Goal: Task Accomplishment & Management: Use online tool/utility

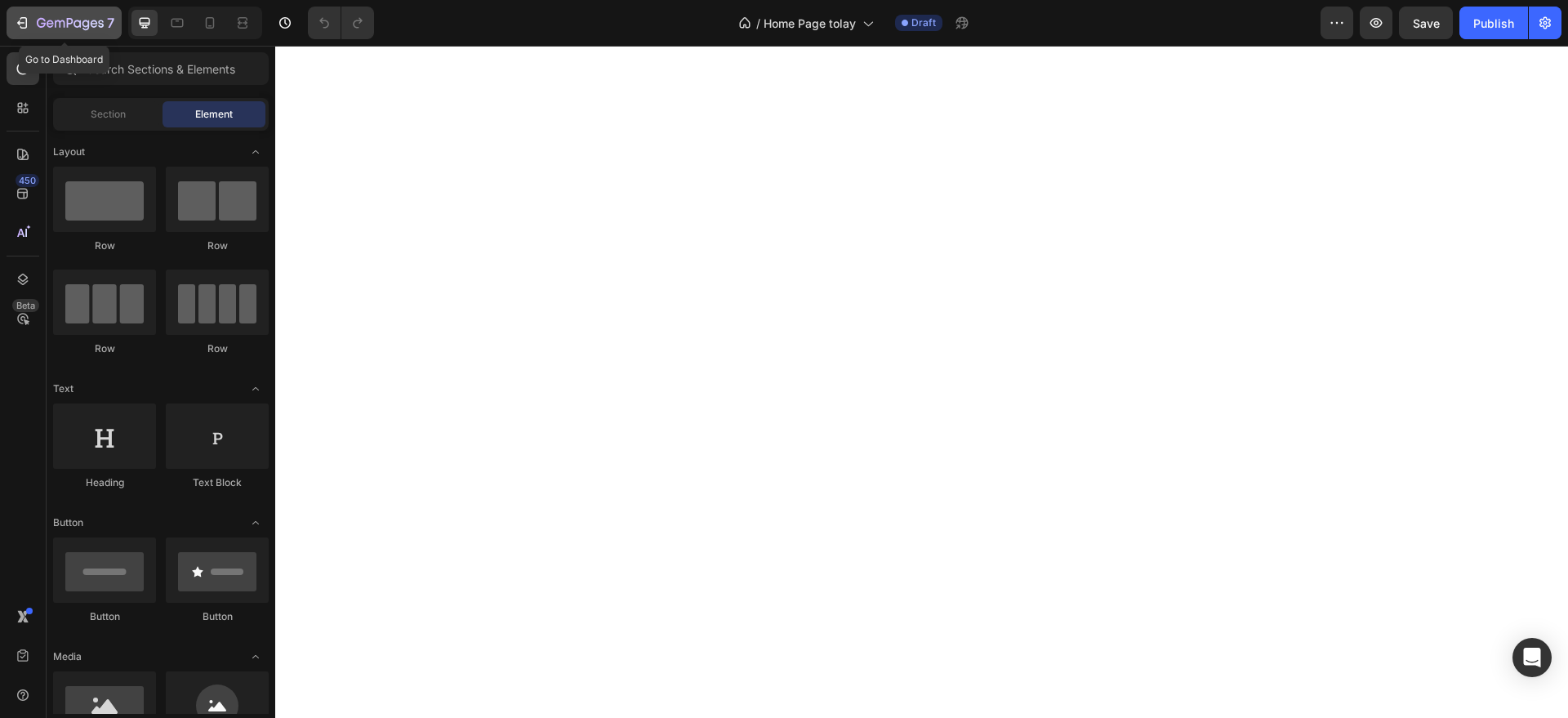
click at [83, 21] on icon "button" at bounding box center [86, 24] width 8 height 11
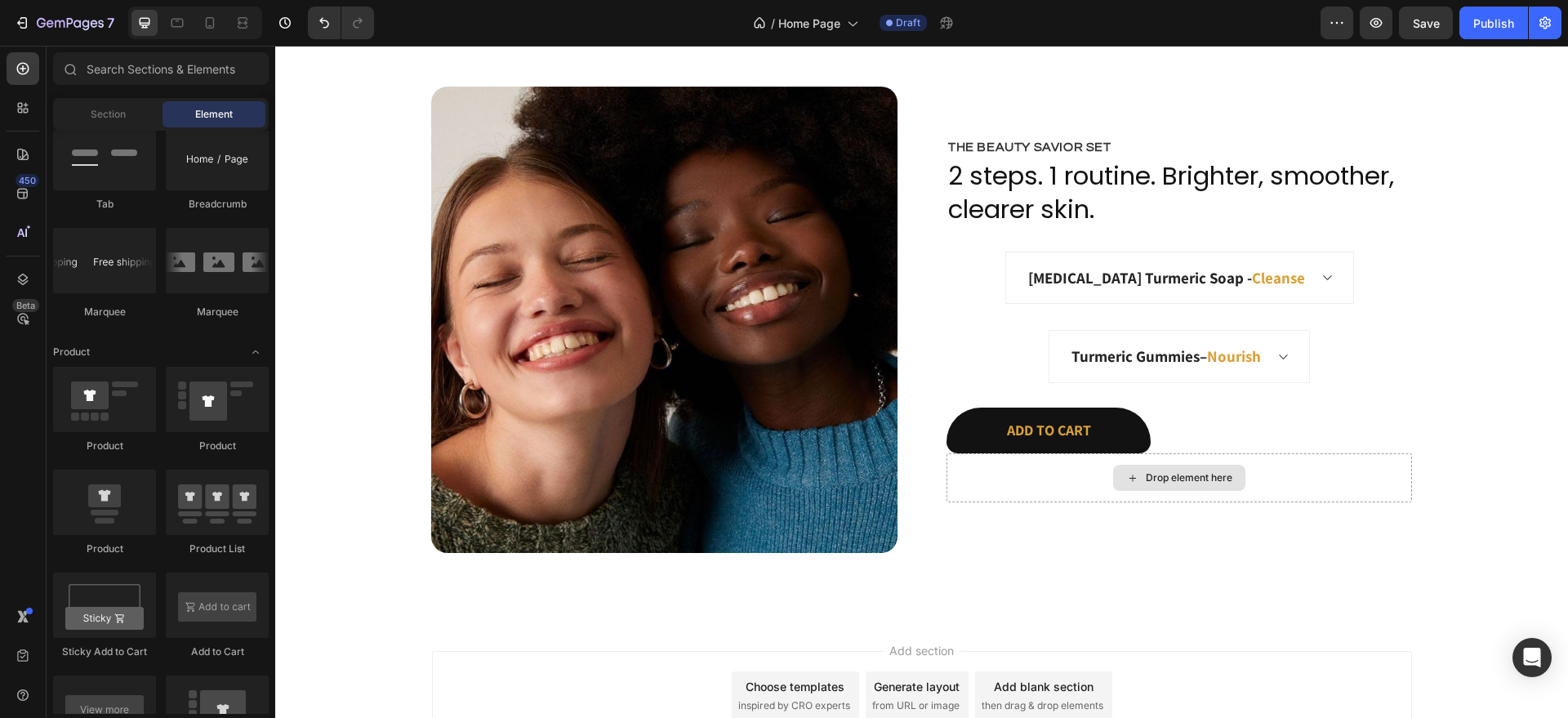
scroll to position [3336, 0]
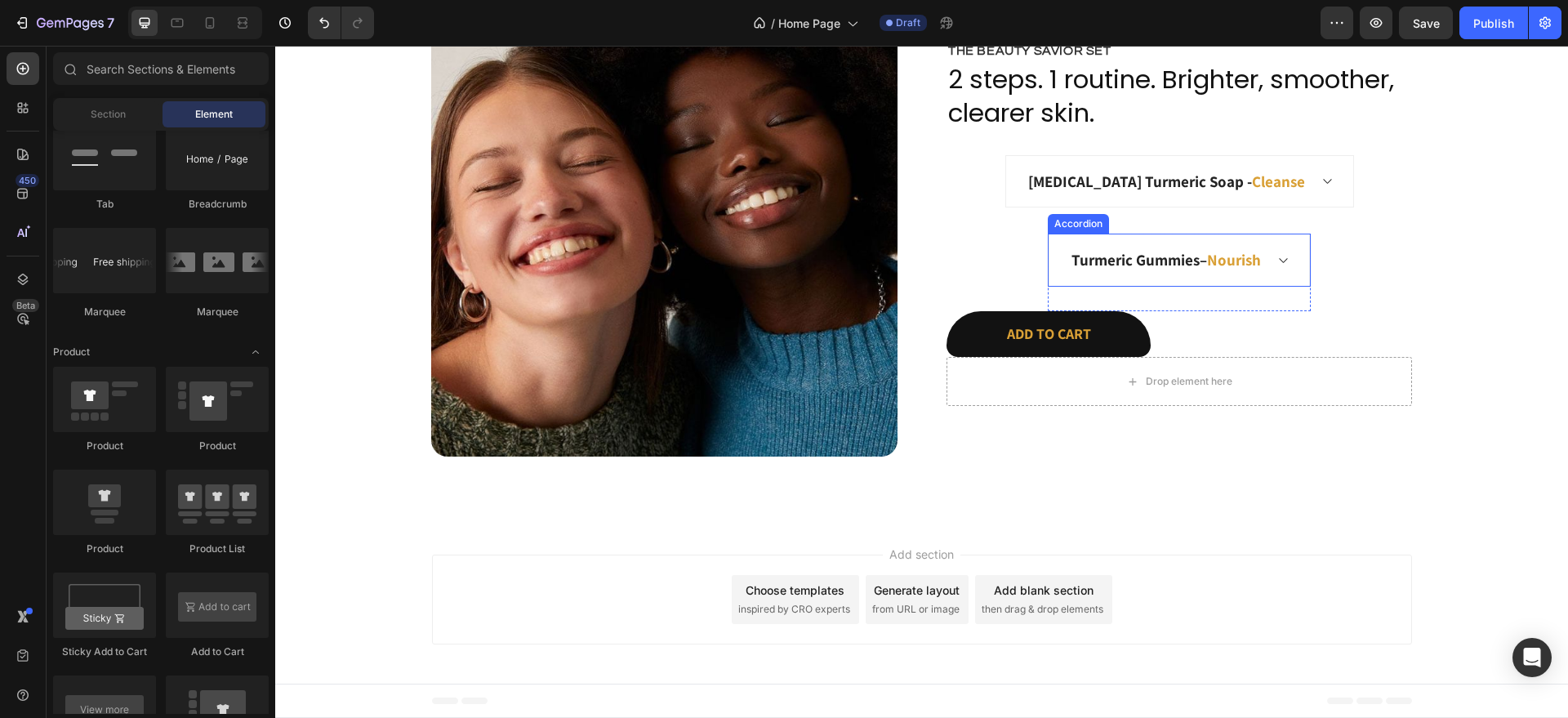
click at [1282, 268] on div "Turmeric Gummies – Nourish" at bounding box center [1179, 260] width 260 height 52
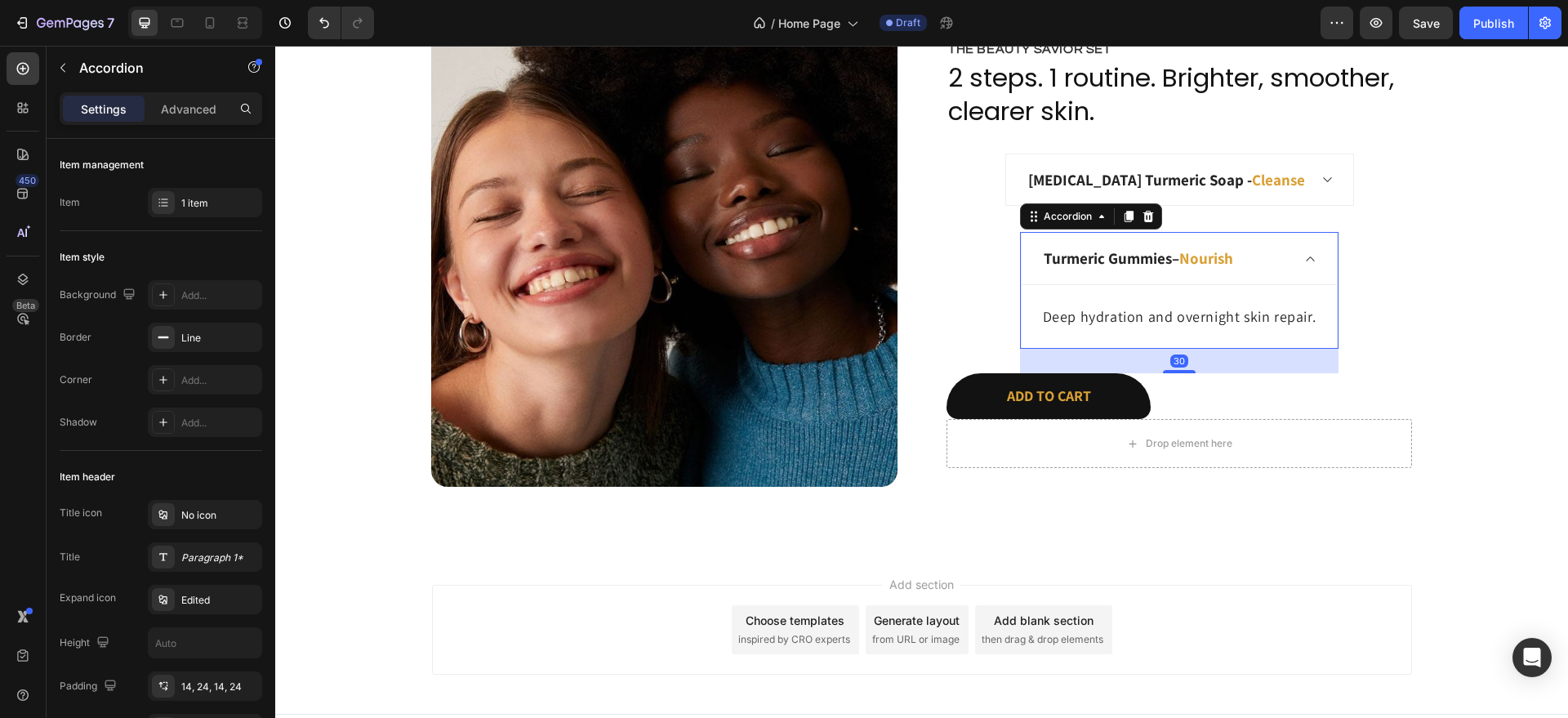
scroll to position [3304, 0]
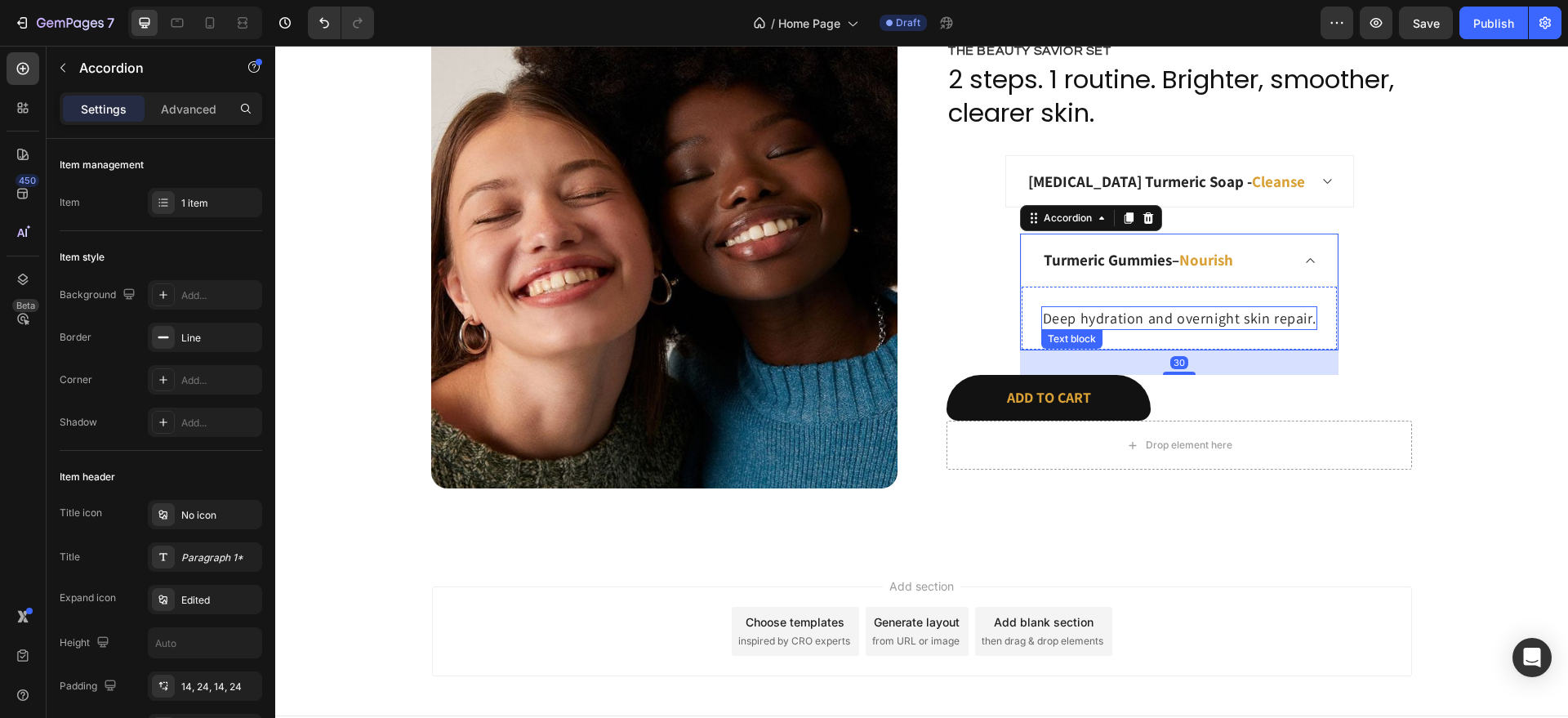
click at [1165, 317] on p "Deep hydration and overnight skin repair." at bounding box center [1180, 317] width 274 height 21
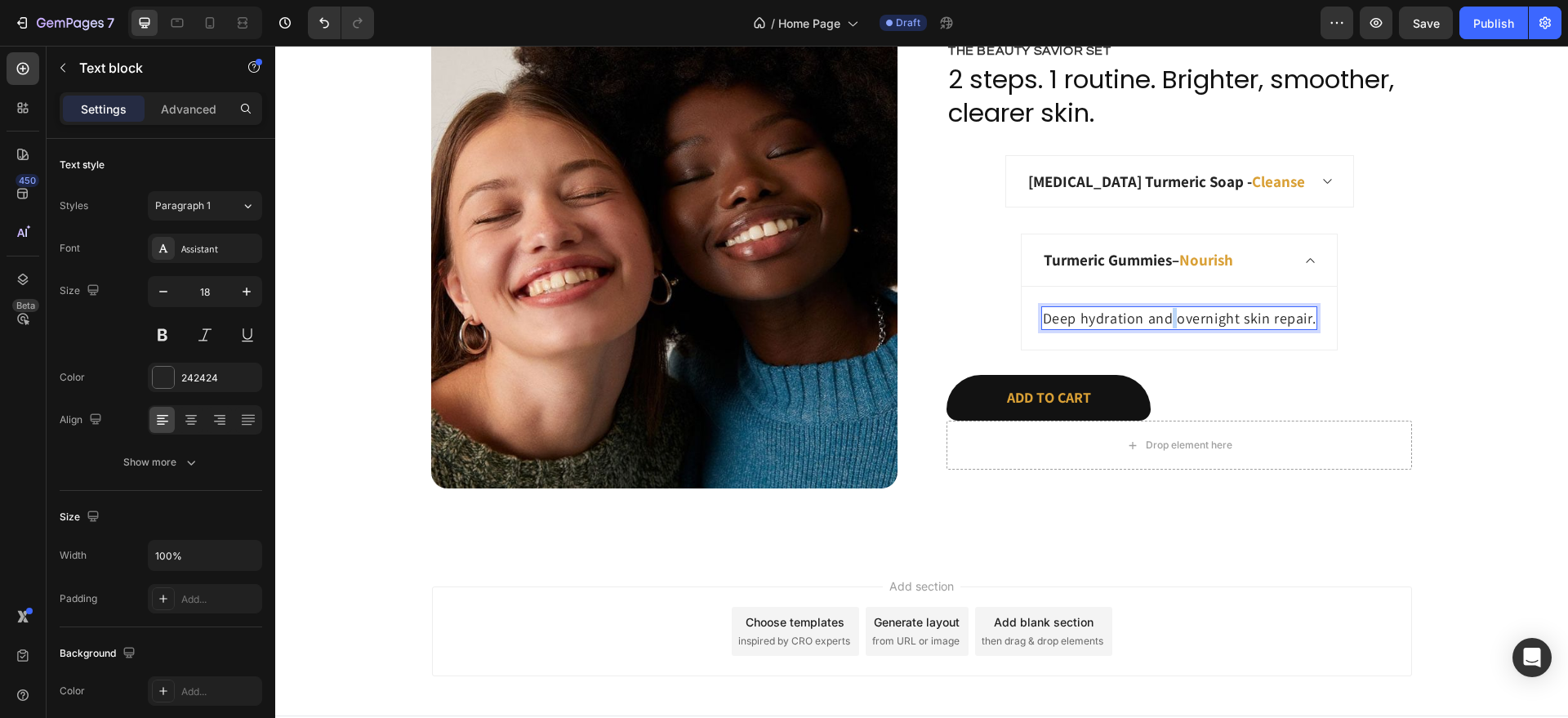
scroll to position [3286, 0]
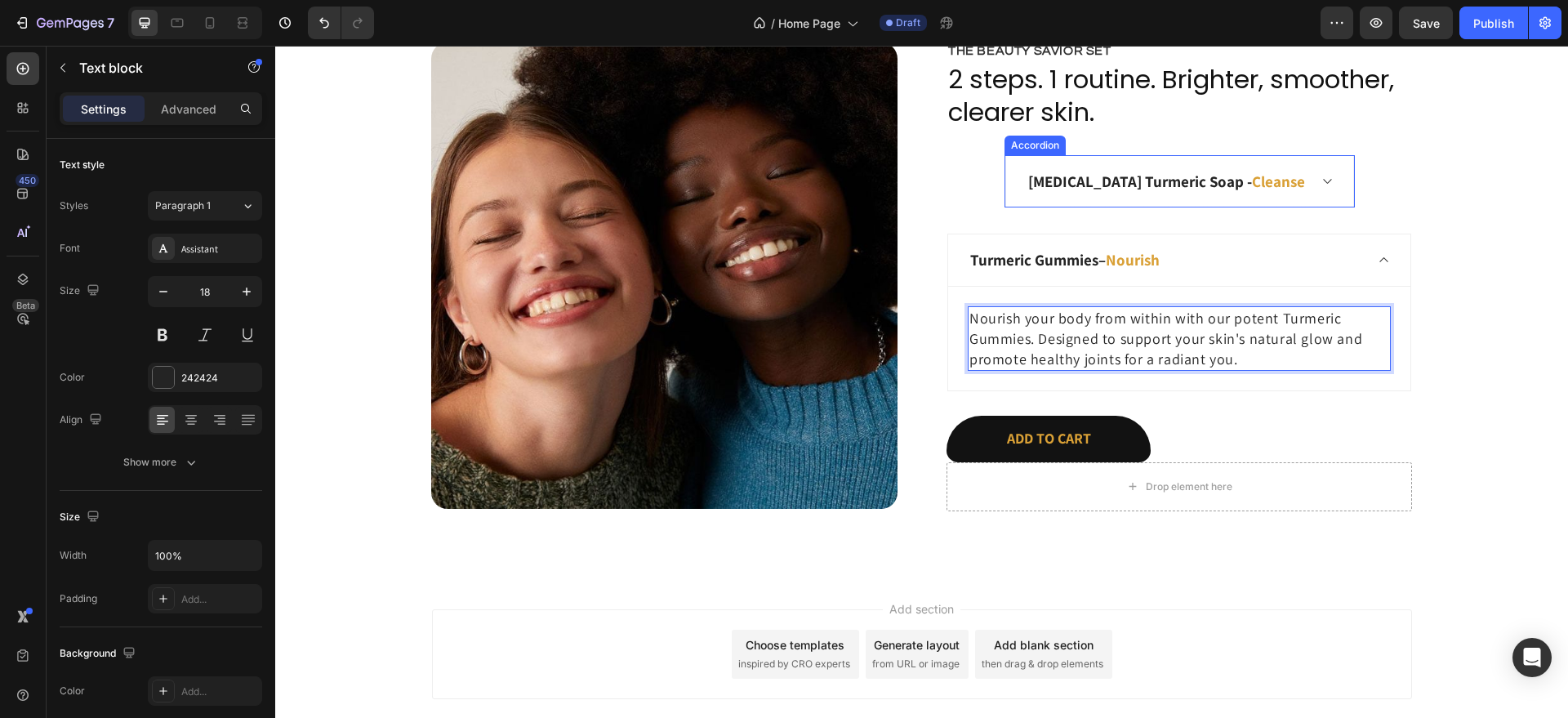
click at [1289, 189] on div "[MEDICAL_DATA] Turmeric Soap - Cleanse" at bounding box center [1179, 182] width 347 height 52
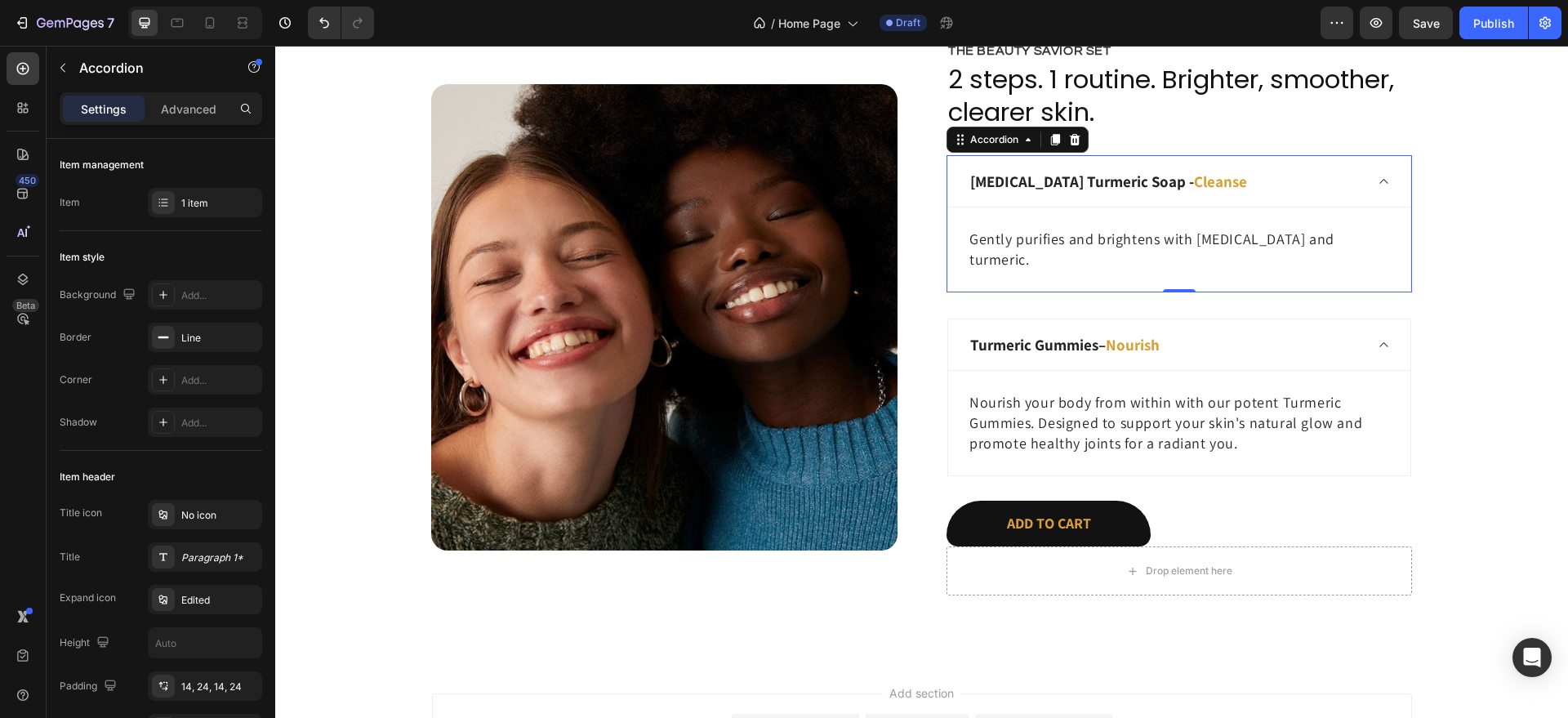
click at [1203, 178] on span "Cleanse" at bounding box center [1220, 182] width 53 height 20
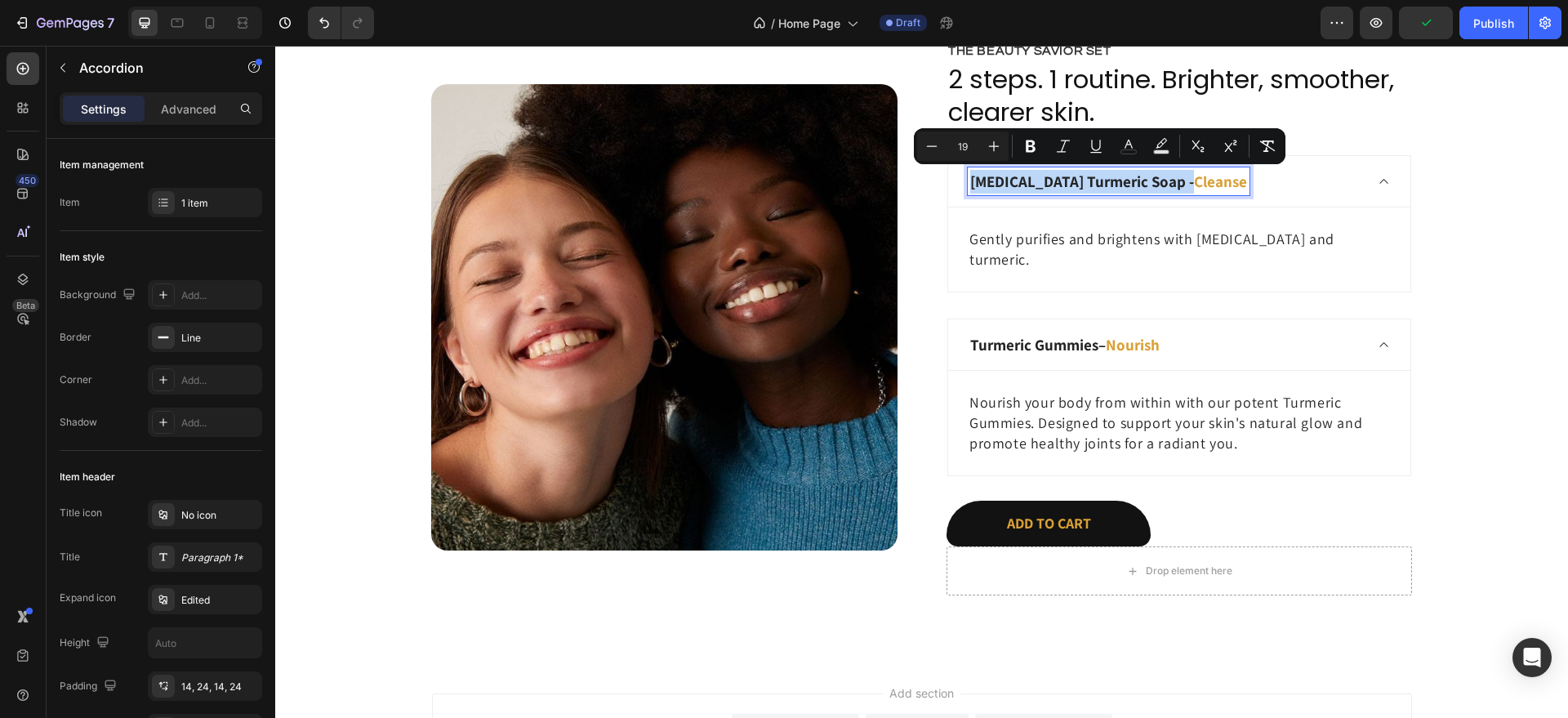
copy p "[MEDICAL_DATA] Turmeric Soap -"
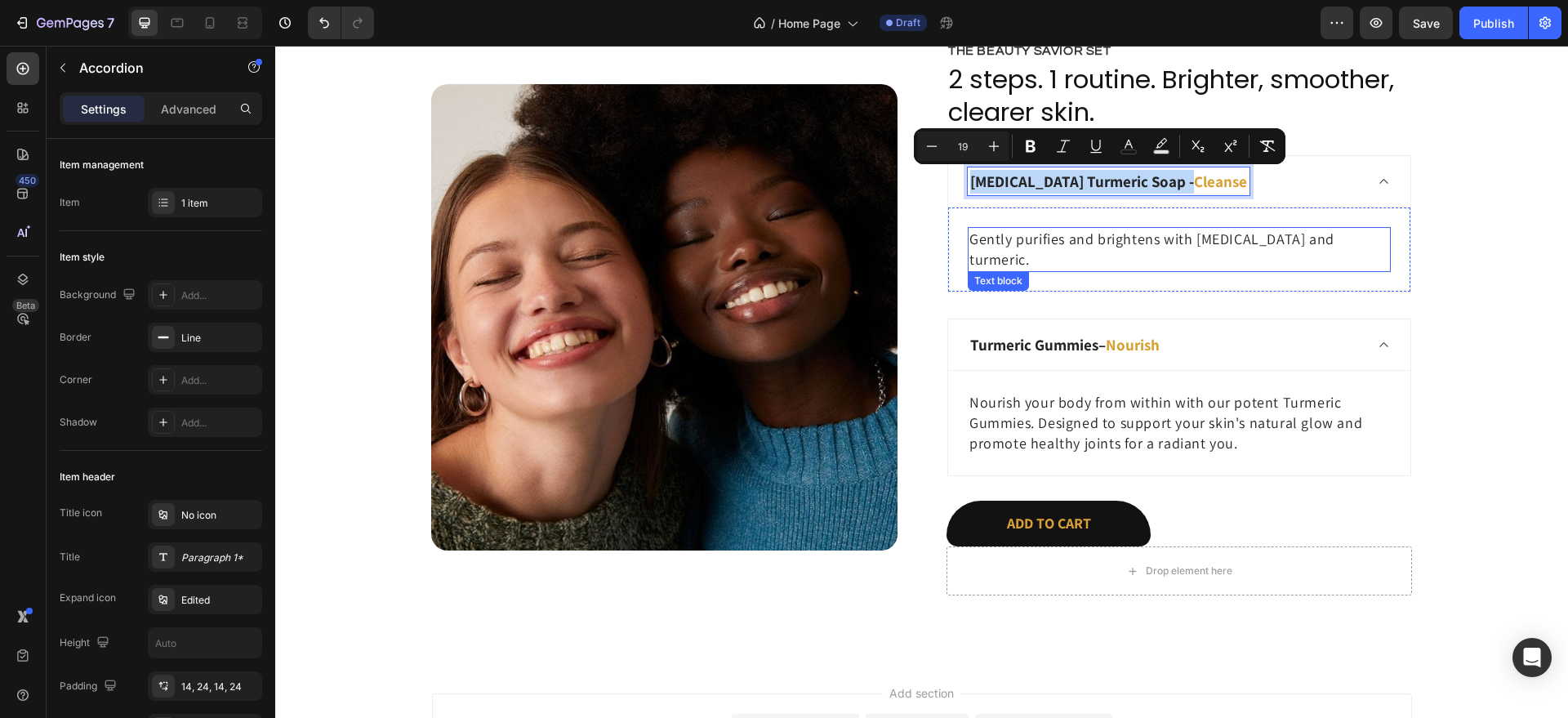
click at [1252, 242] on p "Gently purifies and brightens with [MEDICAL_DATA] and turmeric." at bounding box center [1179, 249] width 420 height 41
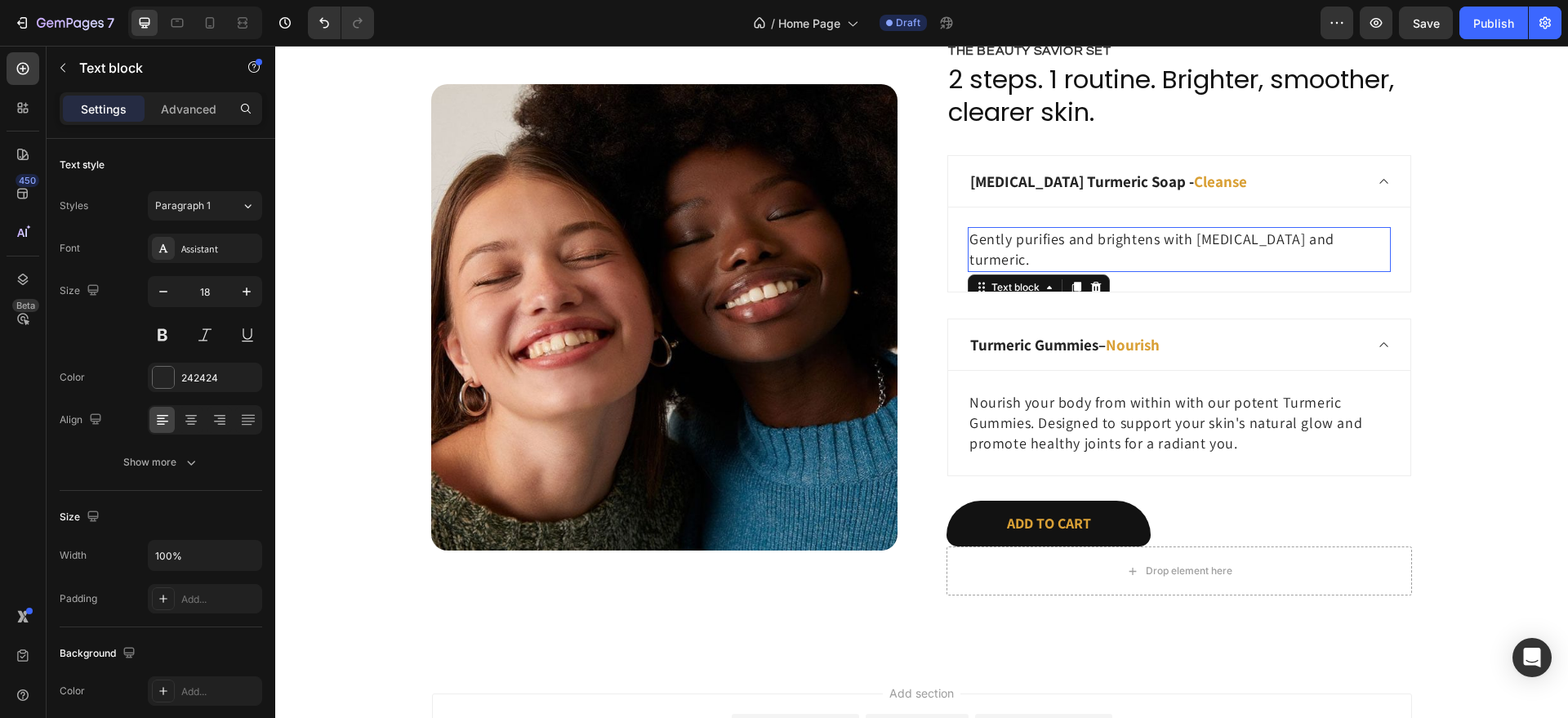
click at [1252, 242] on p "Gently purifies and brightens with [MEDICAL_DATA] and turmeric." at bounding box center [1179, 249] width 420 height 41
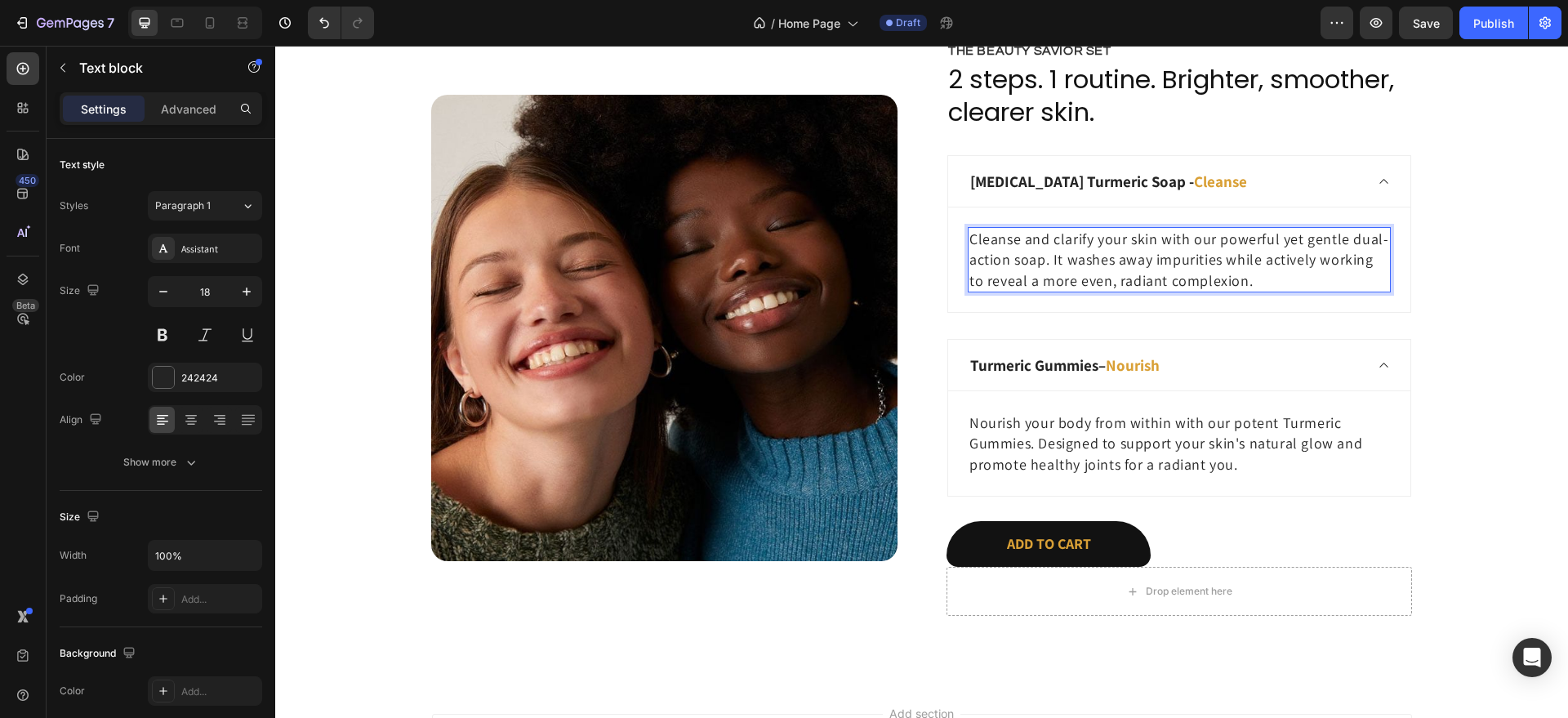
scroll to position [3445, 0]
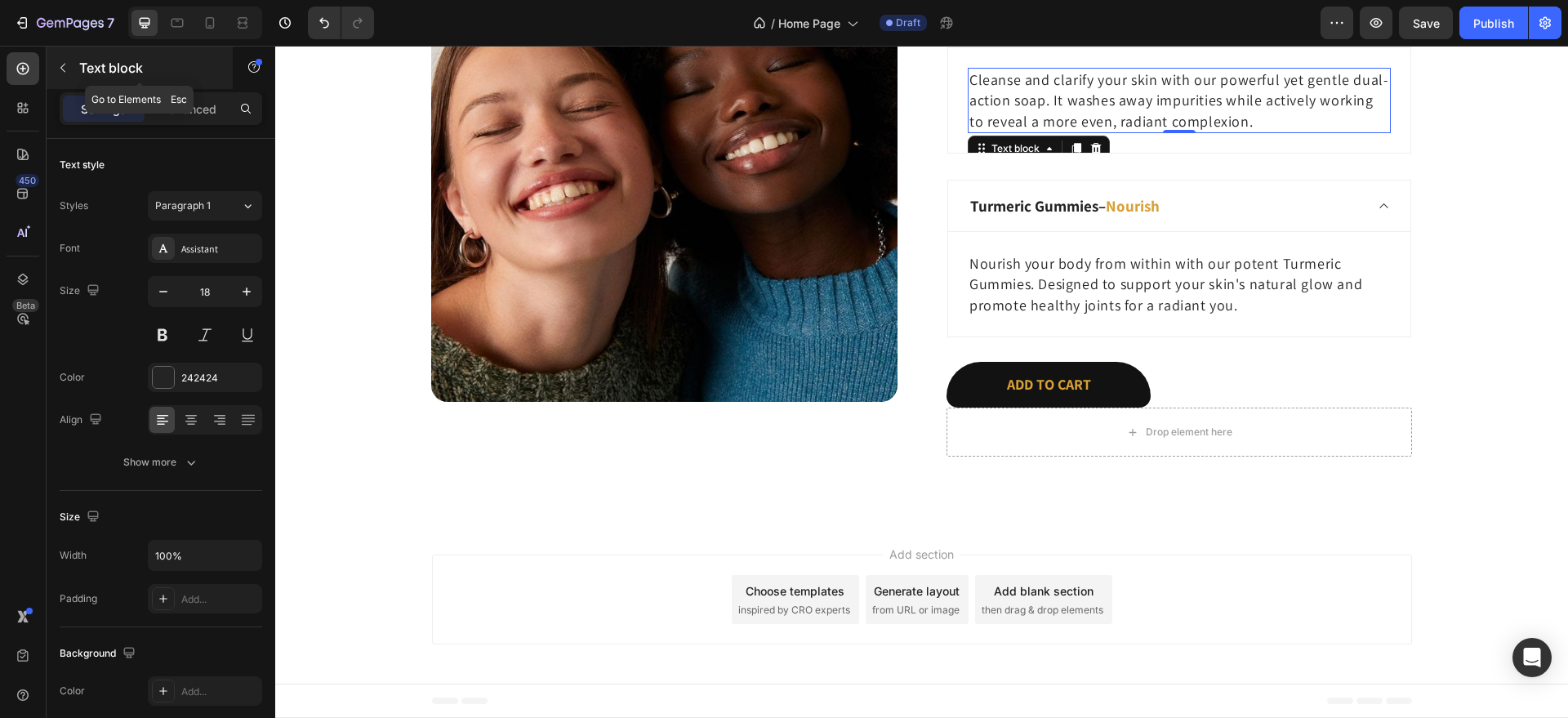
click at [88, 60] on p "Text block" at bounding box center [148, 67] width 139 height 20
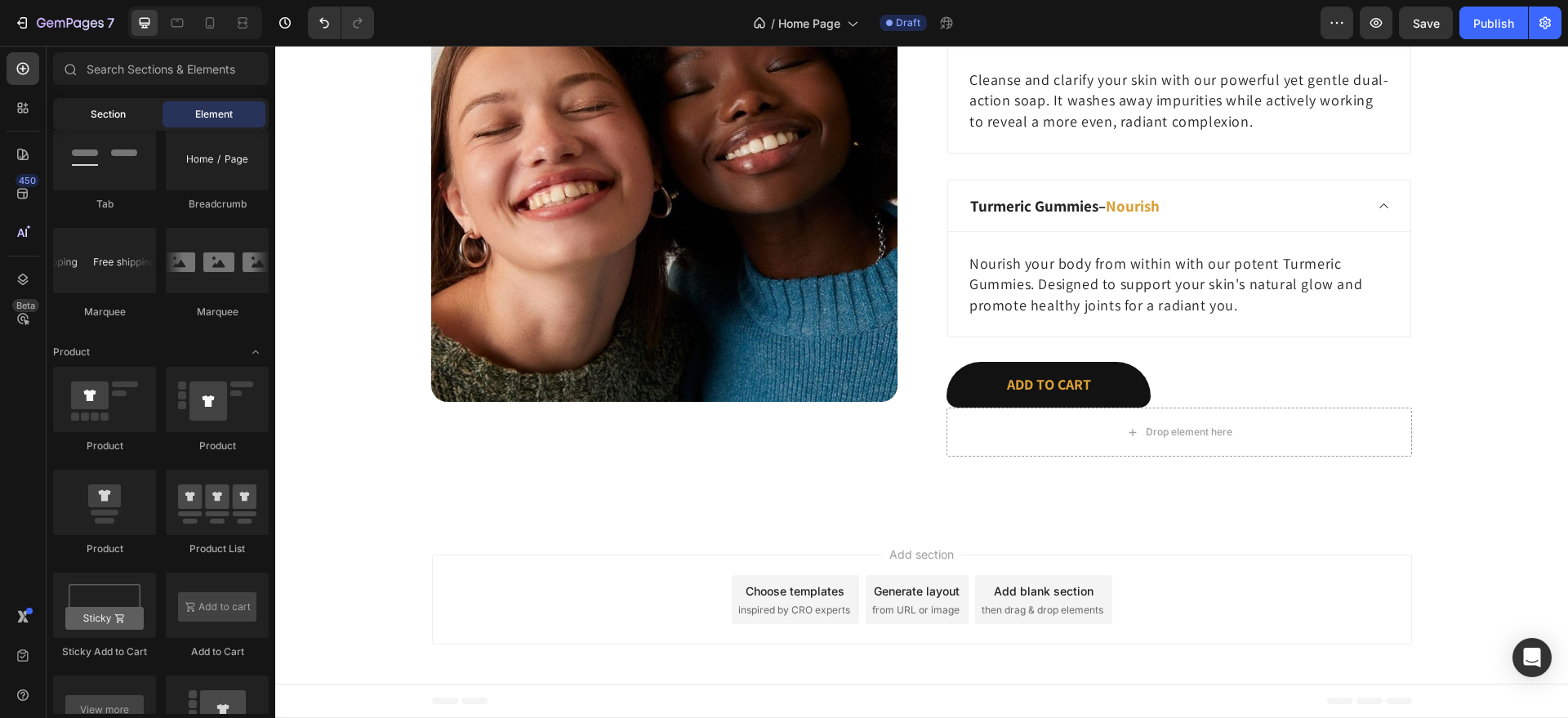
click at [118, 103] on div "Section" at bounding box center [107, 114] width 103 height 26
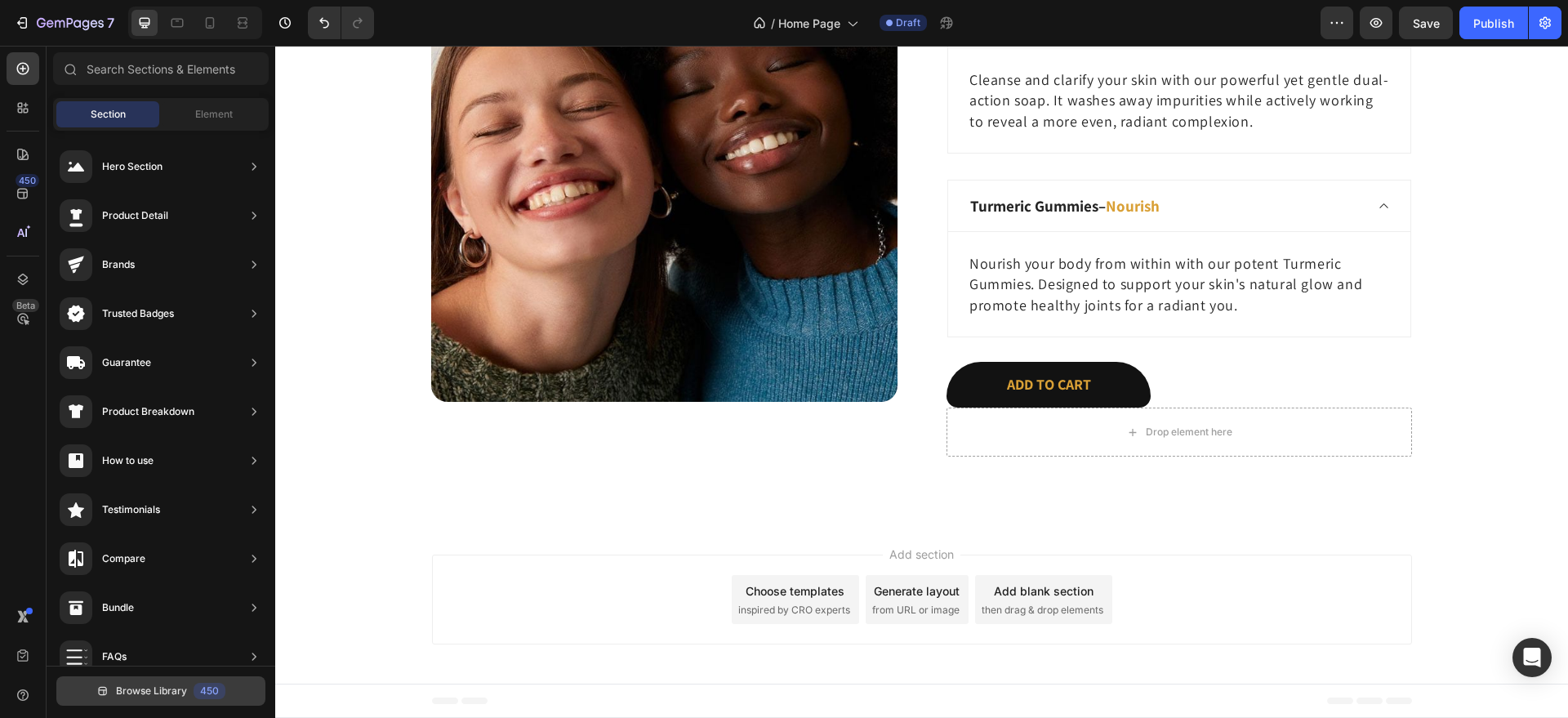
click at [195, 685] on div "450" at bounding box center [209, 691] width 32 height 17
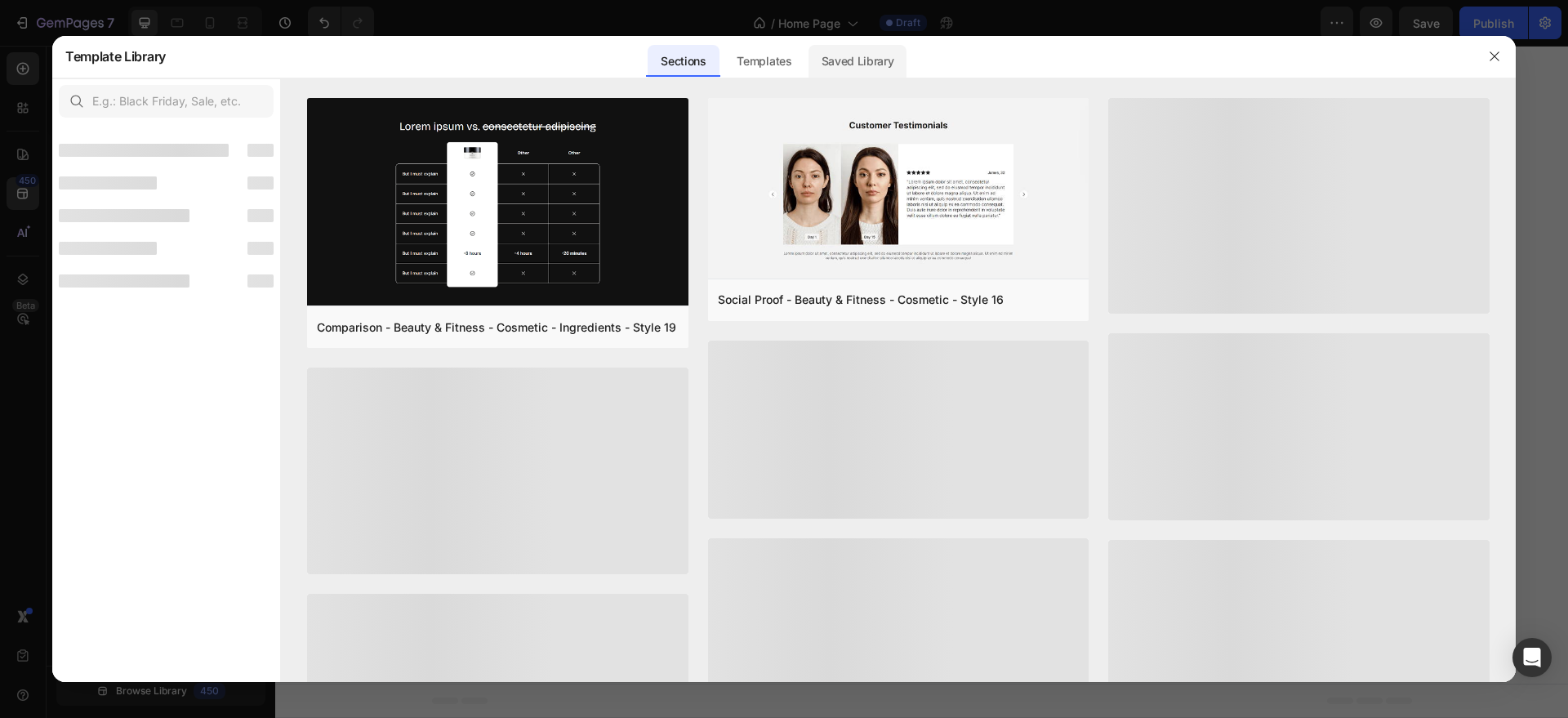
click at [839, 56] on div "Saved Library" at bounding box center [858, 61] width 99 height 32
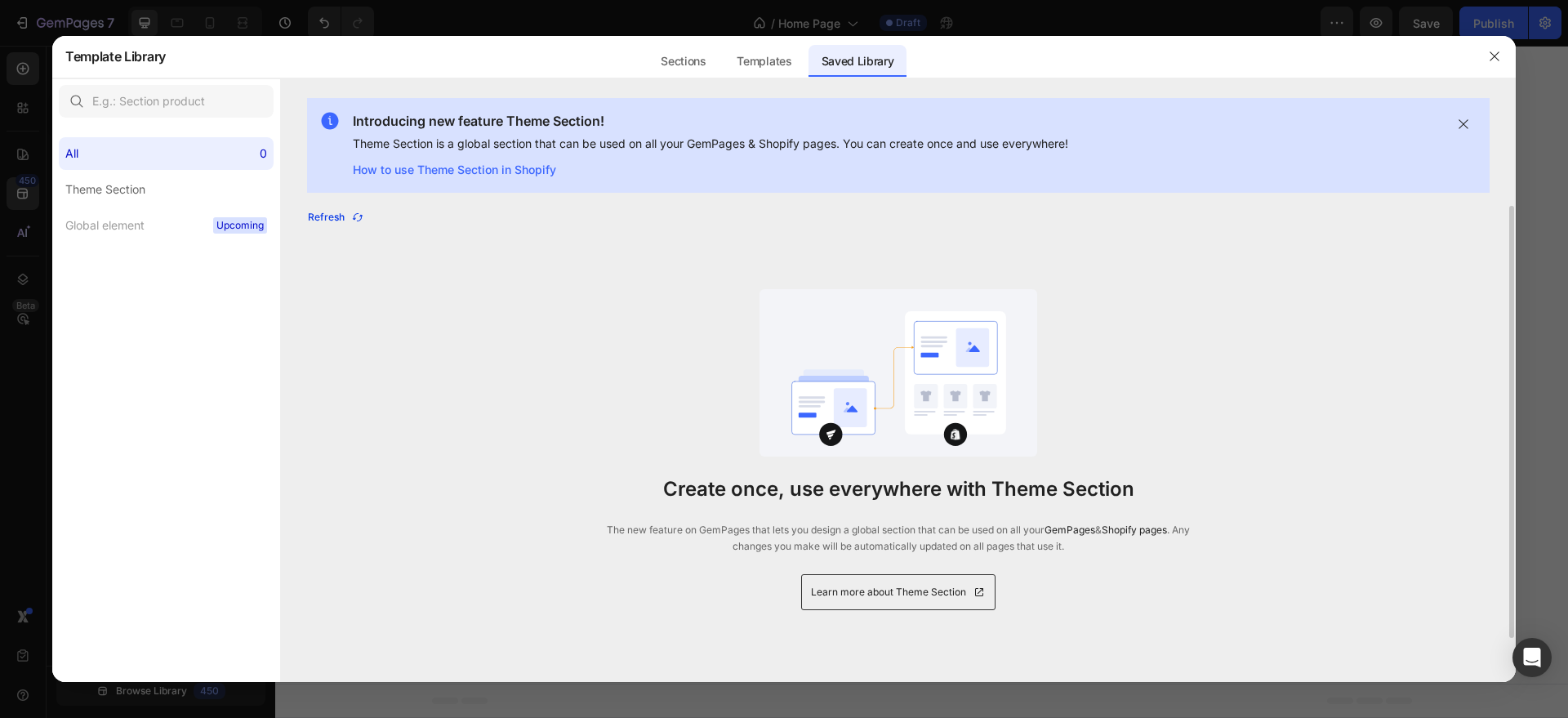
click at [343, 208] on button "Refresh" at bounding box center [335, 217] width 58 height 22
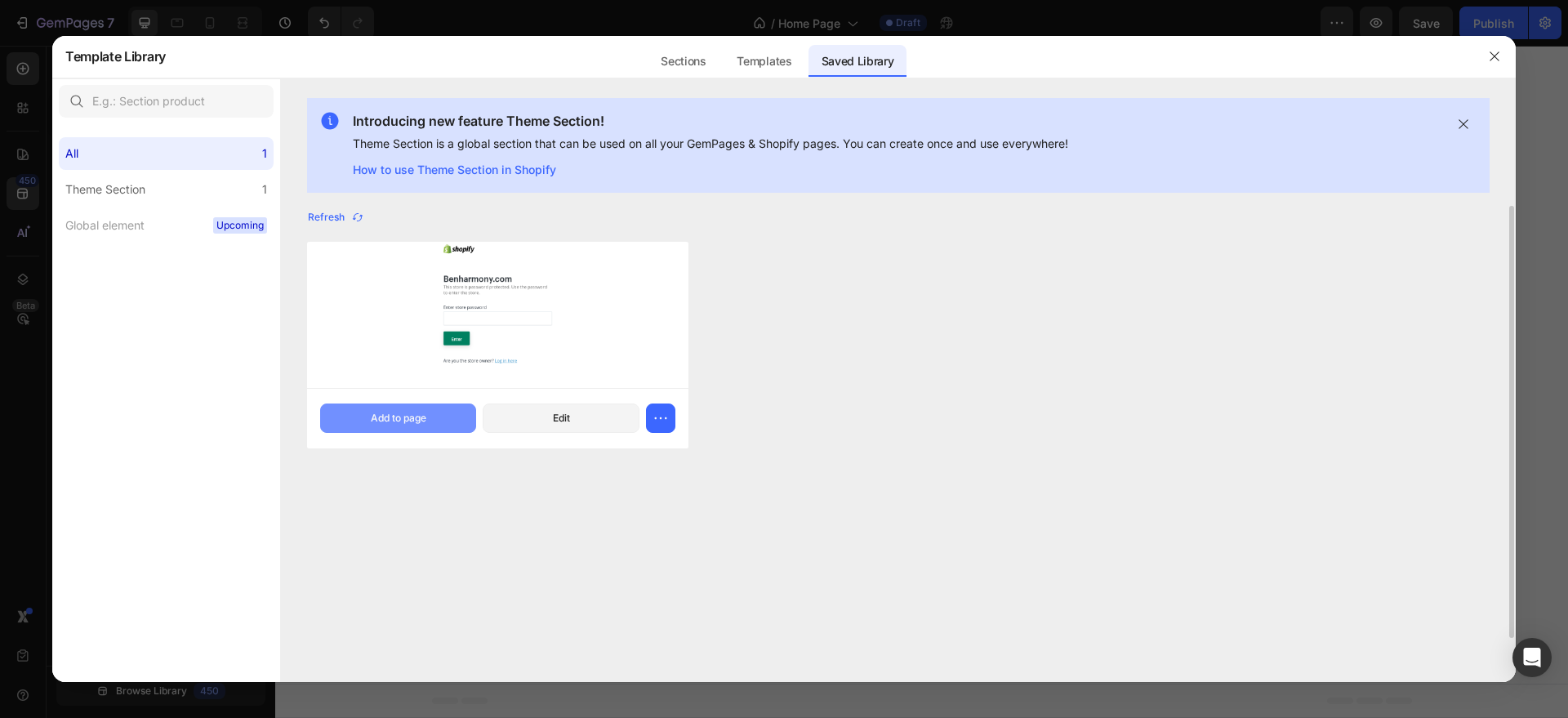
click at [394, 416] on div "Add to page" at bounding box center [399, 417] width 56 height 15
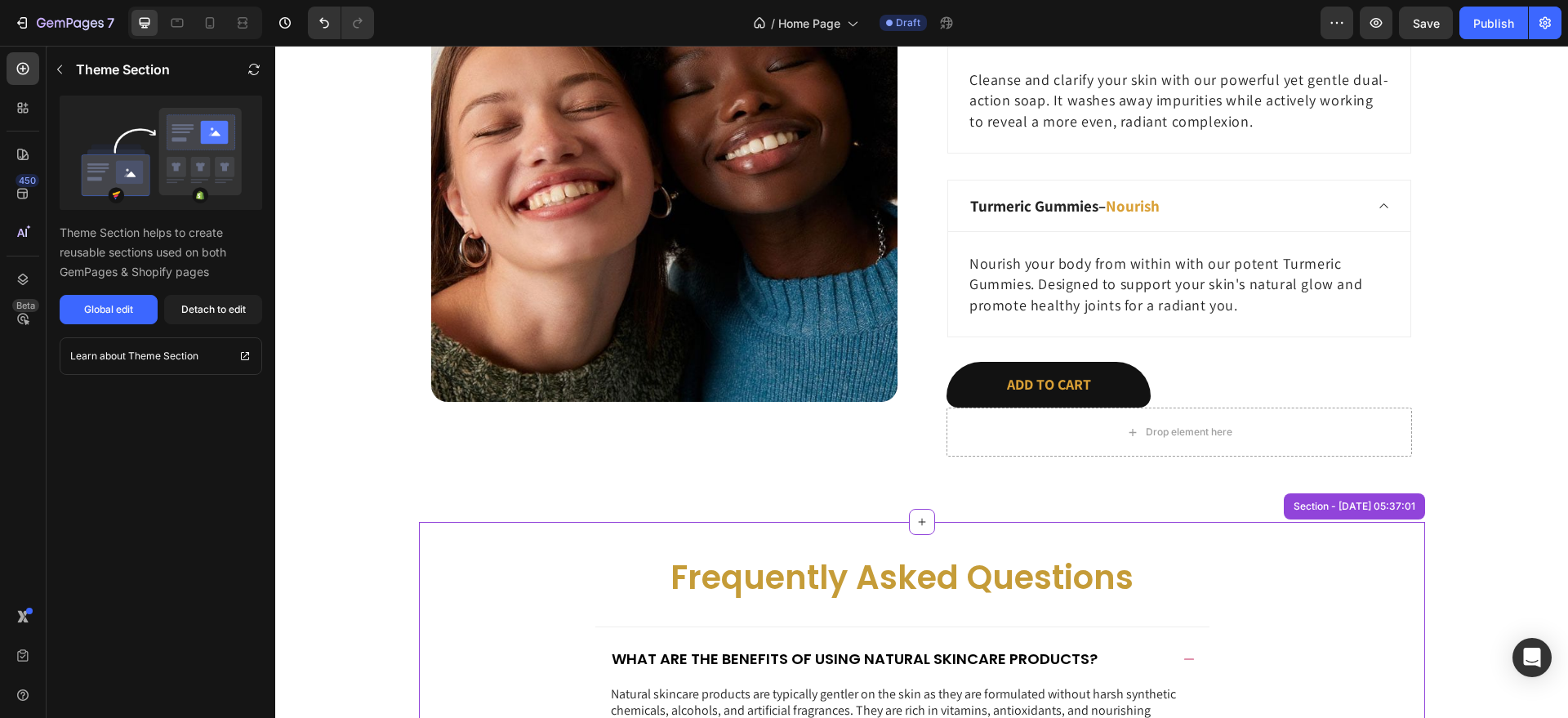
scroll to position [3921, 0]
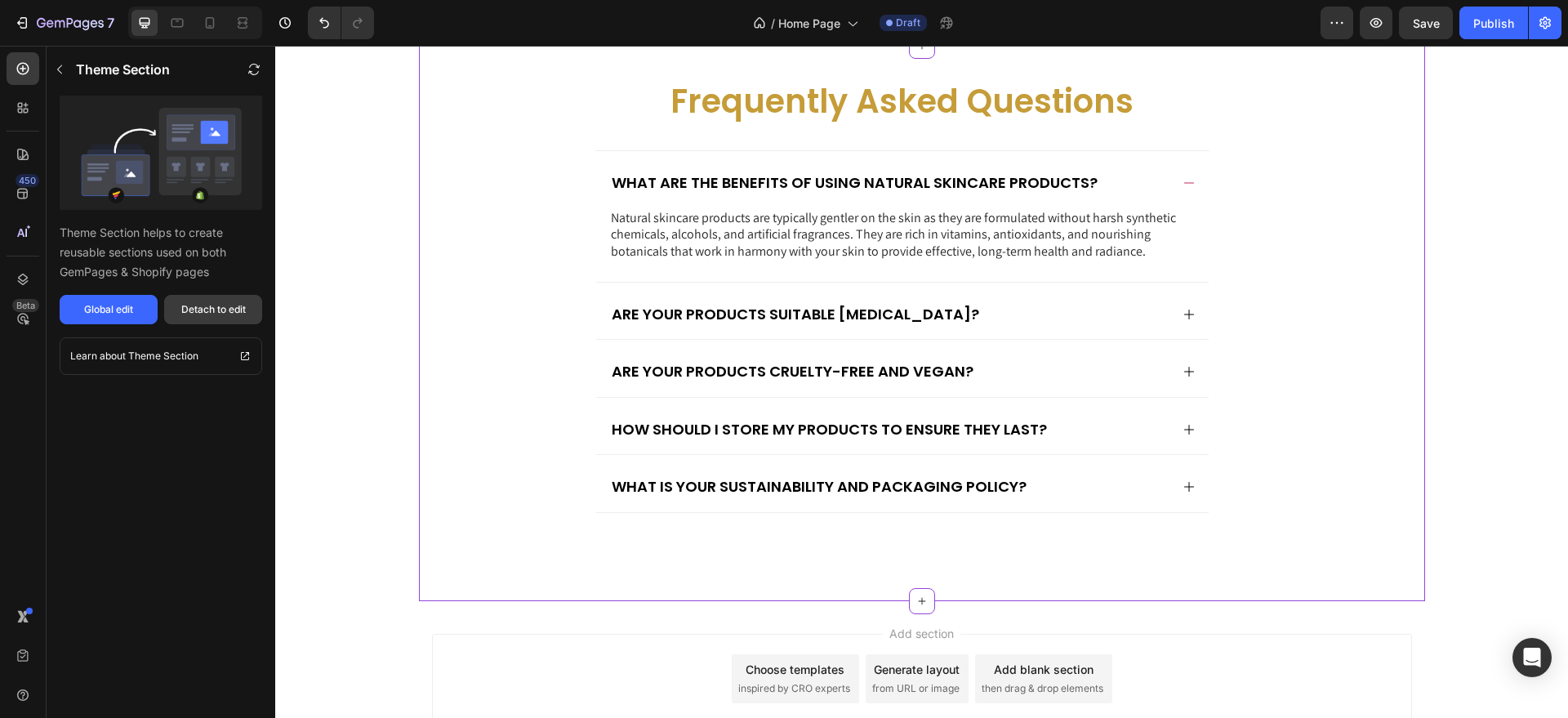
click at [223, 305] on div "Detach to edit" at bounding box center [214, 309] width 64 height 15
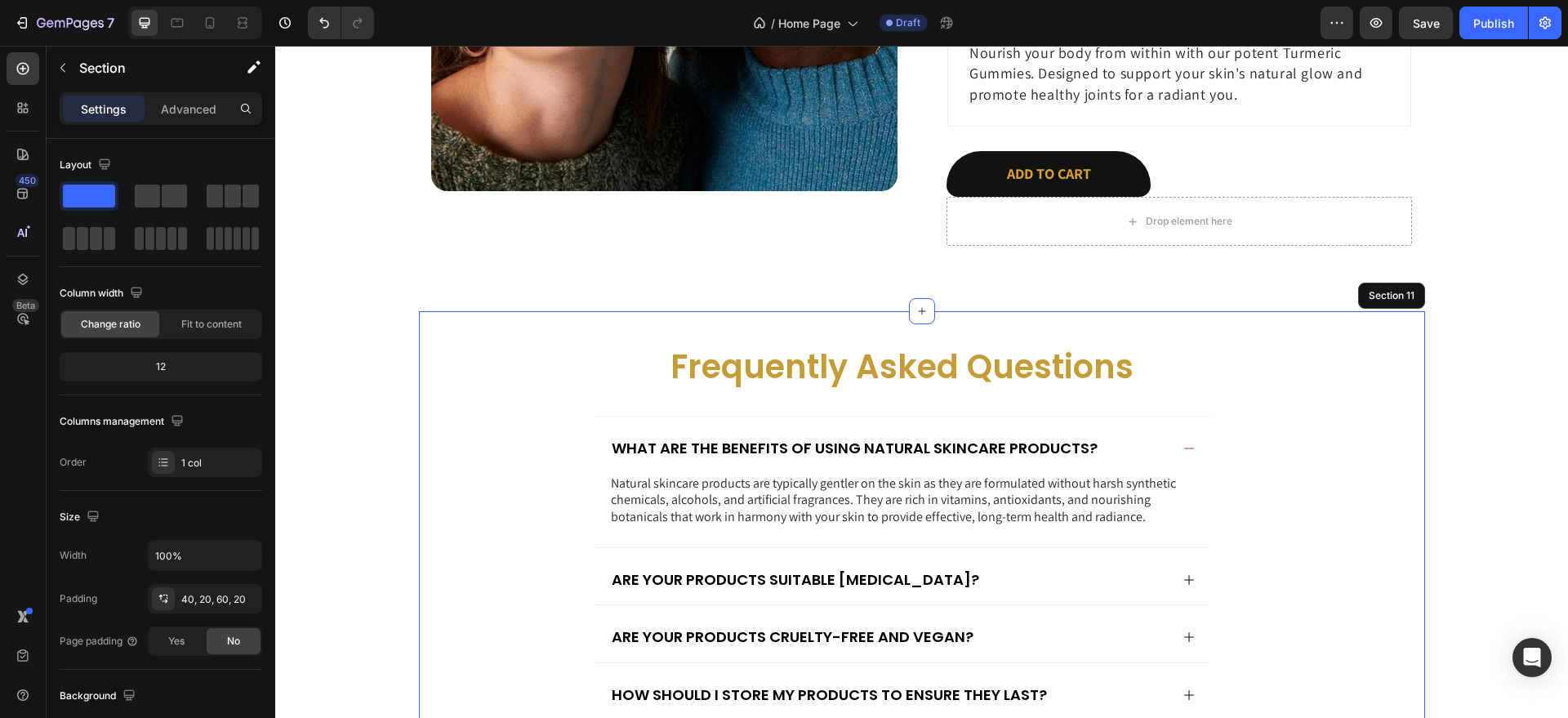
scroll to position [3650, 0]
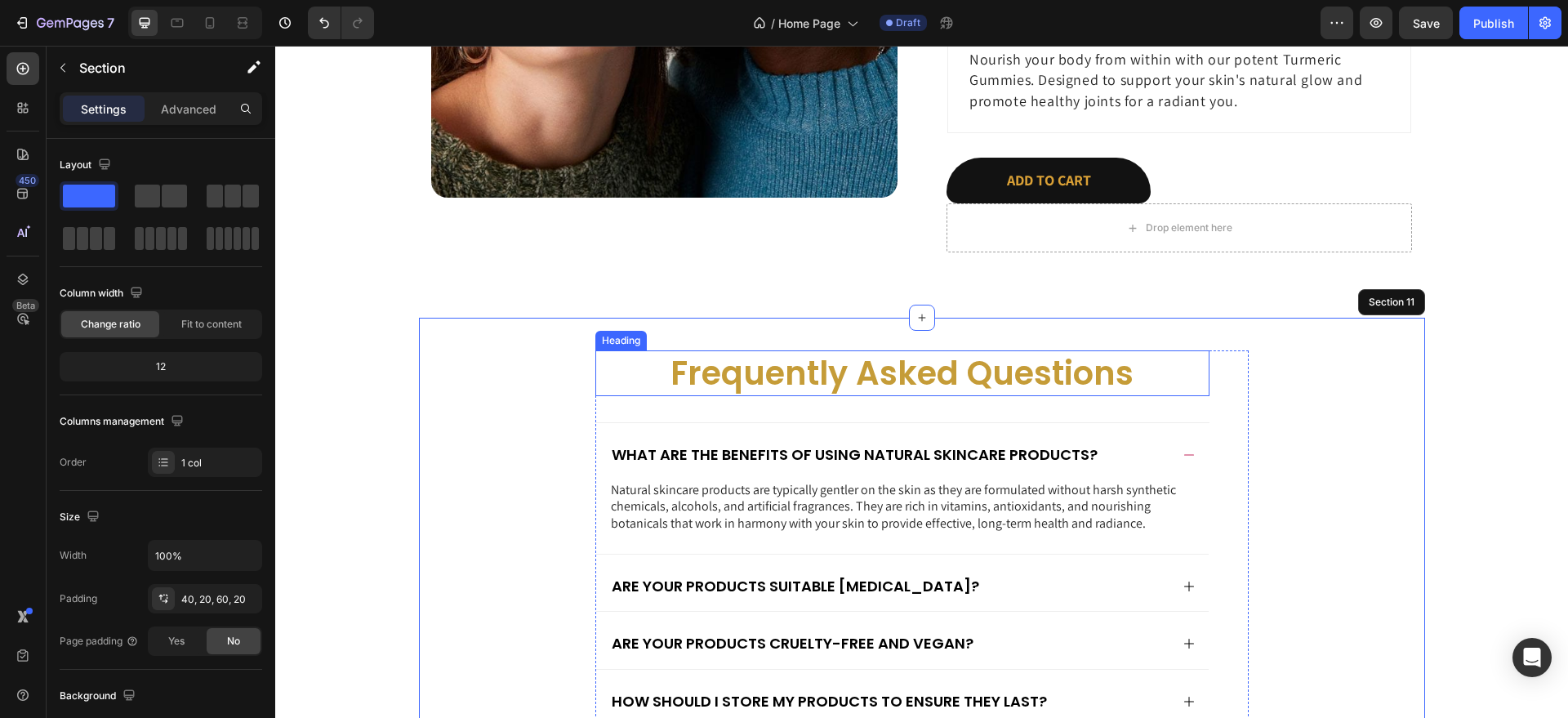
click at [704, 368] on h2 "Frequently Asked Questions" at bounding box center [902, 373] width 614 height 46
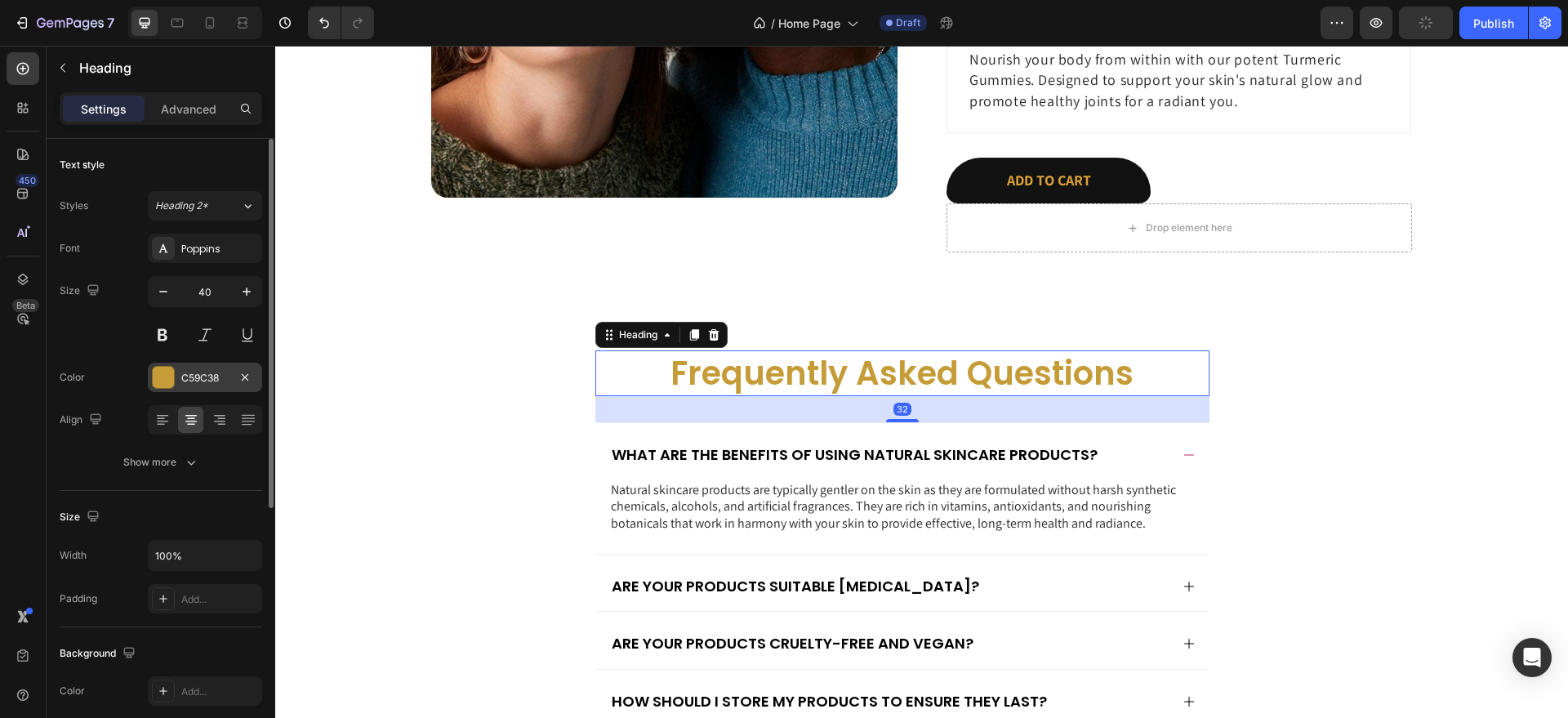
click at [199, 380] on div "C59C38" at bounding box center [205, 378] width 47 height 15
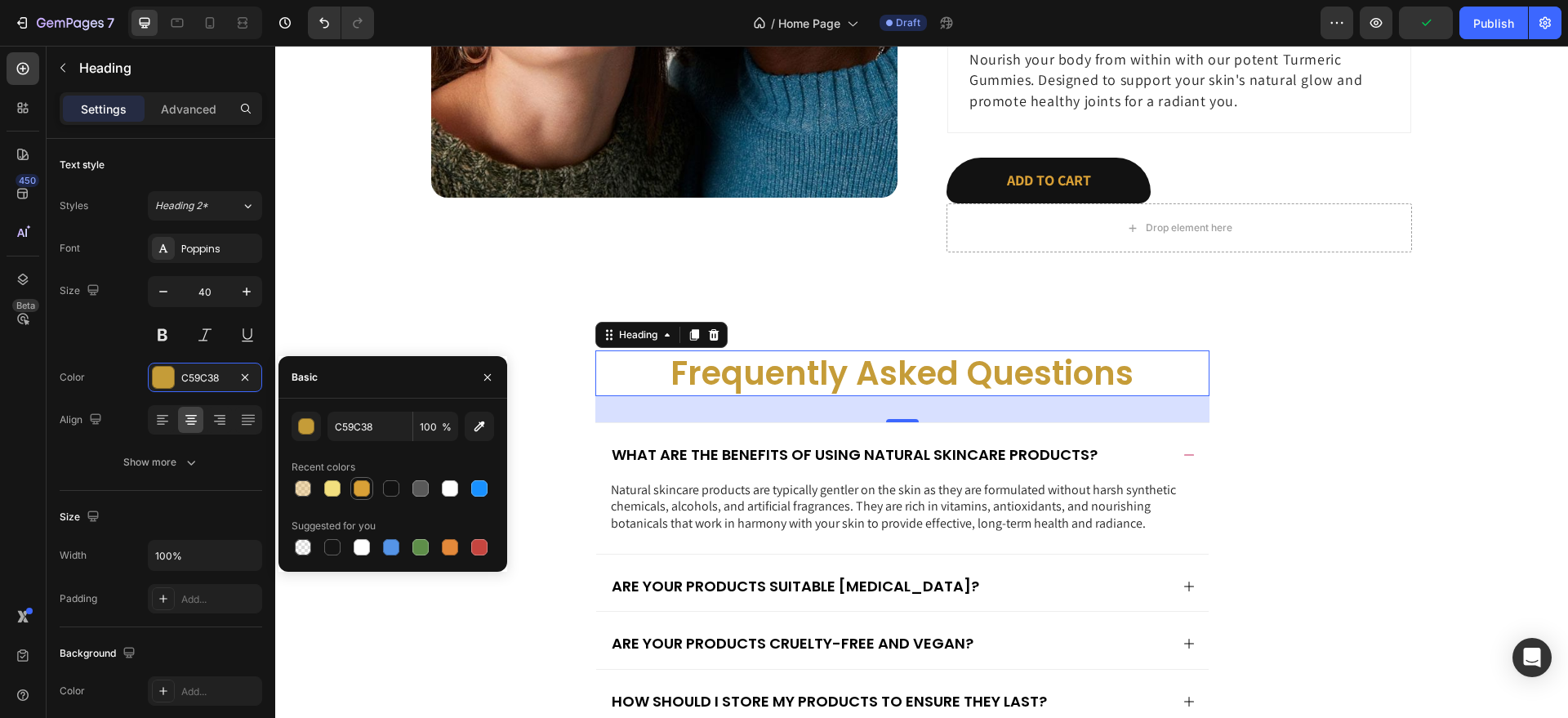
click at [360, 488] on div at bounding box center [361, 488] width 17 height 17
type input "D9A036"
click at [498, 376] on button "button" at bounding box center [487, 377] width 26 height 26
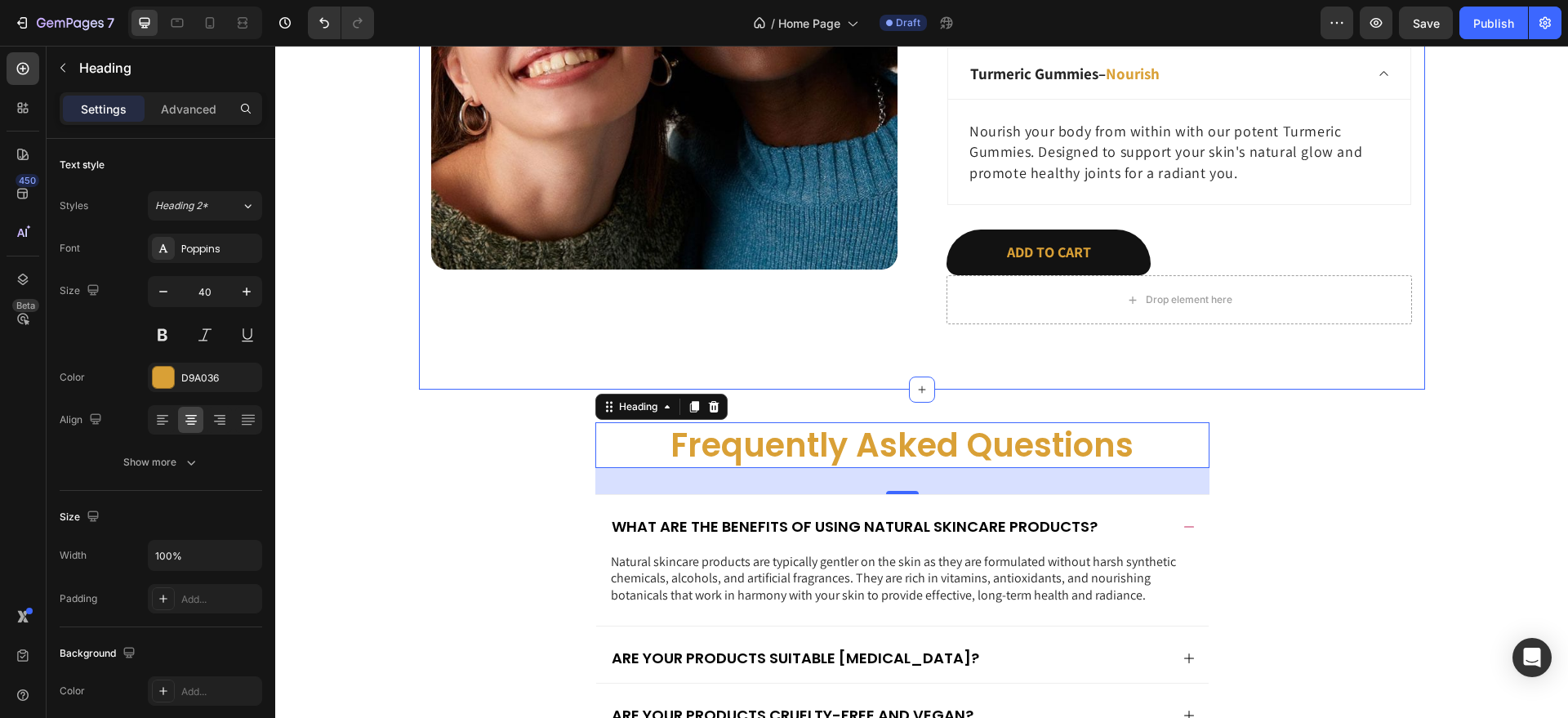
scroll to position [3588, 0]
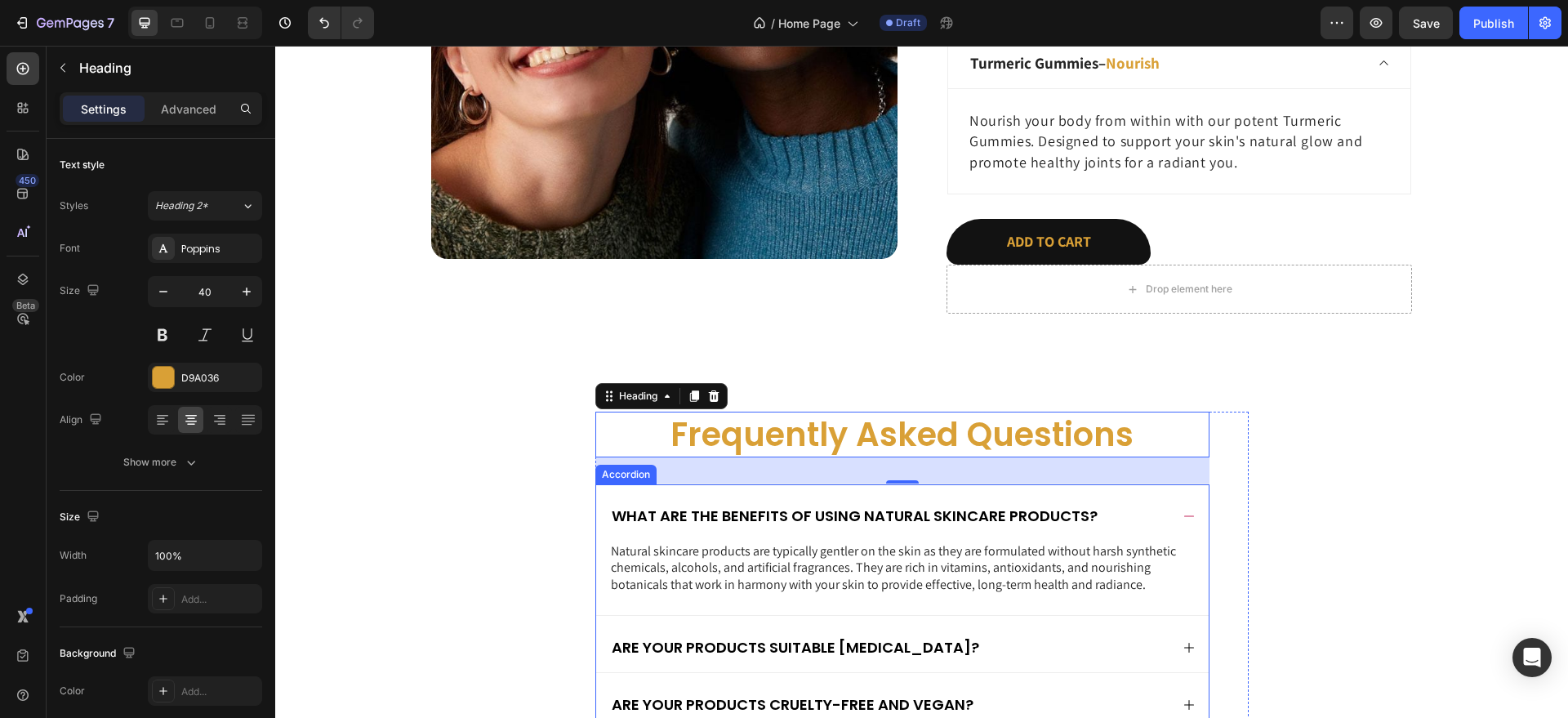
click at [1185, 516] on icon at bounding box center [1188, 516] width 13 height 13
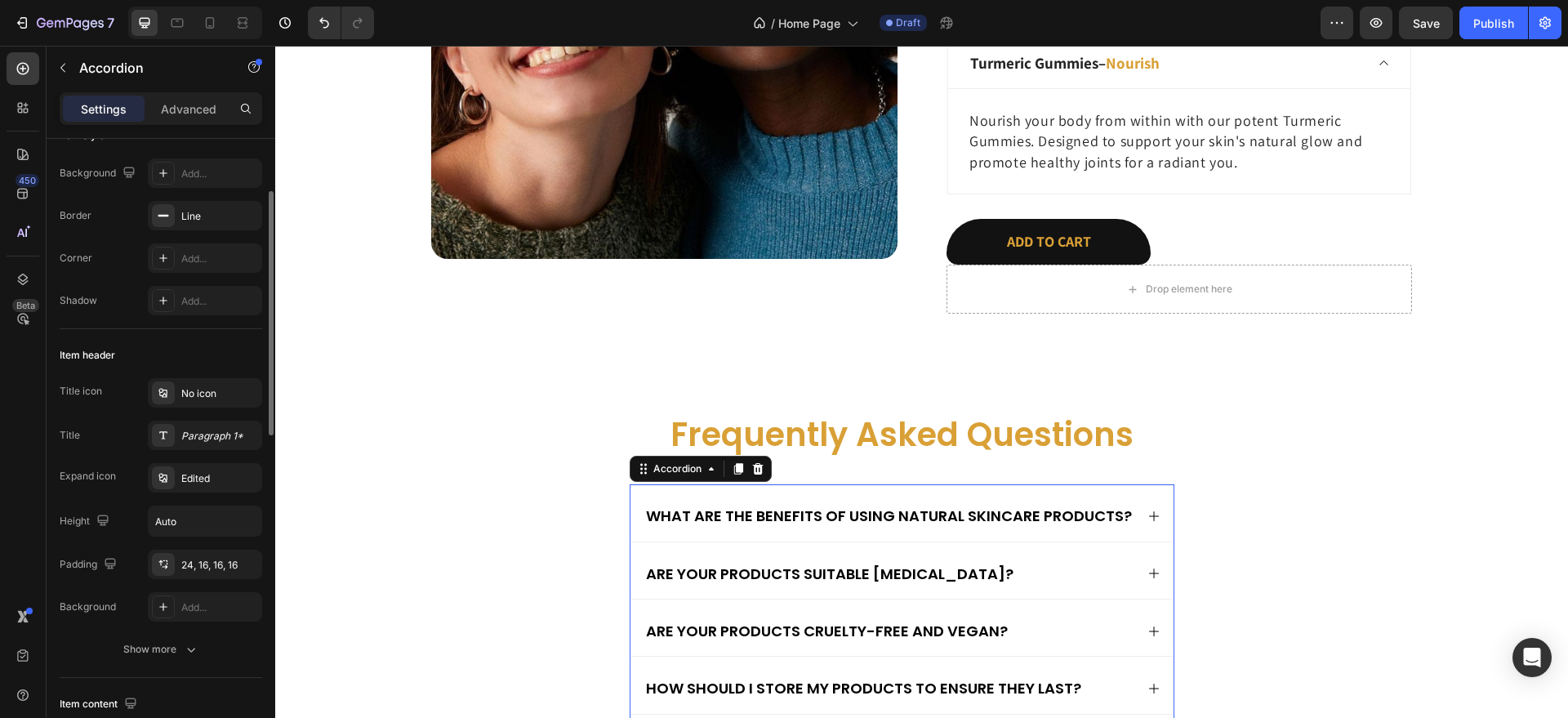
scroll to position [125, 0]
click at [185, 477] on div "Edited" at bounding box center [220, 475] width 77 height 15
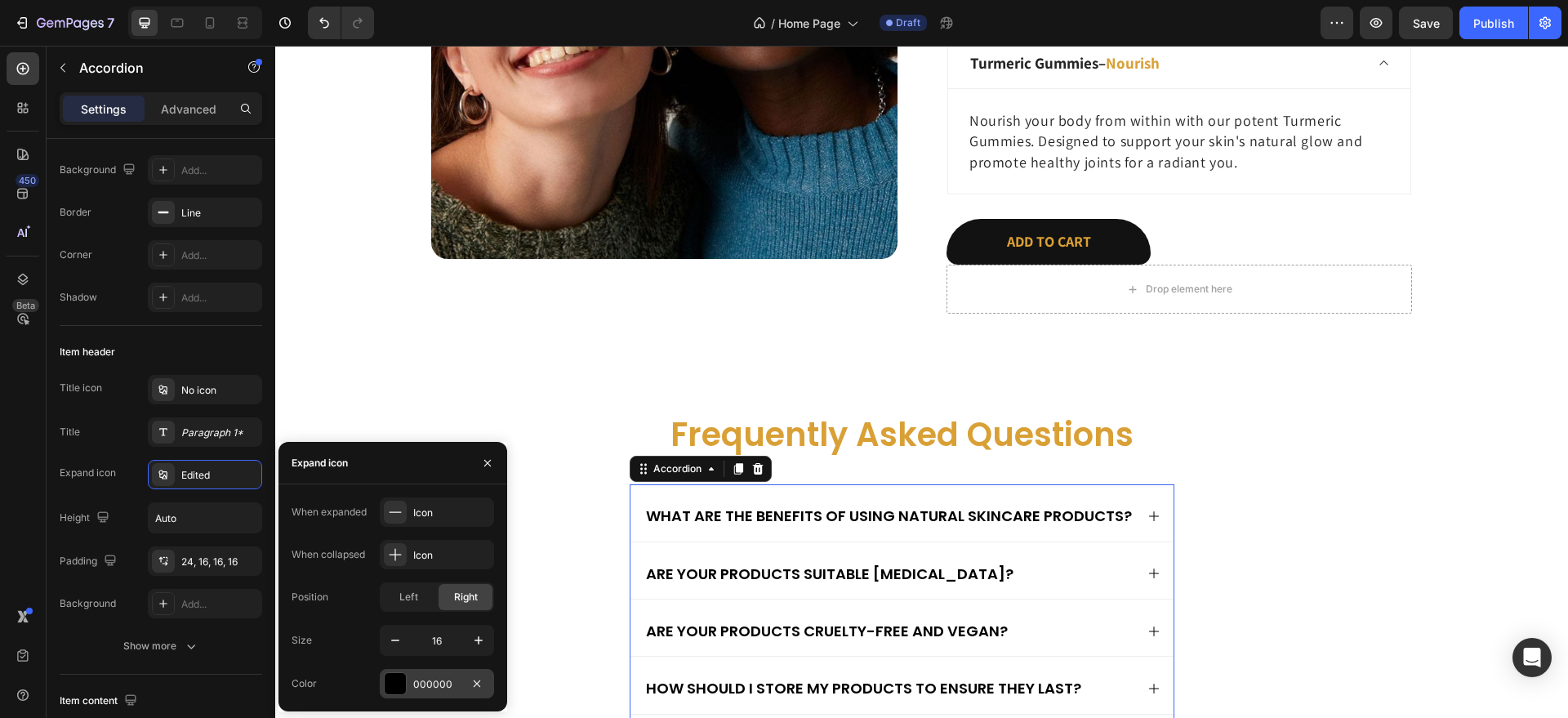
click at [395, 670] on div "000000" at bounding box center [437, 684] width 114 height 29
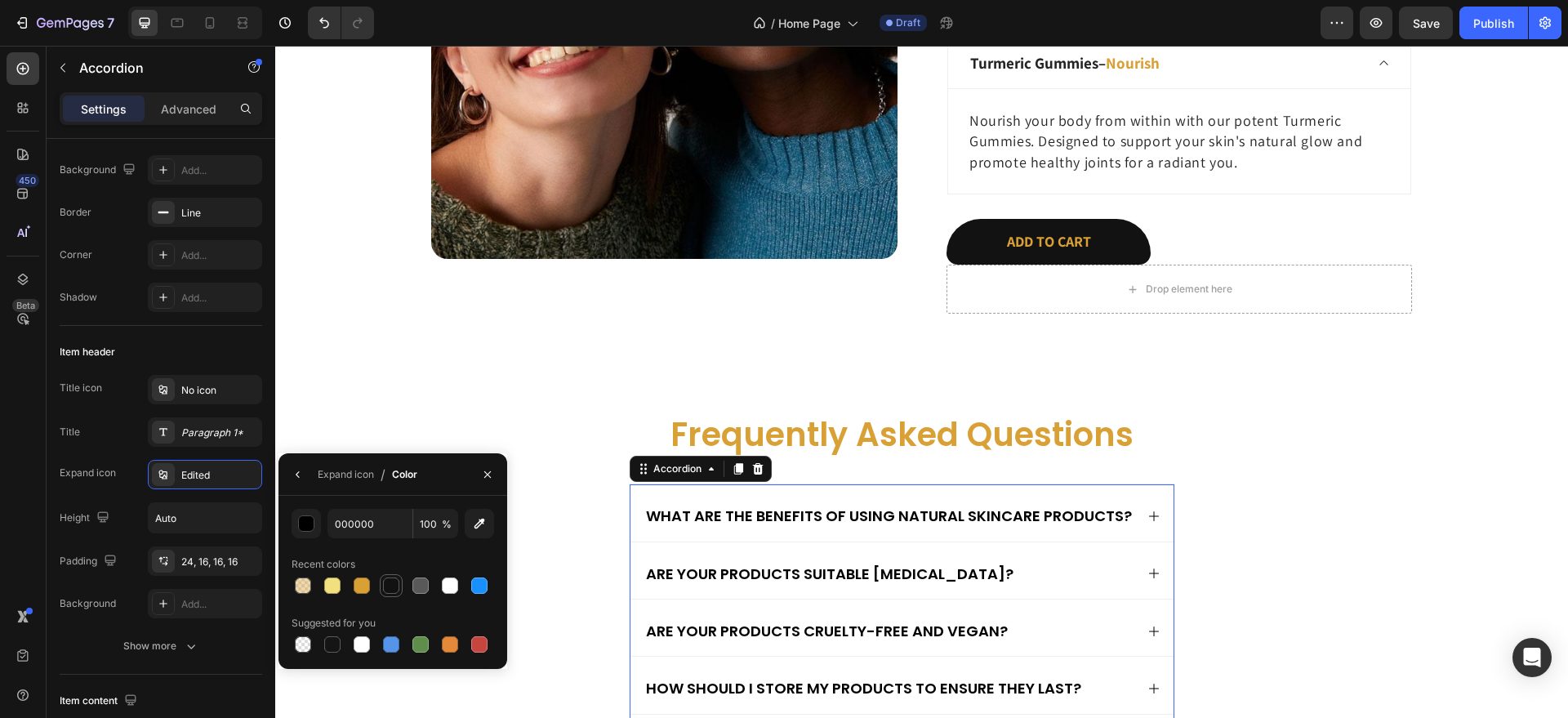
click at [389, 589] on div at bounding box center [391, 585] width 17 height 17
click at [359, 582] on div at bounding box center [361, 585] width 17 height 17
type input "D9A036"
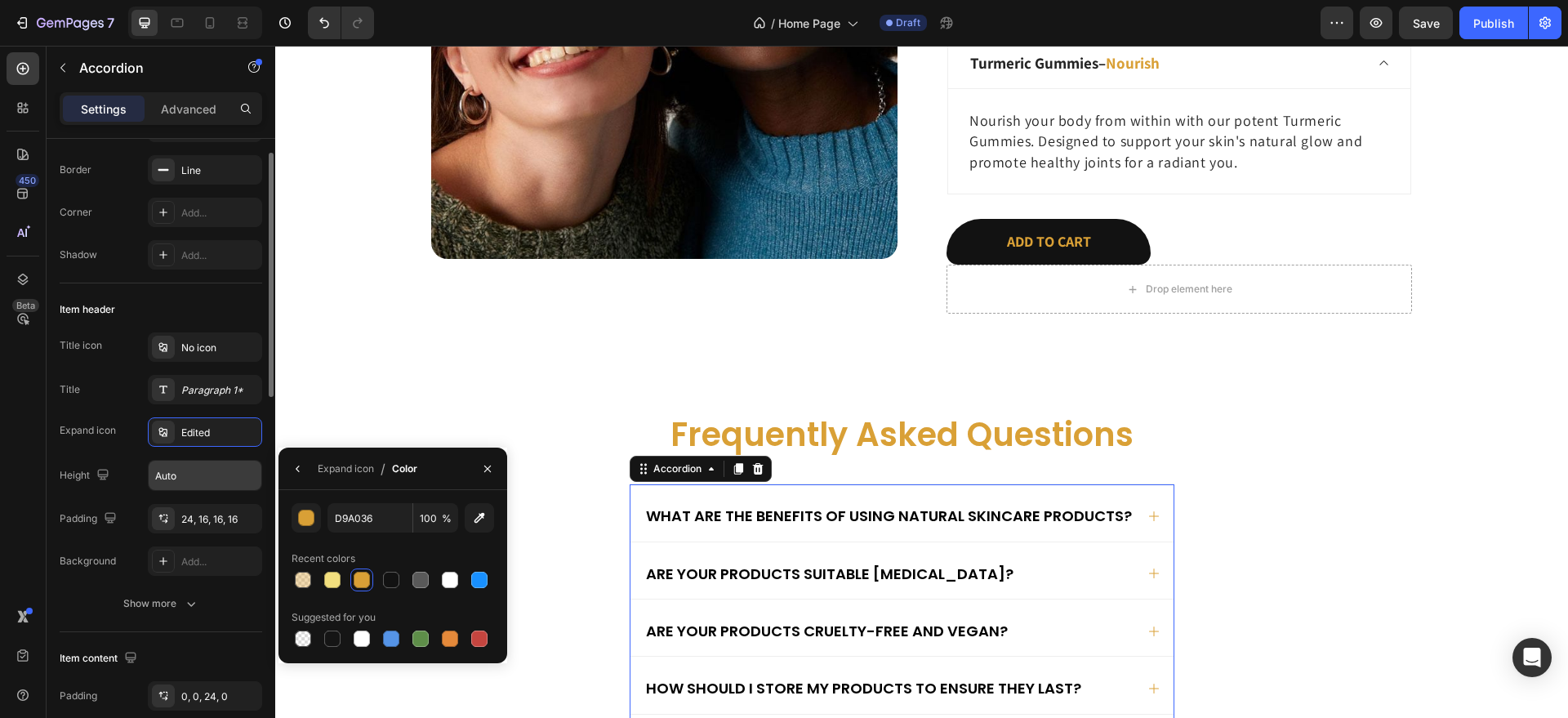
scroll to position [131, 0]
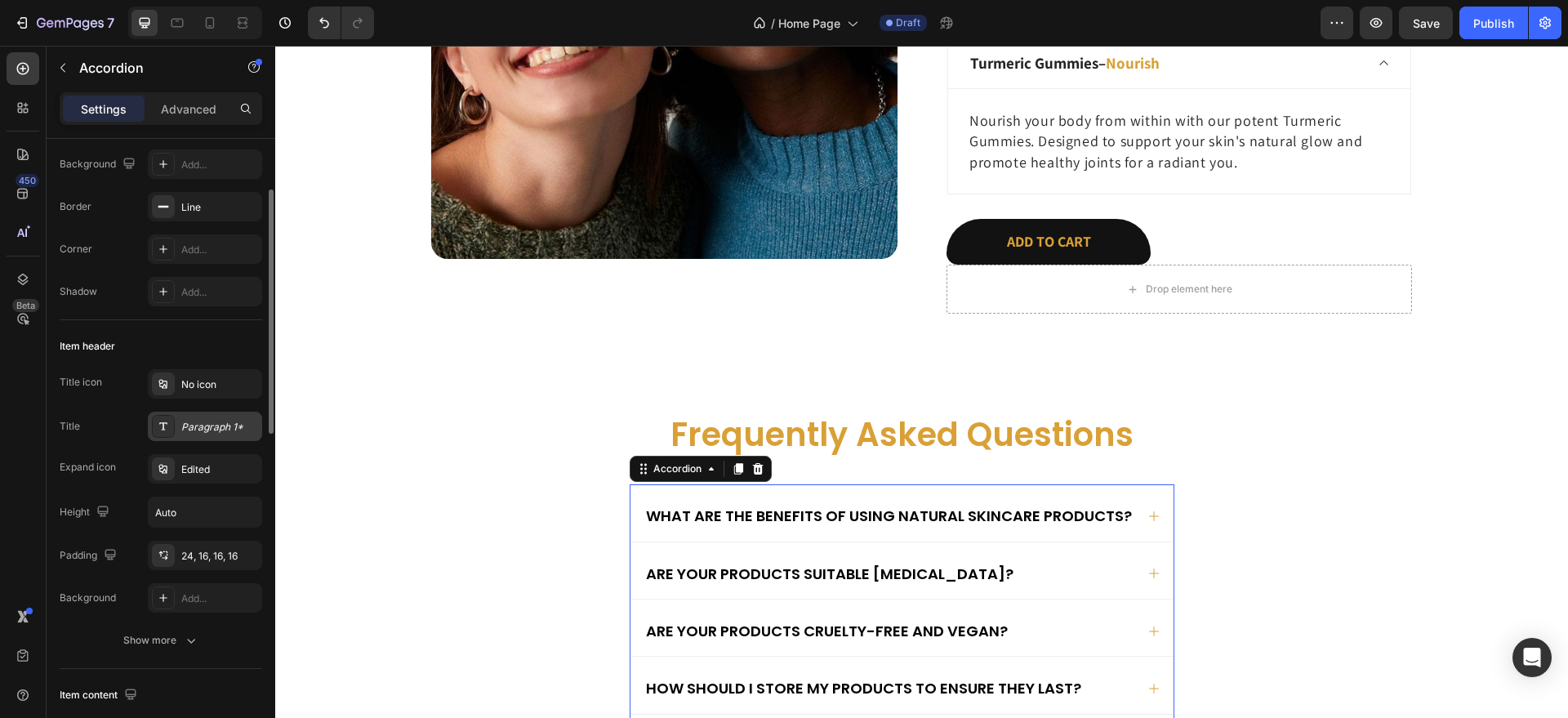
click at [210, 423] on div "Paragraph 1*" at bounding box center [220, 427] width 77 height 15
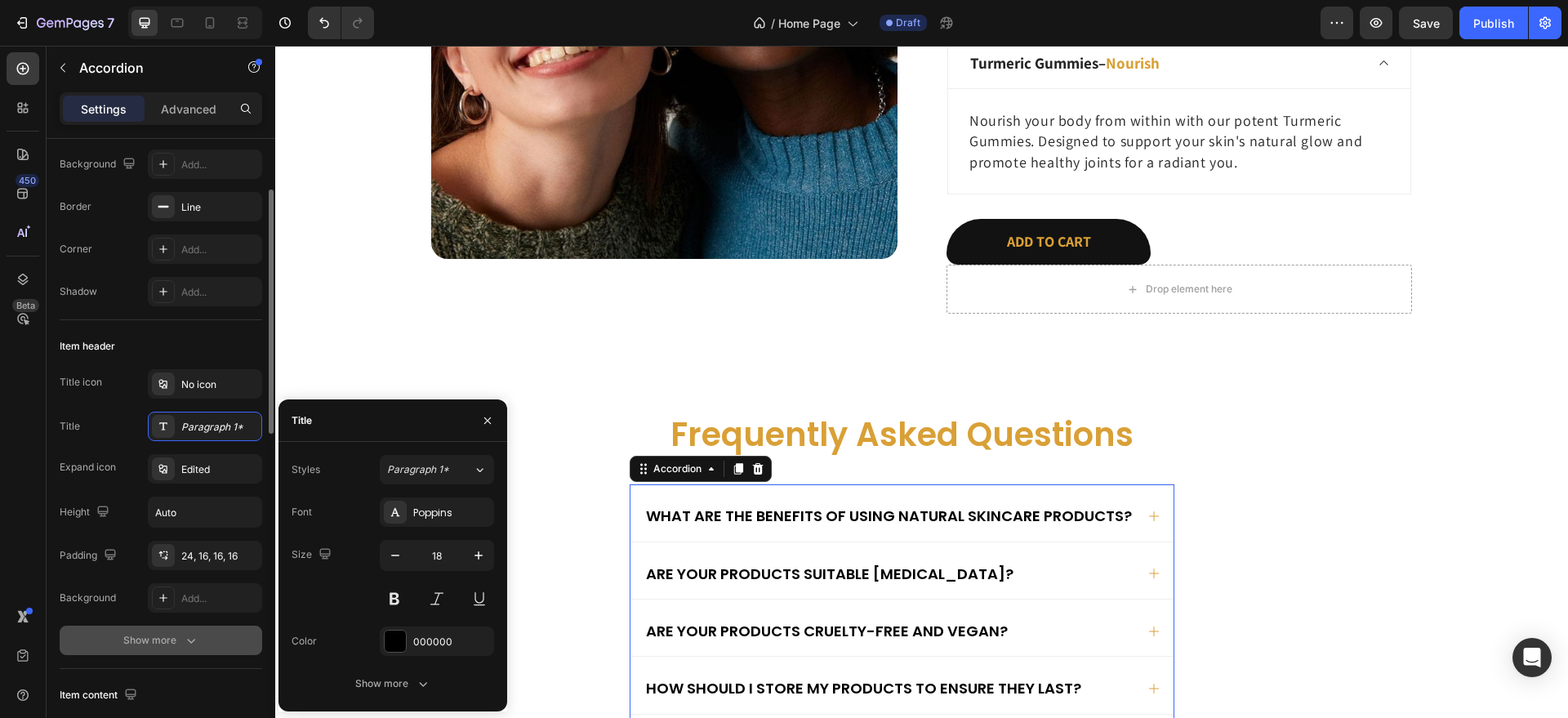
click at [177, 641] on div "Show more" at bounding box center [161, 640] width 76 height 17
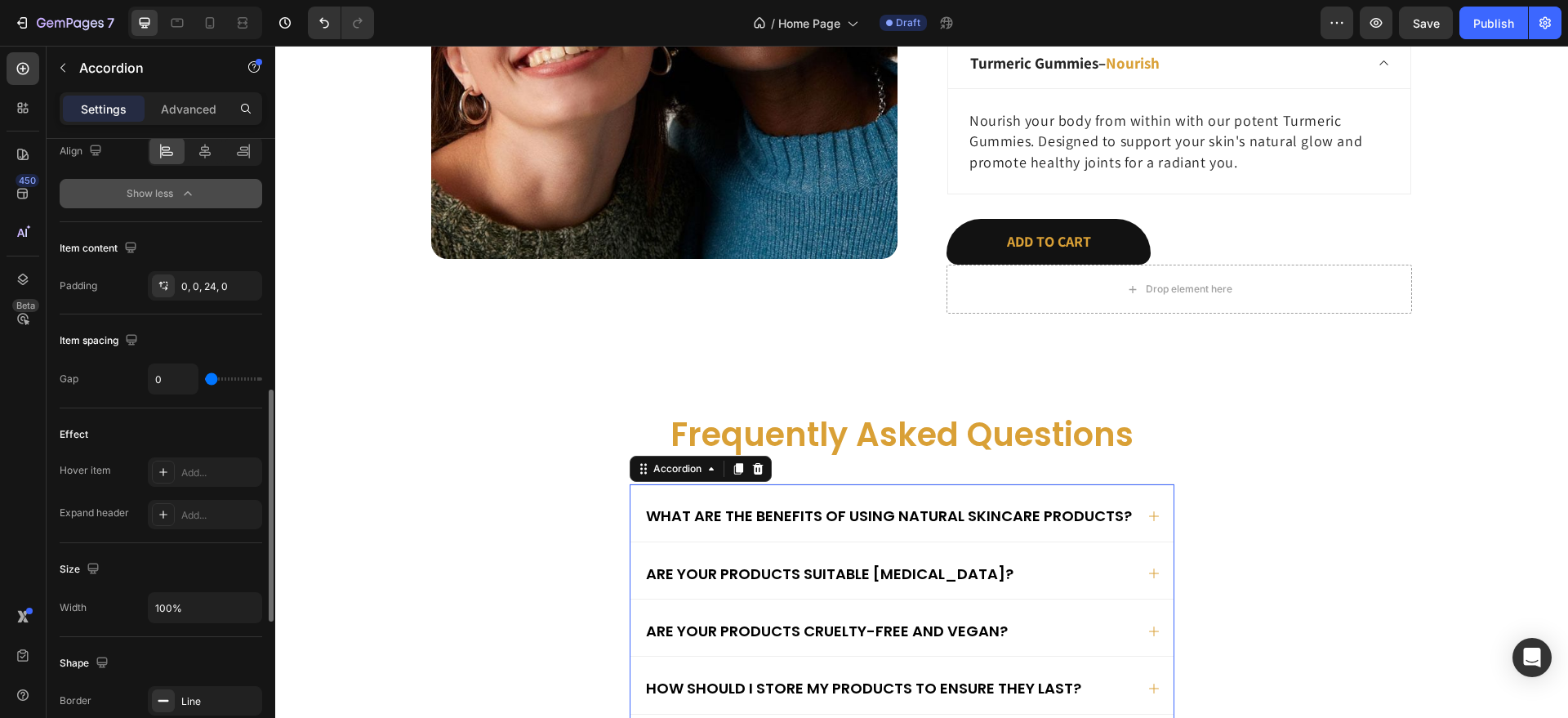
scroll to position [665, 0]
click at [216, 455] on div "Add..." at bounding box center [204, 469] width 114 height 29
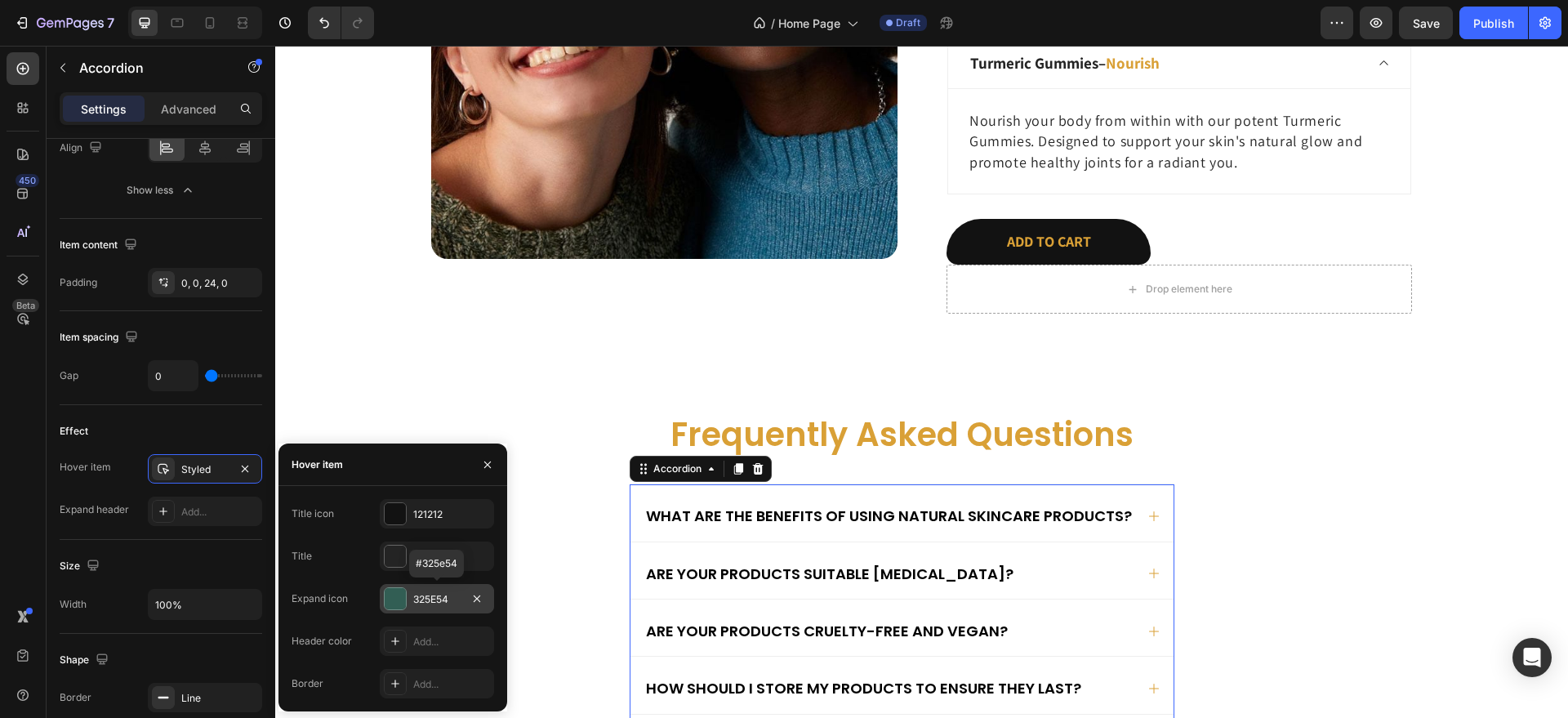
click at [428, 607] on div "325E54" at bounding box center [437, 599] width 114 height 29
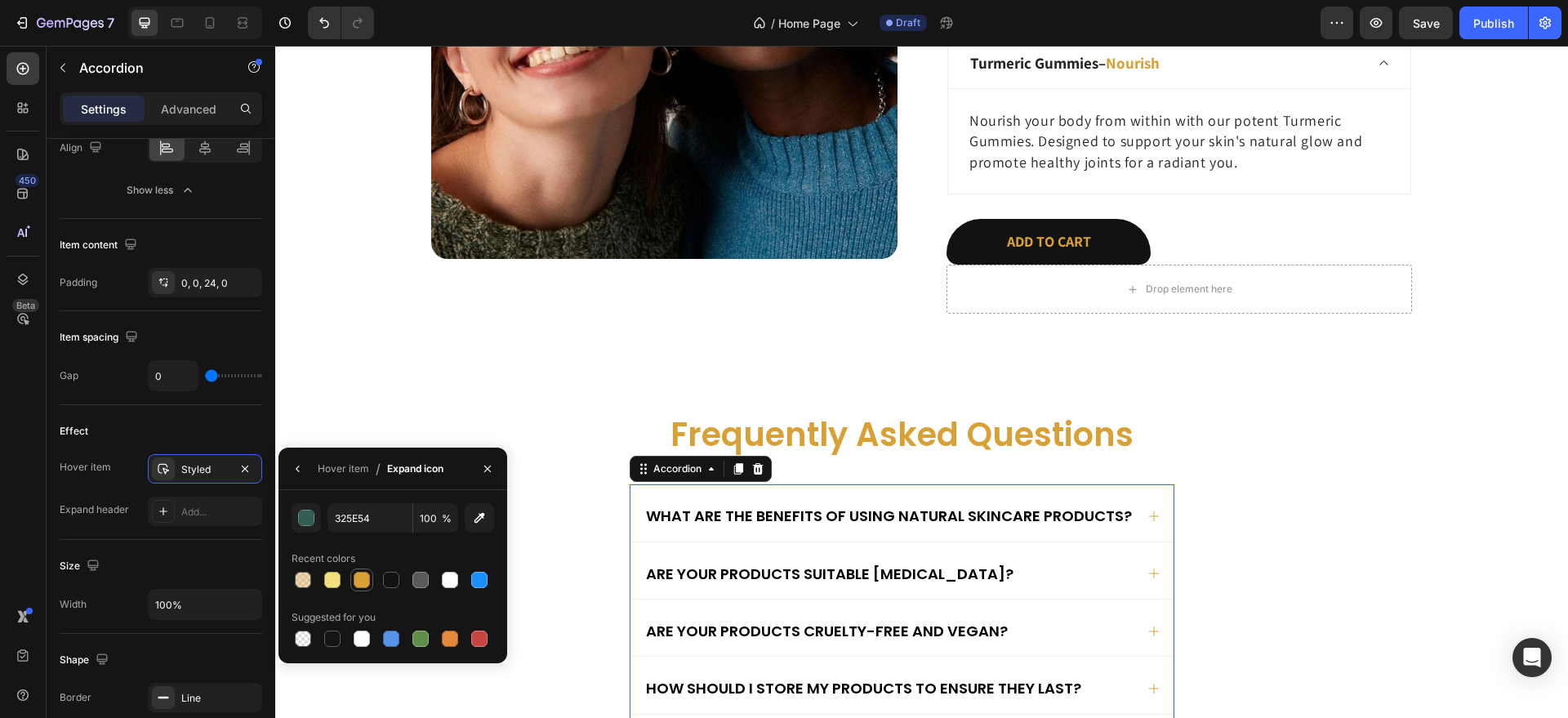
click at [359, 572] on div at bounding box center [361, 579] width 17 height 17
type input "D9A036"
click at [213, 522] on div "Add..." at bounding box center [204, 511] width 114 height 29
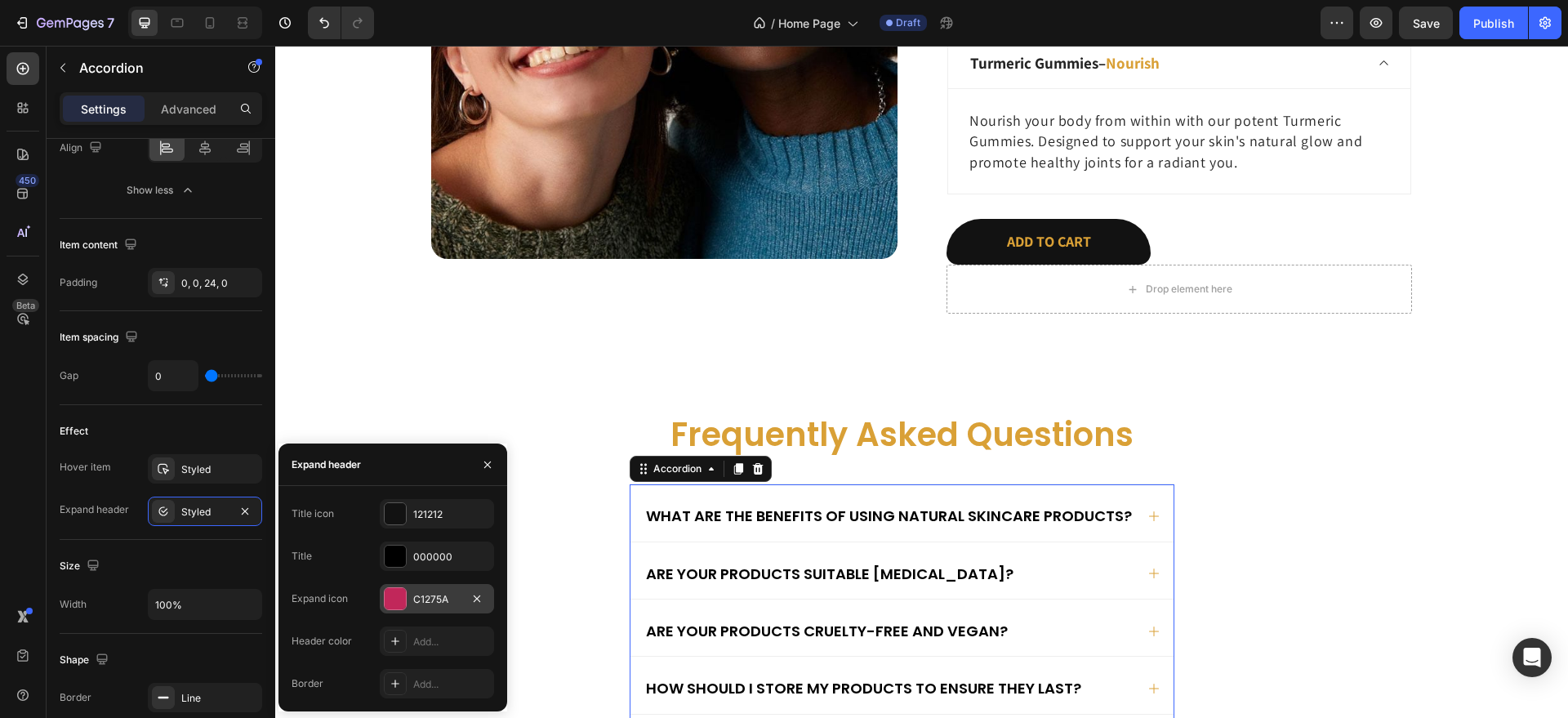
click at [401, 600] on div at bounding box center [396, 599] width 21 height 21
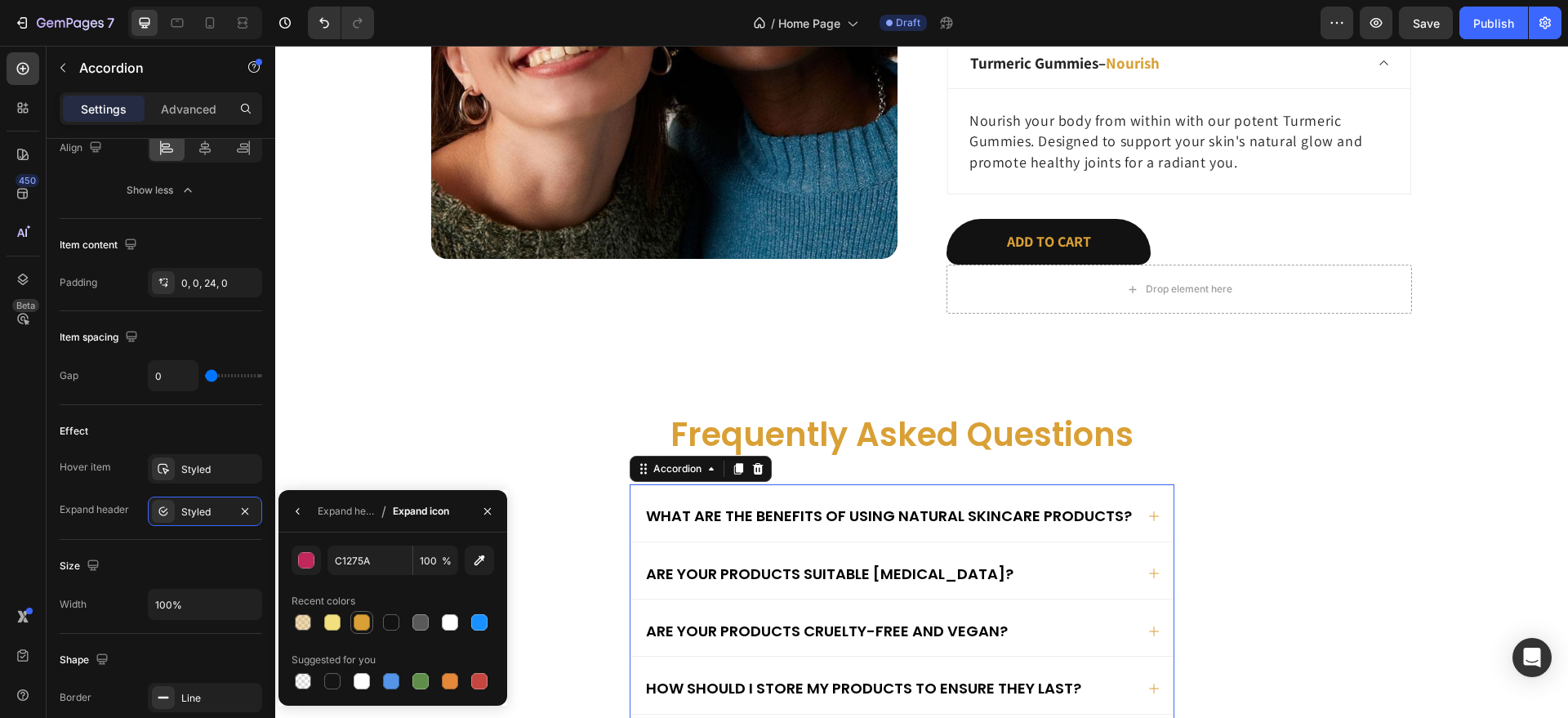
click at [370, 615] on div at bounding box center [361, 622] width 20 height 20
type input "D9A036"
click at [489, 505] on icon "button" at bounding box center [487, 511] width 13 height 13
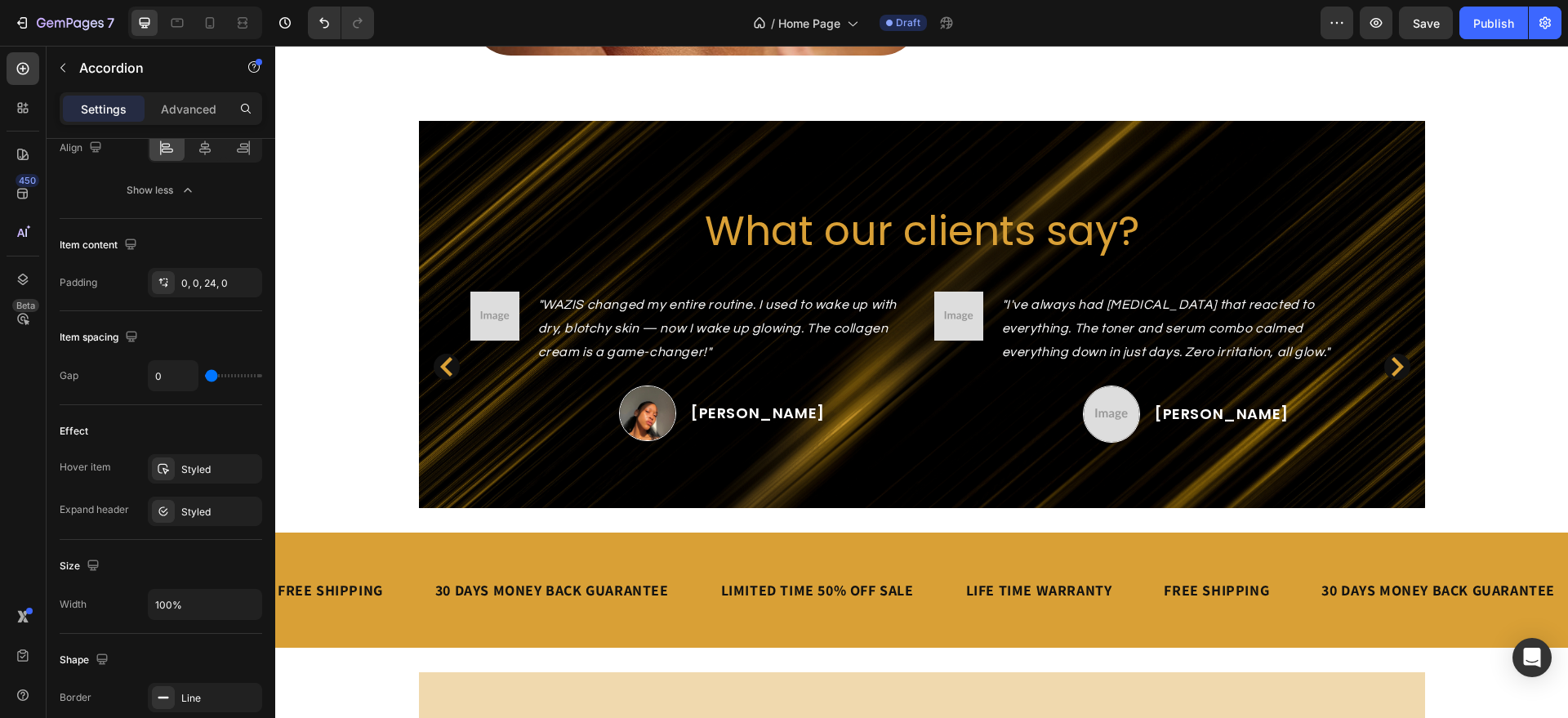
scroll to position [2240, 0]
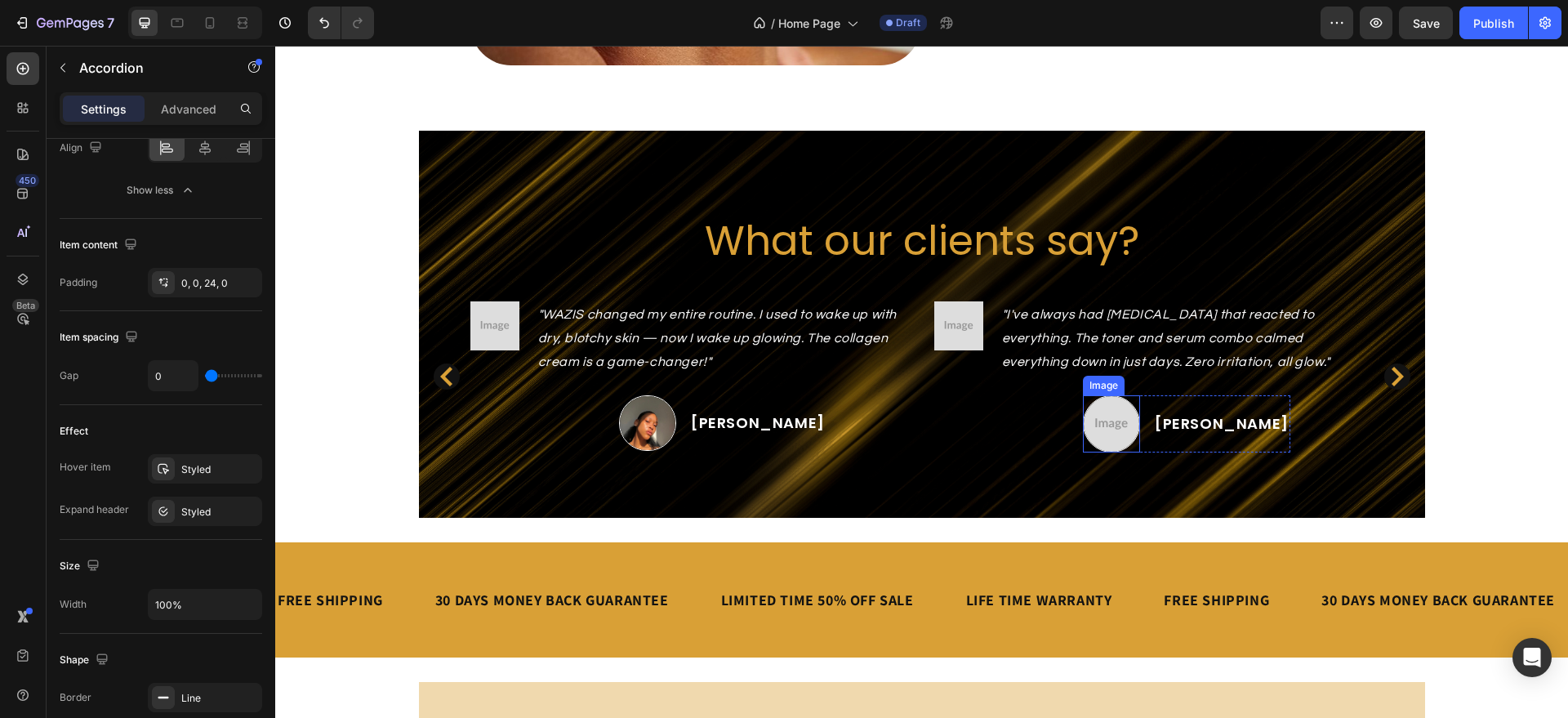
click at [1133, 415] on img at bounding box center [1112, 424] width 58 height 58
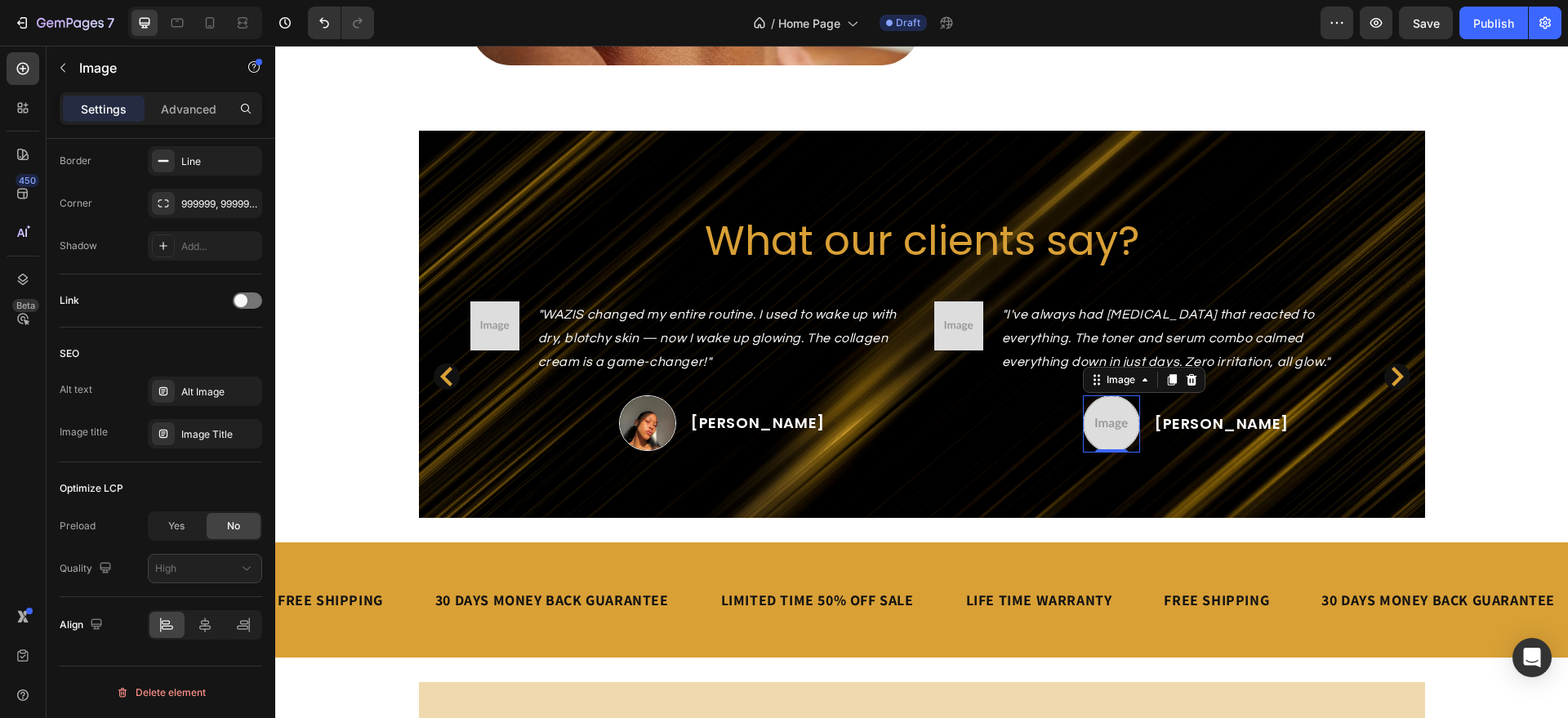
scroll to position [0, 0]
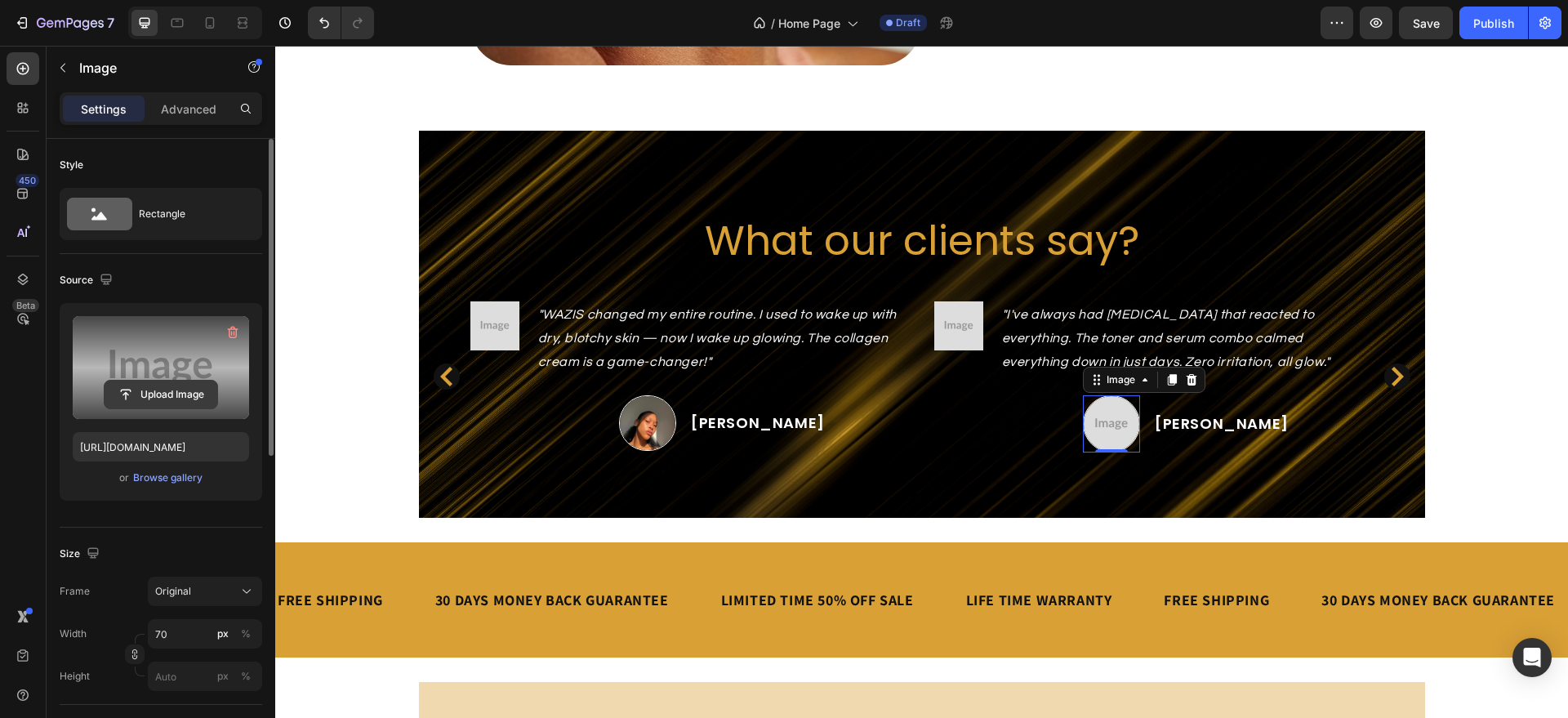
click at [158, 384] on input "file" at bounding box center [160, 395] width 112 height 27
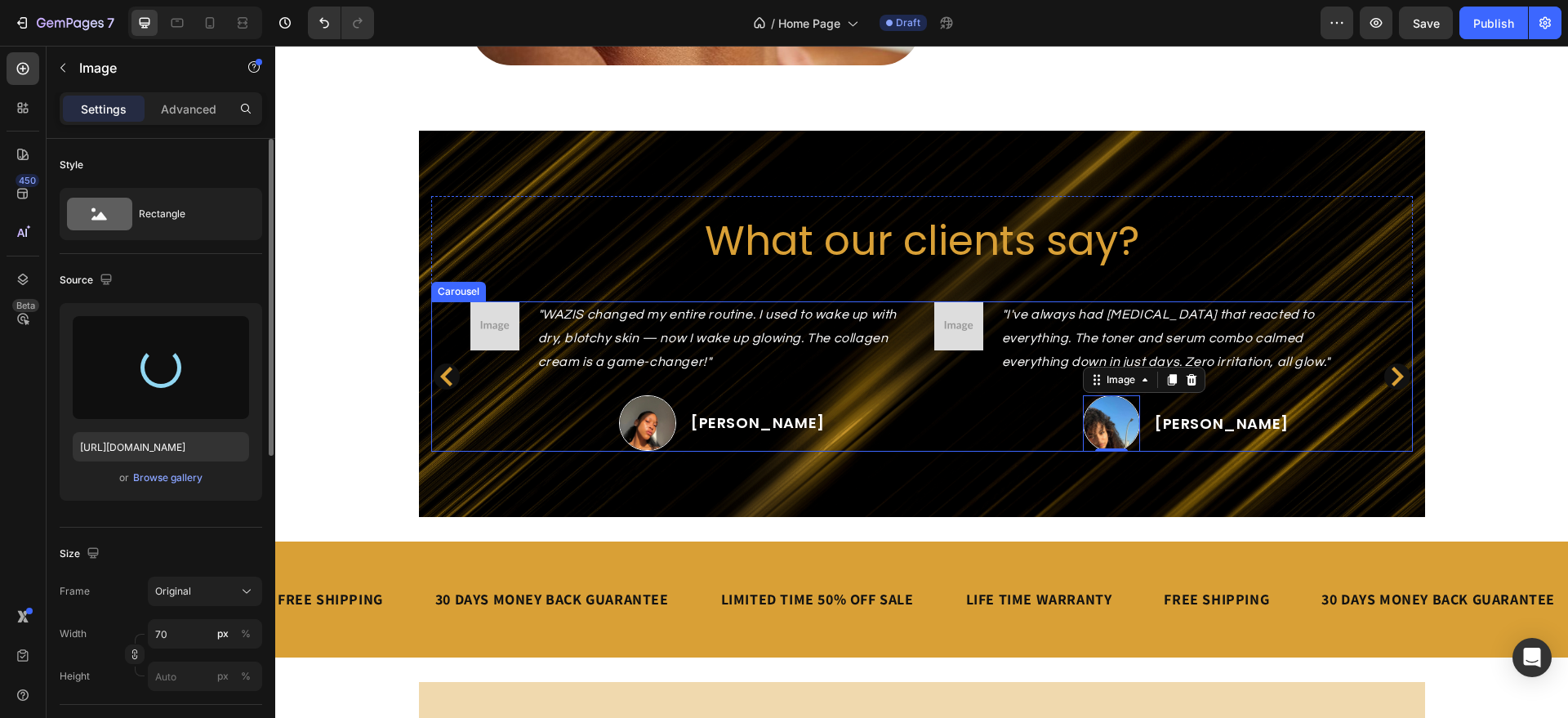
type input "[URL][DOMAIN_NAME]"
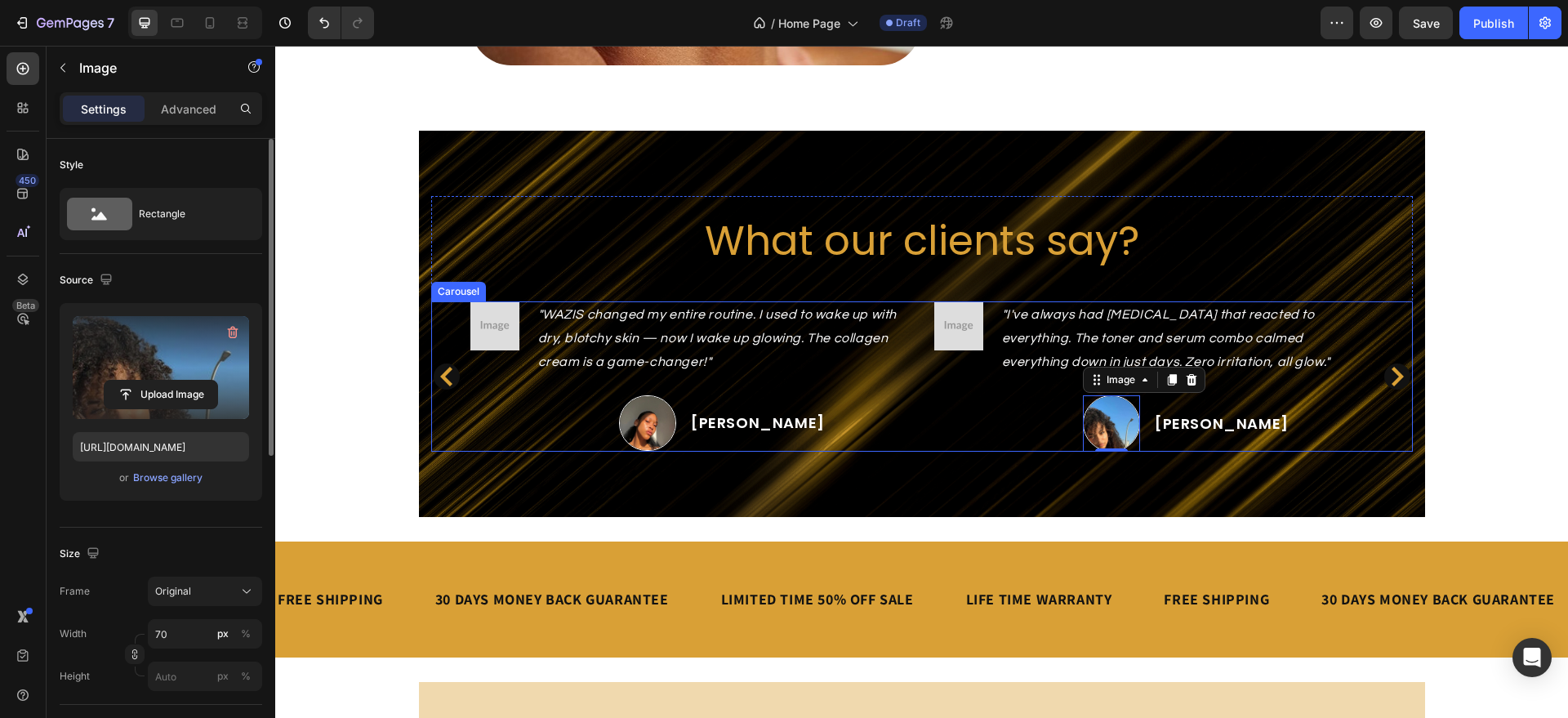
click at [1394, 377] on icon "Carousel Next Arrow" at bounding box center [1398, 376] width 13 height 20
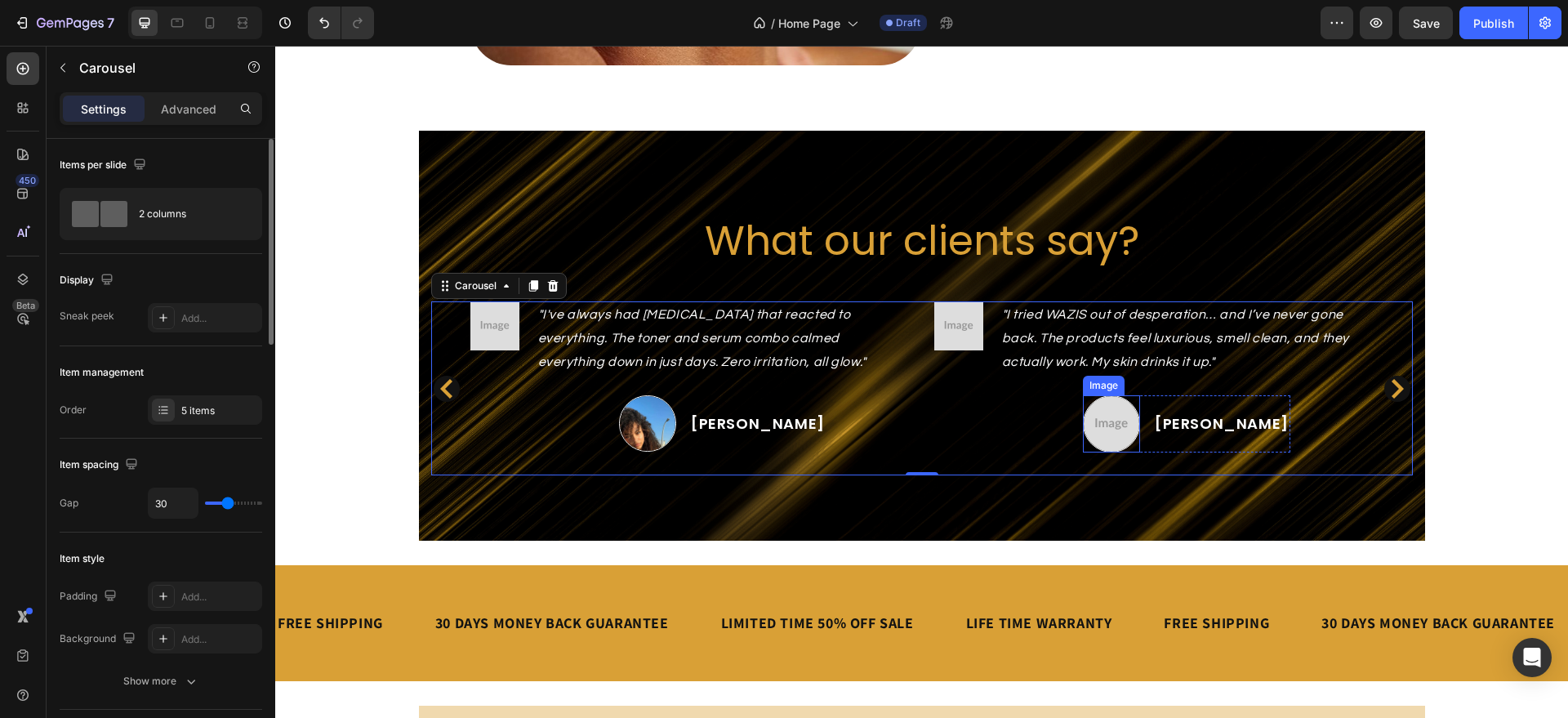
click at [1135, 421] on img at bounding box center [1112, 424] width 58 height 58
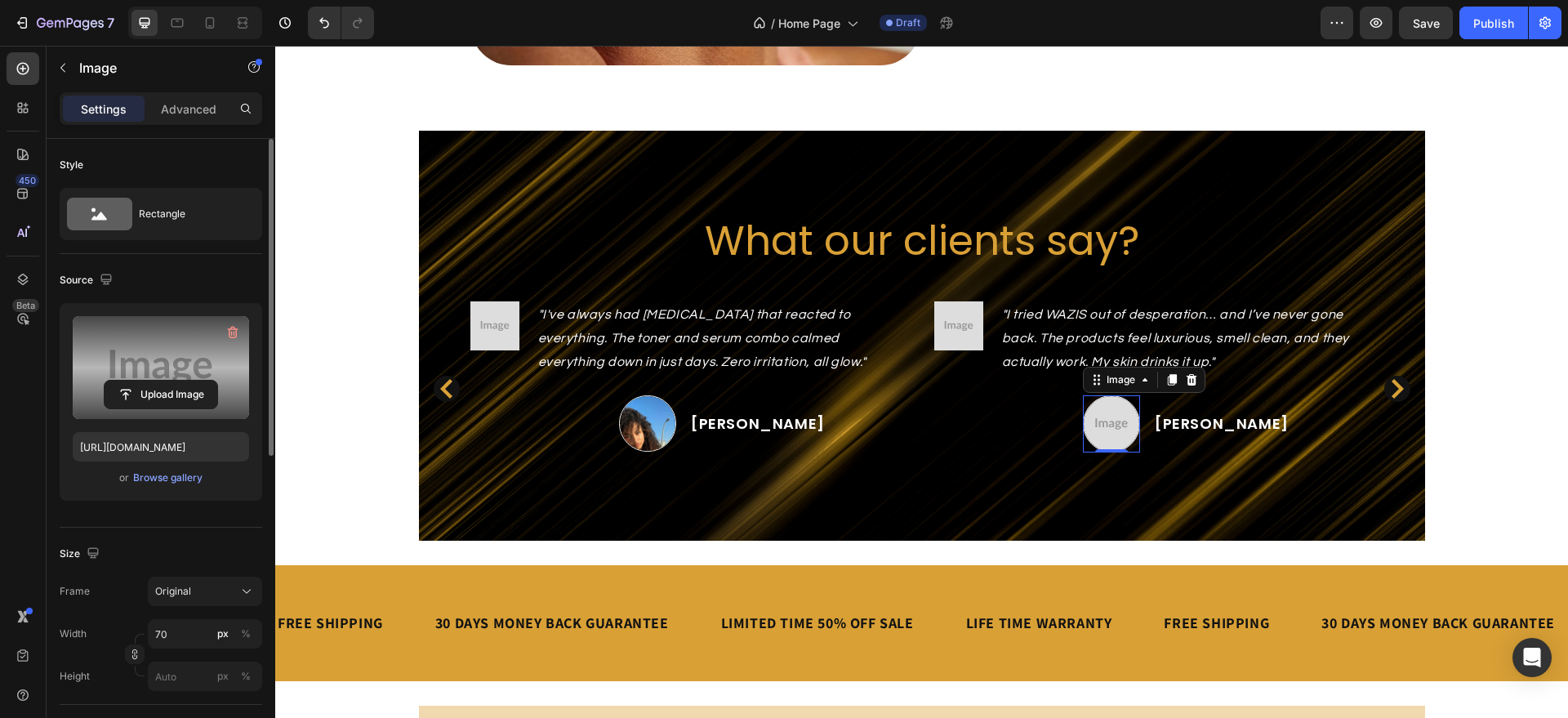
click at [191, 337] on label at bounding box center [160, 367] width 177 height 103
click at [191, 381] on input "file" at bounding box center [160, 395] width 112 height 27
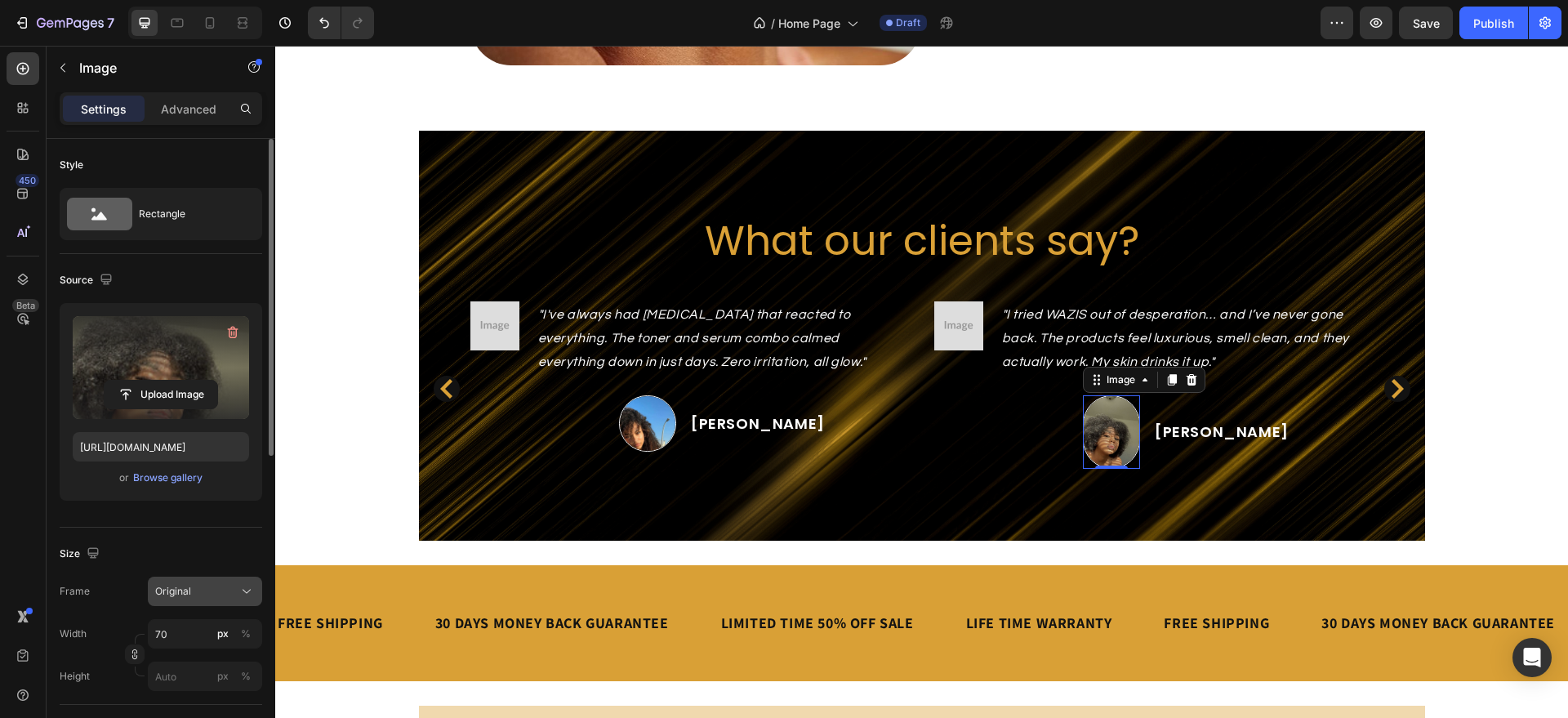
click at [174, 587] on span "Original" at bounding box center [173, 591] width 36 height 15
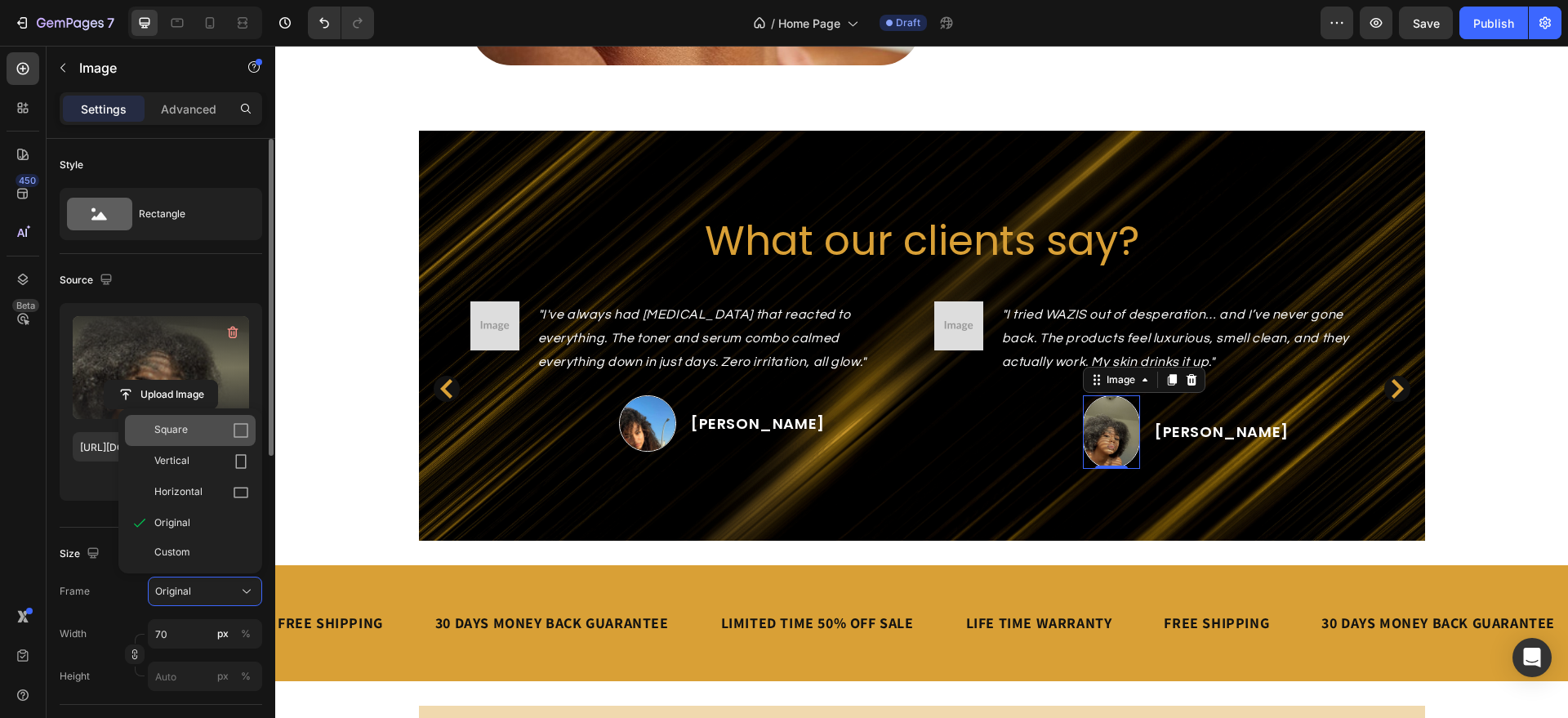
click at [231, 431] on div "Square" at bounding box center [201, 430] width 95 height 17
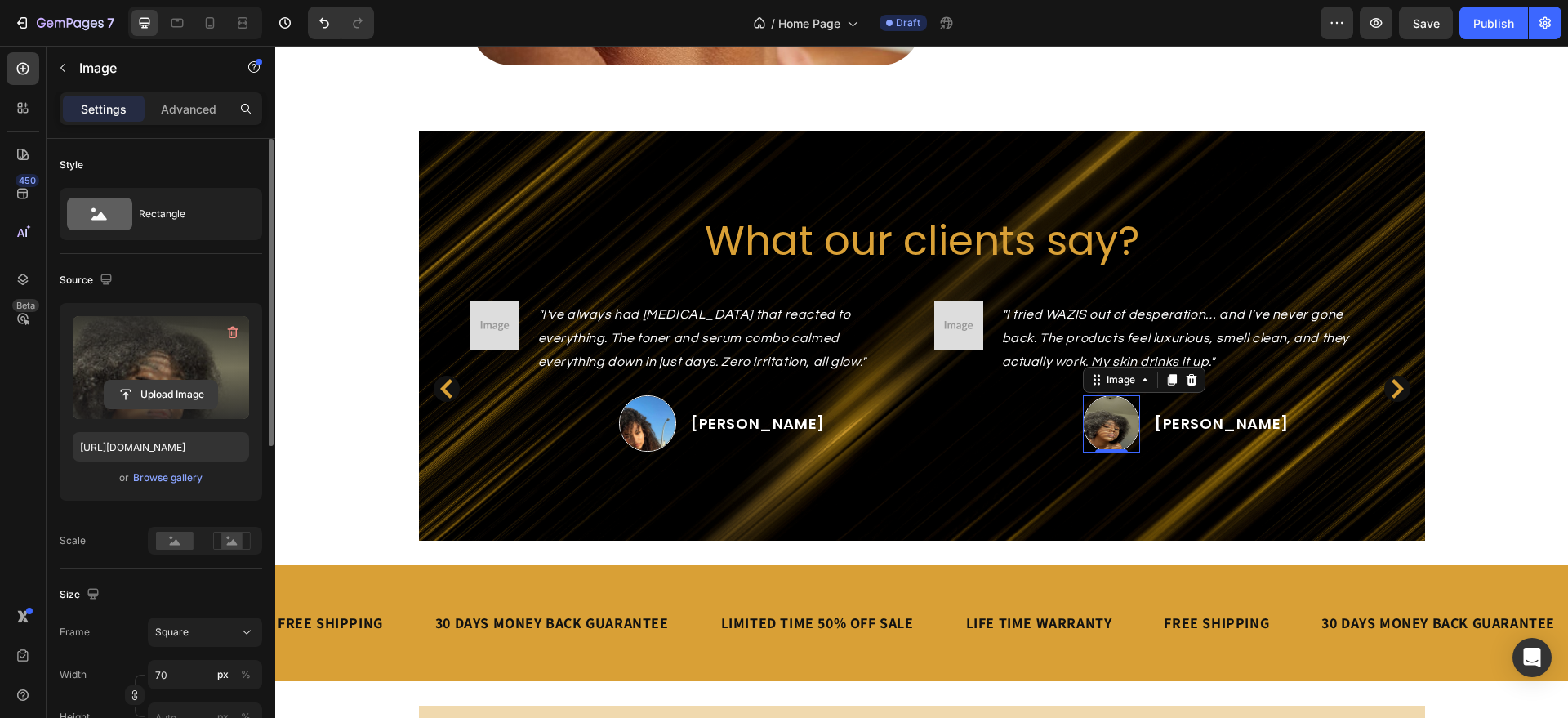
click at [192, 386] on input "file" at bounding box center [160, 395] width 112 height 27
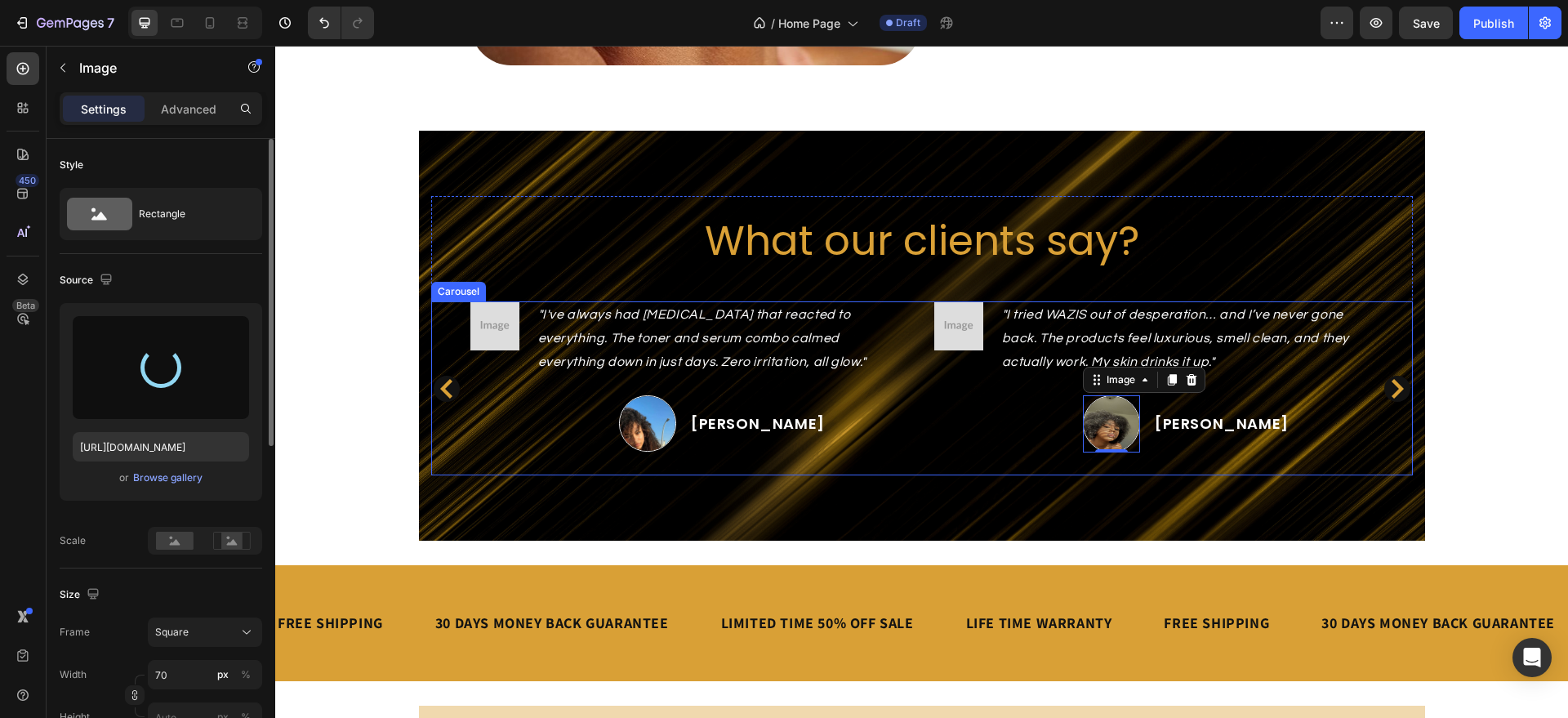
type input "[URL][DOMAIN_NAME]"
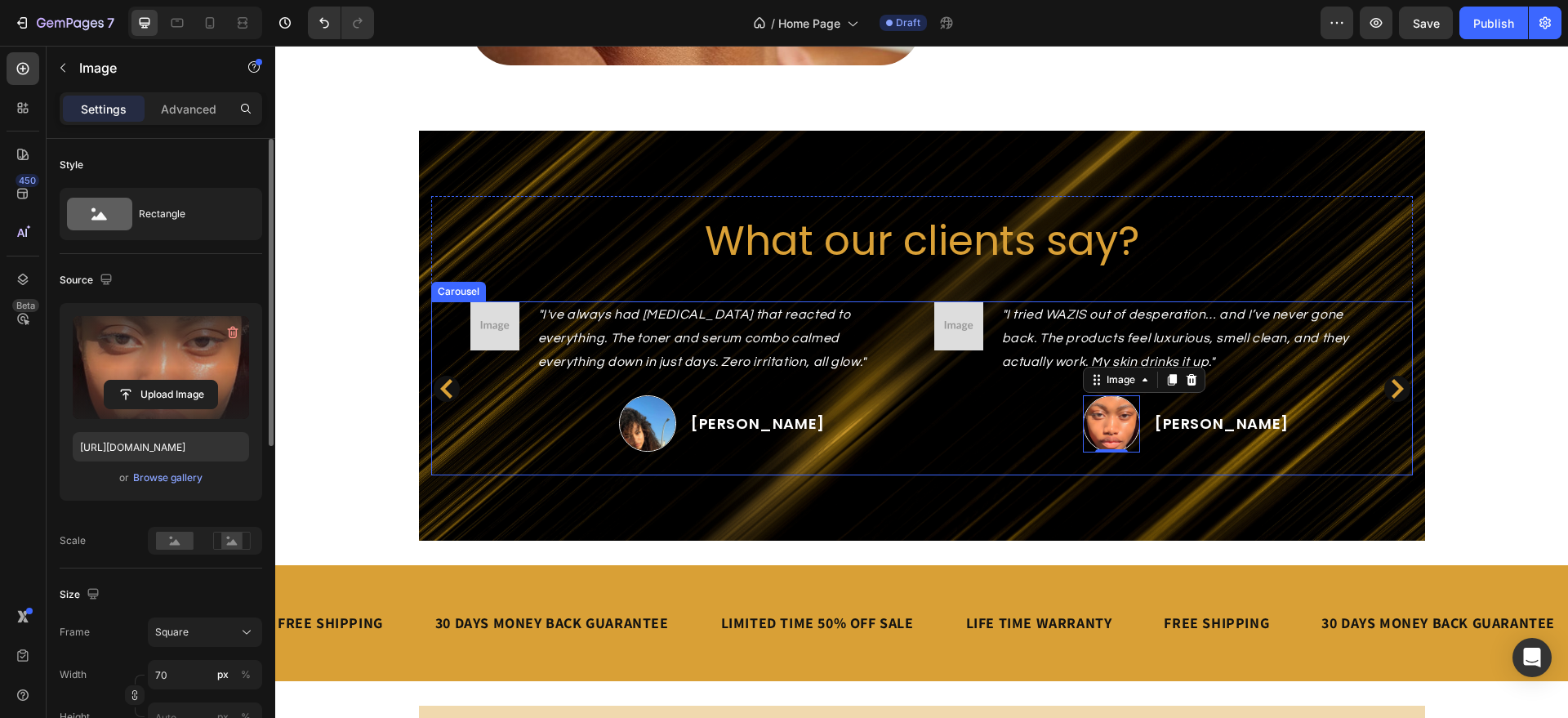
click at [1392, 387] on icon "Carousel Next Arrow" at bounding box center [1398, 389] width 13 height 20
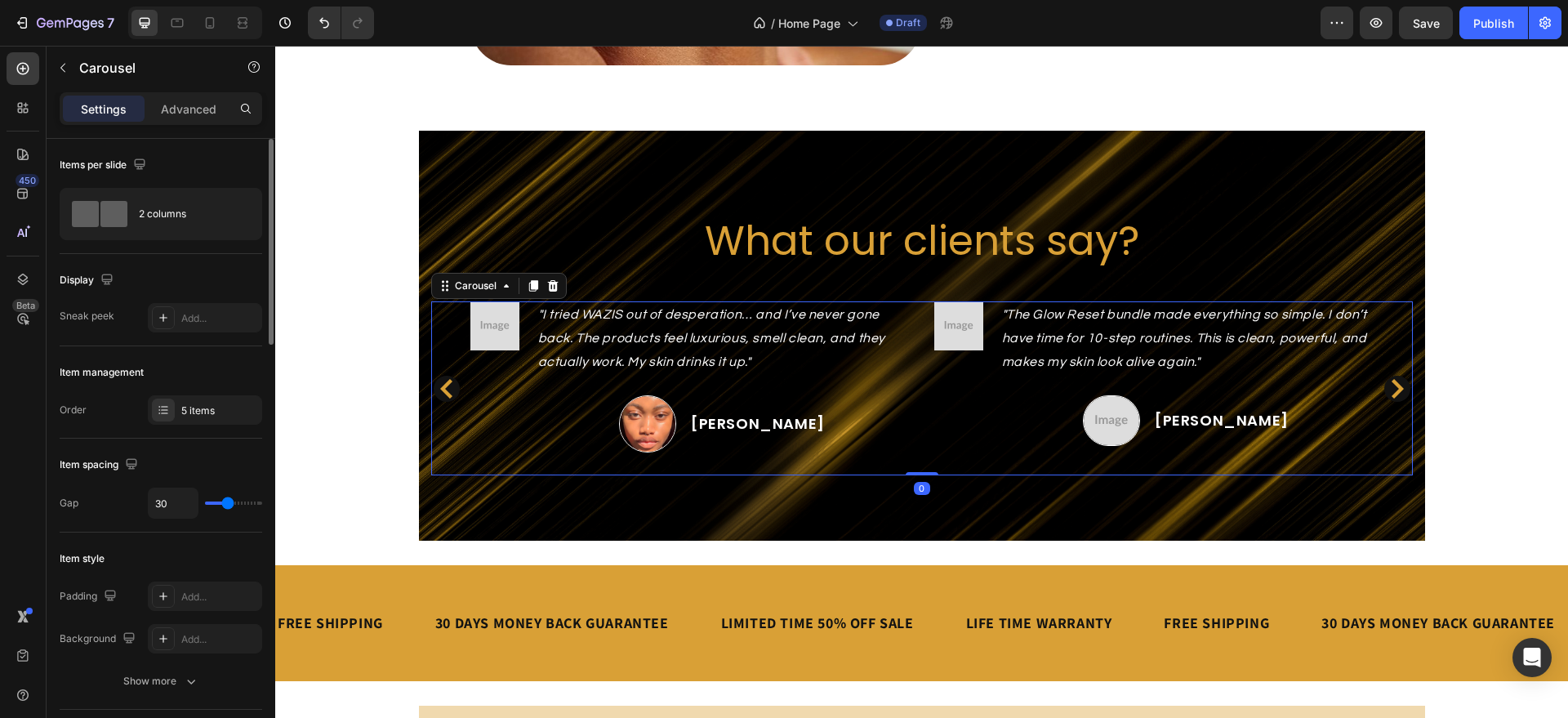
click at [1392, 387] on icon "Carousel Next Arrow" at bounding box center [1398, 389] width 13 height 20
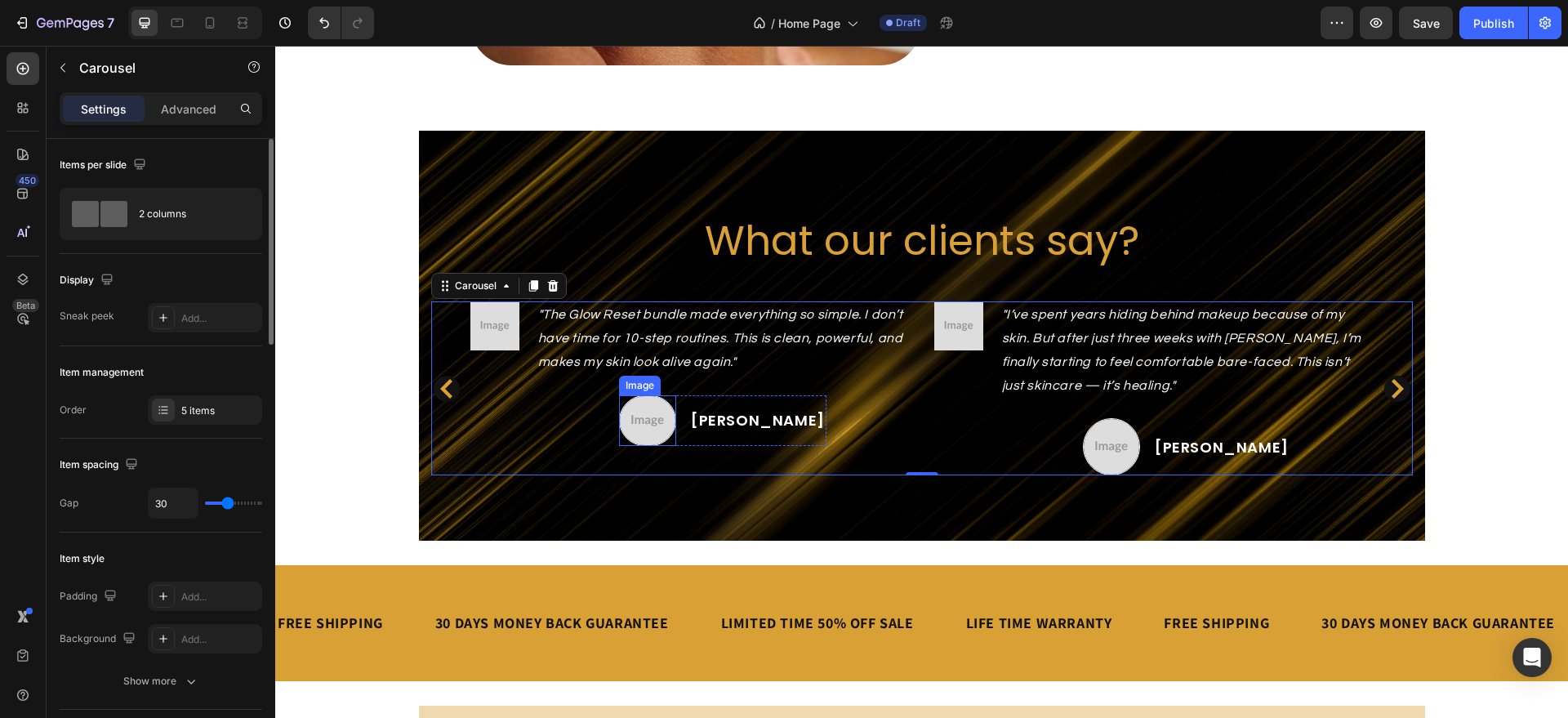
click at [676, 419] on img at bounding box center [648, 421] width 58 height 52
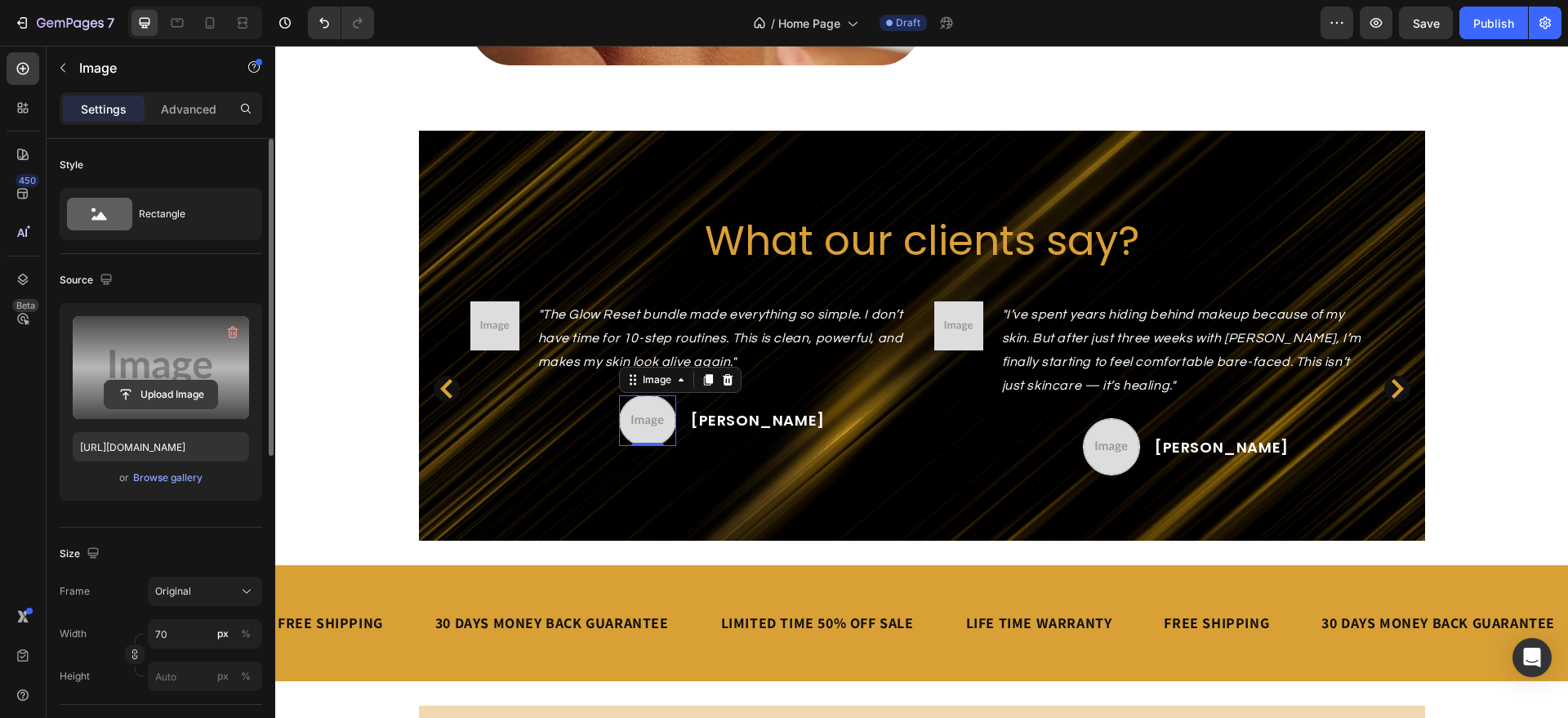
click at [148, 397] on input "file" at bounding box center [160, 395] width 112 height 27
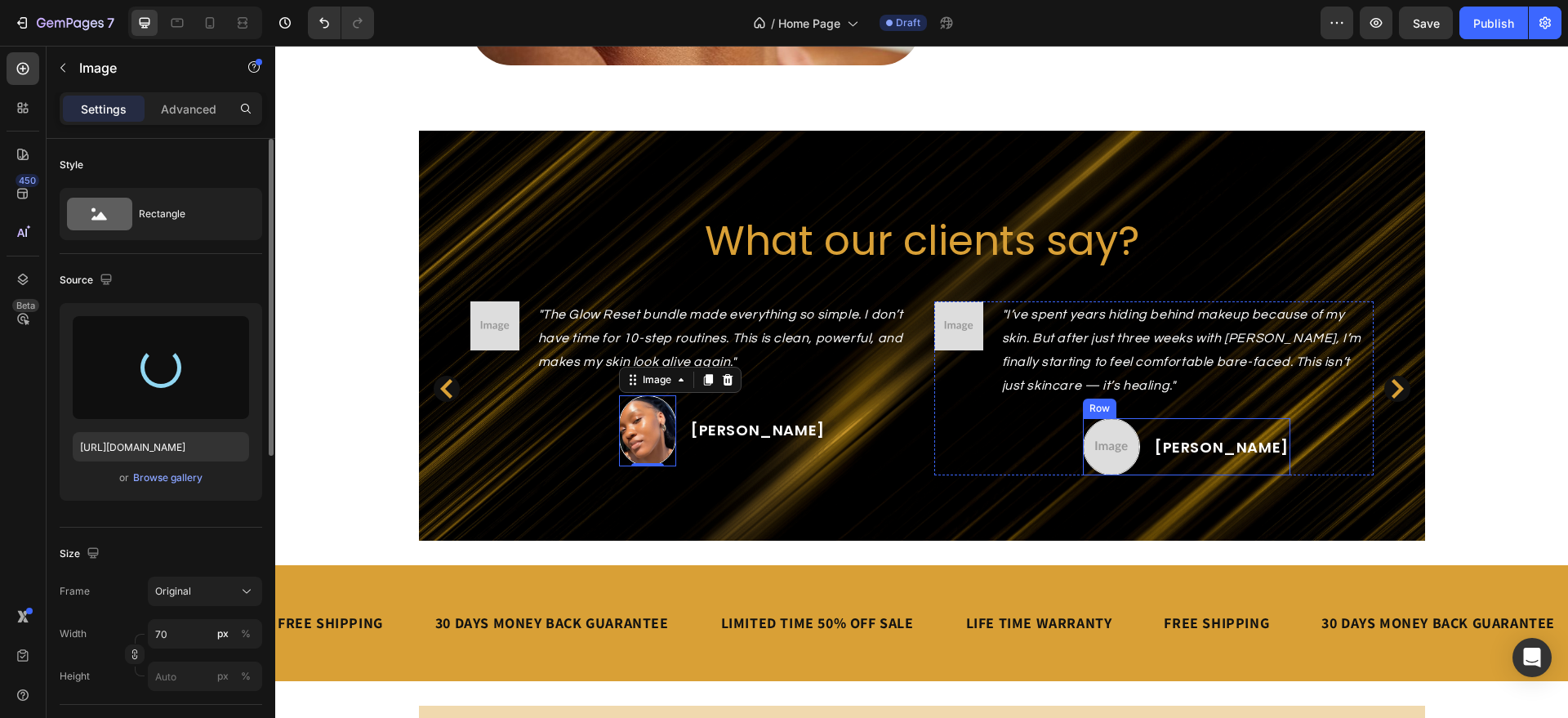
type input "[URL][DOMAIN_NAME]"
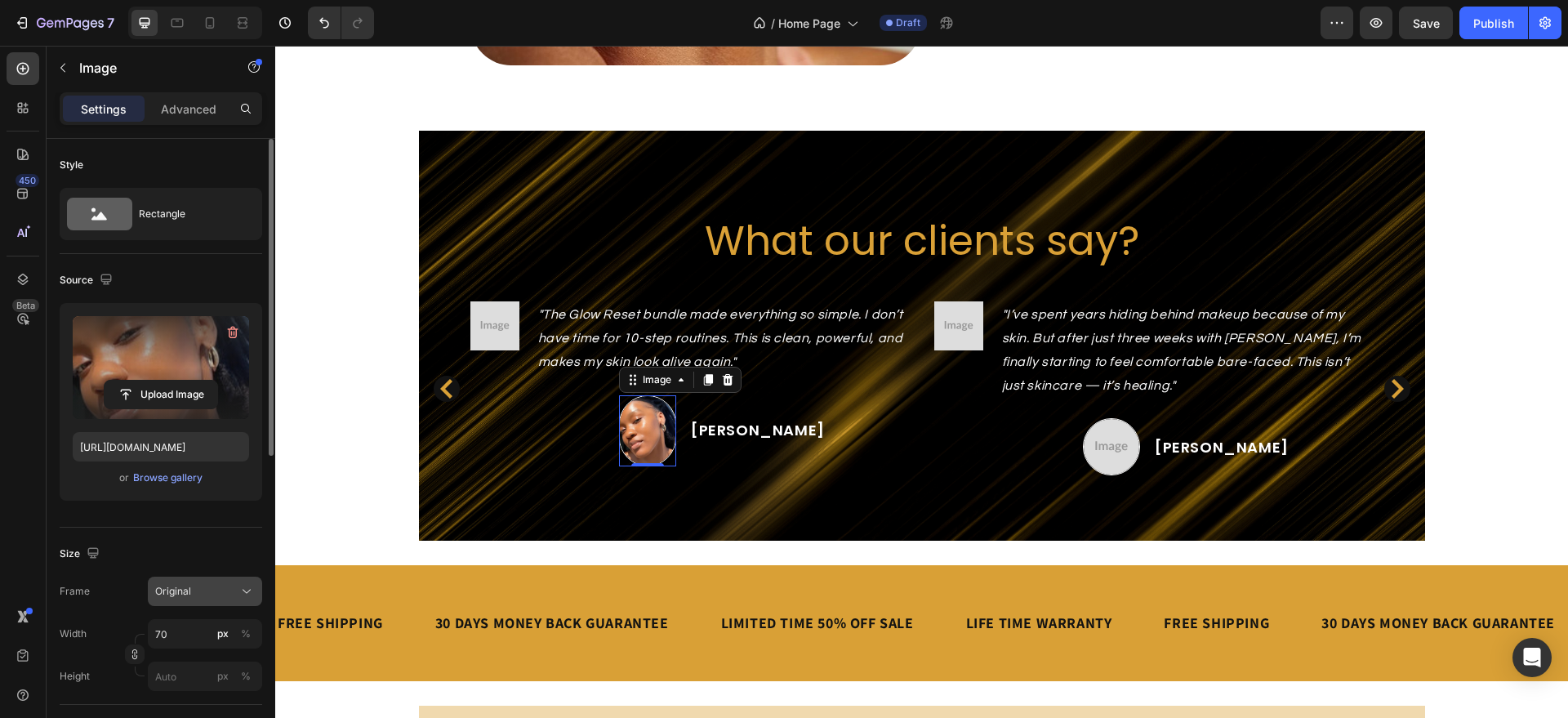
click at [182, 583] on div "Original" at bounding box center [205, 591] width 100 height 17
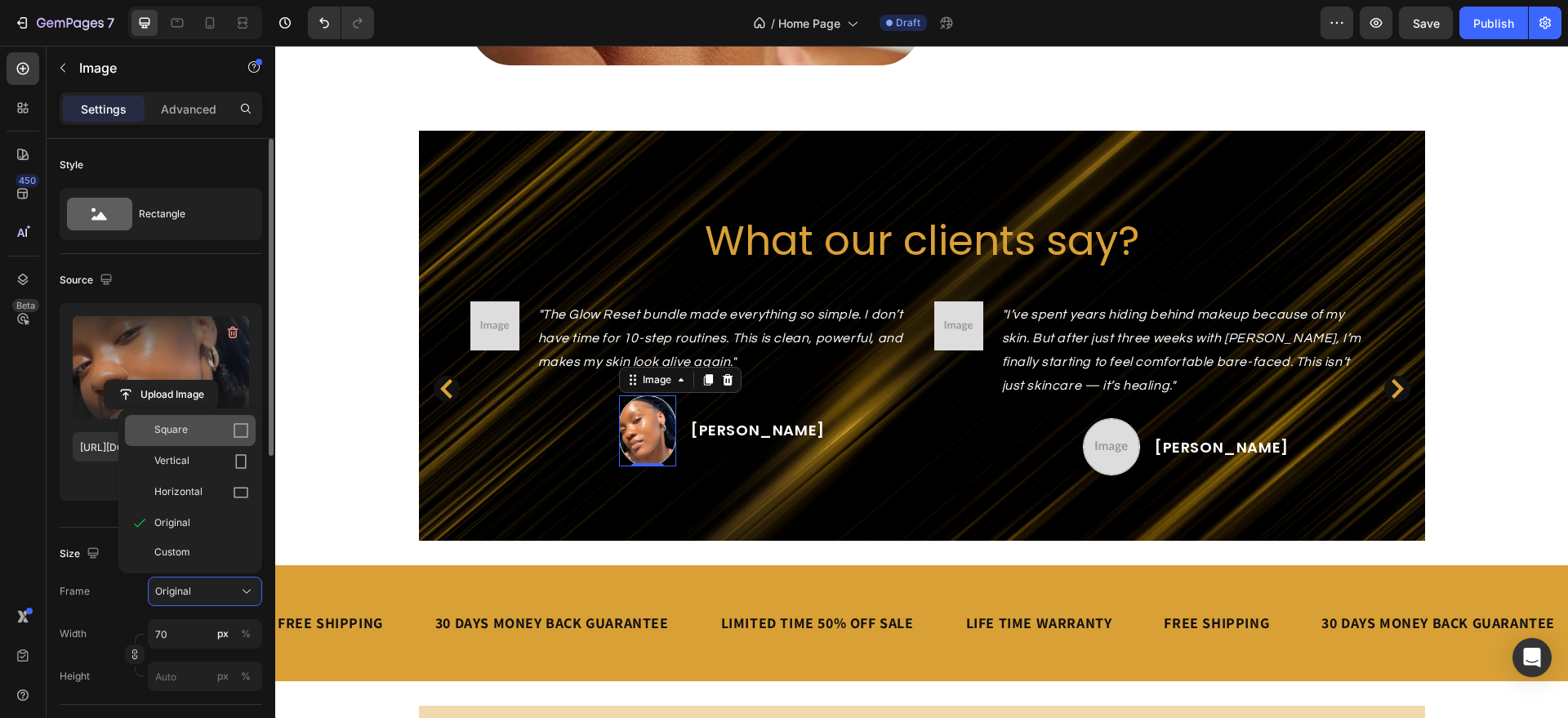
click at [232, 438] on div "Square" at bounding box center [201, 430] width 95 height 17
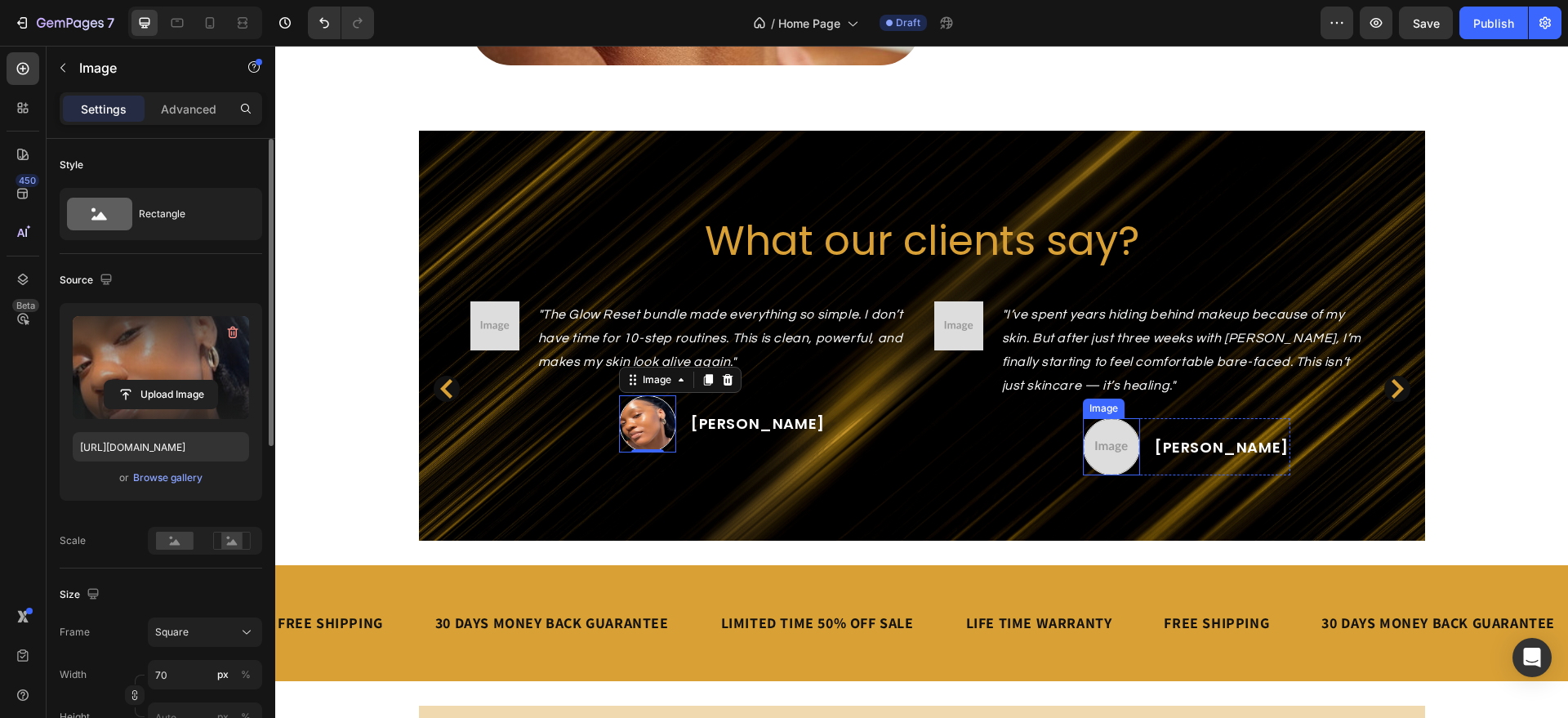
click at [1134, 445] on img at bounding box center [1112, 446] width 58 height 58
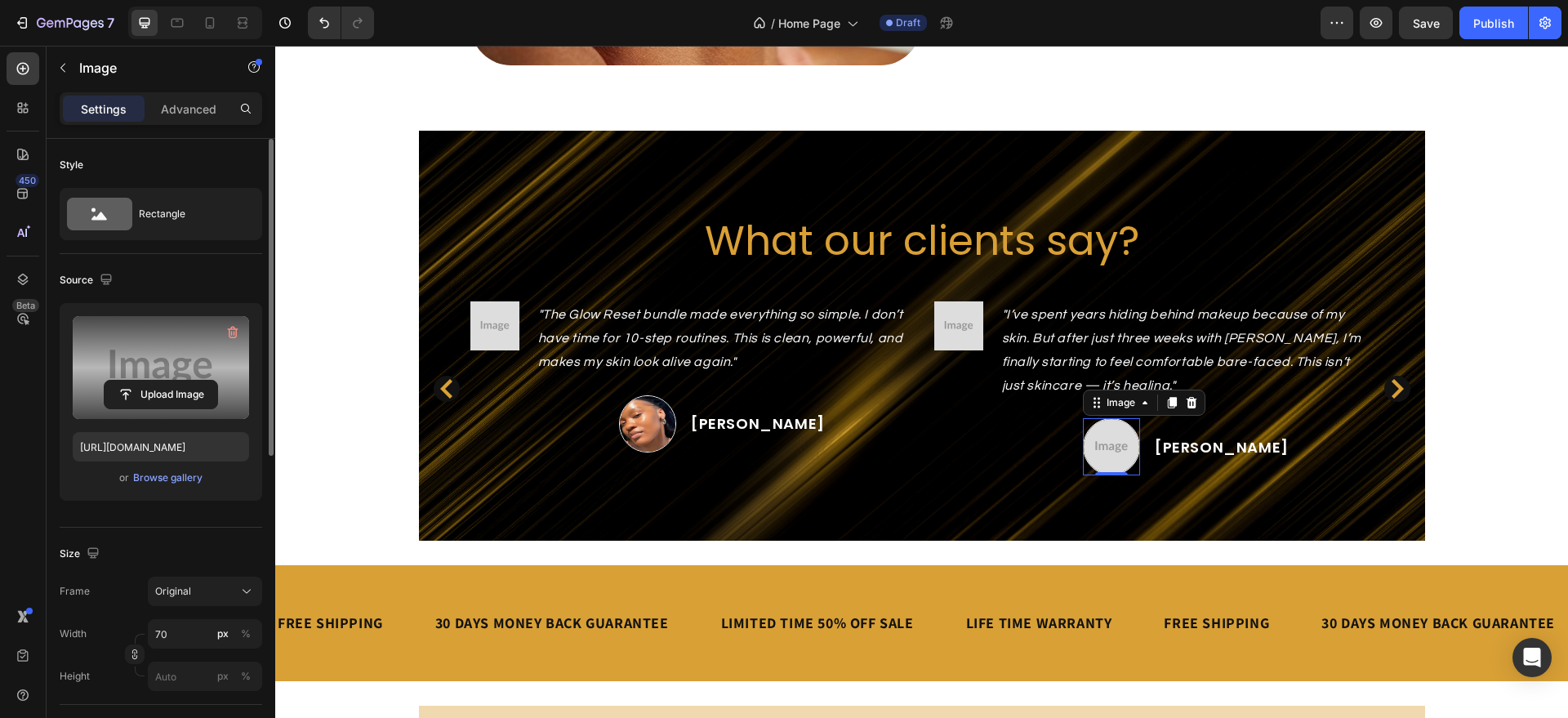
click at [240, 346] on label at bounding box center [160, 367] width 177 height 103
click at [217, 381] on input "file" at bounding box center [160, 395] width 112 height 27
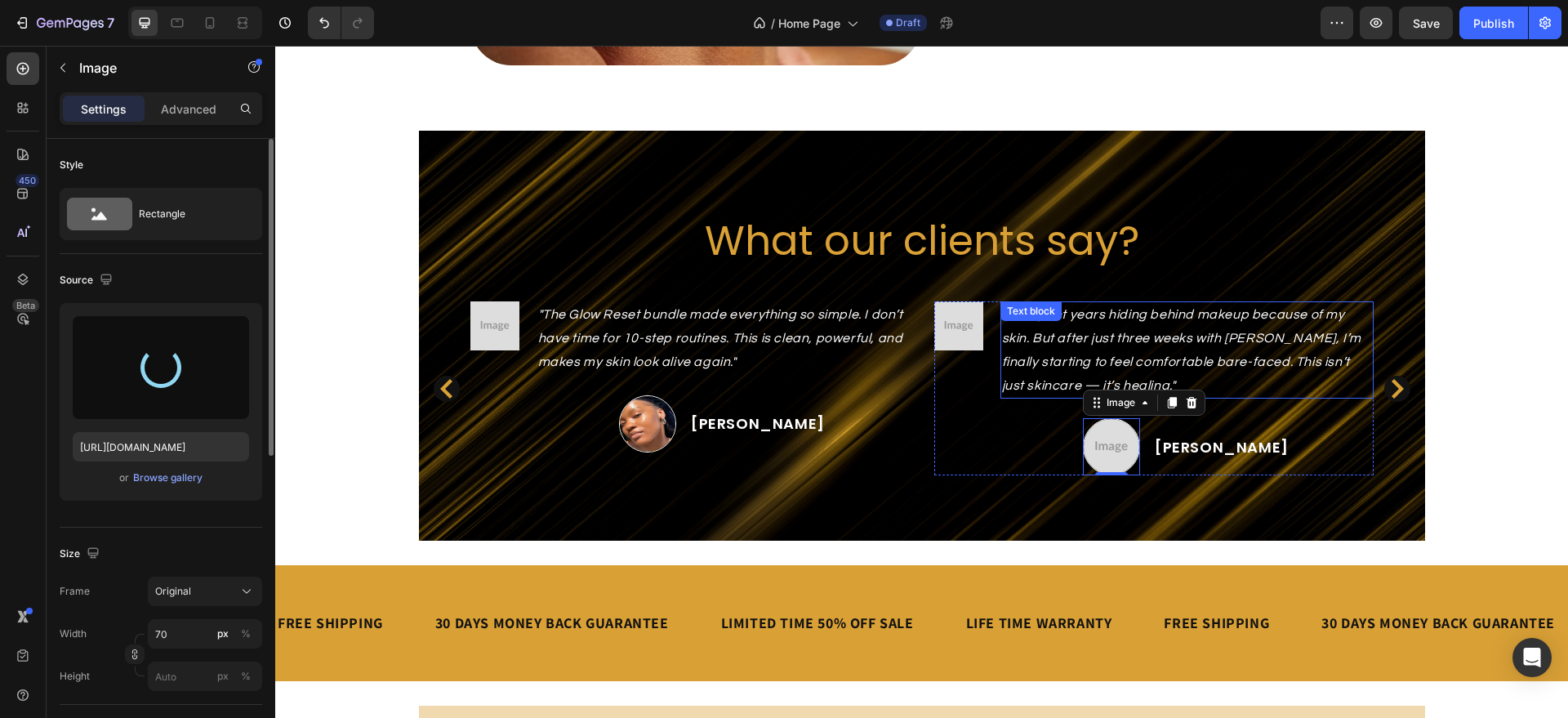
type input "[URL][DOMAIN_NAME]"
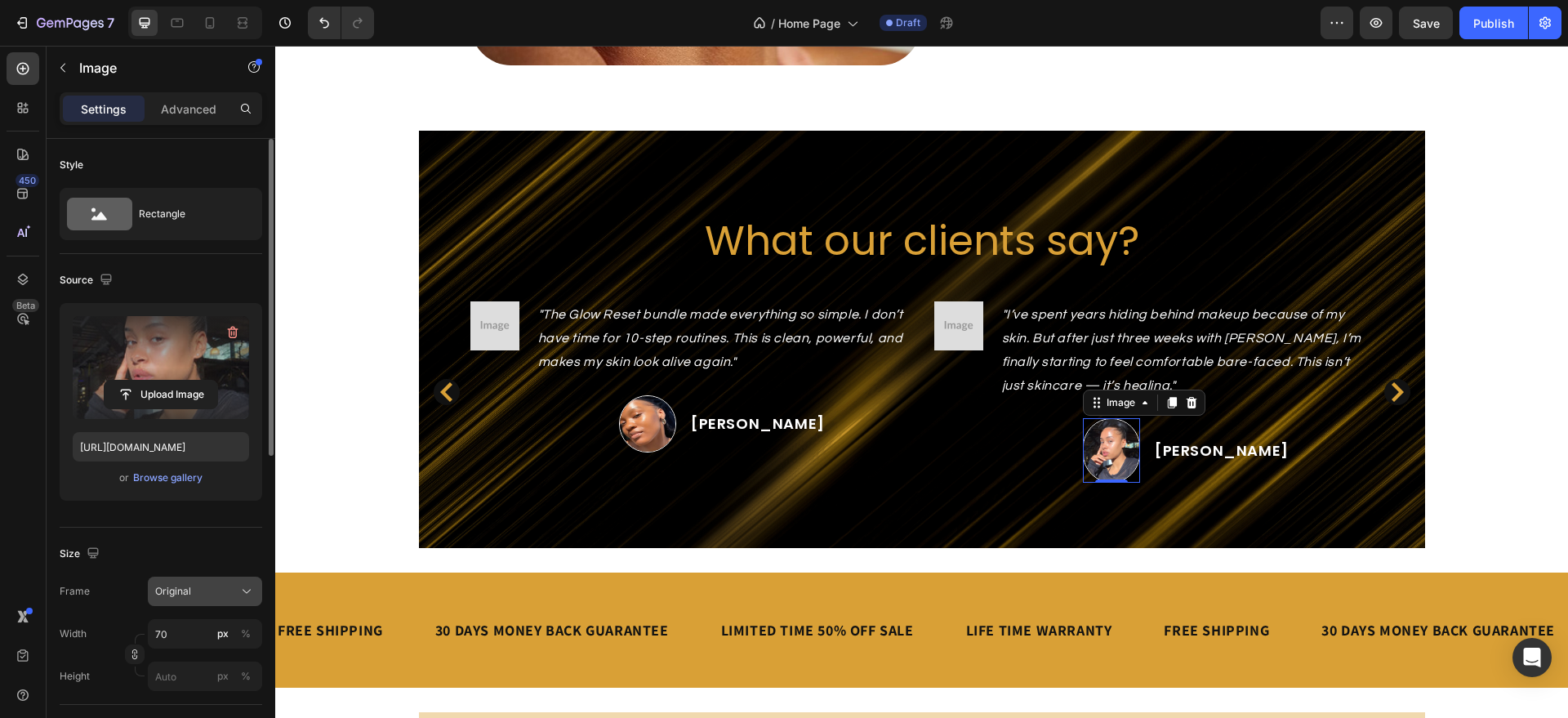
click at [166, 581] on button "Original" at bounding box center [204, 591] width 114 height 29
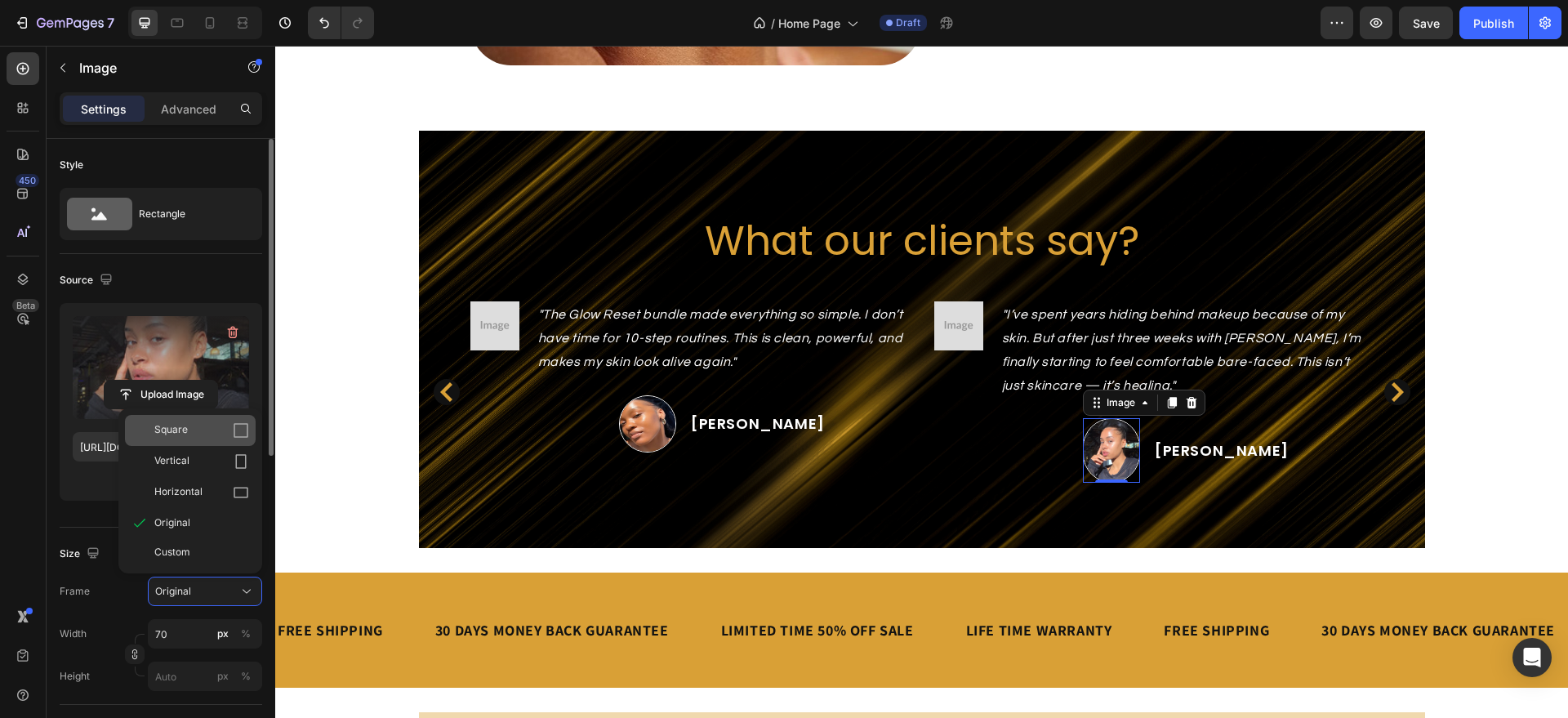
click at [241, 424] on icon at bounding box center [240, 430] width 15 height 15
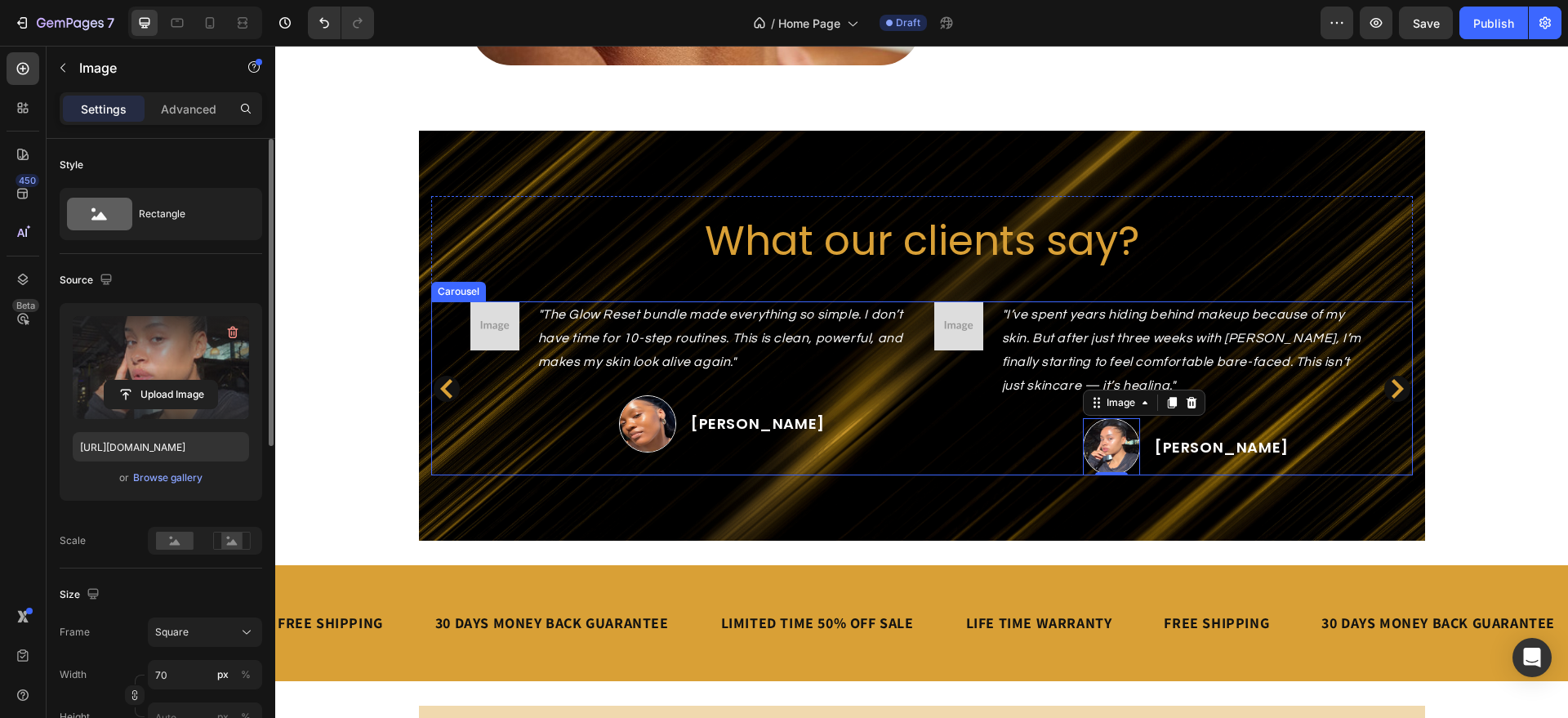
click at [1392, 386] on icon "Carousel Next Arrow" at bounding box center [1398, 389] width 13 height 20
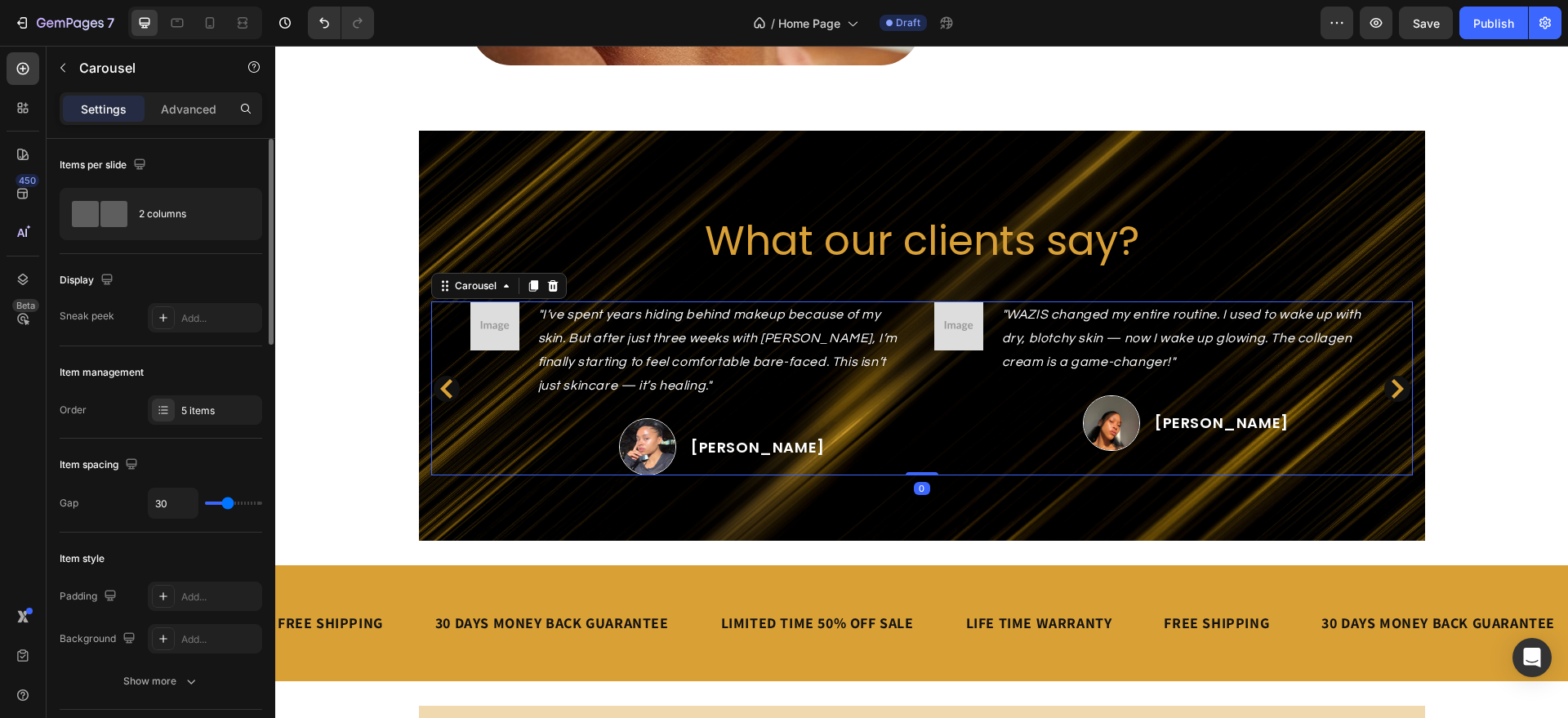
click at [1392, 386] on icon "Carousel Next Arrow" at bounding box center [1398, 389] width 13 height 20
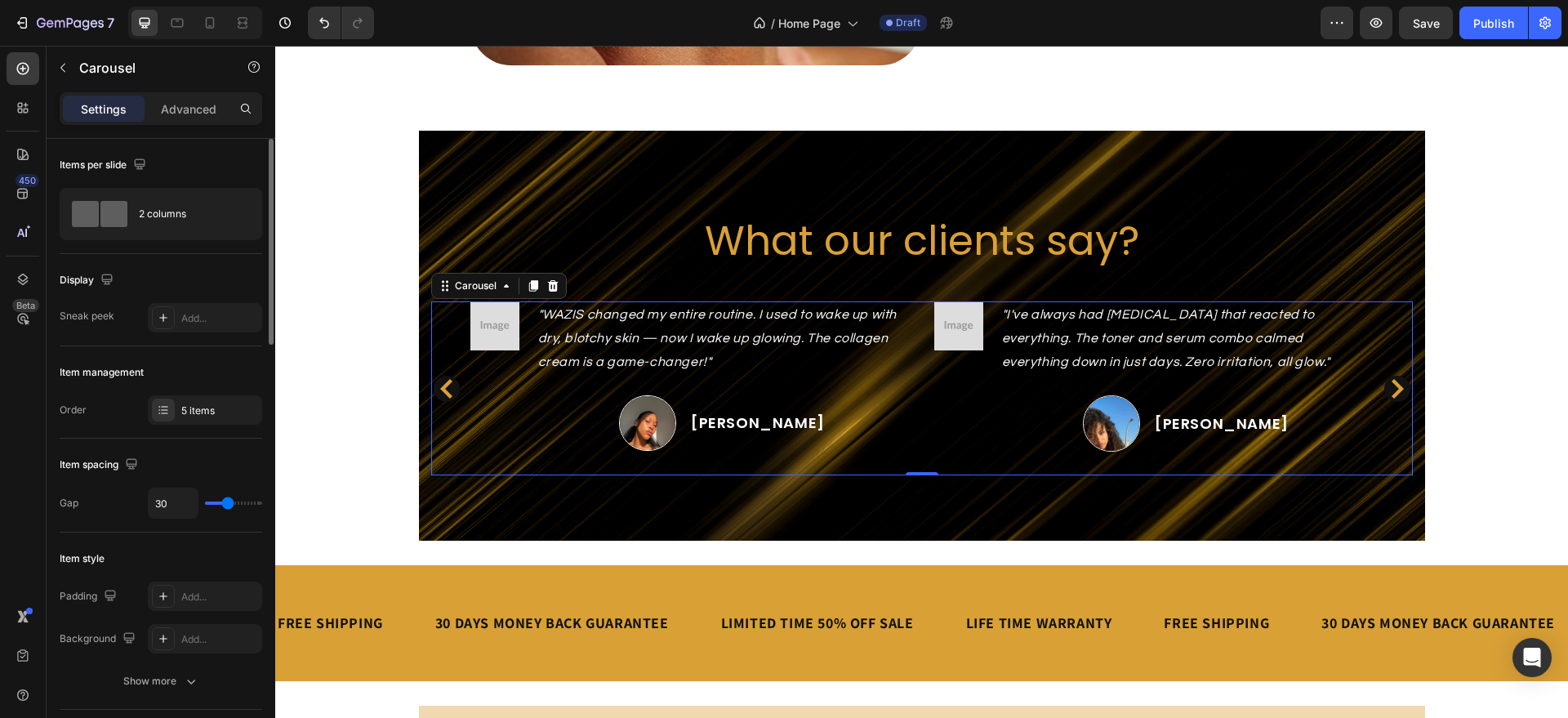
click at [1392, 386] on icon "Carousel Next Arrow" at bounding box center [1398, 389] width 13 height 20
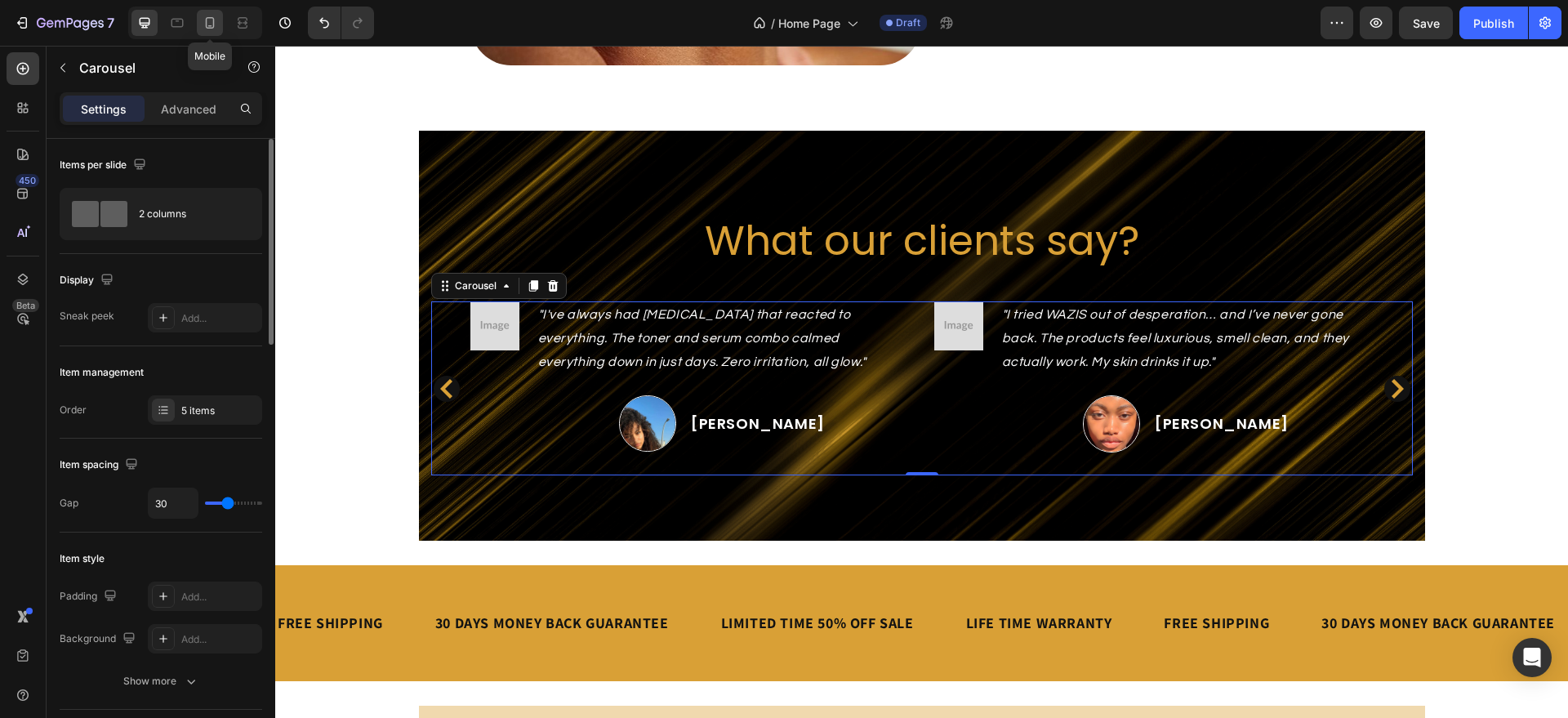
drag, startPoint x: 206, startPoint y: 20, endPoint x: 541, endPoint y: 202, distance: 381.2
click at [206, 20] on icon at bounding box center [210, 23] width 9 height 12
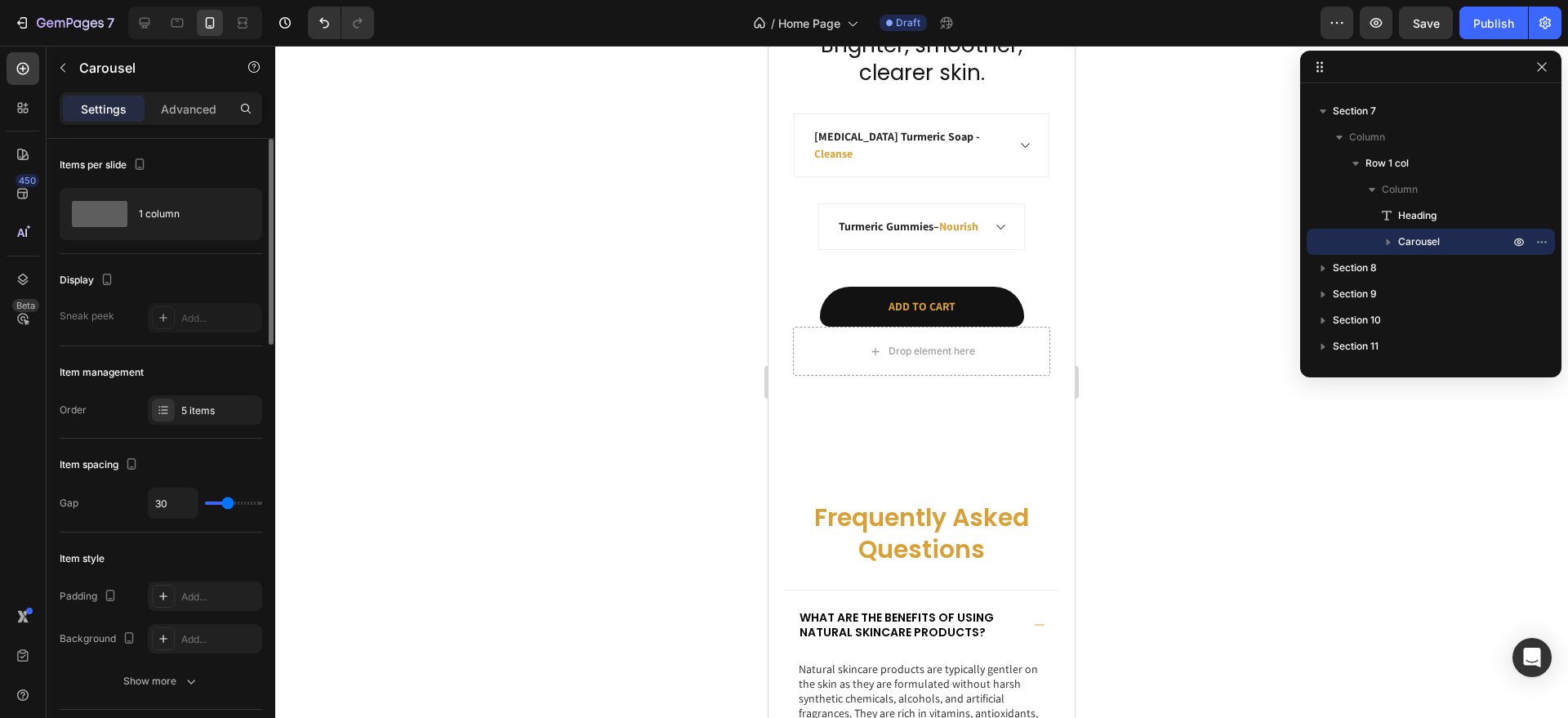
scroll to position [4375, 0]
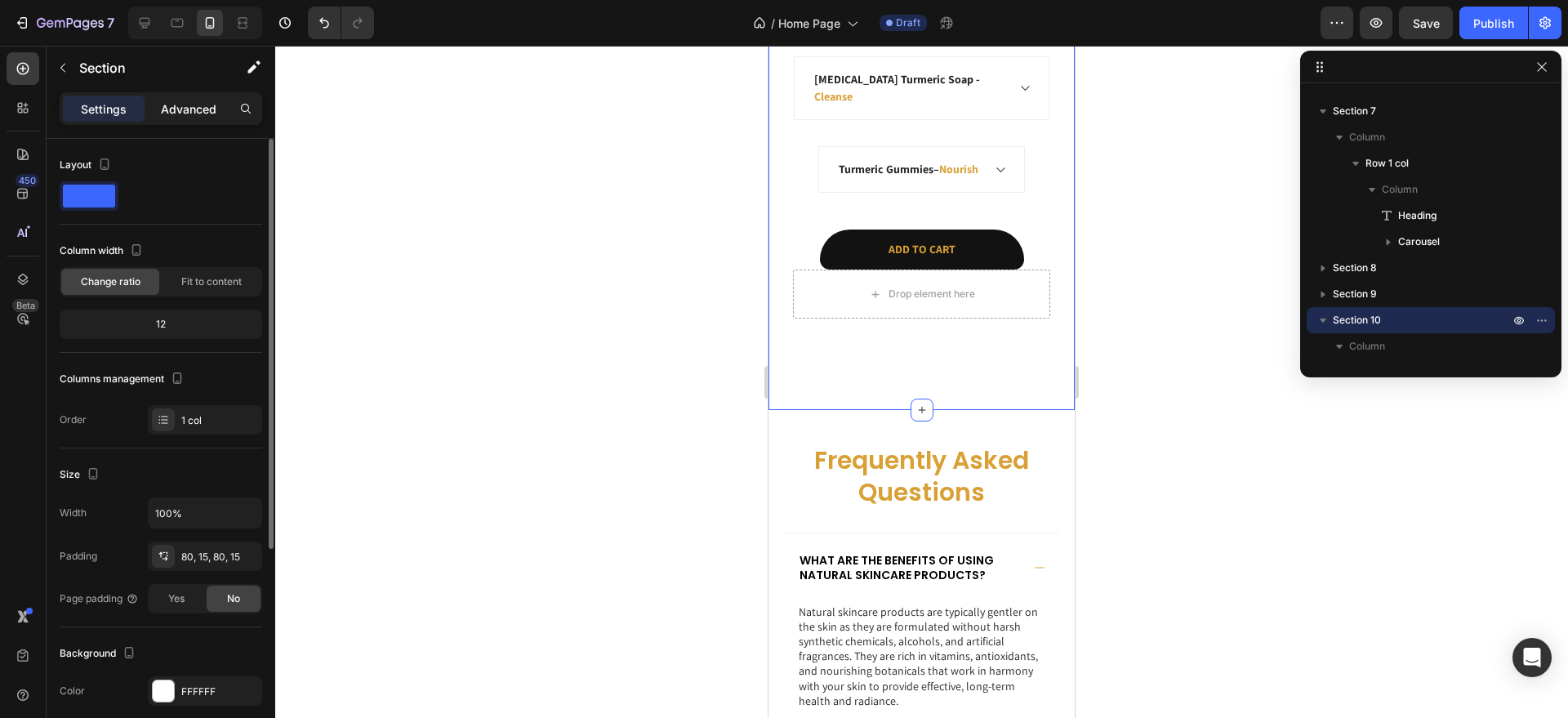
click at [193, 117] on div "Advanced" at bounding box center [189, 108] width 82 height 26
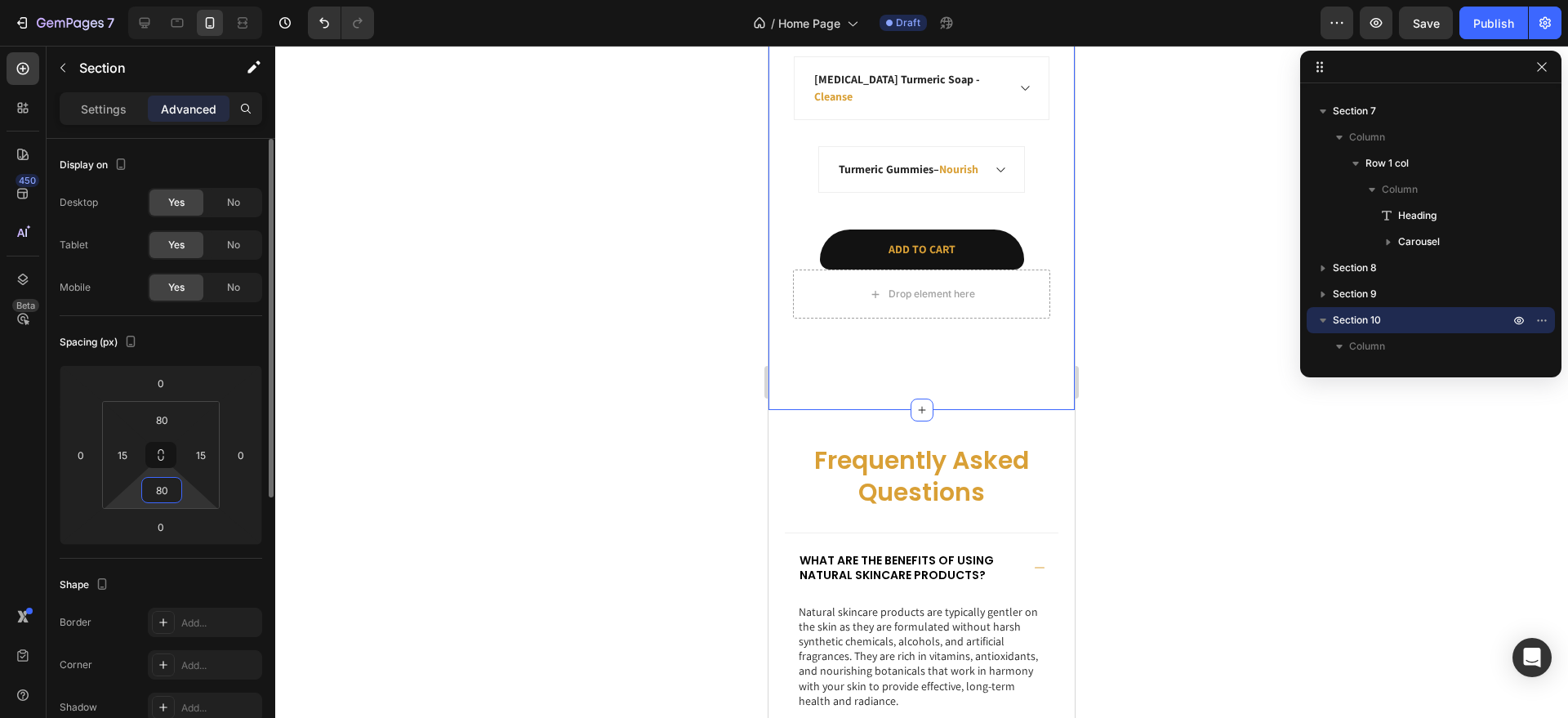
click at [173, 487] on input "80" at bounding box center [161, 489] width 32 height 24
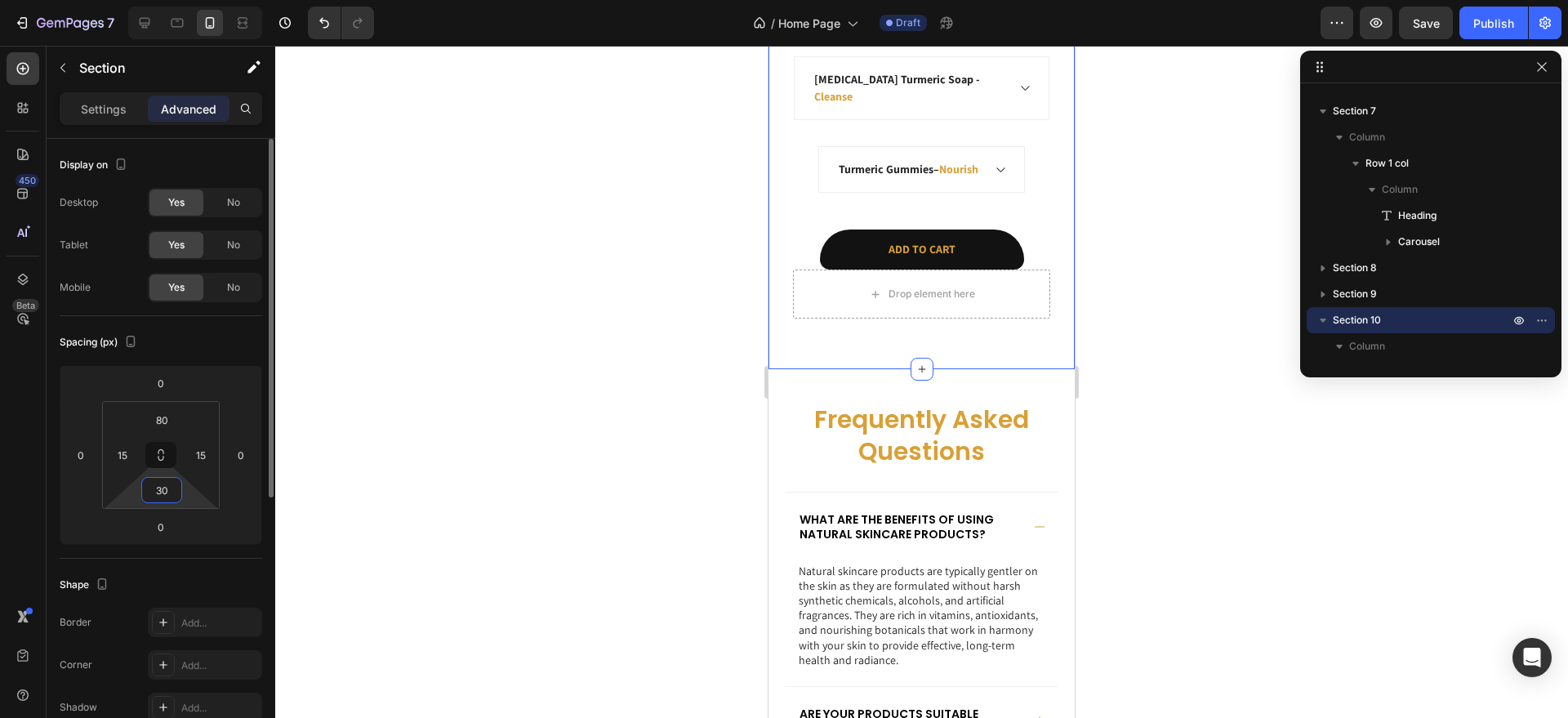
type input "3"
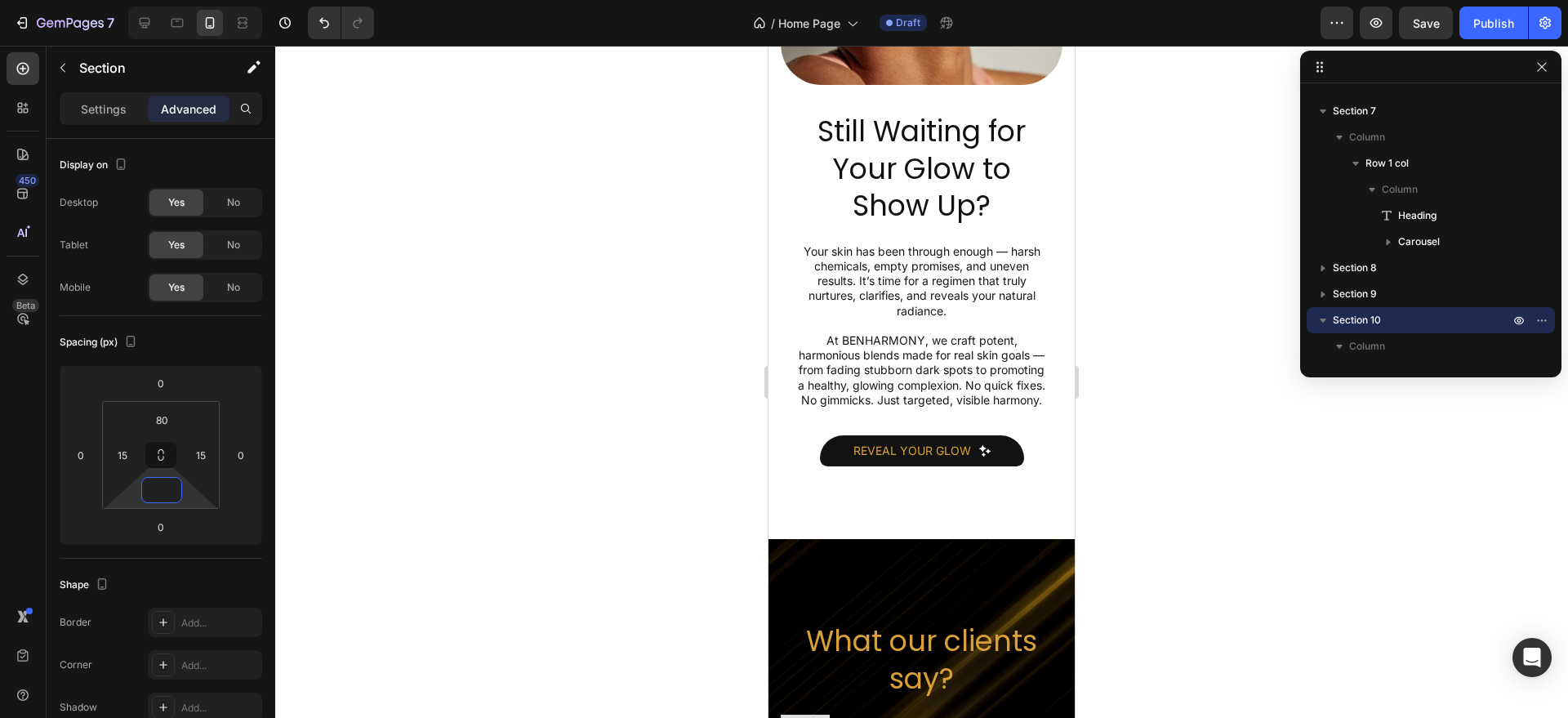
scroll to position [2399, 0]
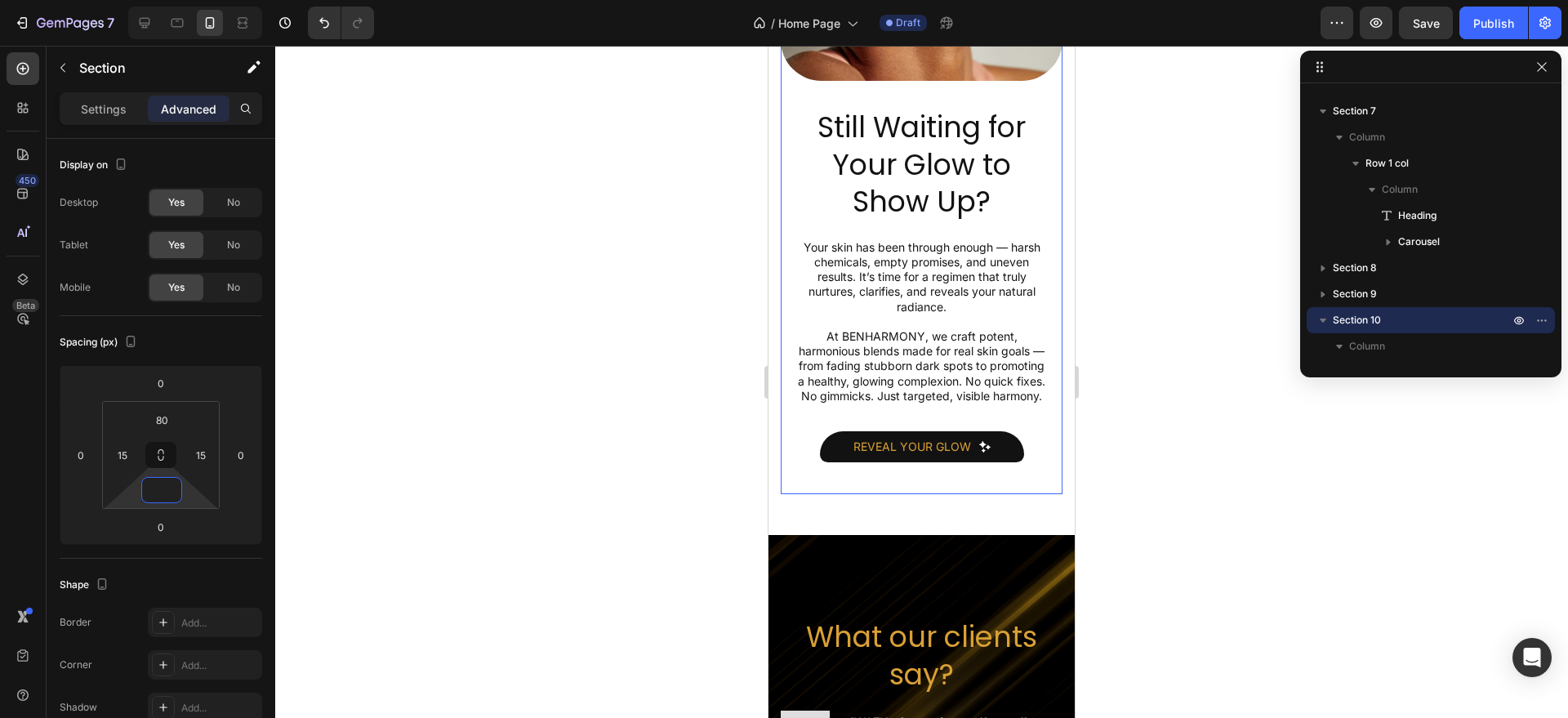
click at [950, 478] on div "Still Waiting for Your Glow to Show Up? Heading Your skin has been through enou…" at bounding box center [921, 287] width 281 height 413
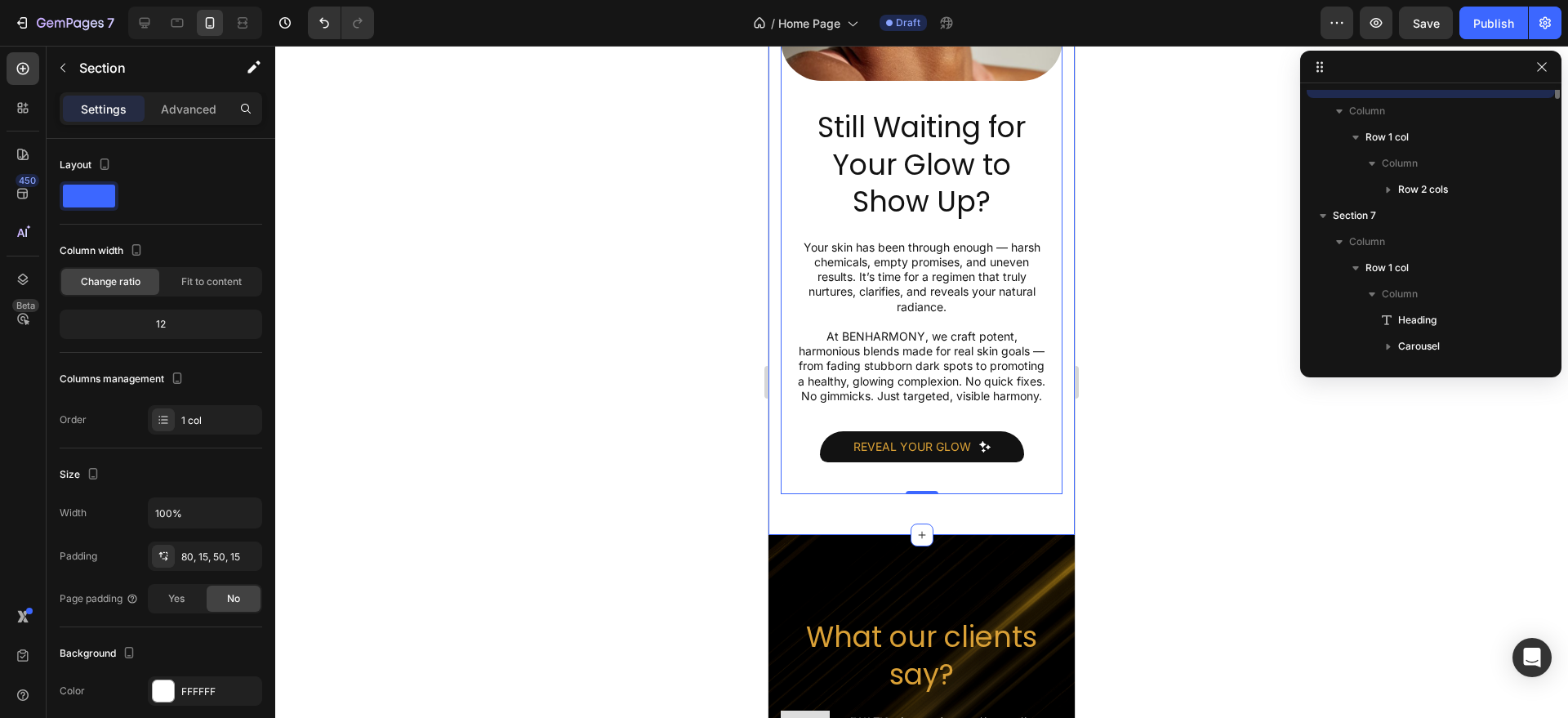
click at [940, 508] on div "Still Waiting for Your Glow to Show Up? Heading Your skin has been through enou…" at bounding box center [921, 134] width 306 height 801
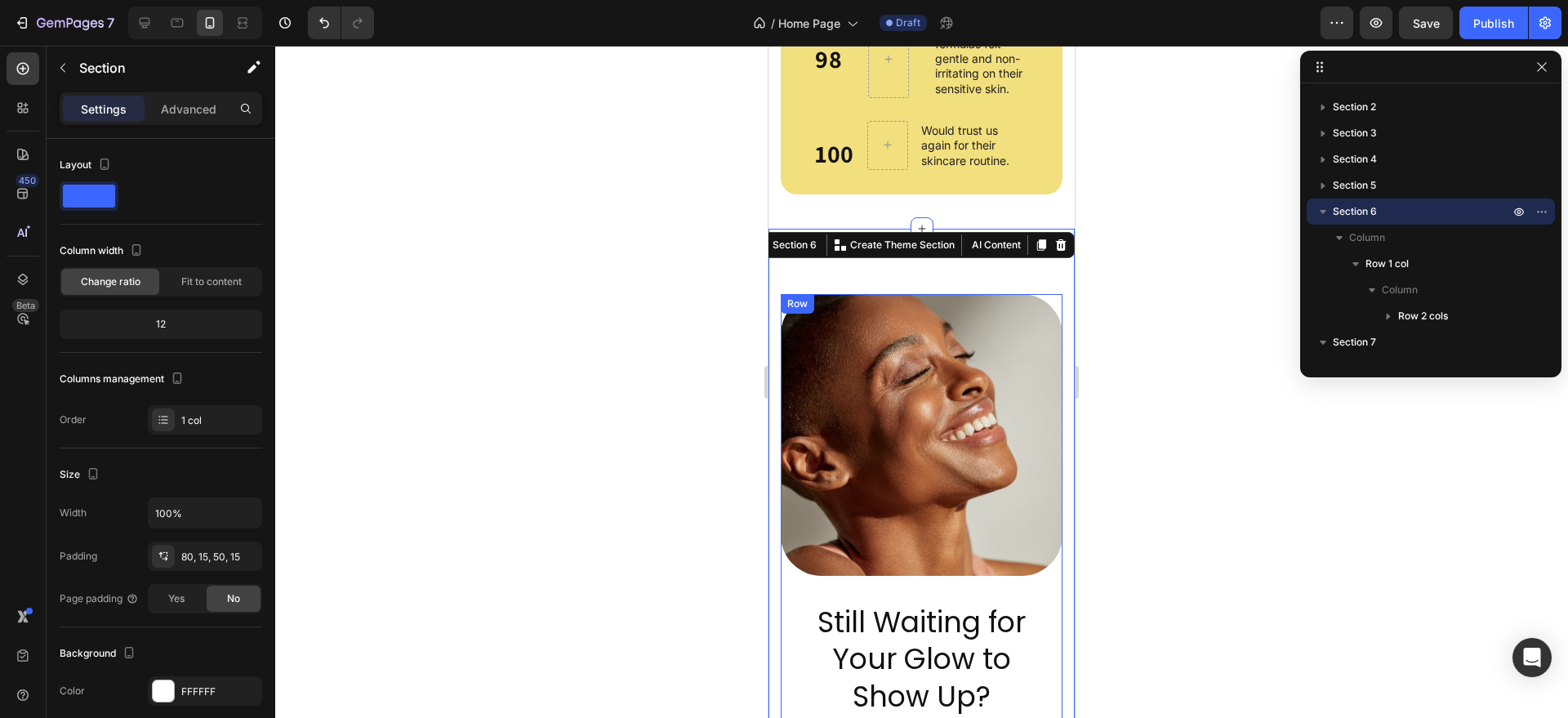
scroll to position [1810, 0]
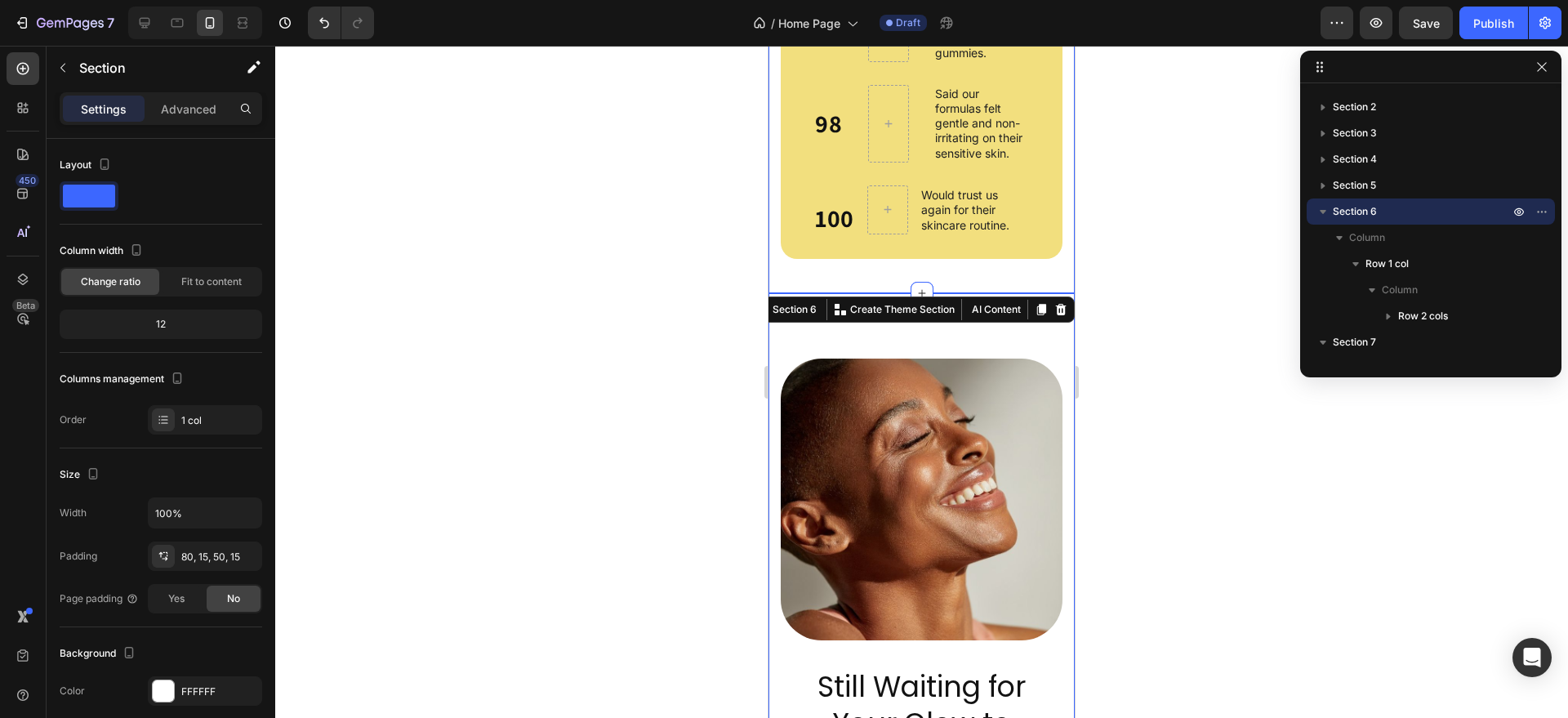
click at [967, 293] on div "92 Heading Of users noticed a more brighter skin after 7 days of using our gumm…" at bounding box center [921, 106] width 306 height 376
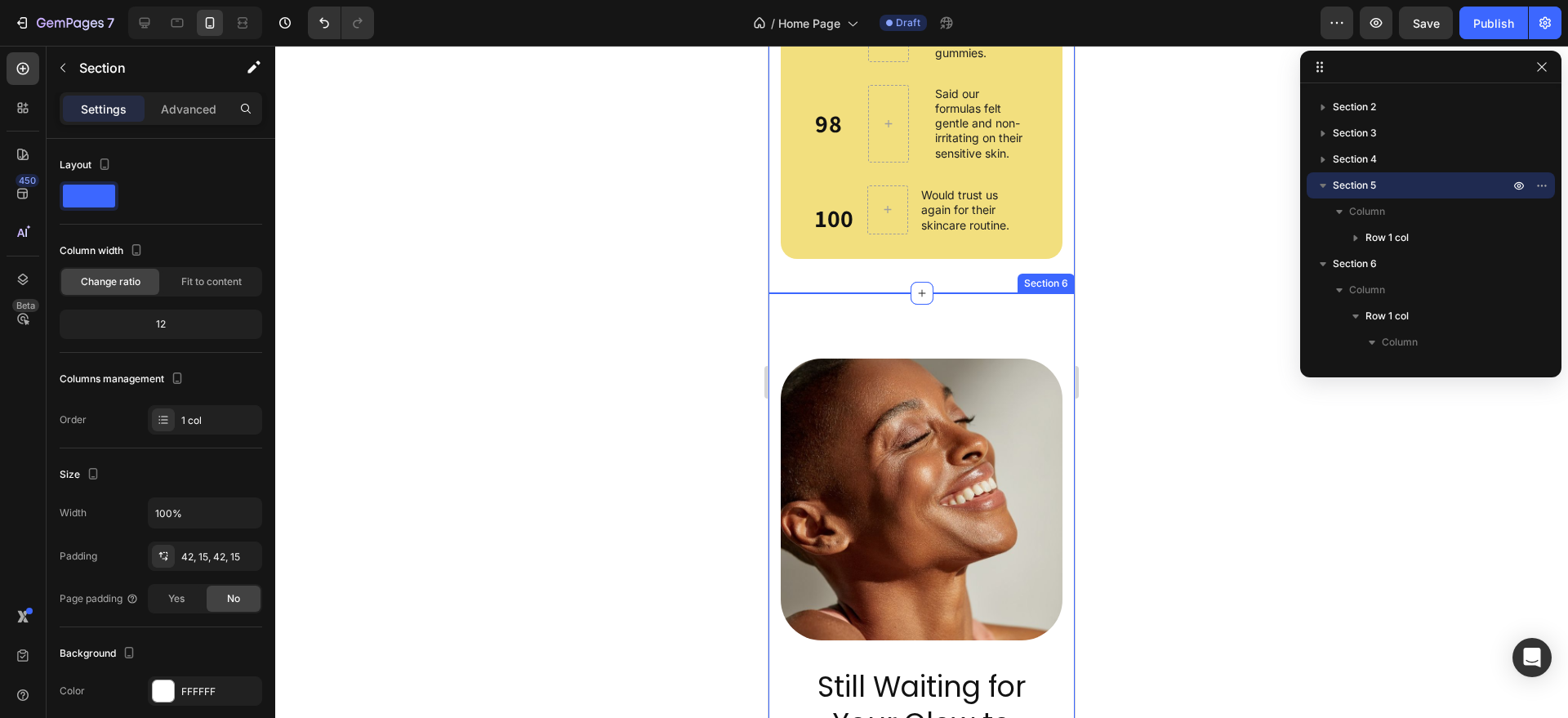
click at [832, 338] on div "Still Waiting for Your Glow to Show Up? Heading Your skin has been through enou…" at bounding box center [921, 694] width 306 height 801
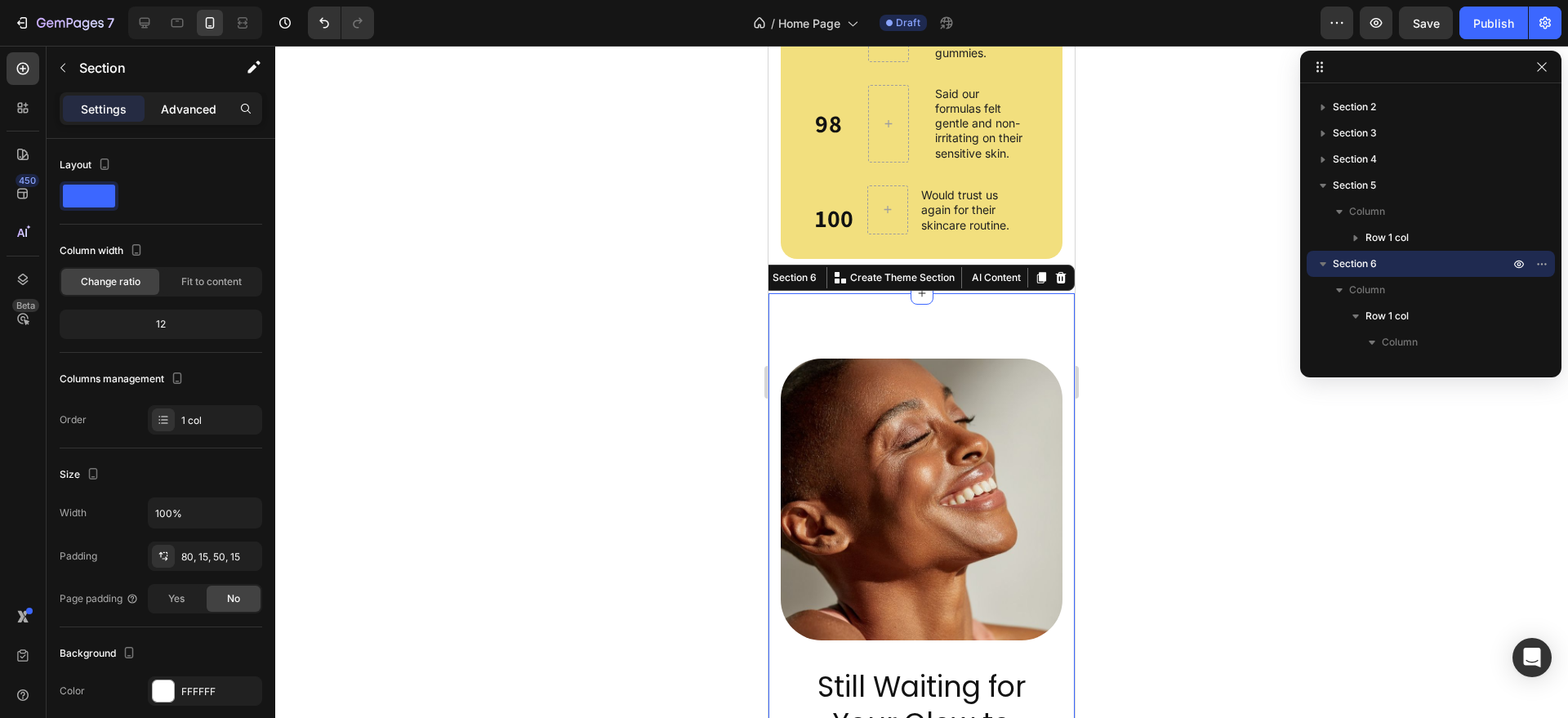
click at [185, 112] on p "Advanced" at bounding box center [189, 109] width 56 height 18
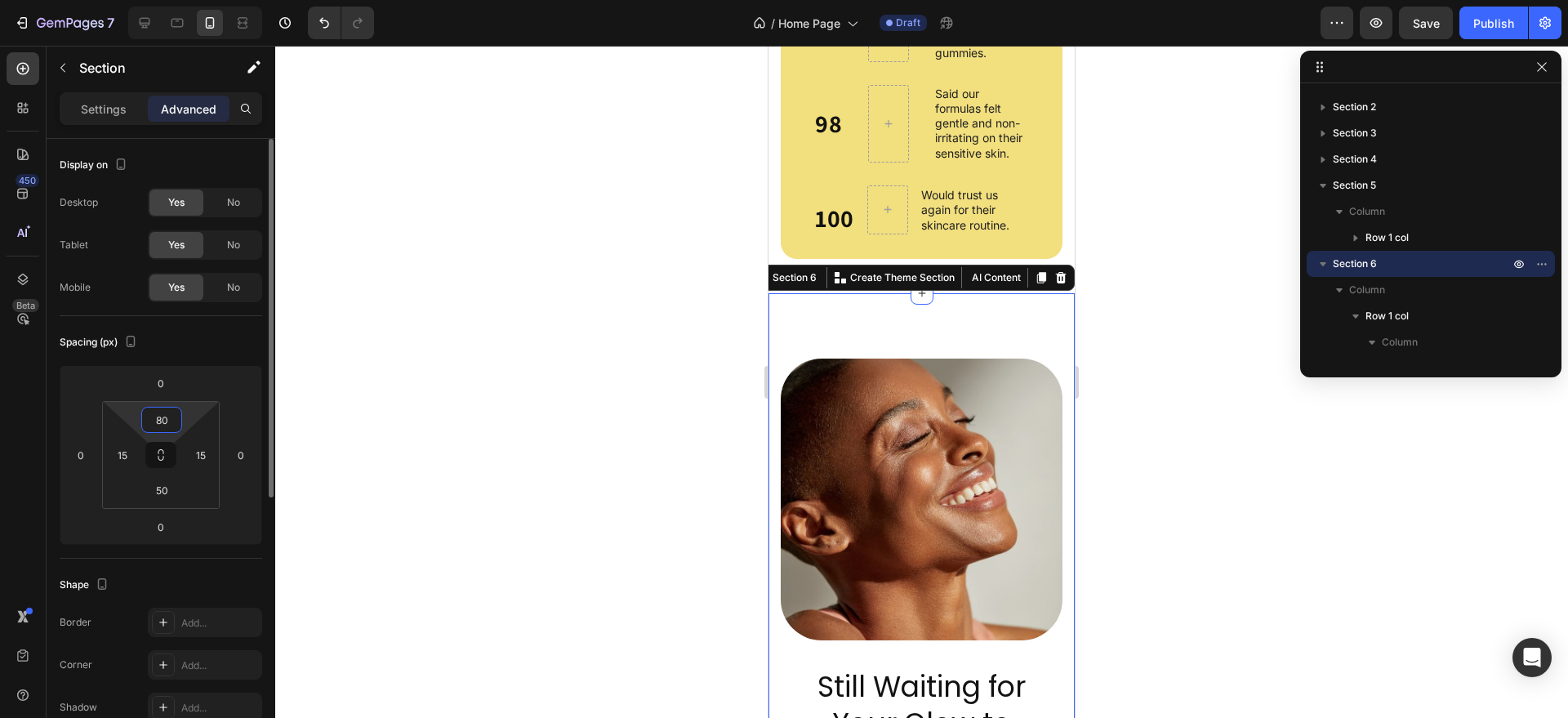
click at [169, 417] on input "80" at bounding box center [161, 419] width 32 height 24
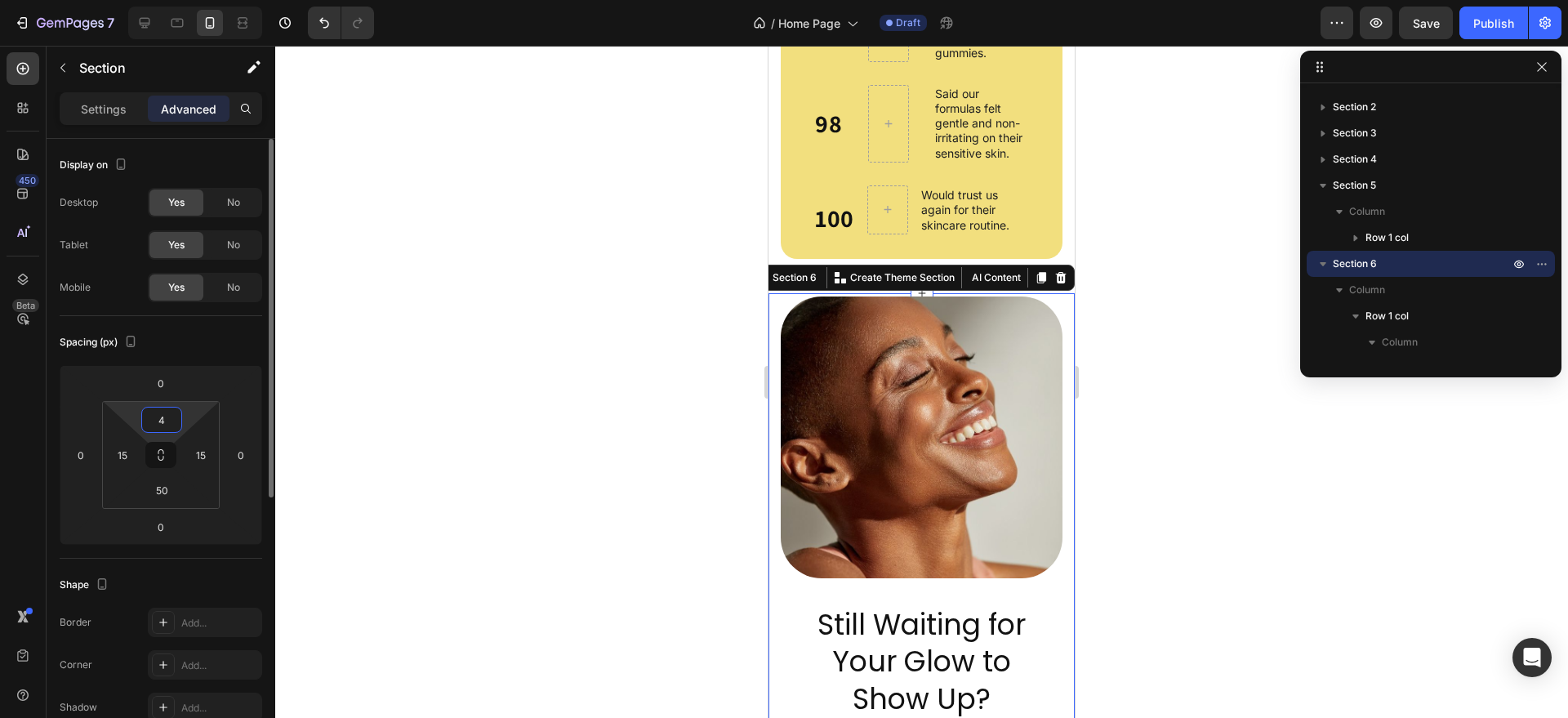
type input "40"
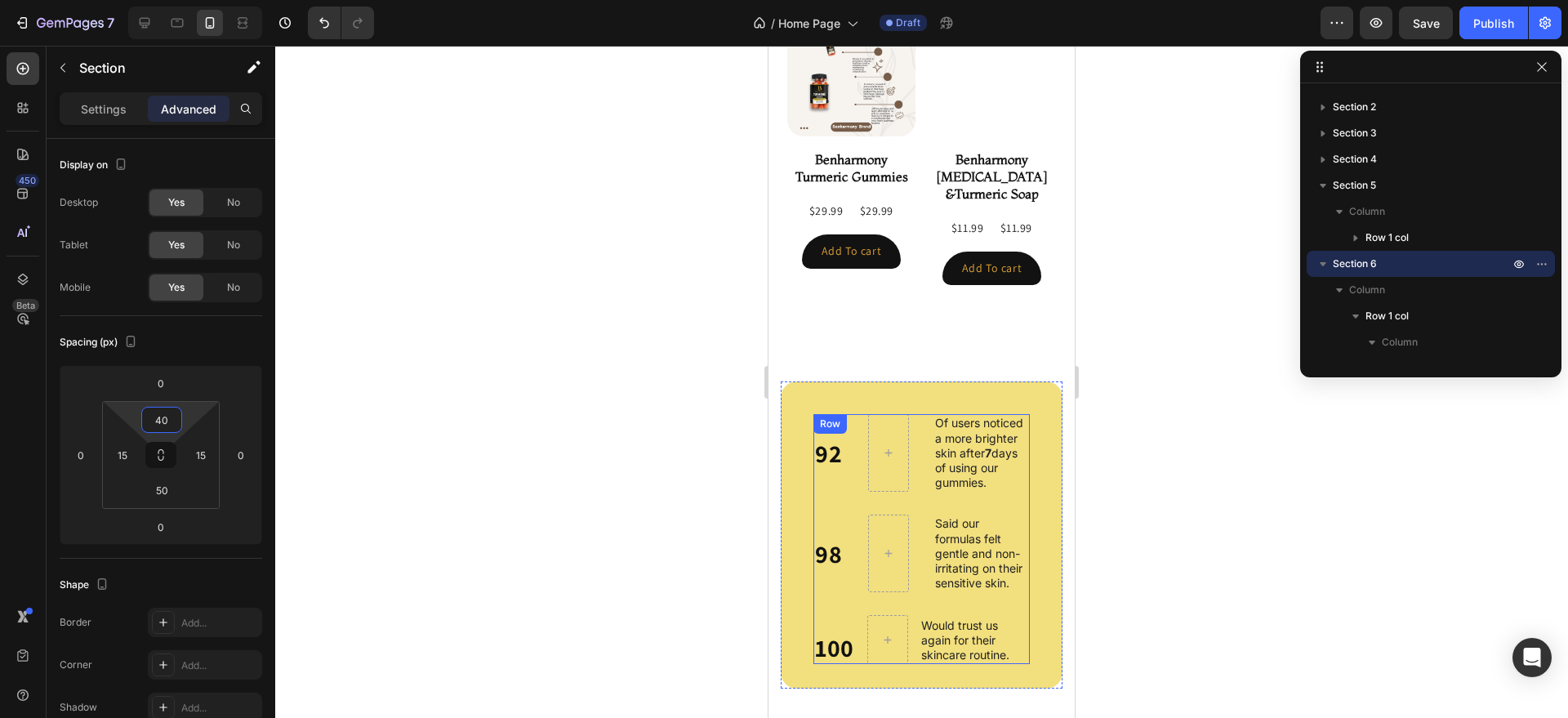
scroll to position [1344, 0]
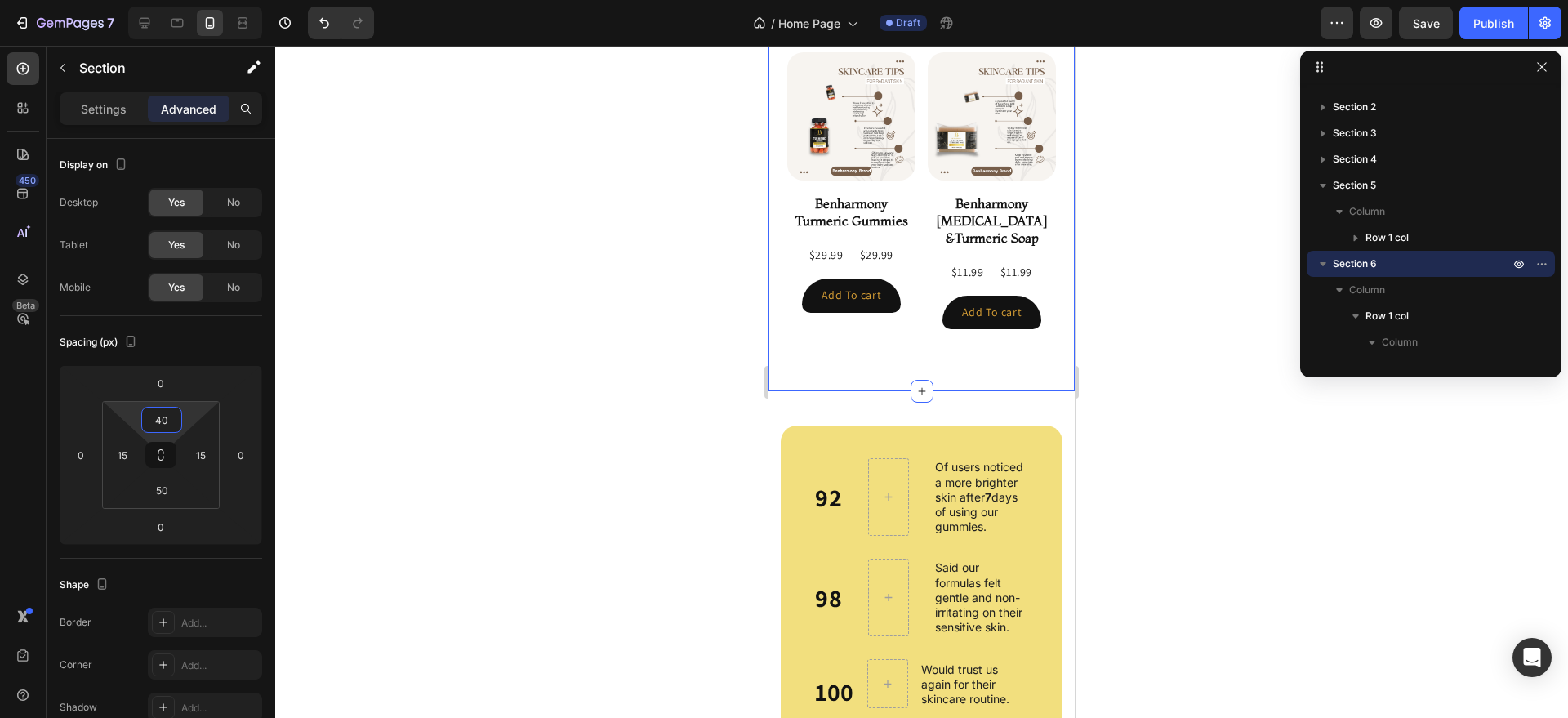
click at [890, 364] on div "Our Futured Products Heading Product Images Benharmony Turmeric Gummies Product…" at bounding box center [921, 151] width 281 height 445
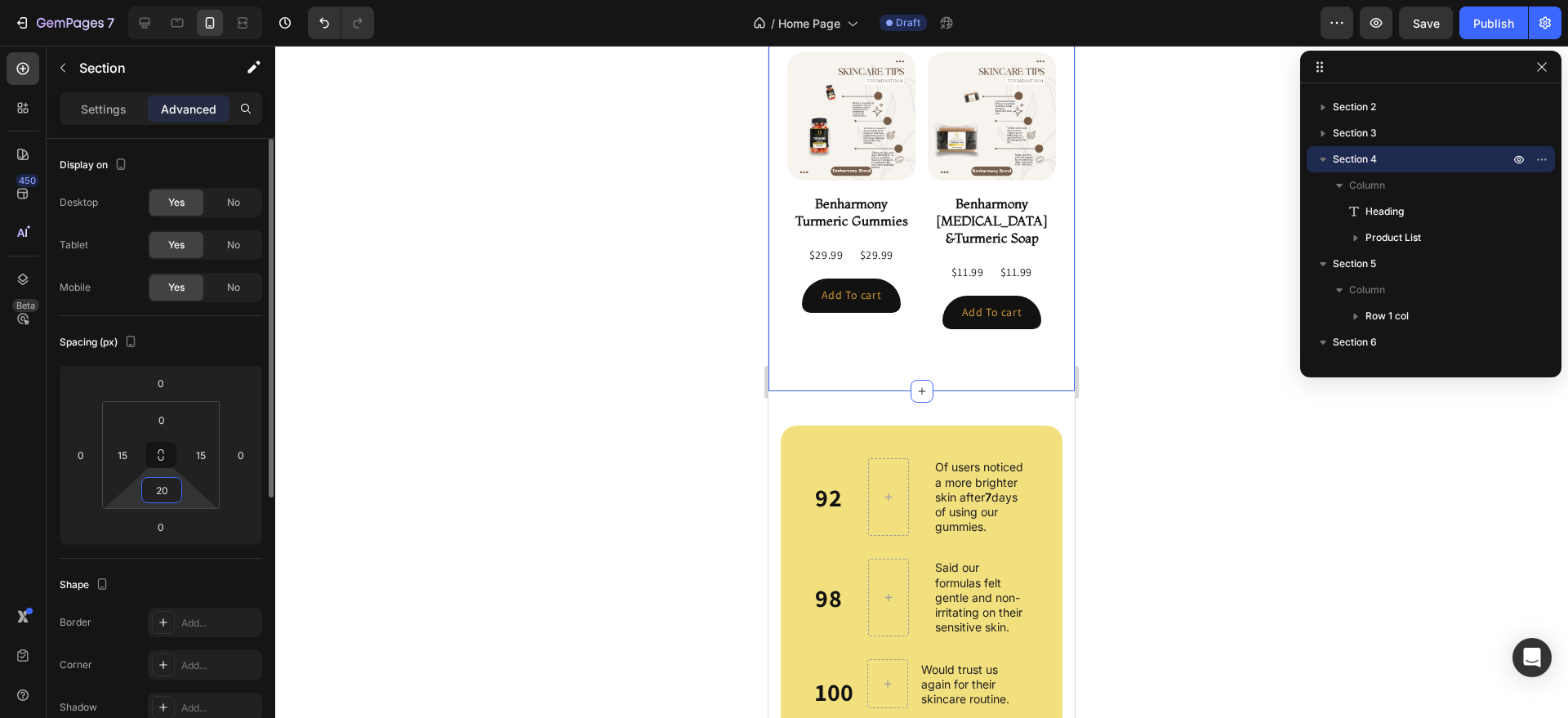
click at [174, 498] on input "20" at bounding box center [161, 489] width 32 height 24
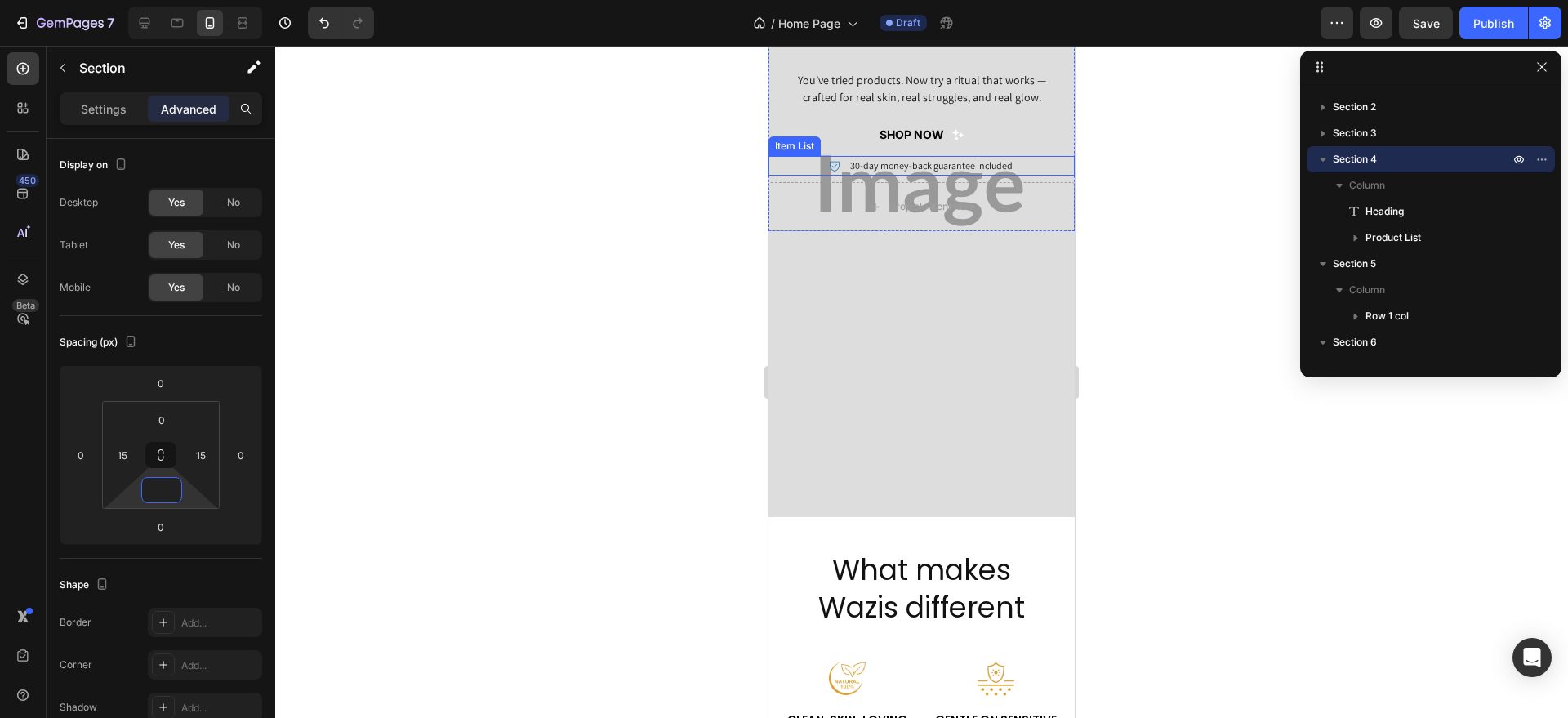
scroll to position [133, 0]
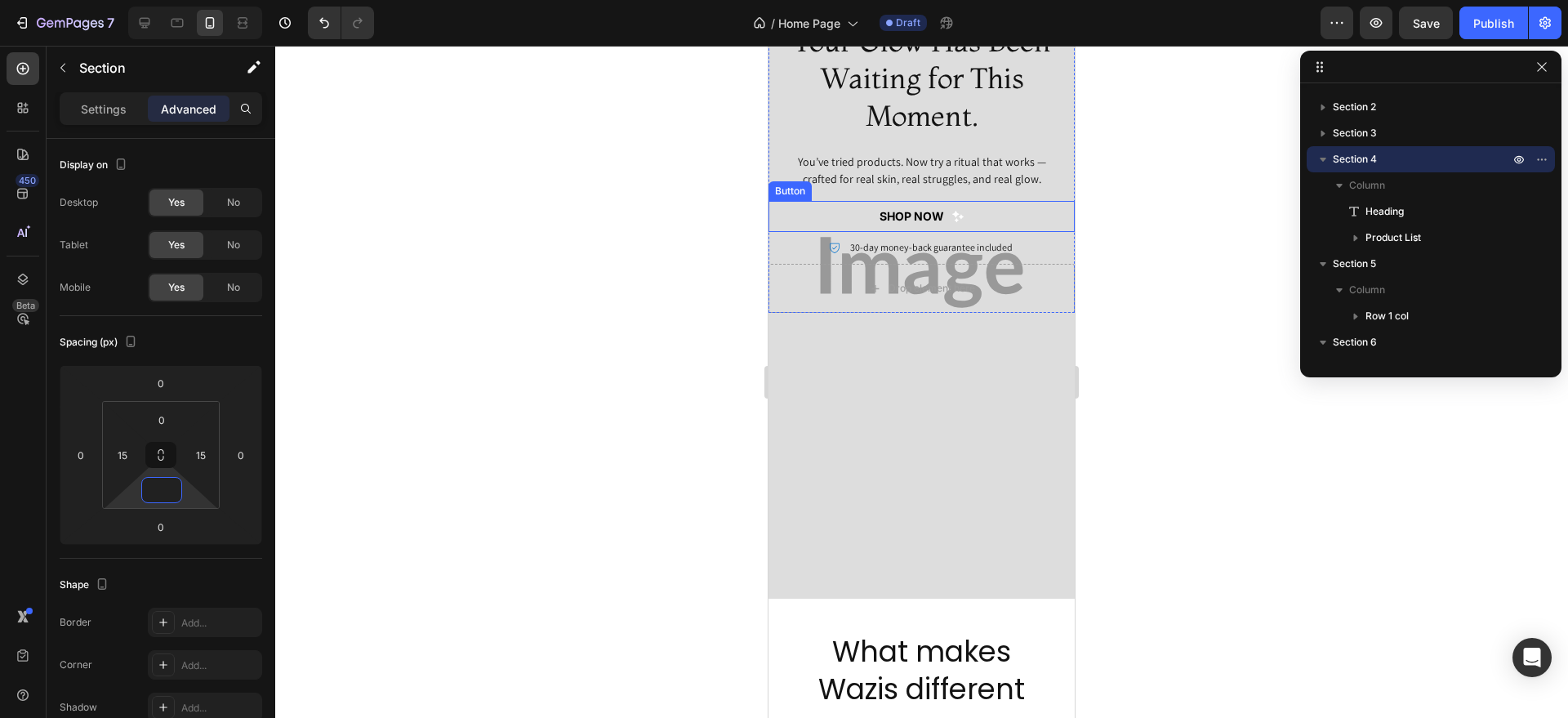
click at [955, 216] on icon "<p><strong>shop now</strong></p>" at bounding box center [958, 217] width 12 height 12
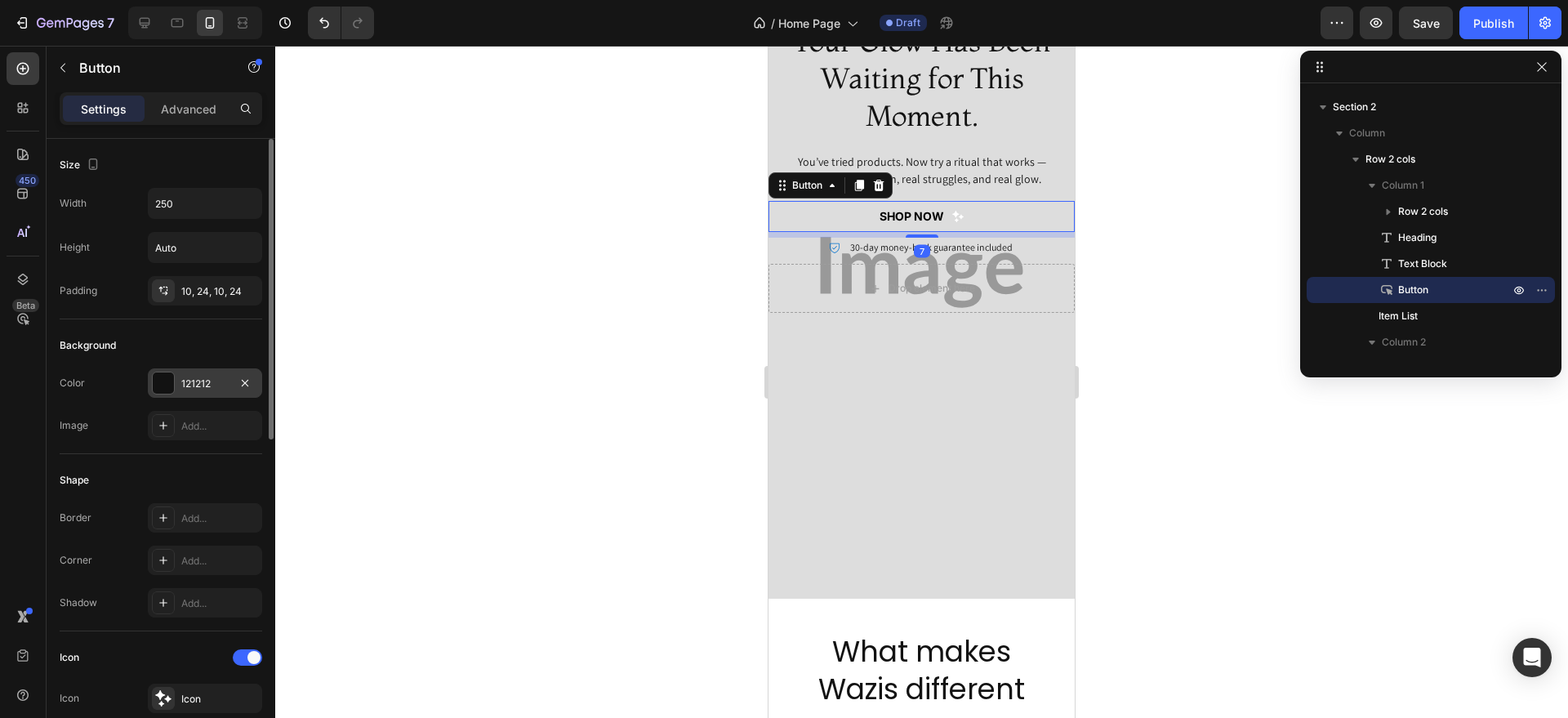
click at [195, 390] on div "121212" at bounding box center [205, 383] width 47 height 15
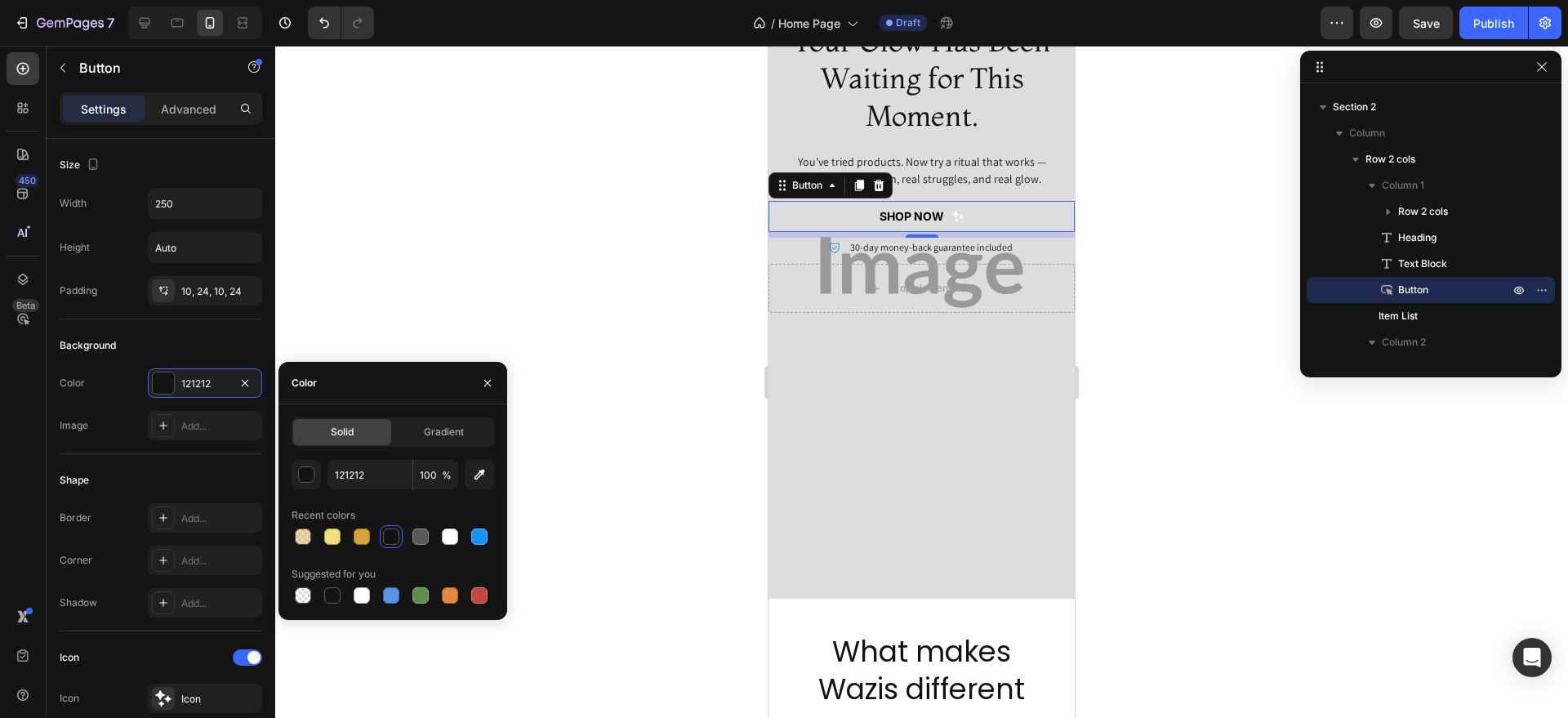
click at [387, 531] on div at bounding box center [391, 536] width 17 height 17
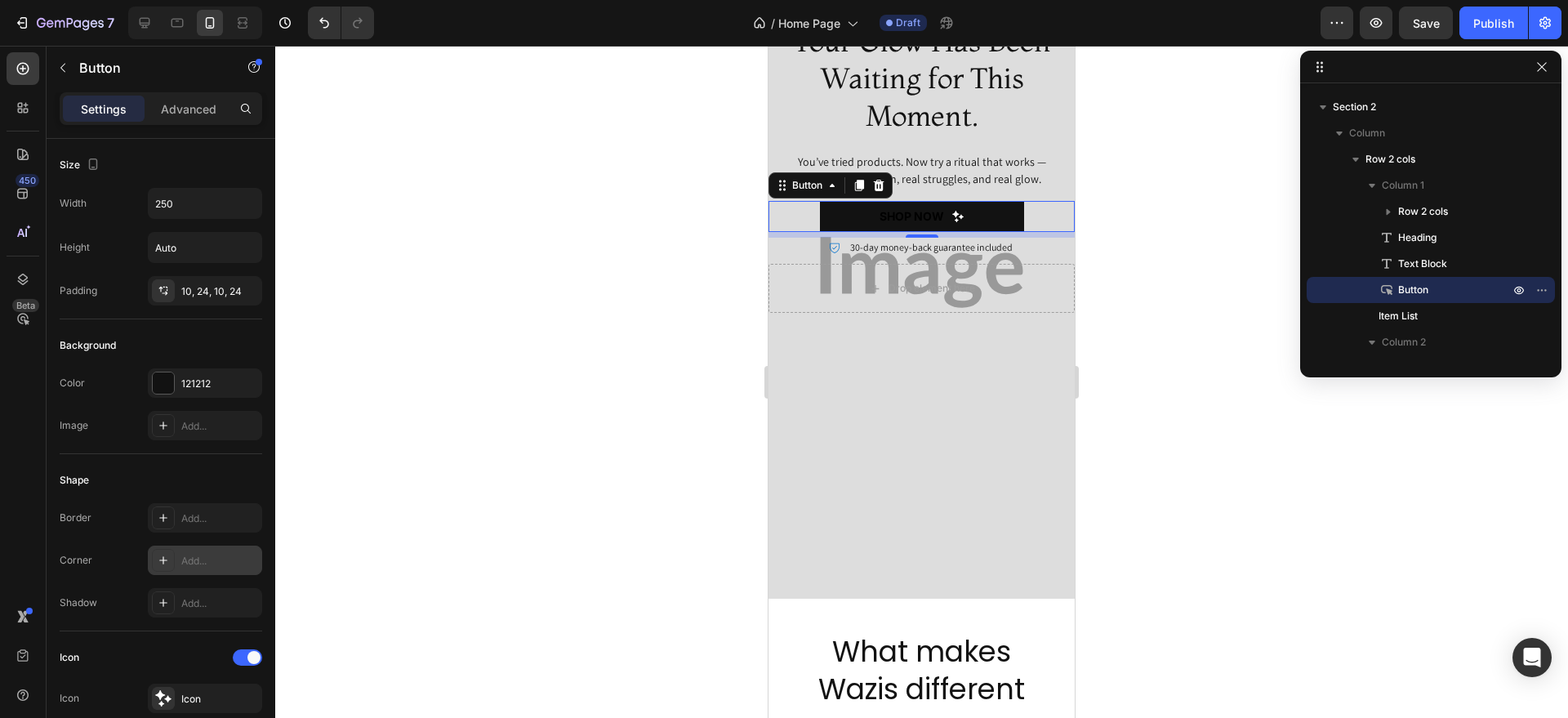
click at [189, 549] on div "Add..." at bounding box center [204, 560] width 114 height 29
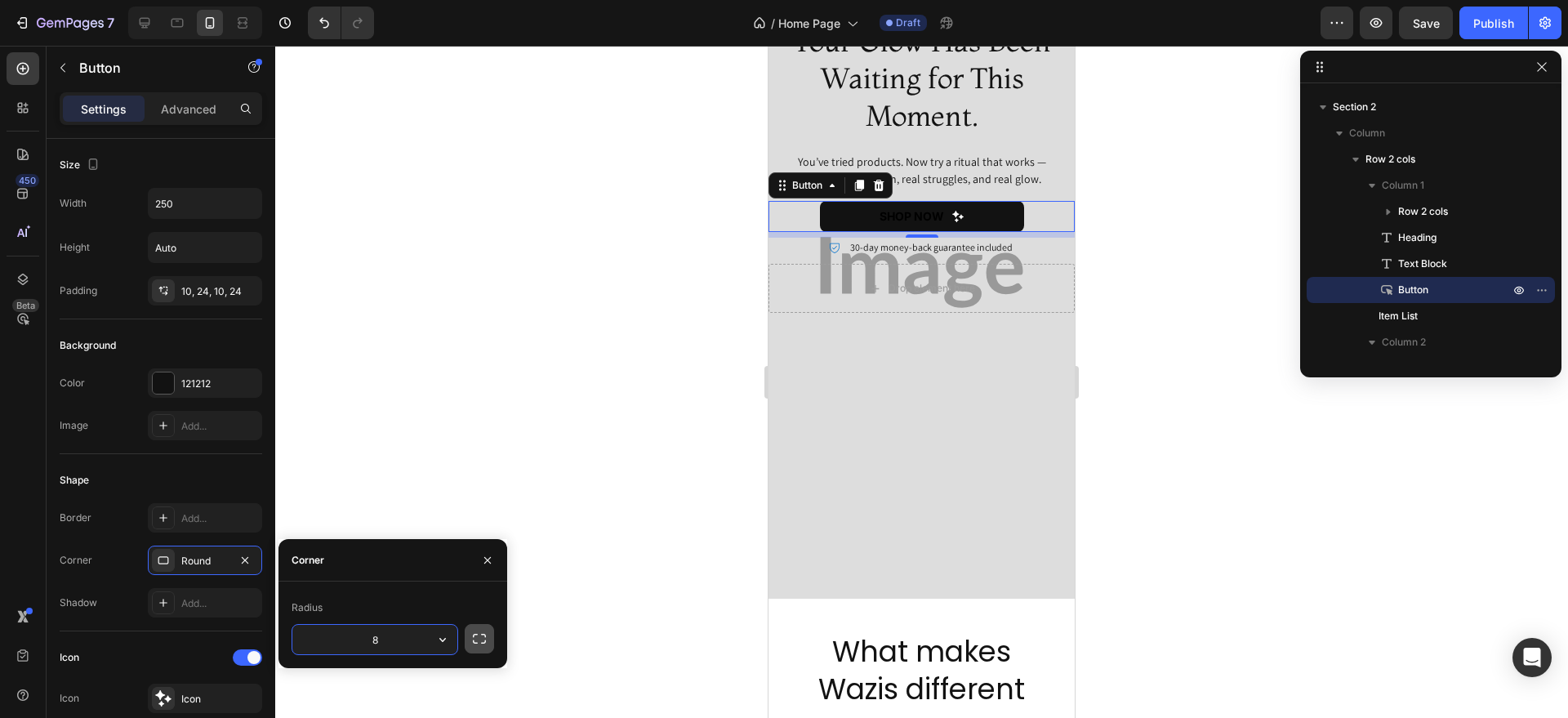
click at [481, 635] on icon "button" at bounding box center [479, 638] width 17 height 17
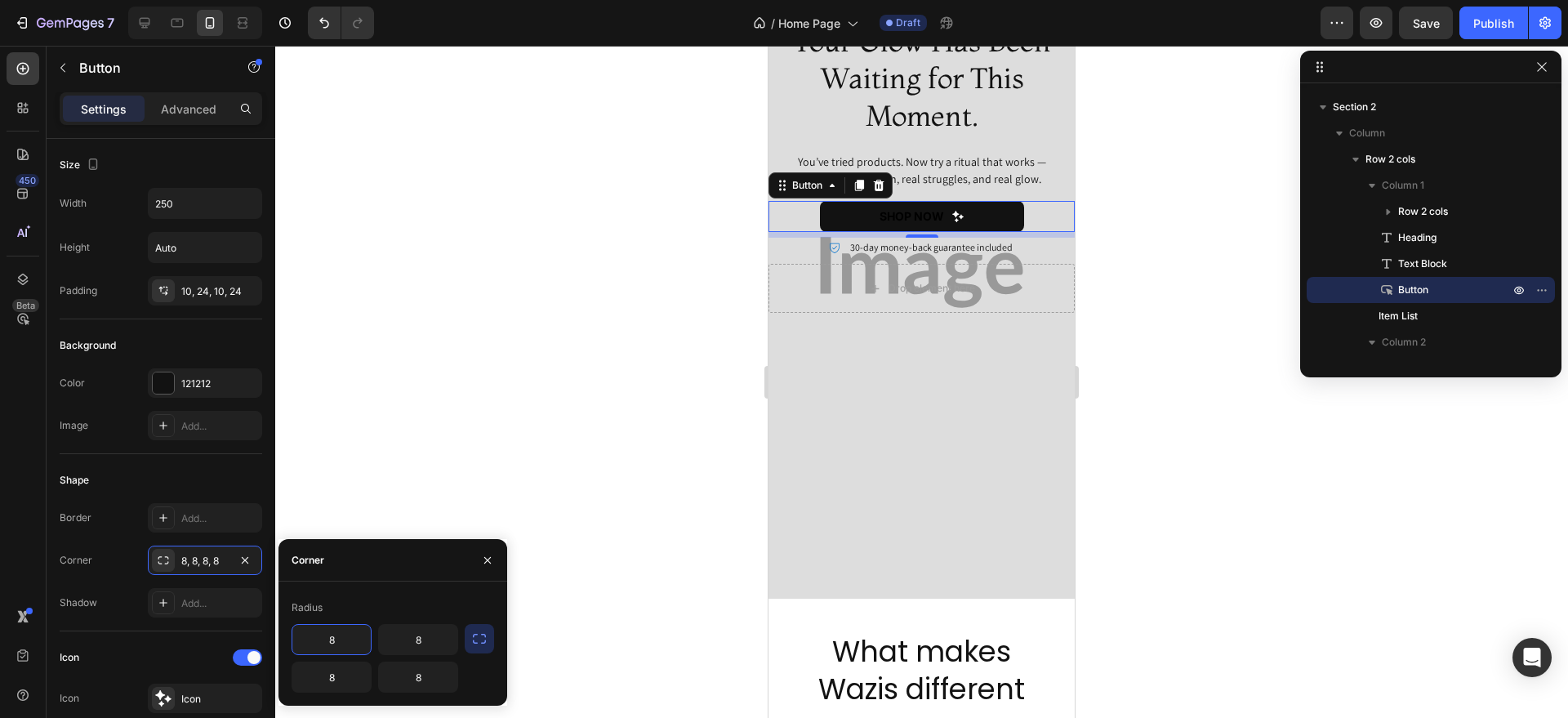
click at [341, 638] on input "8" at bounding box center [331, 640] width 78 height 29
type input "60"
click at [421, 630] on input "8" at bounding box center [418, 640] width 78 height 29
type input "60"
click at [426, 671] on input "8" at bounding box center [418, 677] width 78 height 29
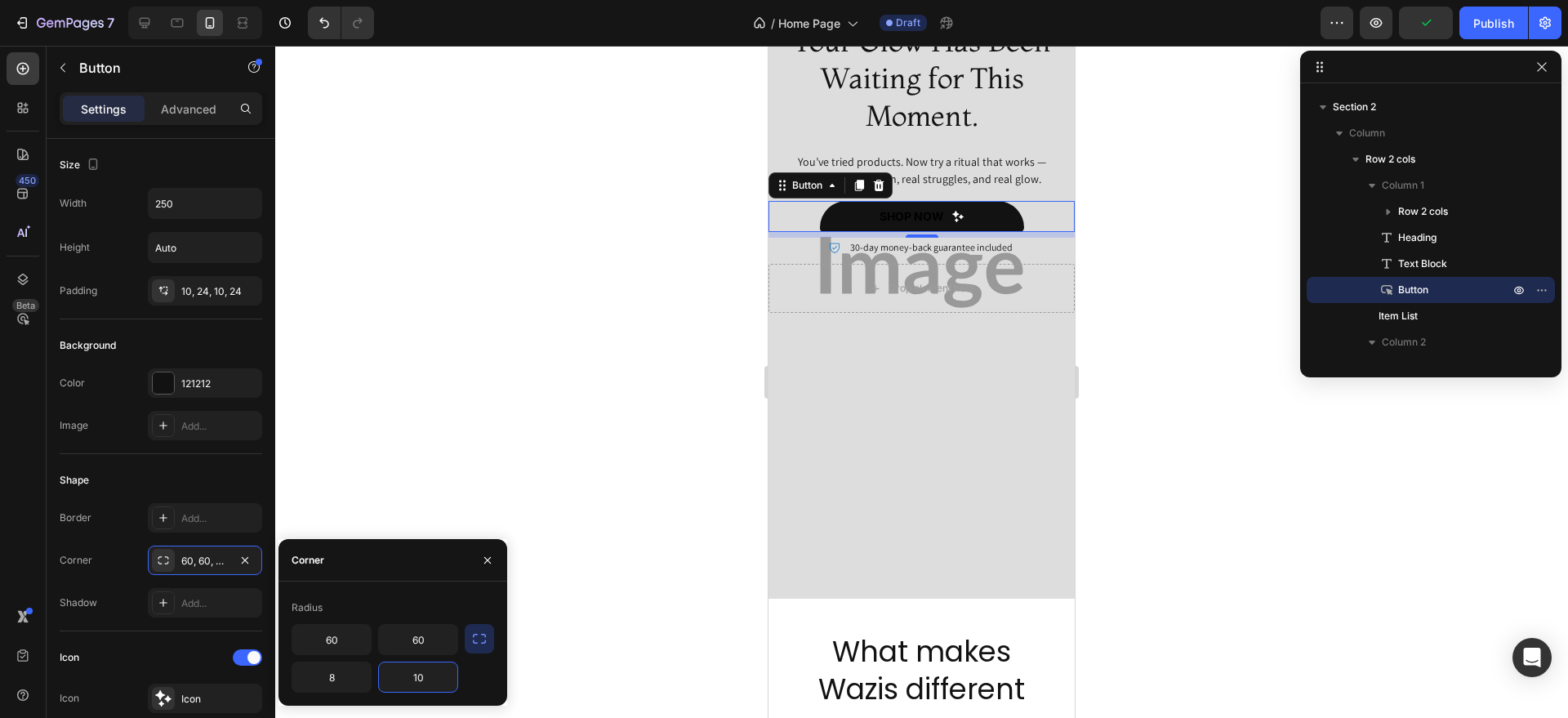
type input "1"
type input "20"
click at [347, 675] on input "8" at bounding box center [331, 677] width 78 height 29
type input "20"
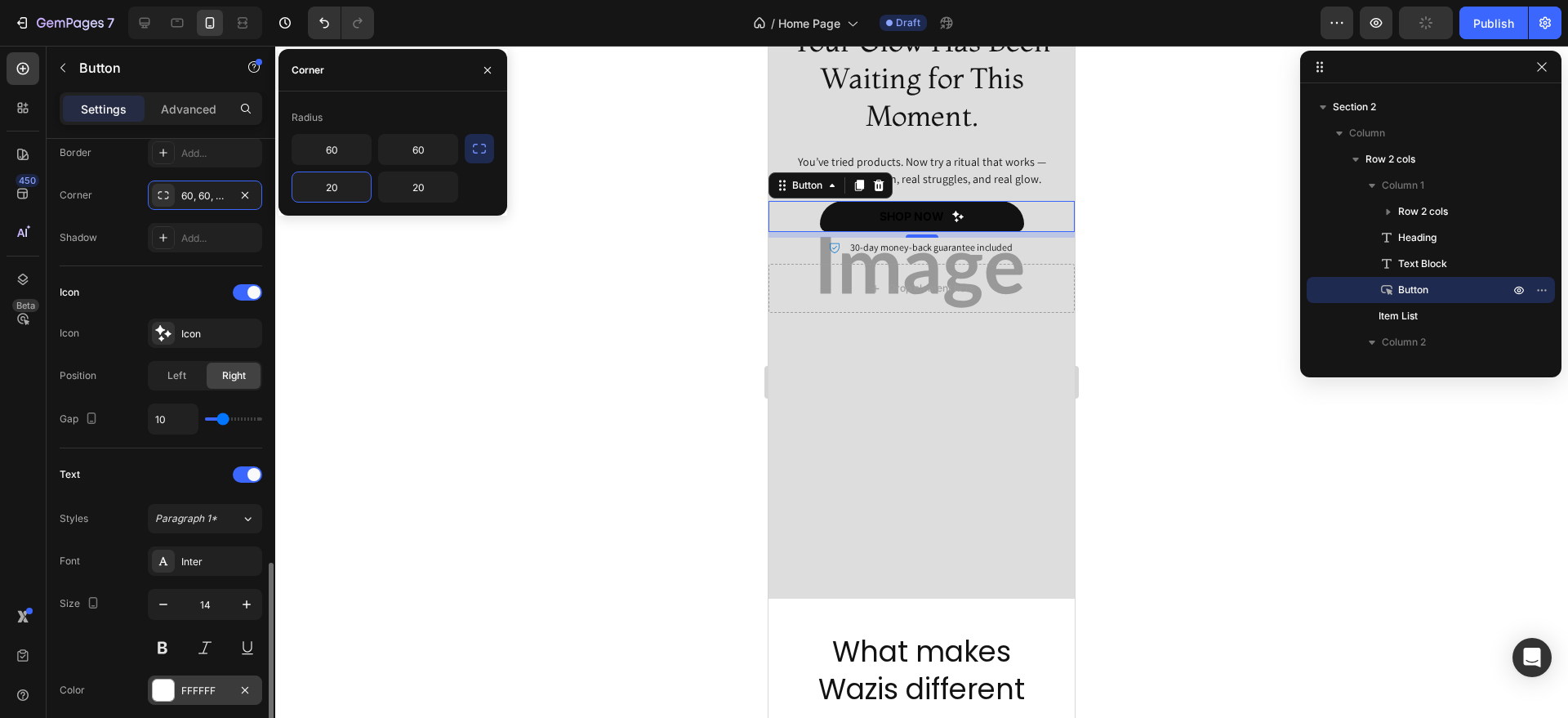
scroll to position [532, 0]
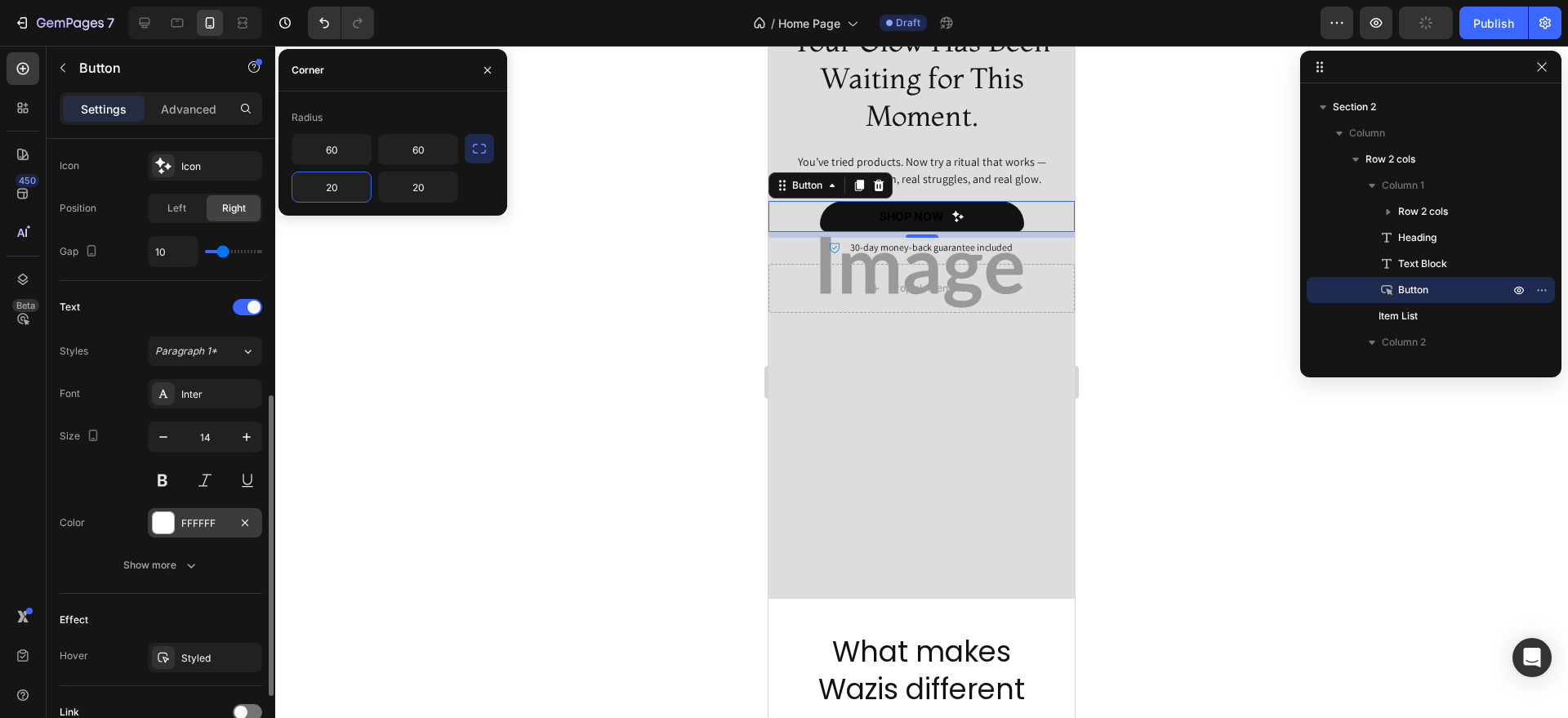
click at [197, 522] on div "FFFFFF" at bounding box center [205, 523] width 47 height 15
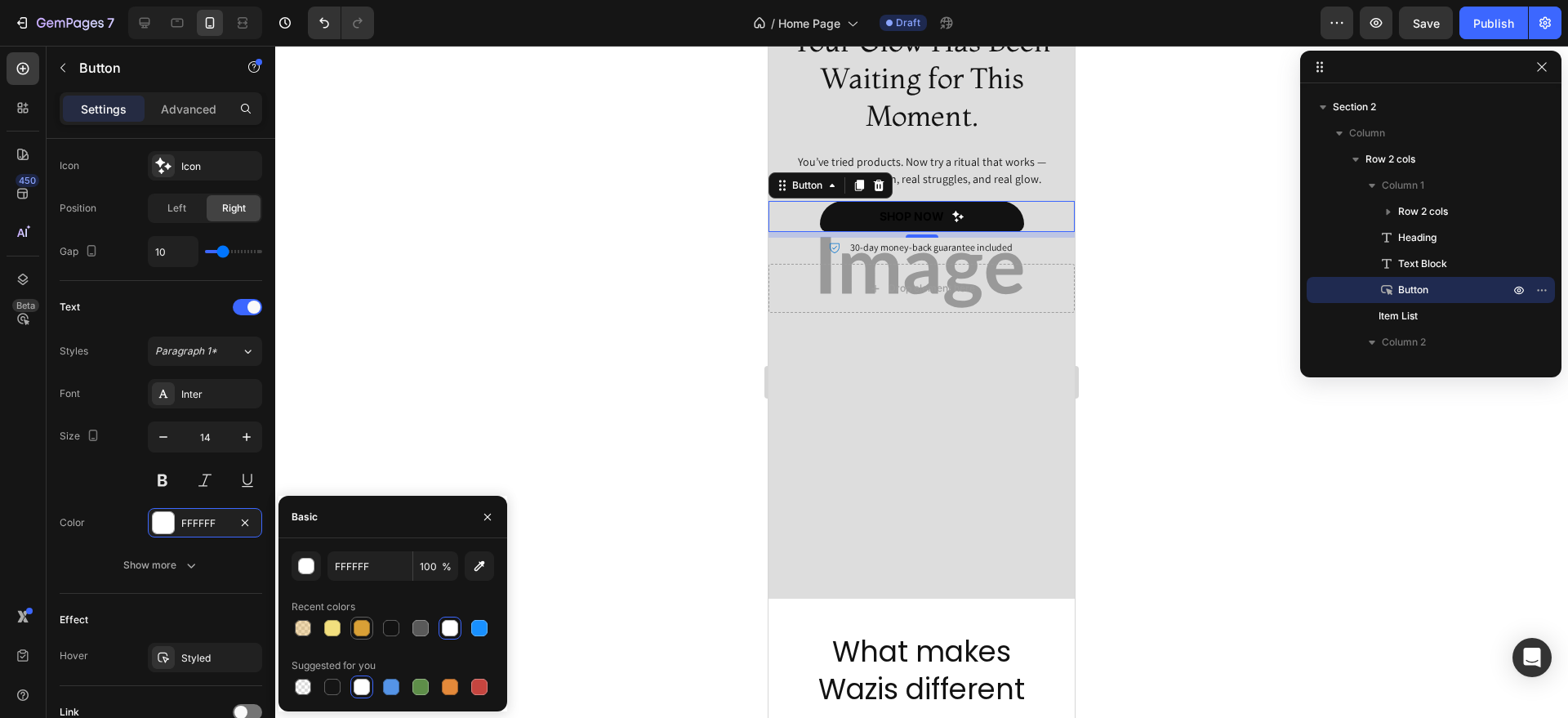
click at [360, 636] on div at bounding box center [361, 628] width 20 height 20
type input "D9A036"
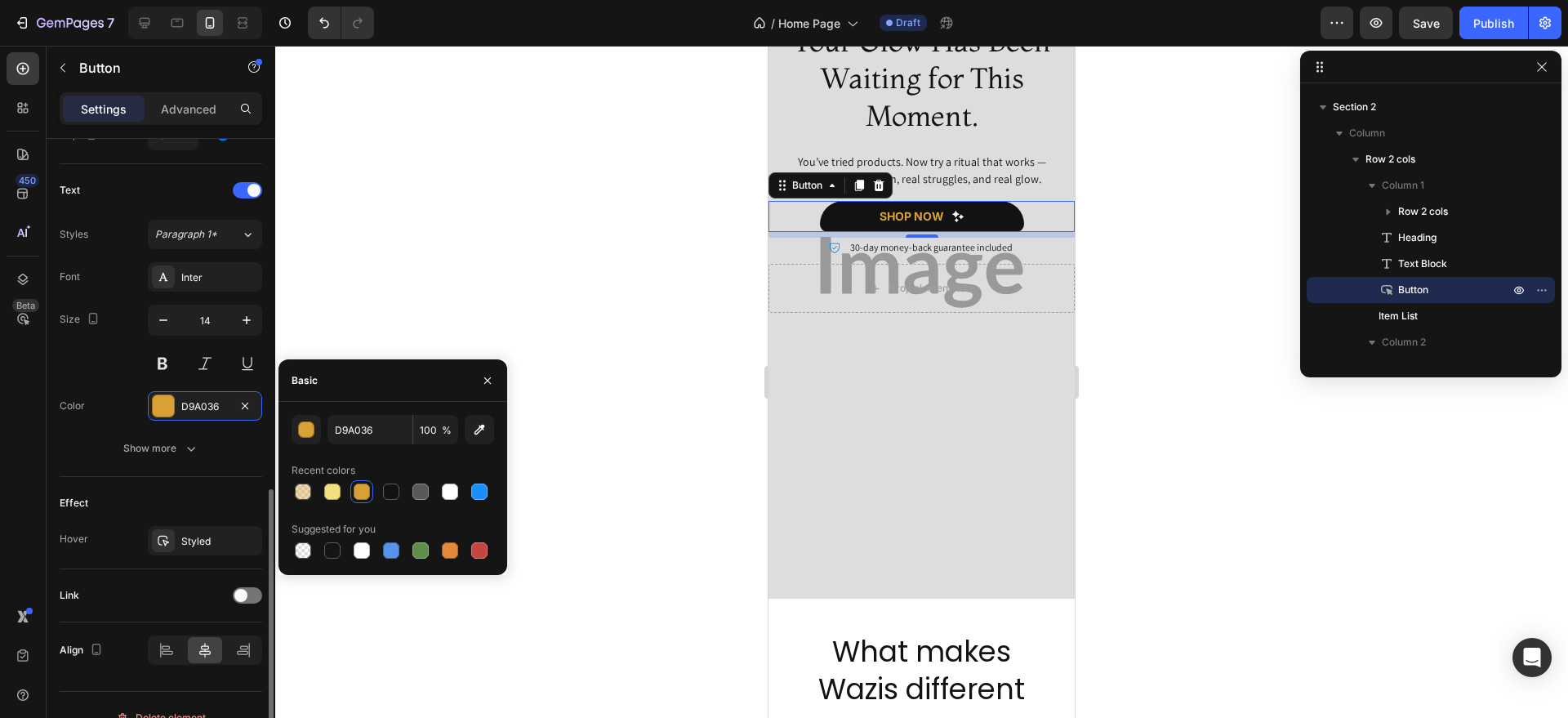
scroll to position [675, 0]
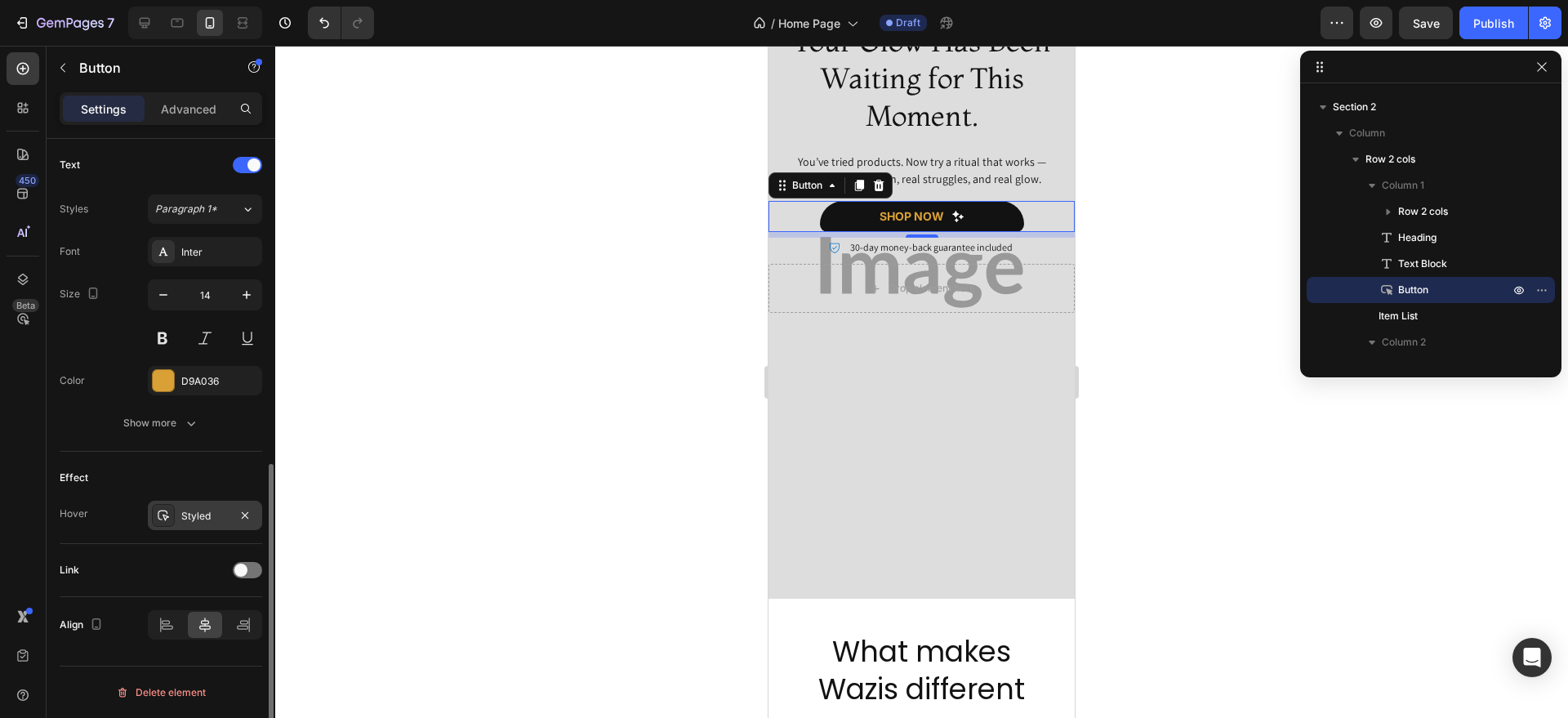
click at [194, 512] on div "Styled" at bounding box center [205, 516] width 47 height 15
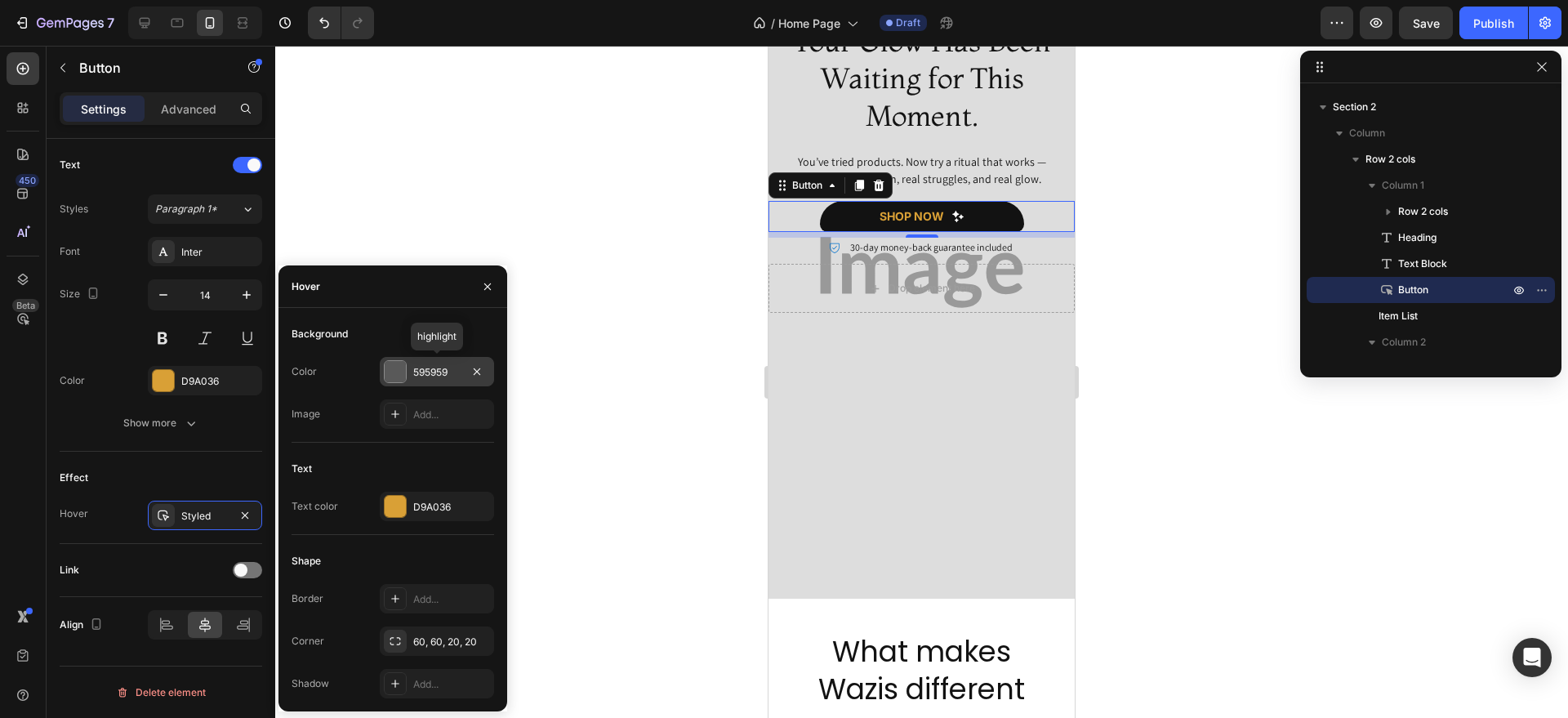
click at [419, 369] on div "595959" at bounding box center [437, 372] width 47 height 15
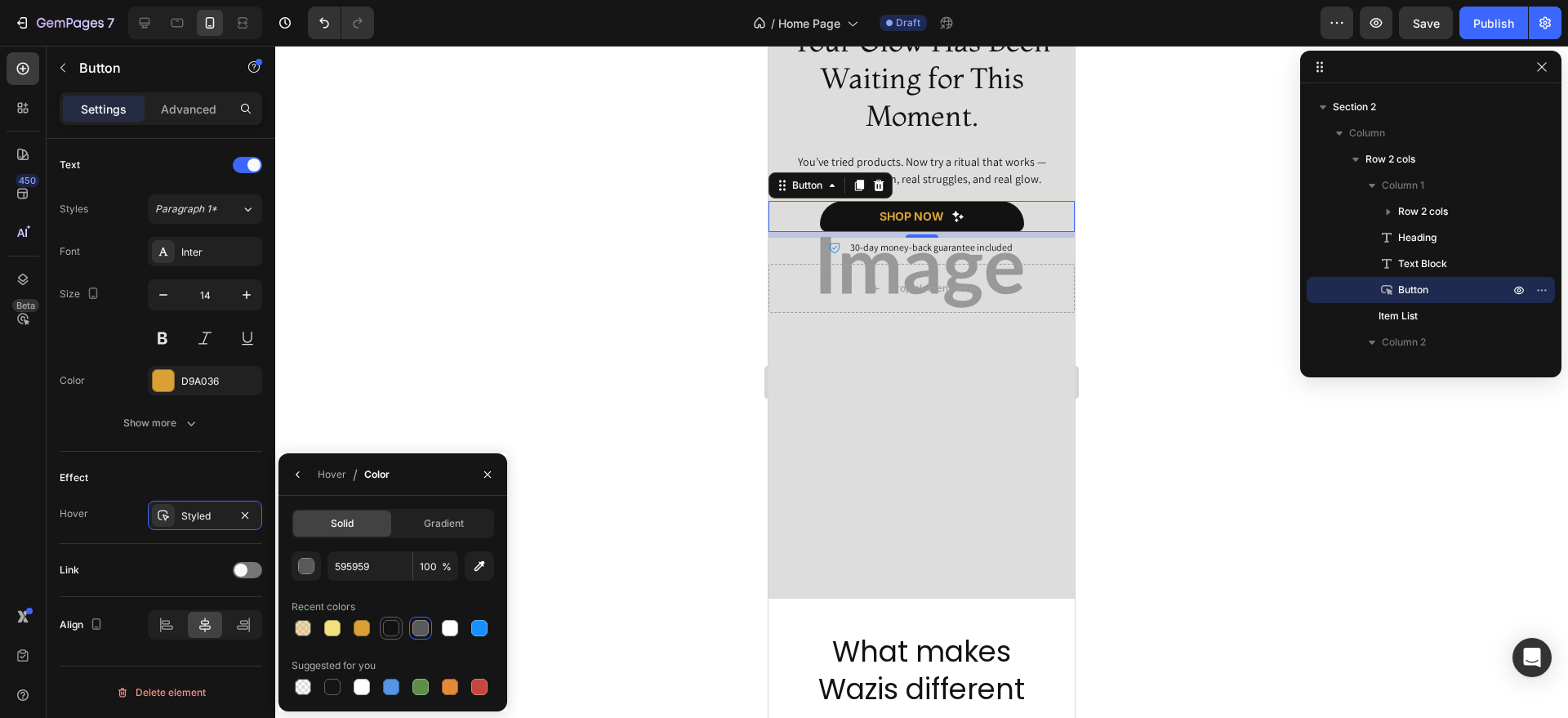
click at [390, 622] on div at bounding box center [391, 628] width 17 height 17
type input "121212"
click at [248, 568] on div at bounding box center [247, 570] width 29 height 17
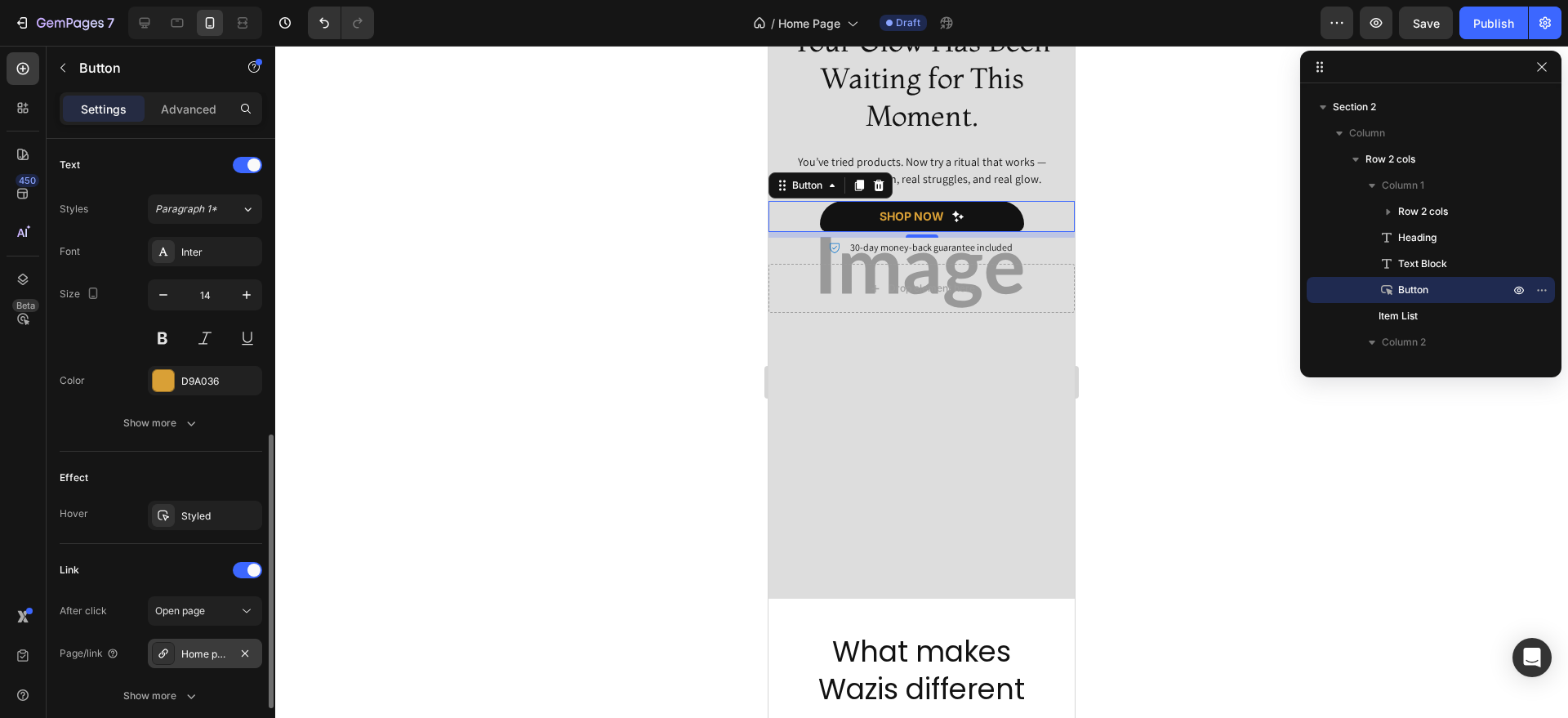
click at [219, 642] on div "Home page" at bounding box center [204, 654] width 114 height 29
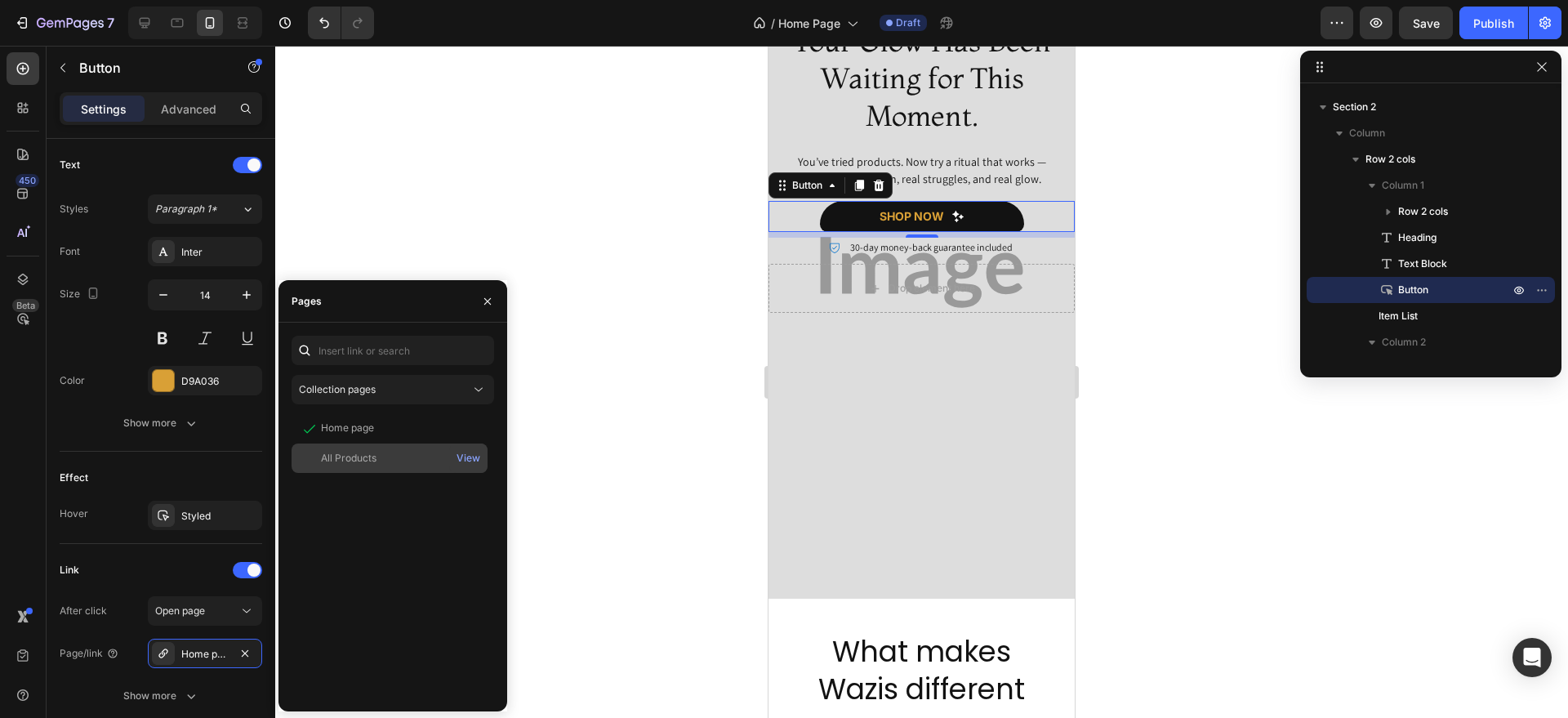
click at [379, 455] on div "All Products" at bounding box center [389, 457] width 183 height 15
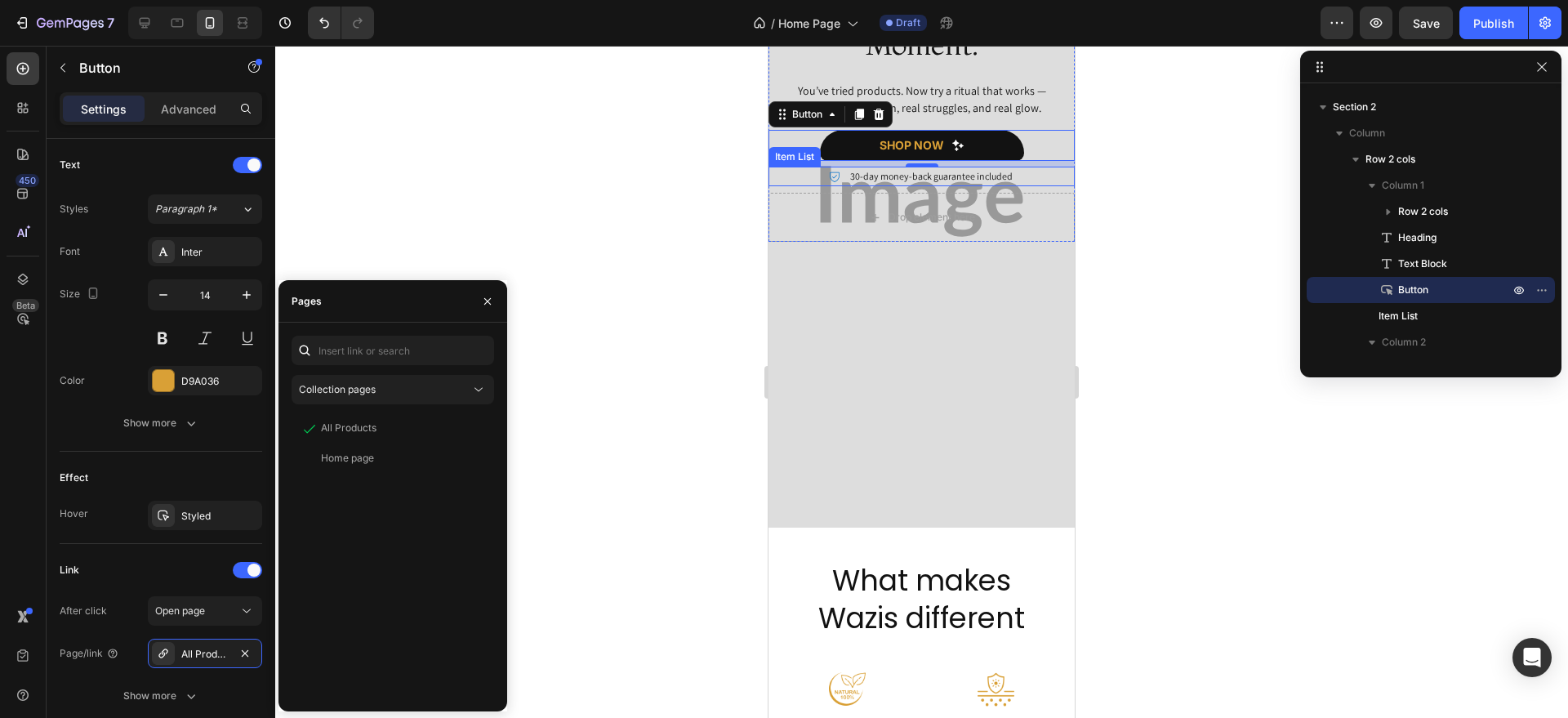
click at [828, 179] on icon at bounding box center [834, 176] width 13 height 13
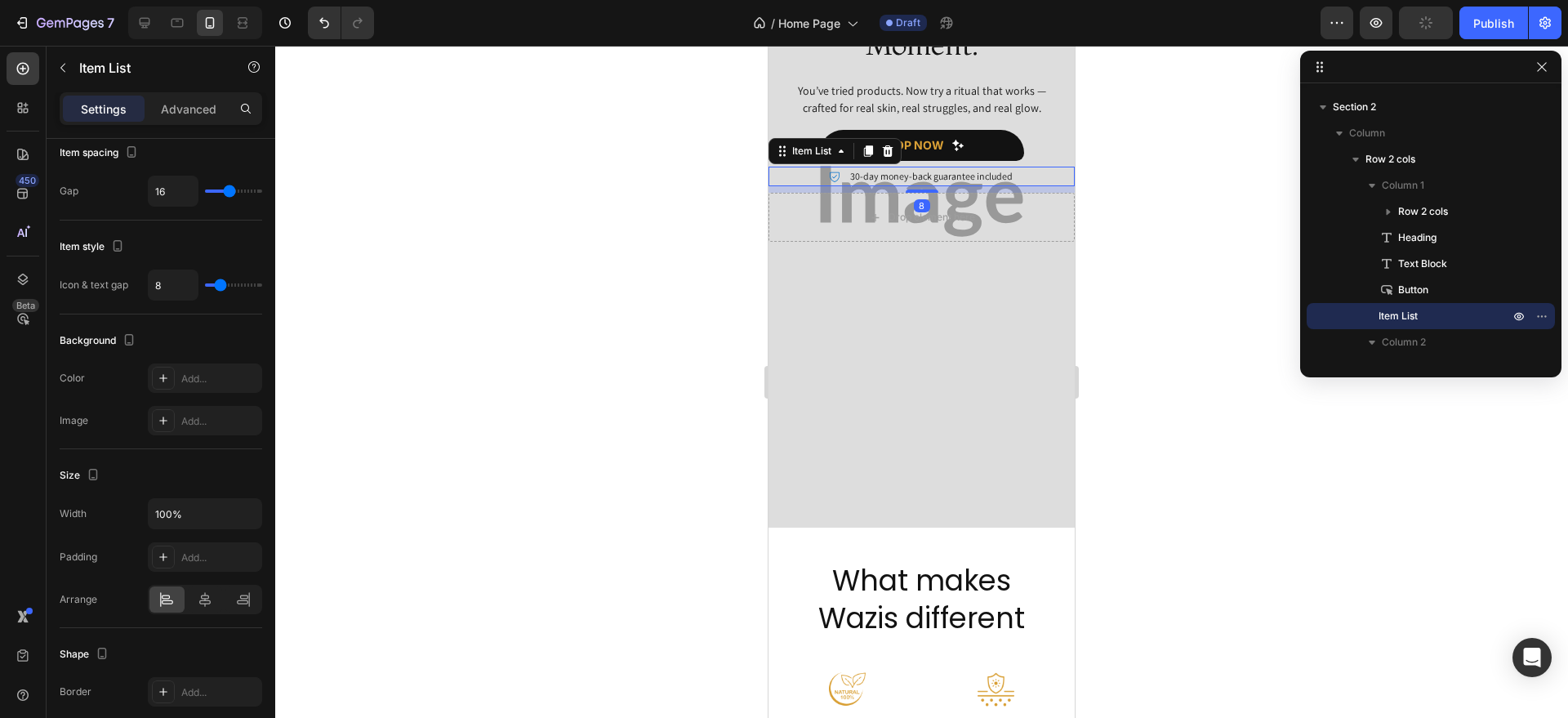
scroll to position [13, 0]
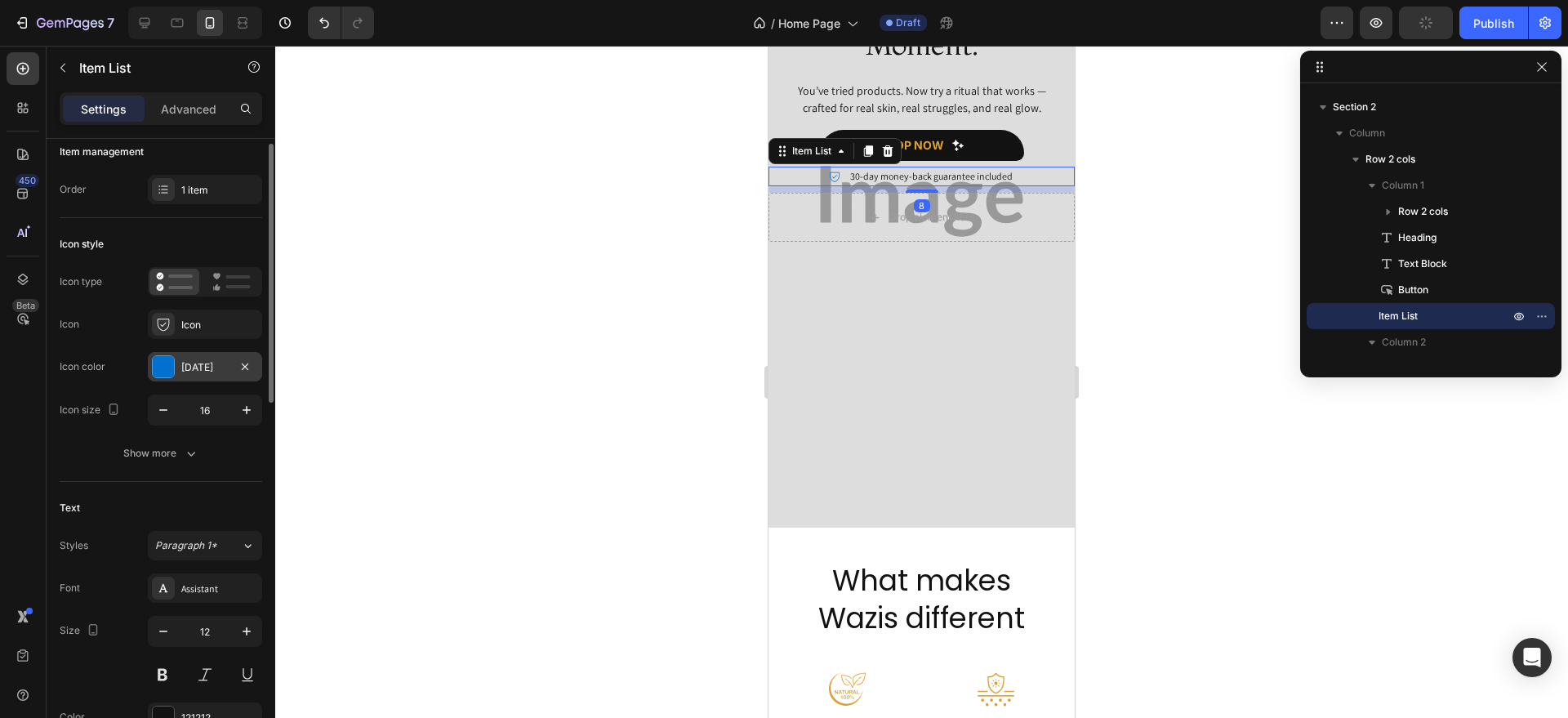
click at [175, 364] on div "[DATE]" at bounding box center [204, 366] width 114 height 29
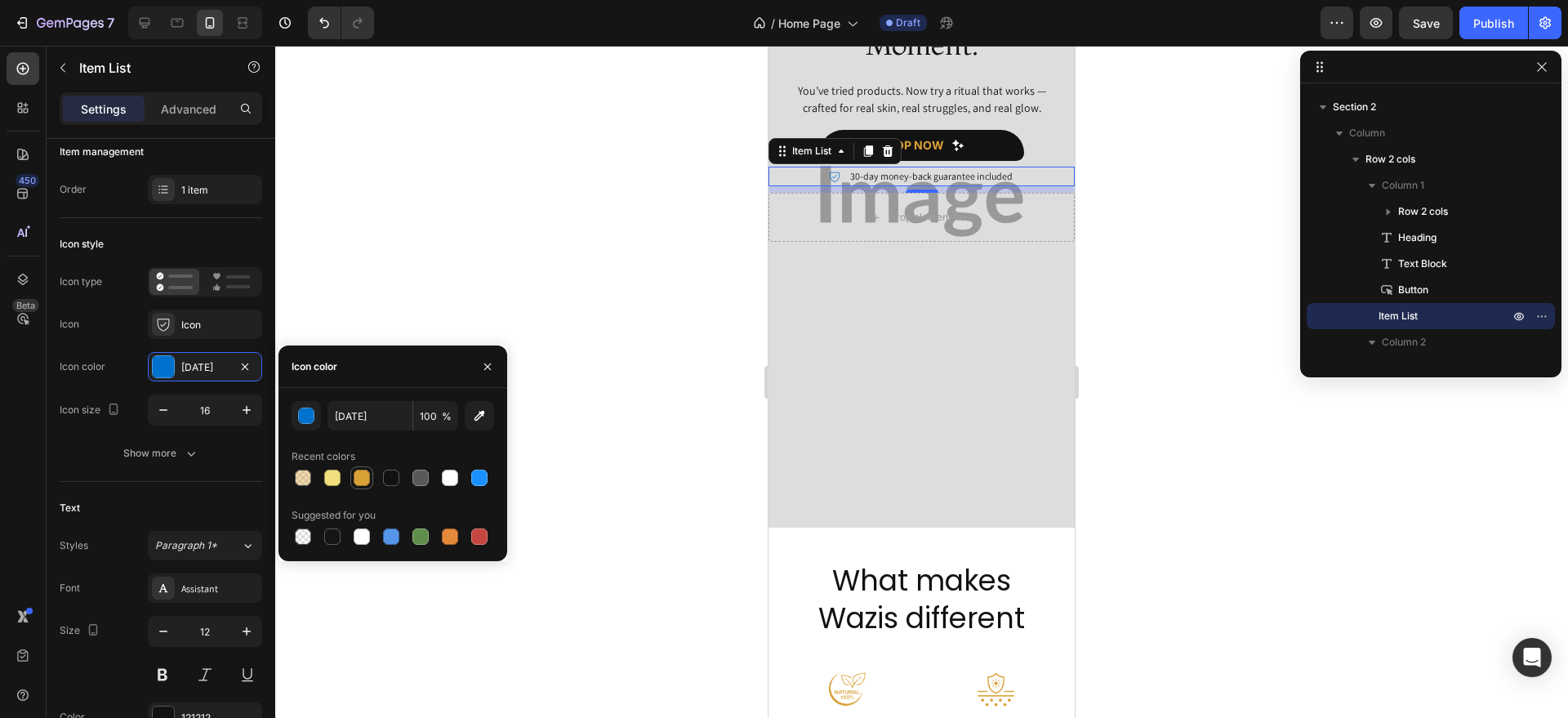
drag, startPoint x: 360, startPoint y: 476, endPoint x: 46, endPoint y: 267, distance: 377.2
click at [360, 477] on div at bounding box center [361, 478] width 17 height 17
type input "D9A036"
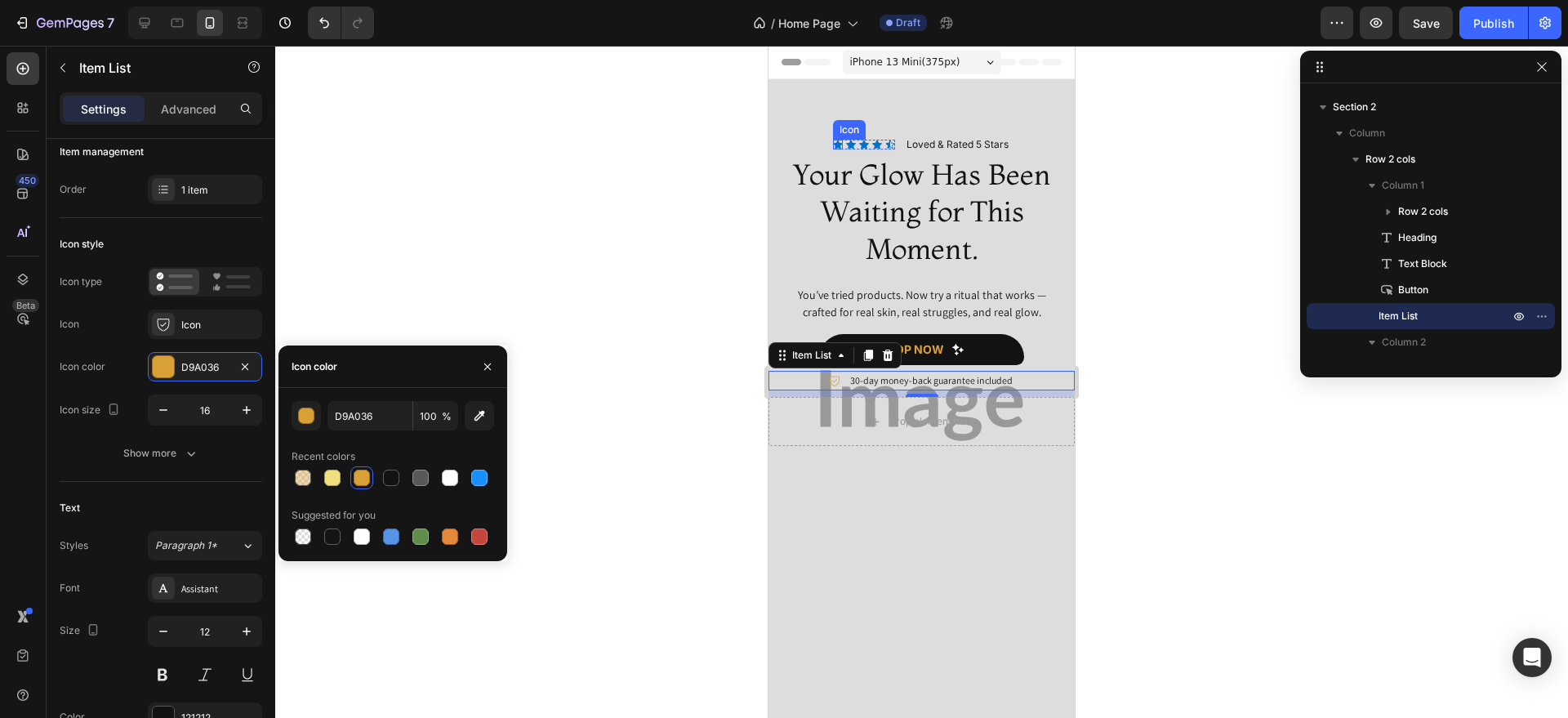
click at [833, 140] on icon at bounding box center [838, 145] width 10 height 10
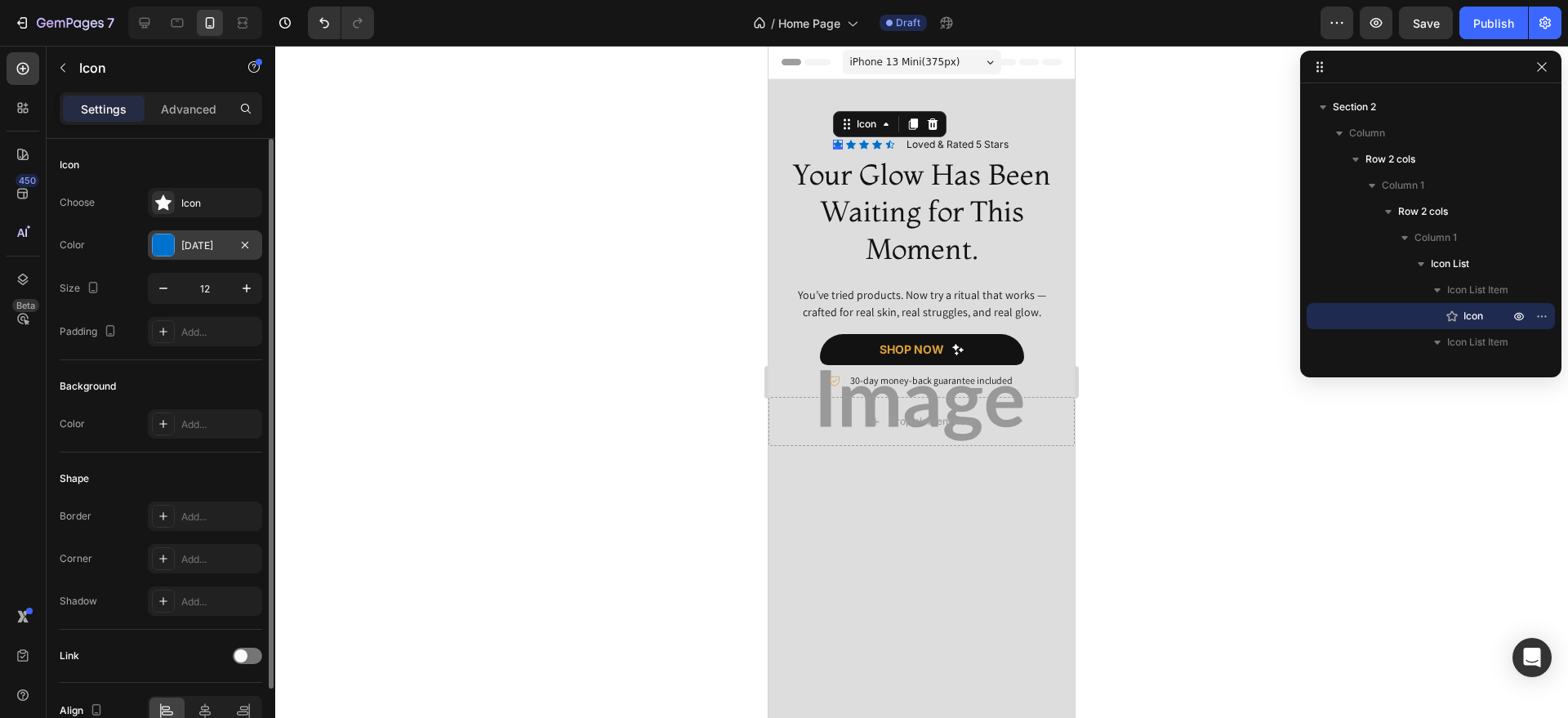
click at [185, 239] on div "[DATE]" at bounding box center [205, 245] width 47 height 15
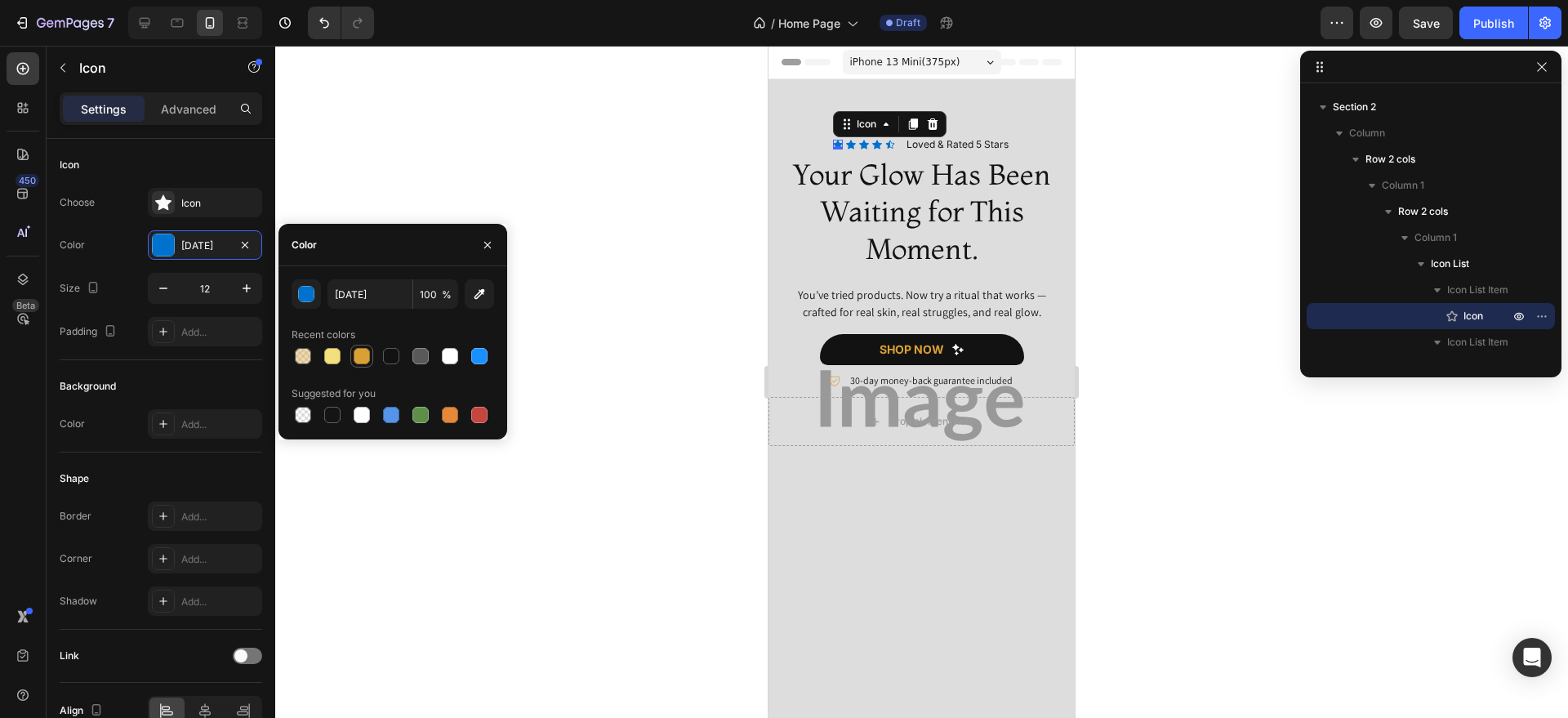
click at [362, 352] on div at bounding box center [361, 356] width 17 height 17
type input "D9A036"
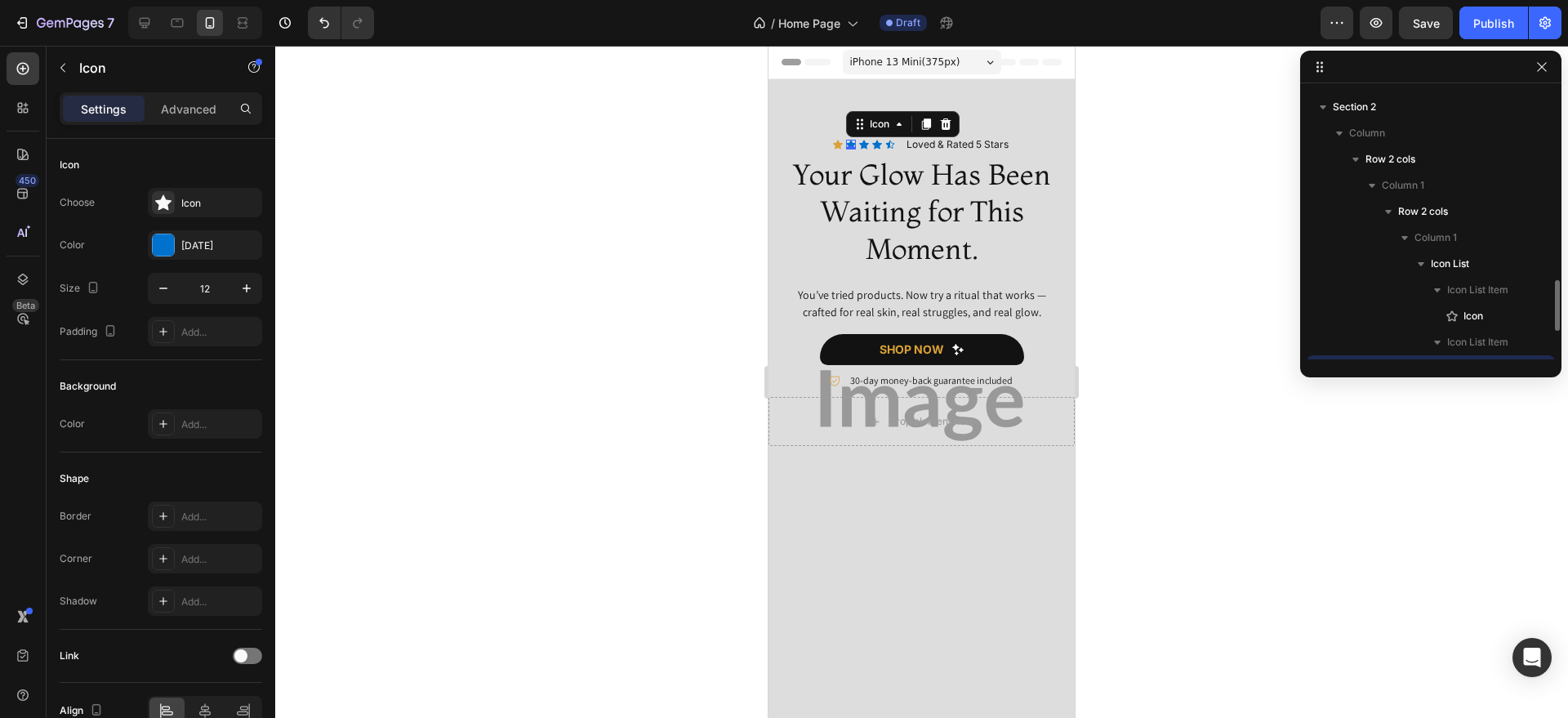
scroll to position [179, 0]
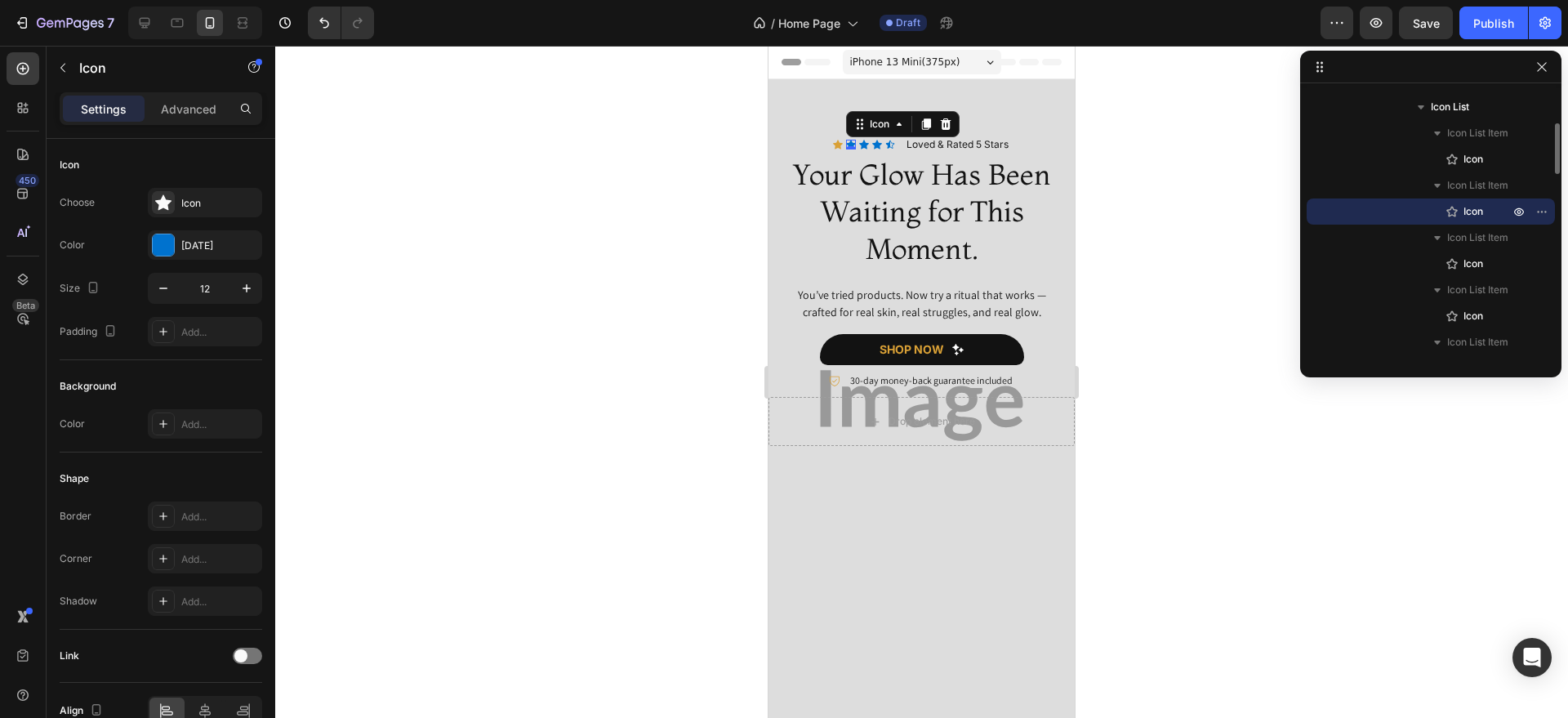
click at [846, 142] on div "Icon 0" at bounding box center [851, 145] width 10 height 10
click at [221, 250] on div "[DATE]" at bounding box center [205, 245] width 47 height 15
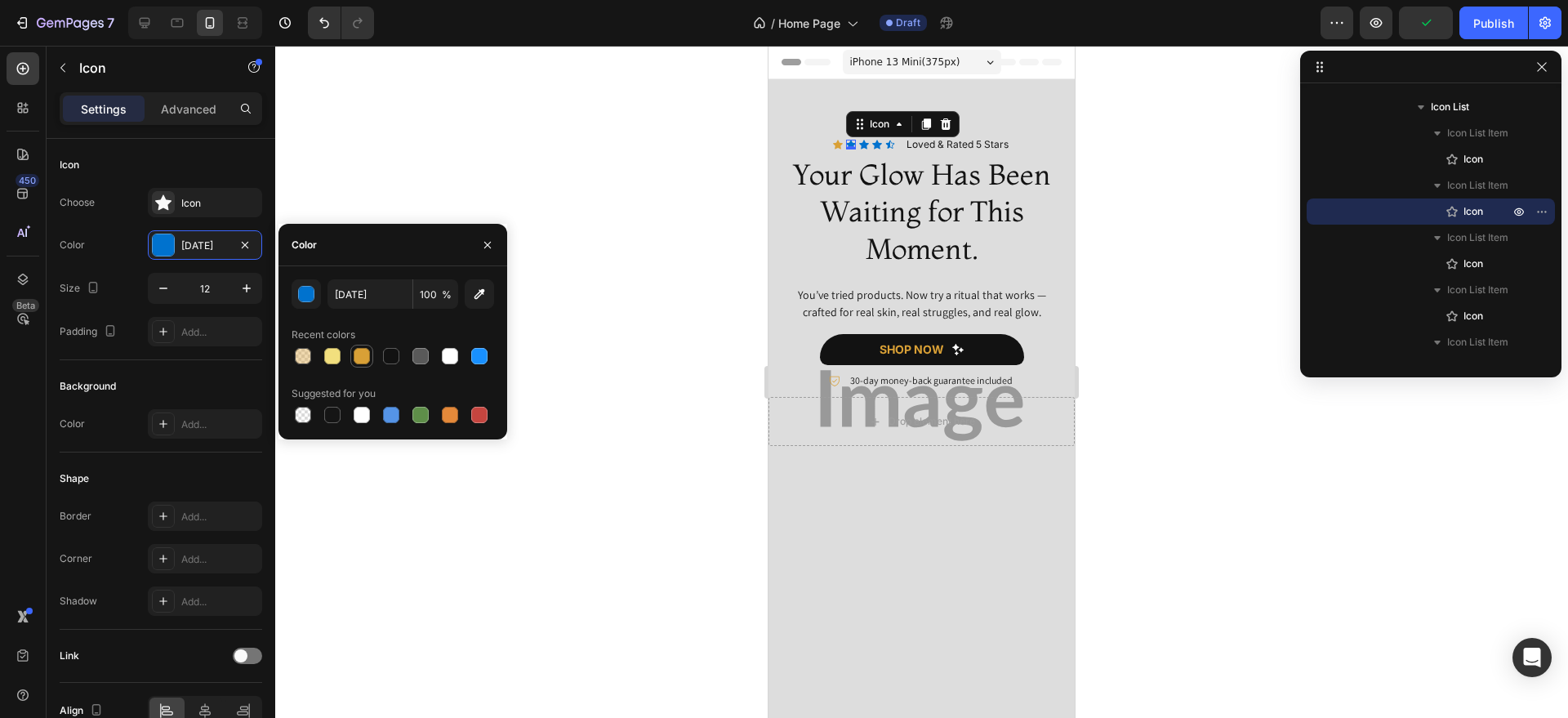
click at [360, 351] on div at bounding box center [361, 356] width 17 height 17
type input "D9A036"
click at [859, 142] on icon at bounding box center [864, 144] width 10 height 9
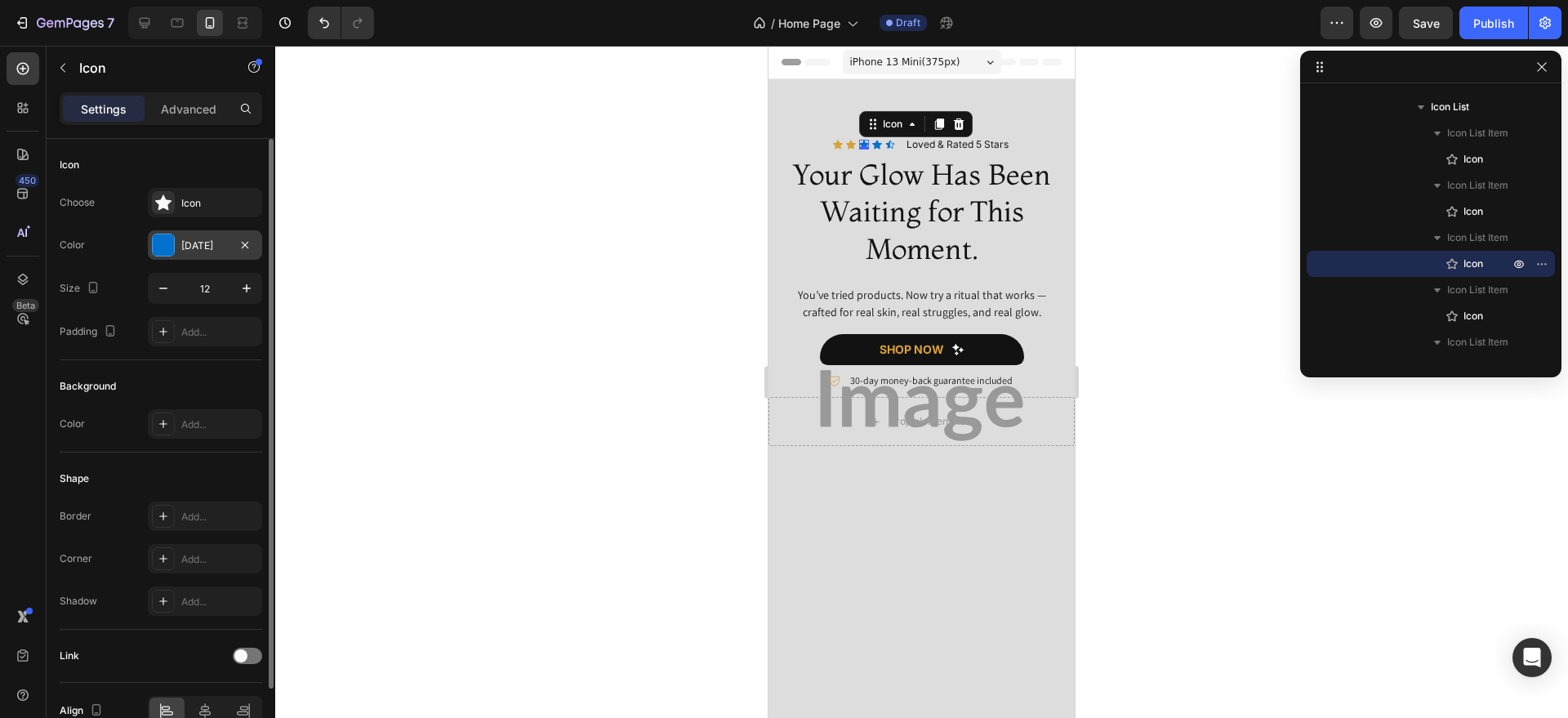
click at [196, 246] on div "[DATE]" at bounding box center [205, 245] width 47 height 15
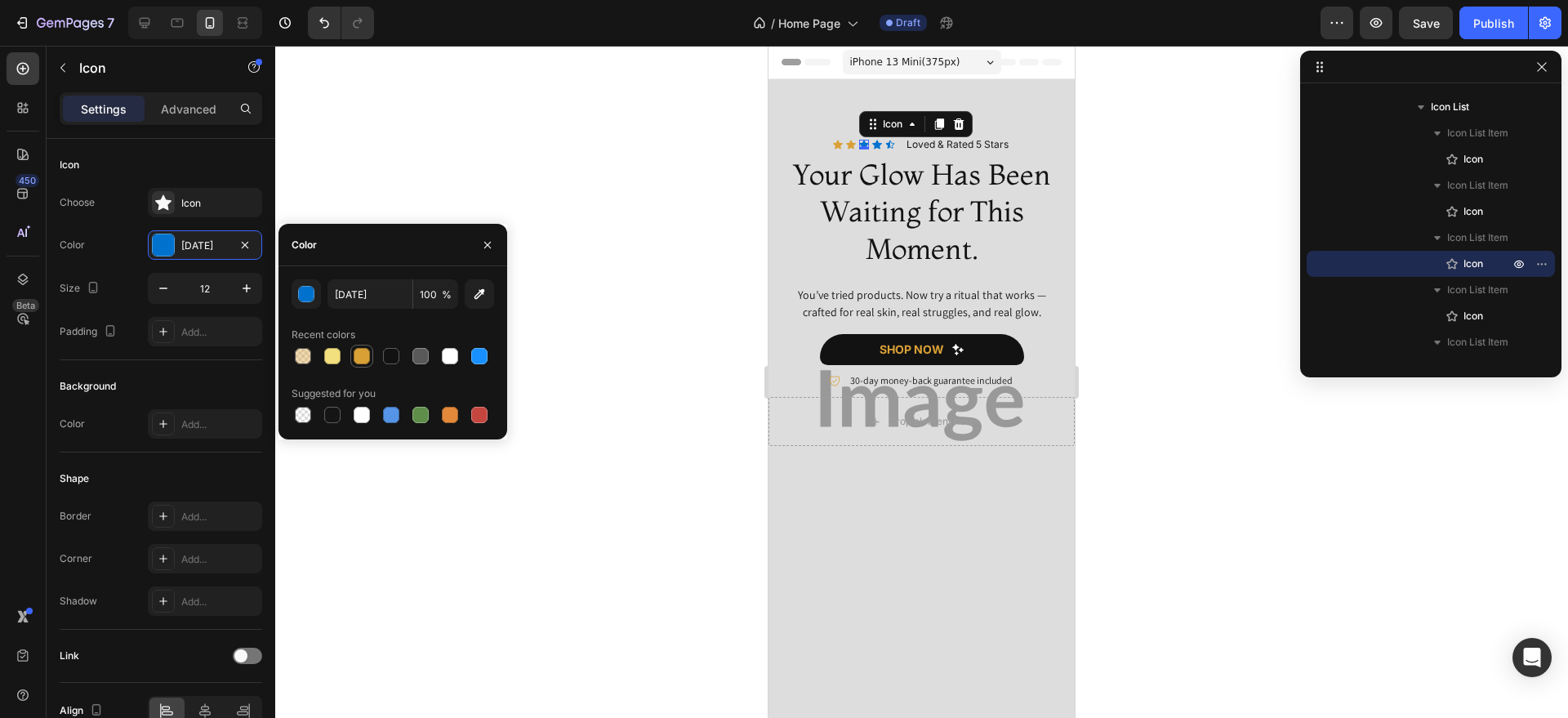
click at [360, 356] on div at bounding box center [361, 356] width 17 height 17
type input "D9A036"
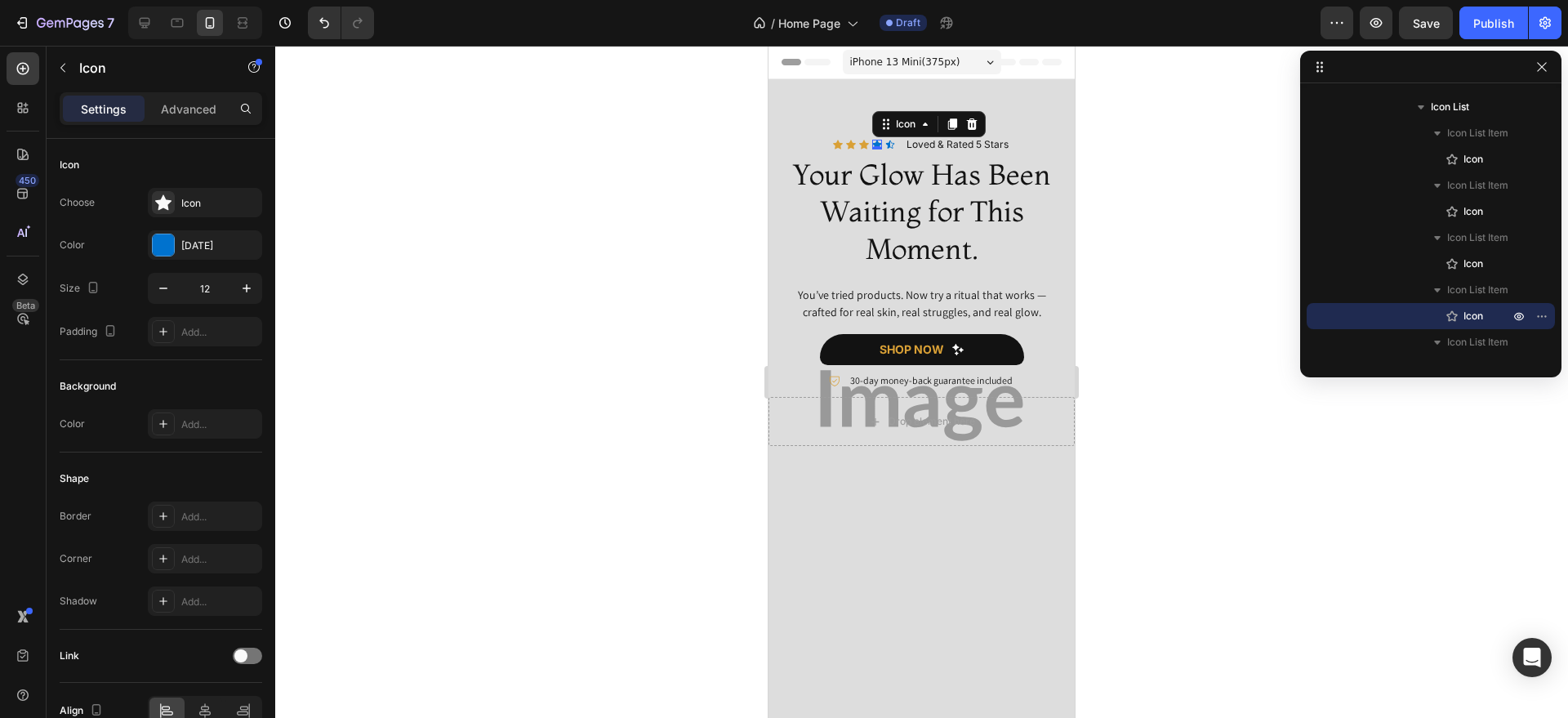
click at [872, 147] on div "Icon 0" at bounding box center [877, 145] width 10 height 10
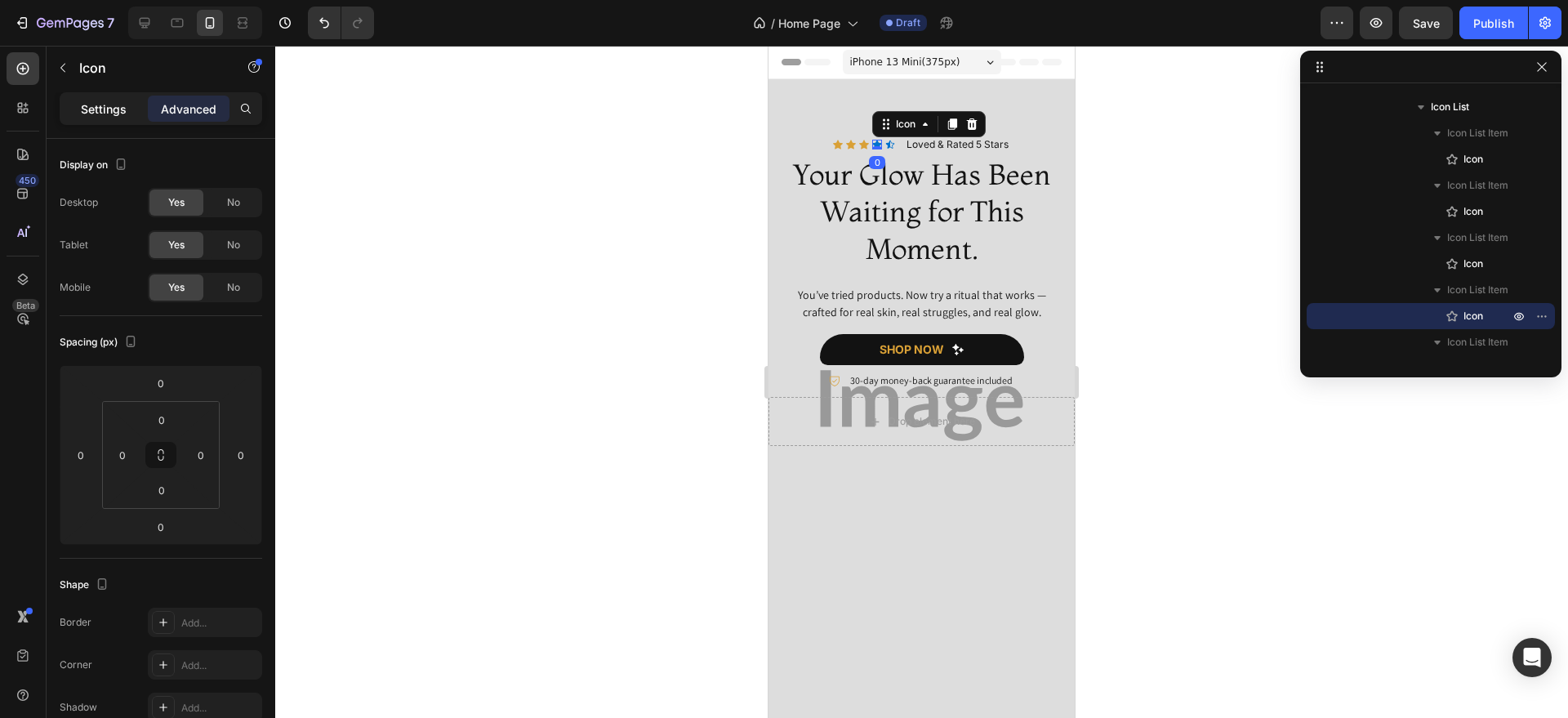
click at [111, 112] on p "Settings" at bounding box center [104, 109] width 46 height 18
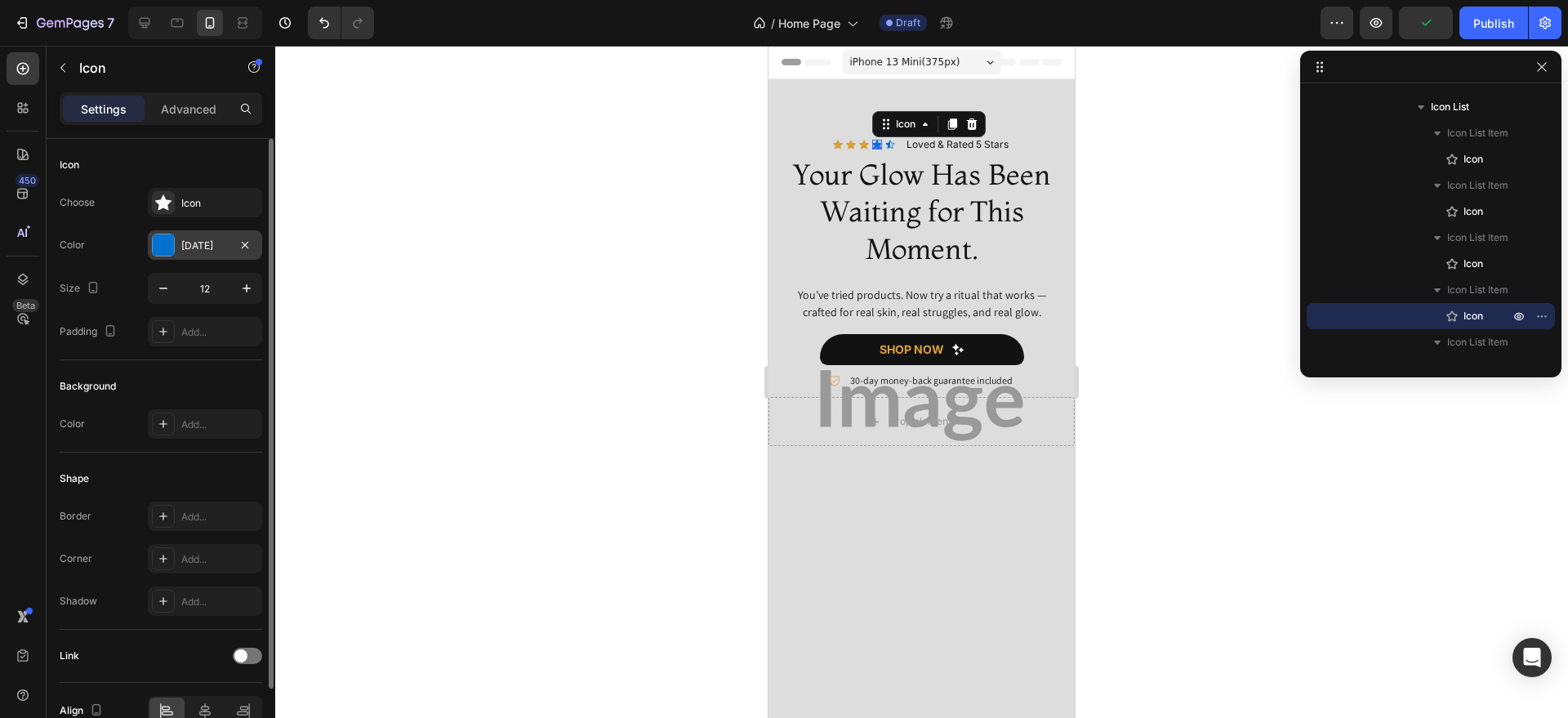
click at [206, 241] on div "[DATE]" at bounding box center [205, 245] width 47 height 15
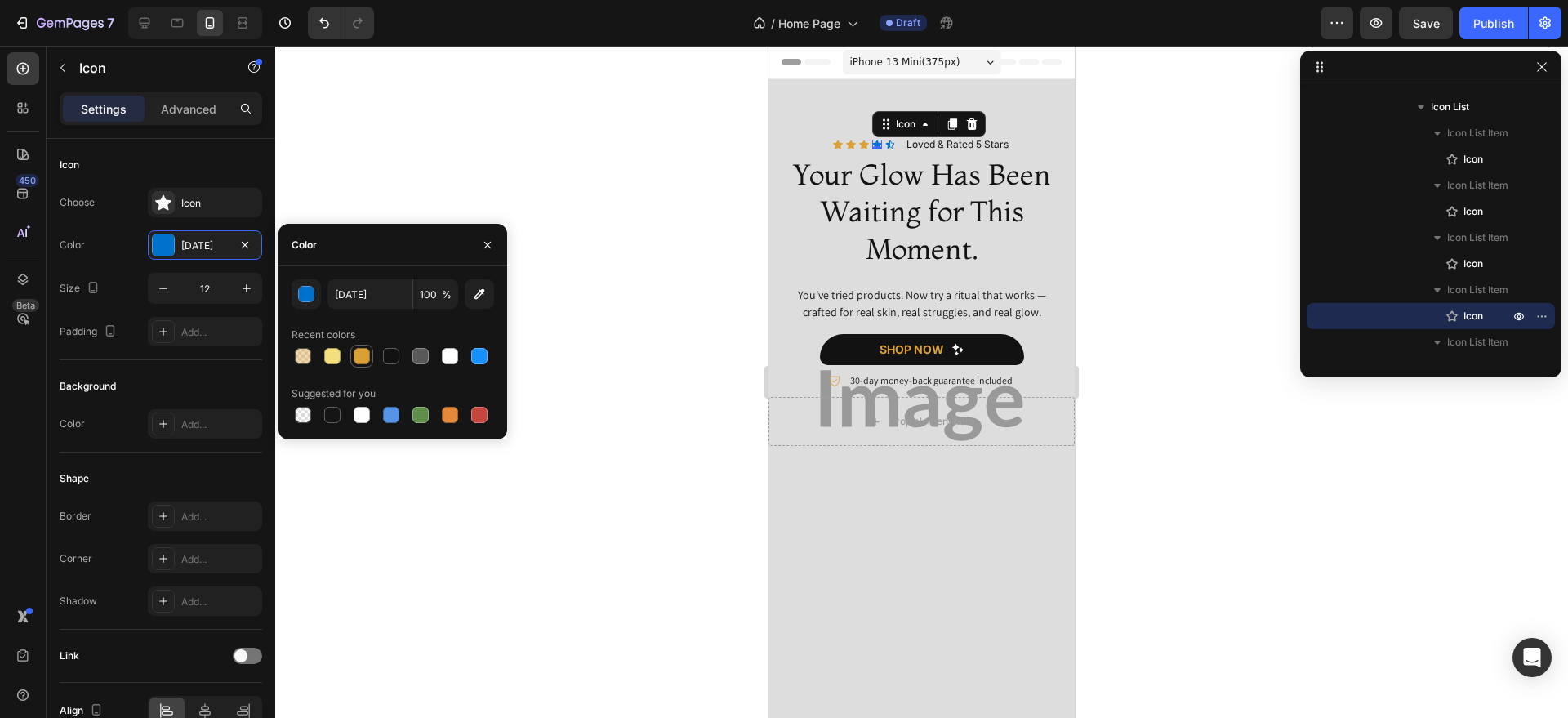
click at [364, 351] on div at bounding box center [361, 356] width 17 height 17
type input "D9A036"
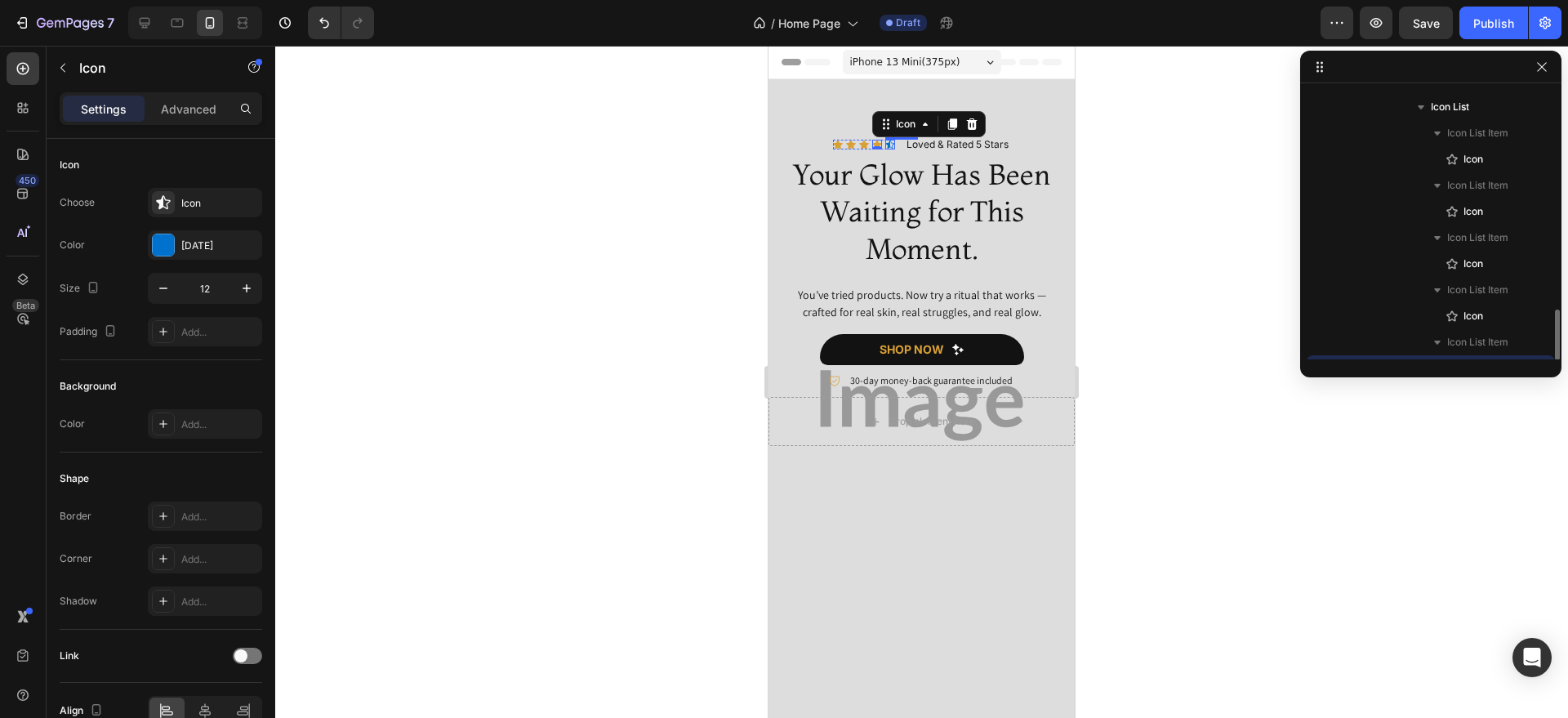
click at [885, 142] on icon at bounding box center [890, 145] width 10 height 10
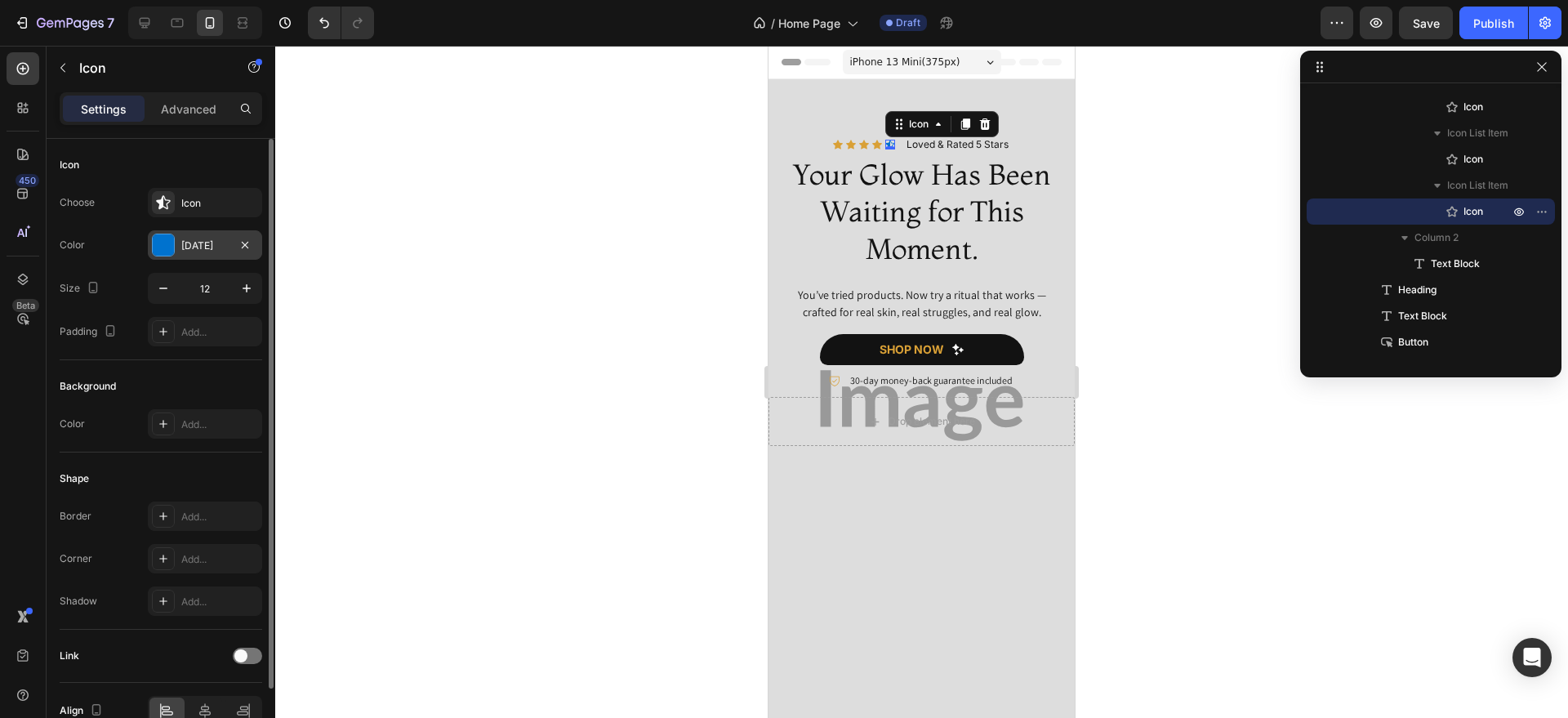
click at [174, 242] on div at bounding box center [162, 244] width 22 height 22
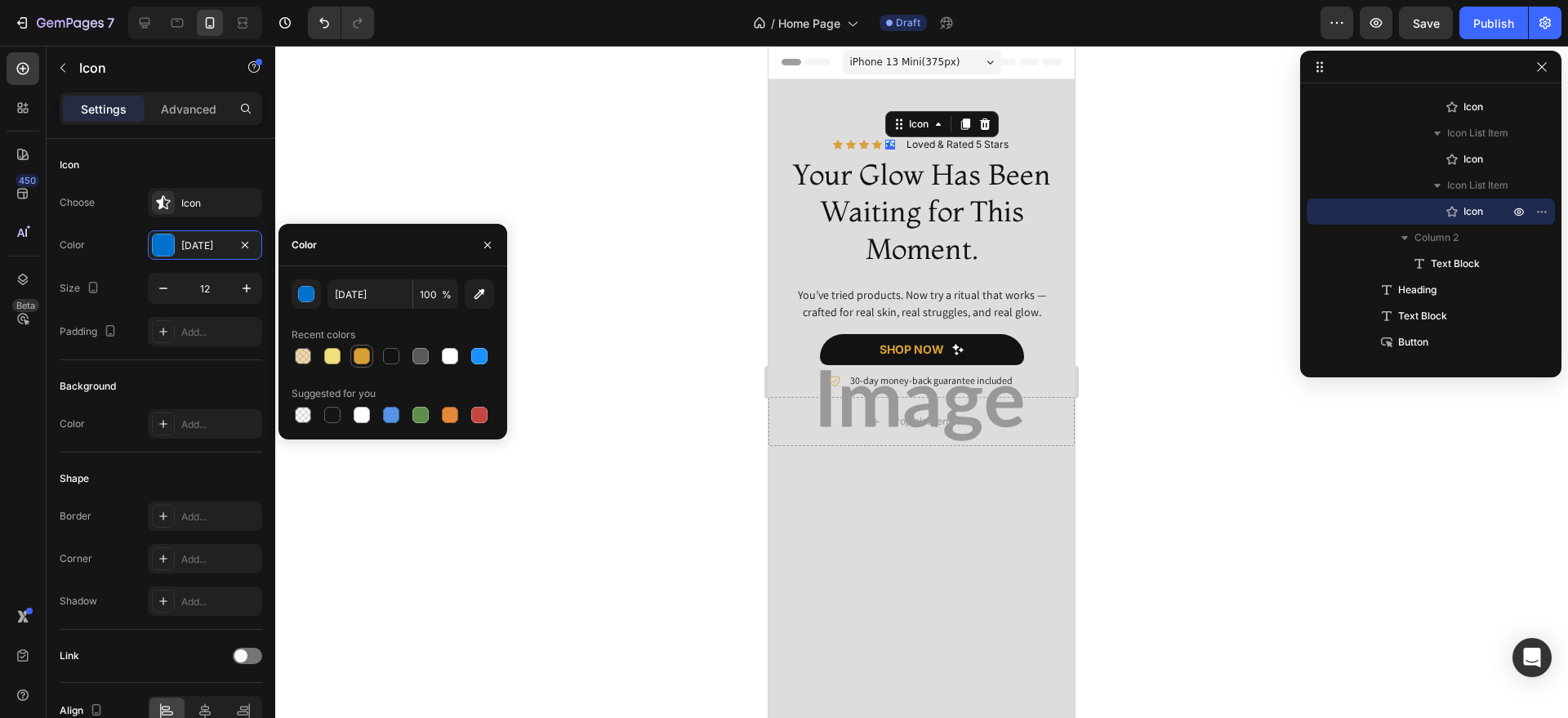
click at [358, 353] on div at bounding box center [361, 356] width 17 height 17
type input "D9A036"
click at [852, 232] on h2 "Your Glow Has Been Waiting for This Moment." at bounding box center [921, 212] width 306 height 115
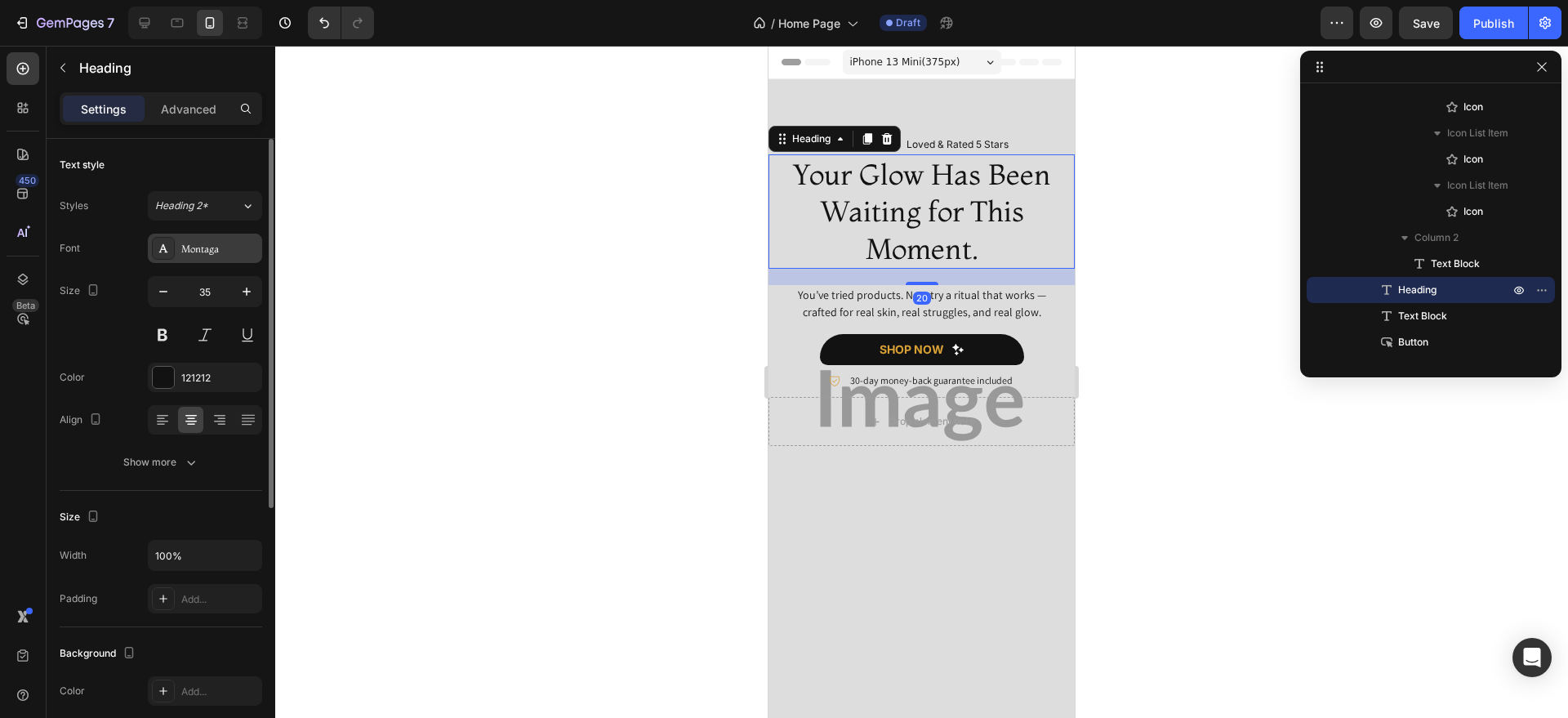
click at [195, 253] on div "Montaga" at bounding box center [220, 248] width 77 height 15
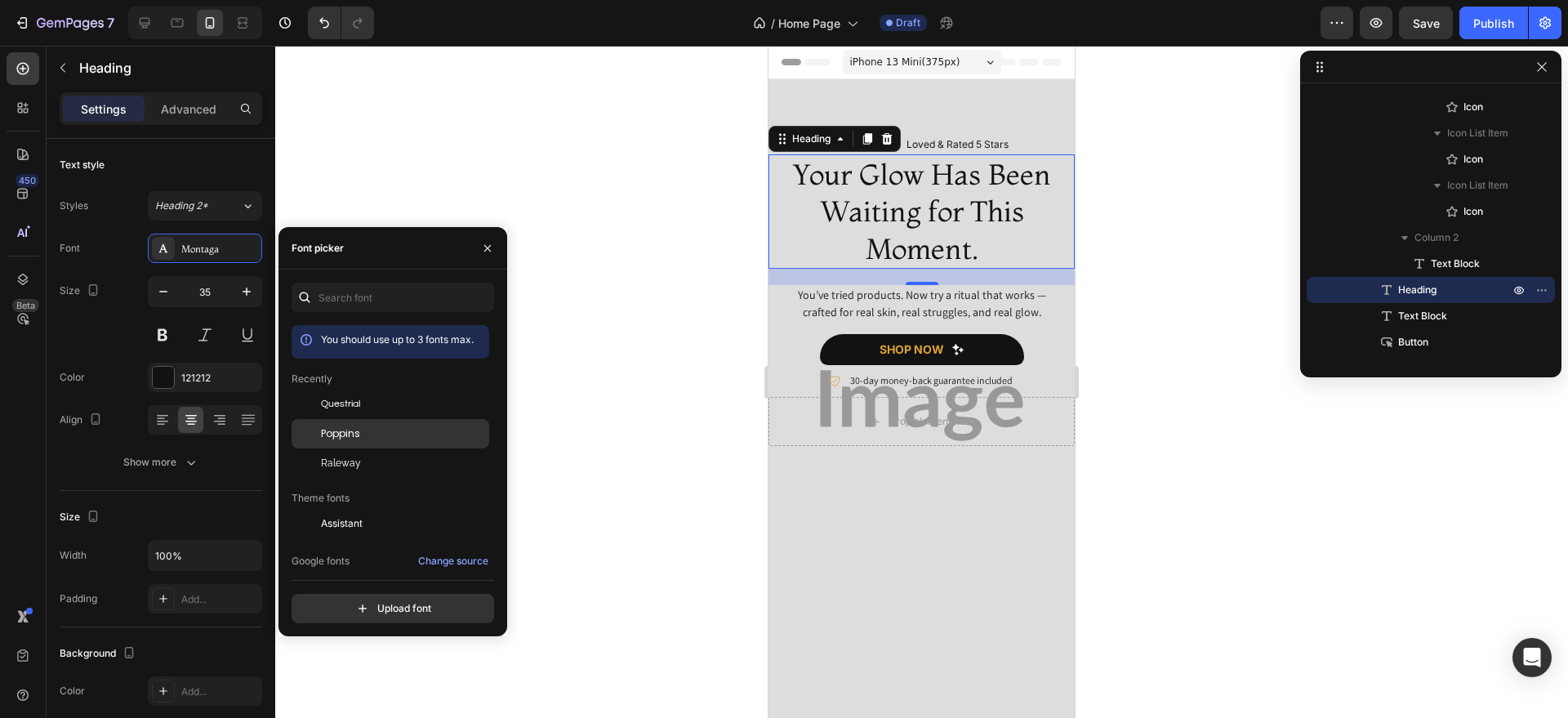
click at [378, 604] on div "Poppins" at bounding box center [390, 618] width 197 height 29
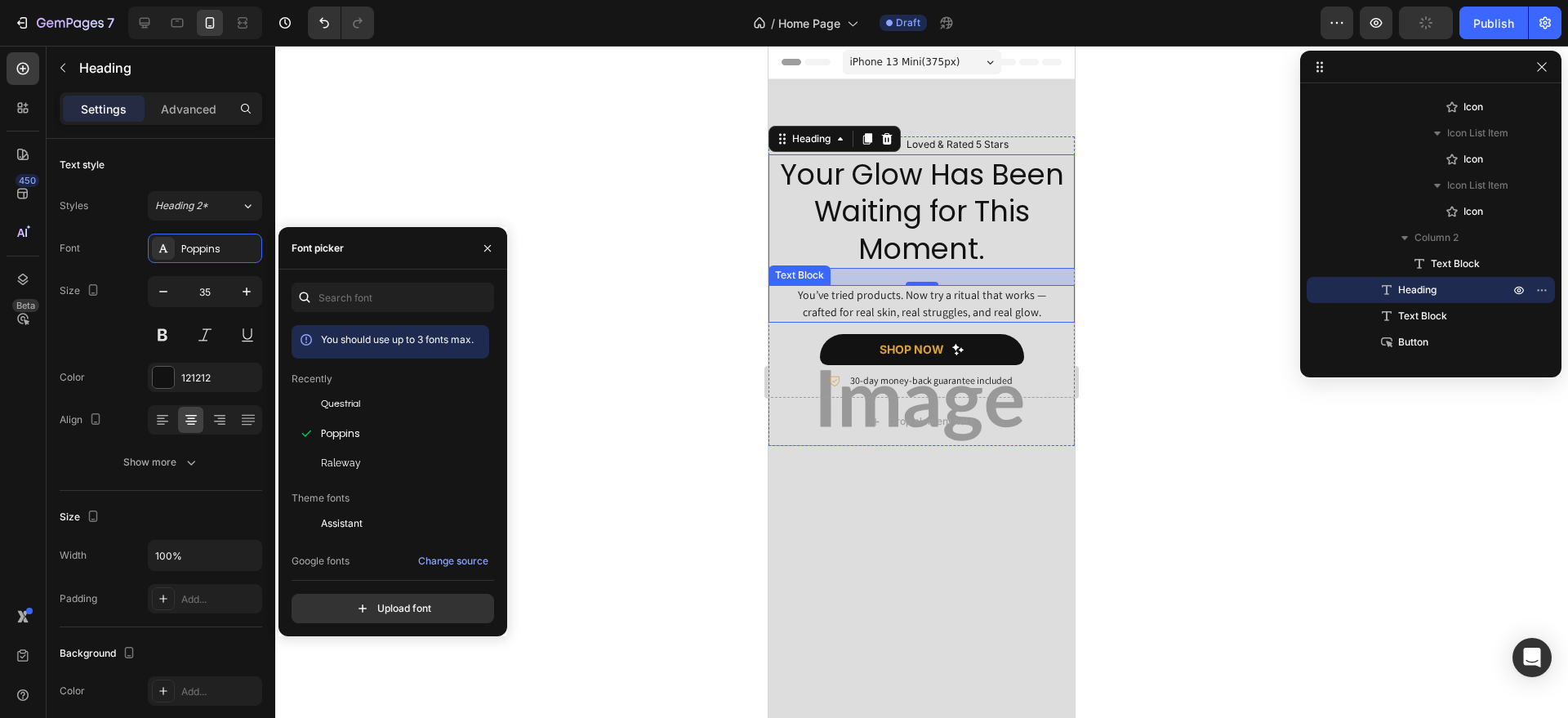
click at [812, 307] on p "You’ve tried products. Now try a ritual that works — crafted for real skin, rea…" at bounding box center [921, 303] width 271 height 34
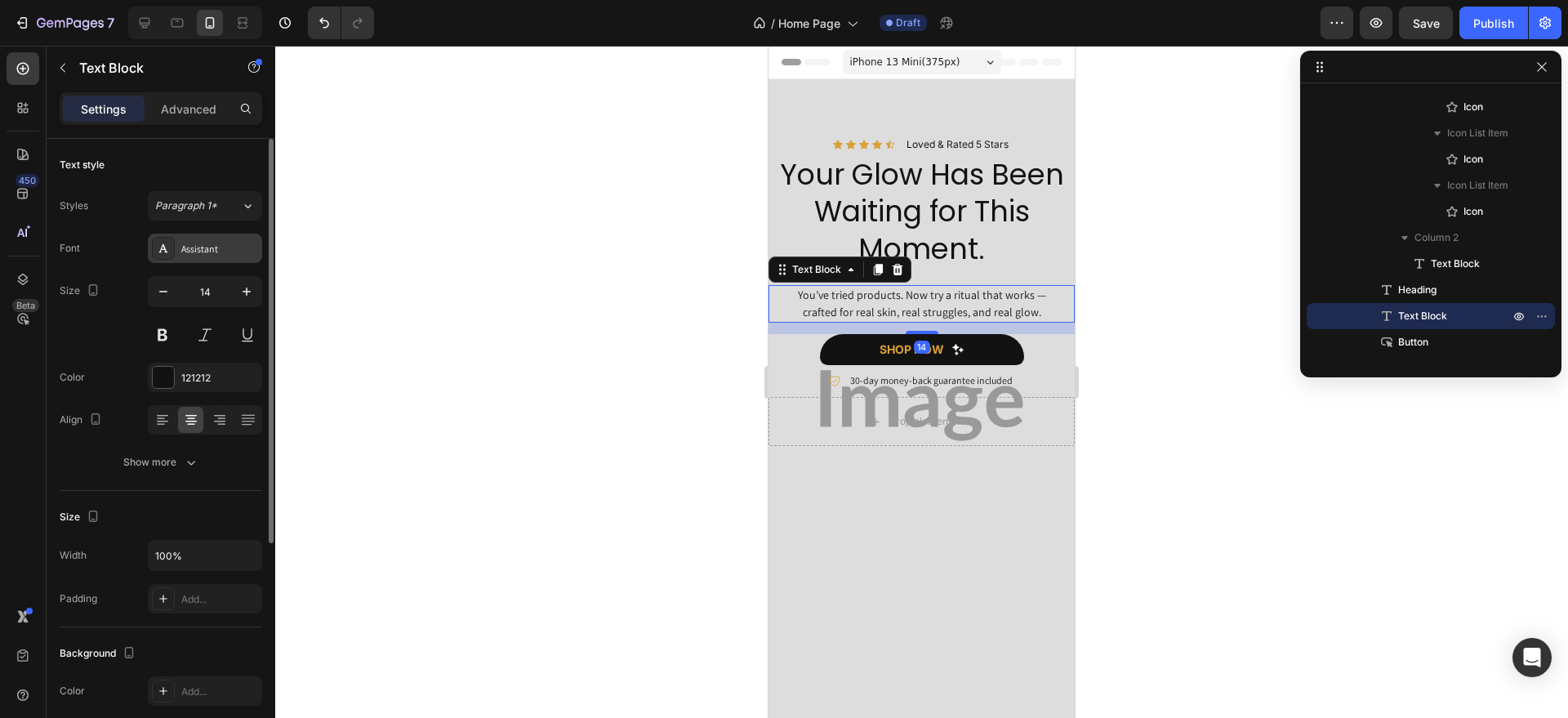
click at [211, 254] on div "Assistant" at bounding box center [220, 248] width 77 height 15
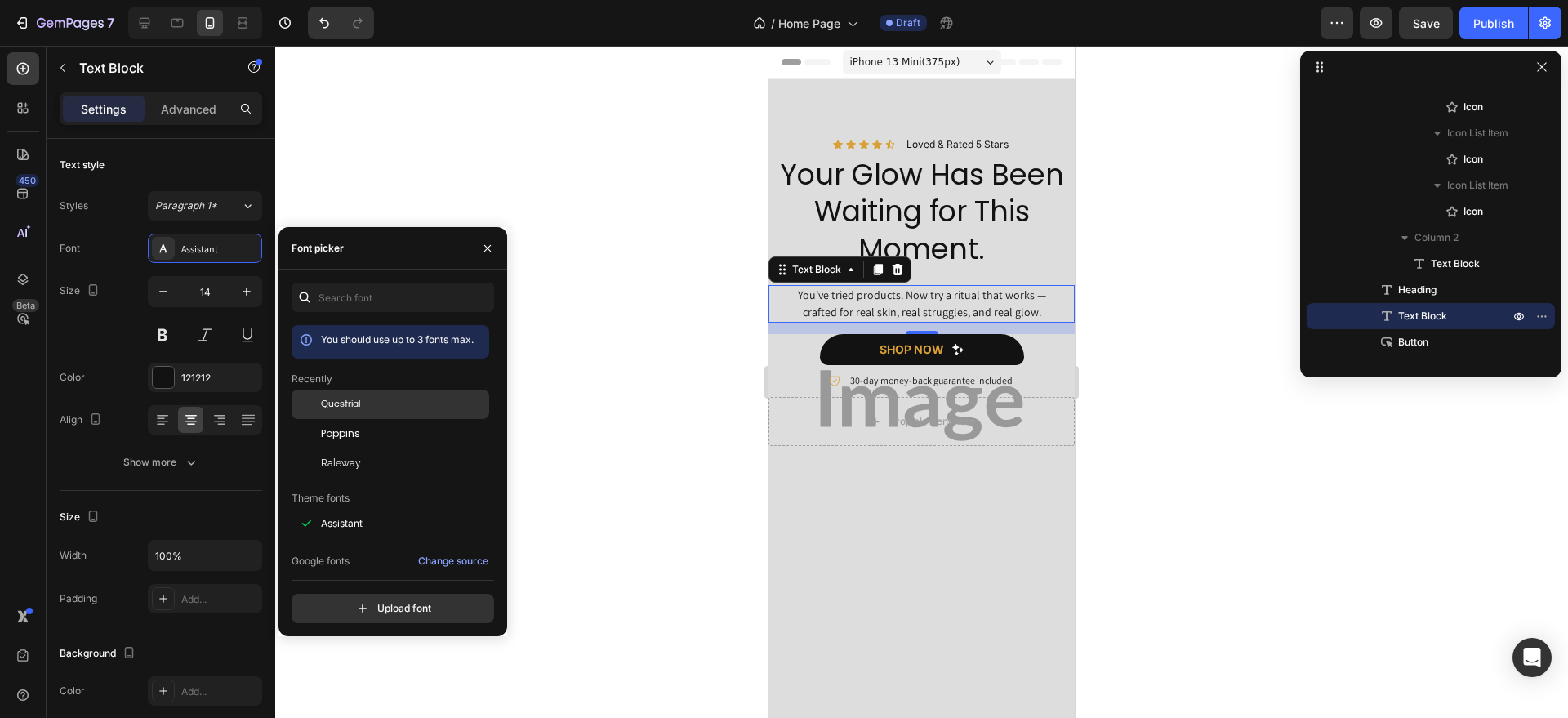
click at [371, 410] on div "Questrial" at bounding box center [403, 403] width 165 height 15
click at [913, 188] on h2 "Your Glow Has Been Waiting for This Moment." at bounding box center [921, 212] width 306 height 115
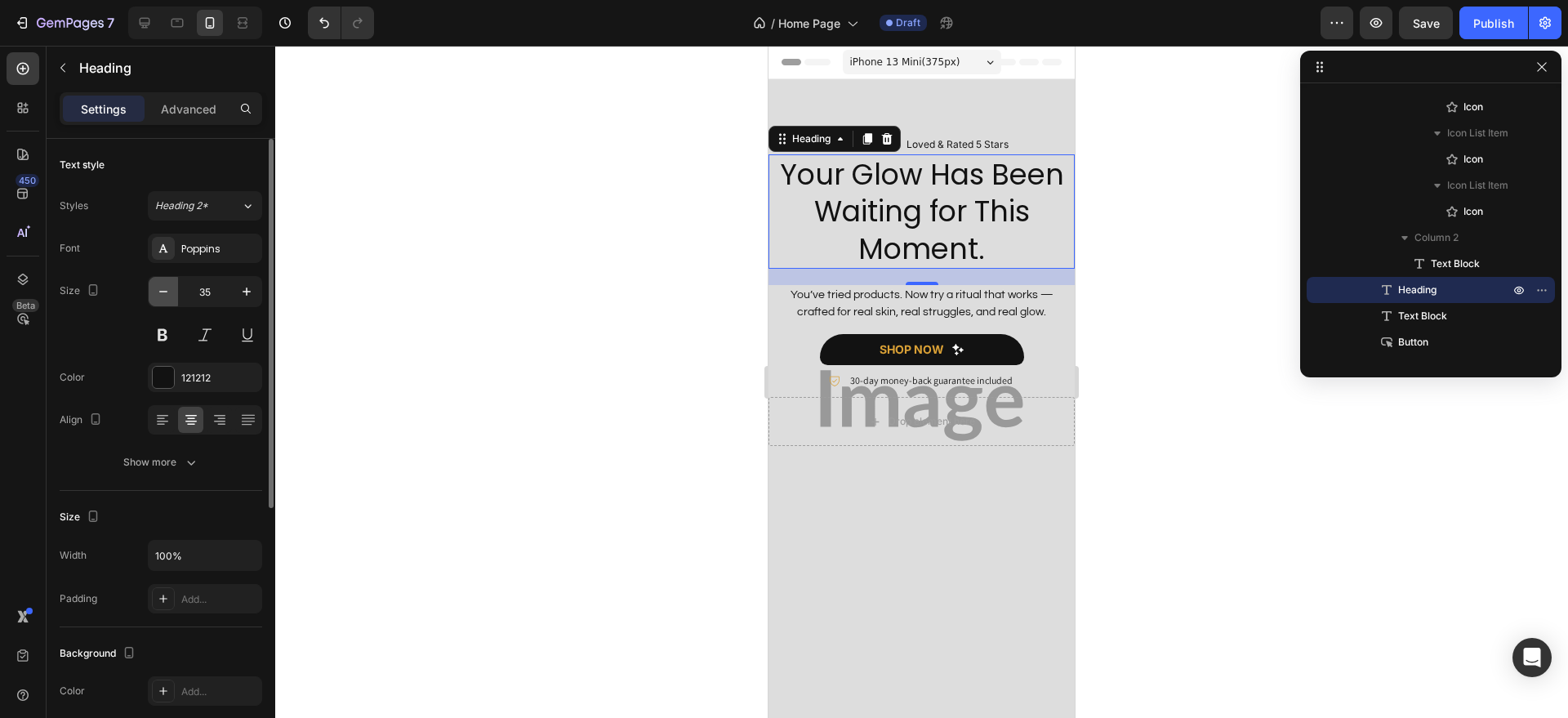
click at [170, 290] on icon "button" at bounding box center [163, 291] width 17 height 17
type input "33"
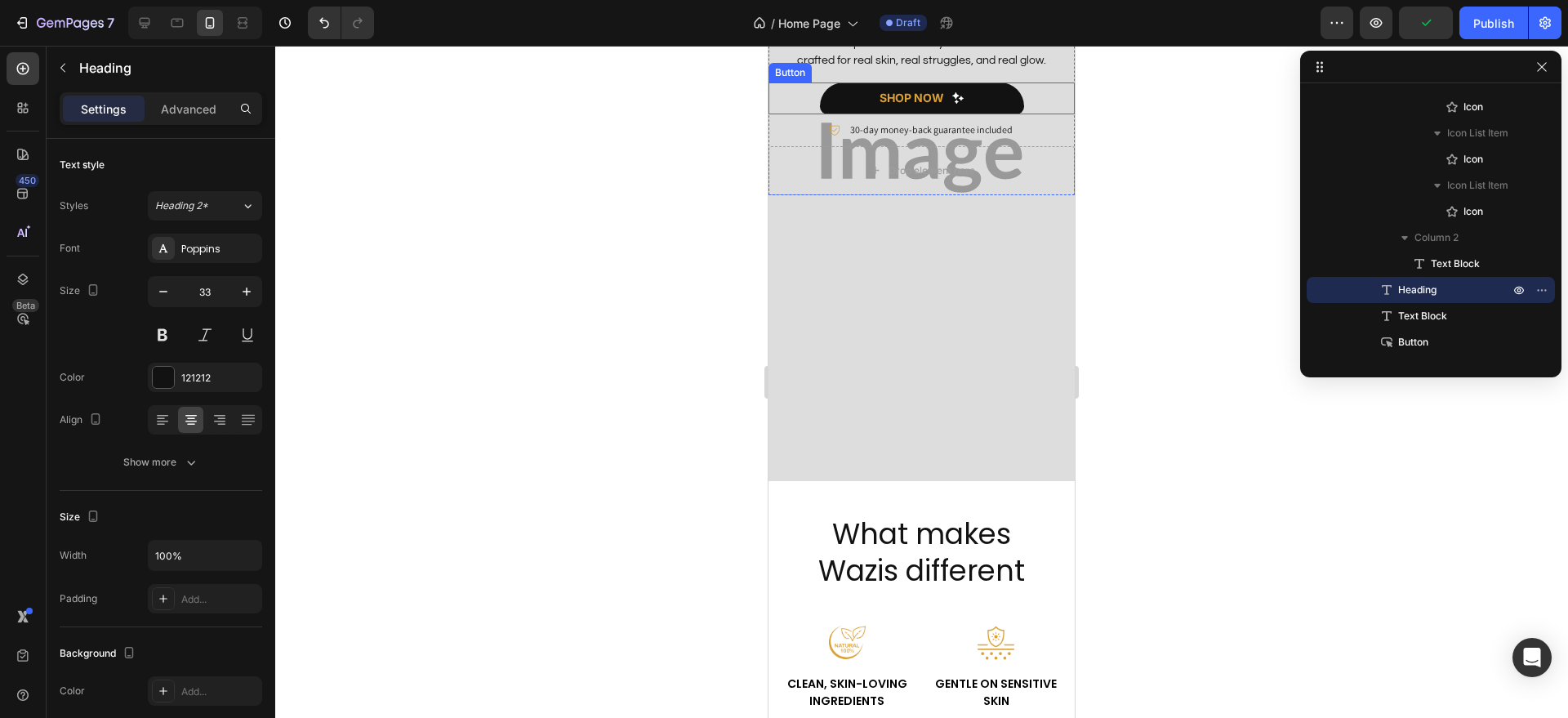
scroll to position [276, 0]
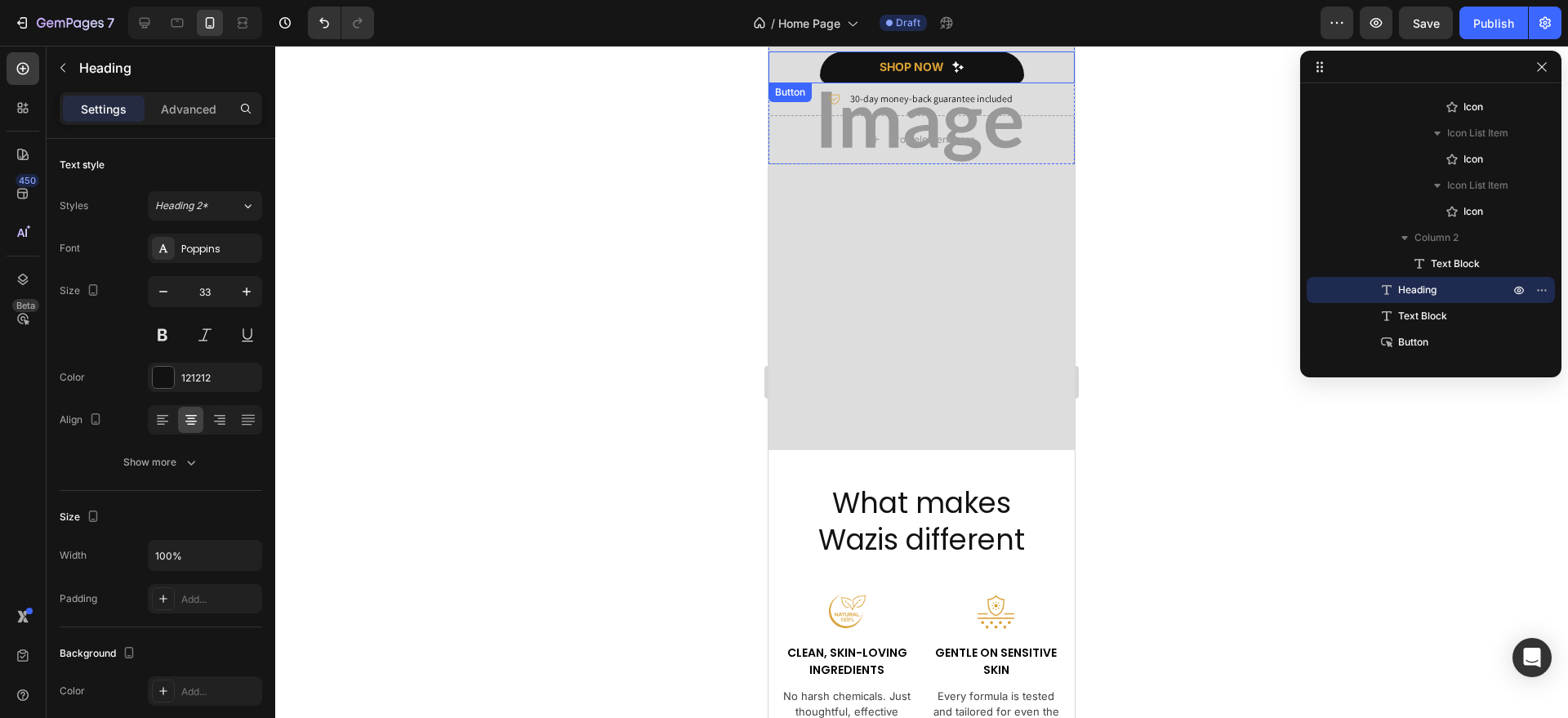
click at [1018, 82] on div "shop now Button" at bounding box center [921, 67] width 306 height 31
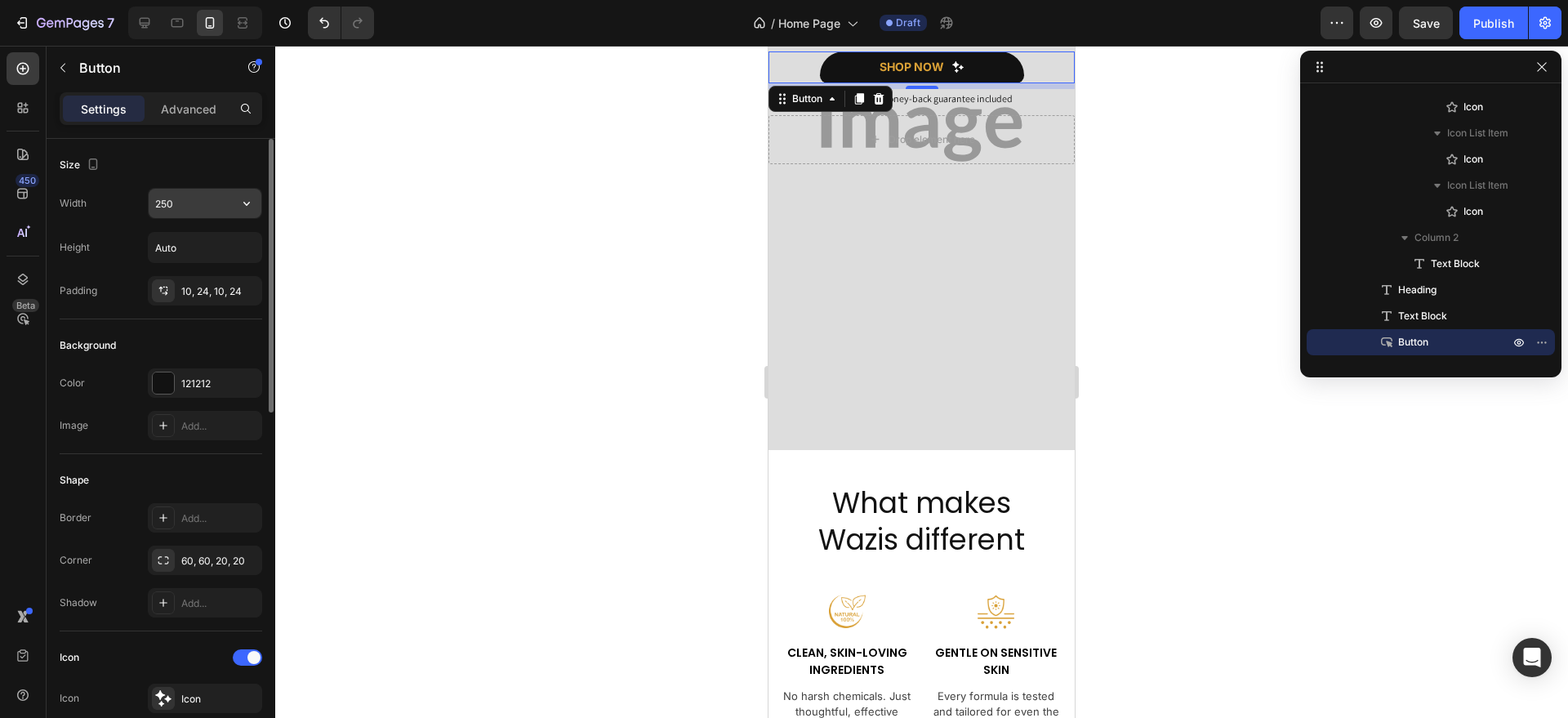
click at [189, 211] on input "250" at bounding box center [204, 203] width 112 height 29
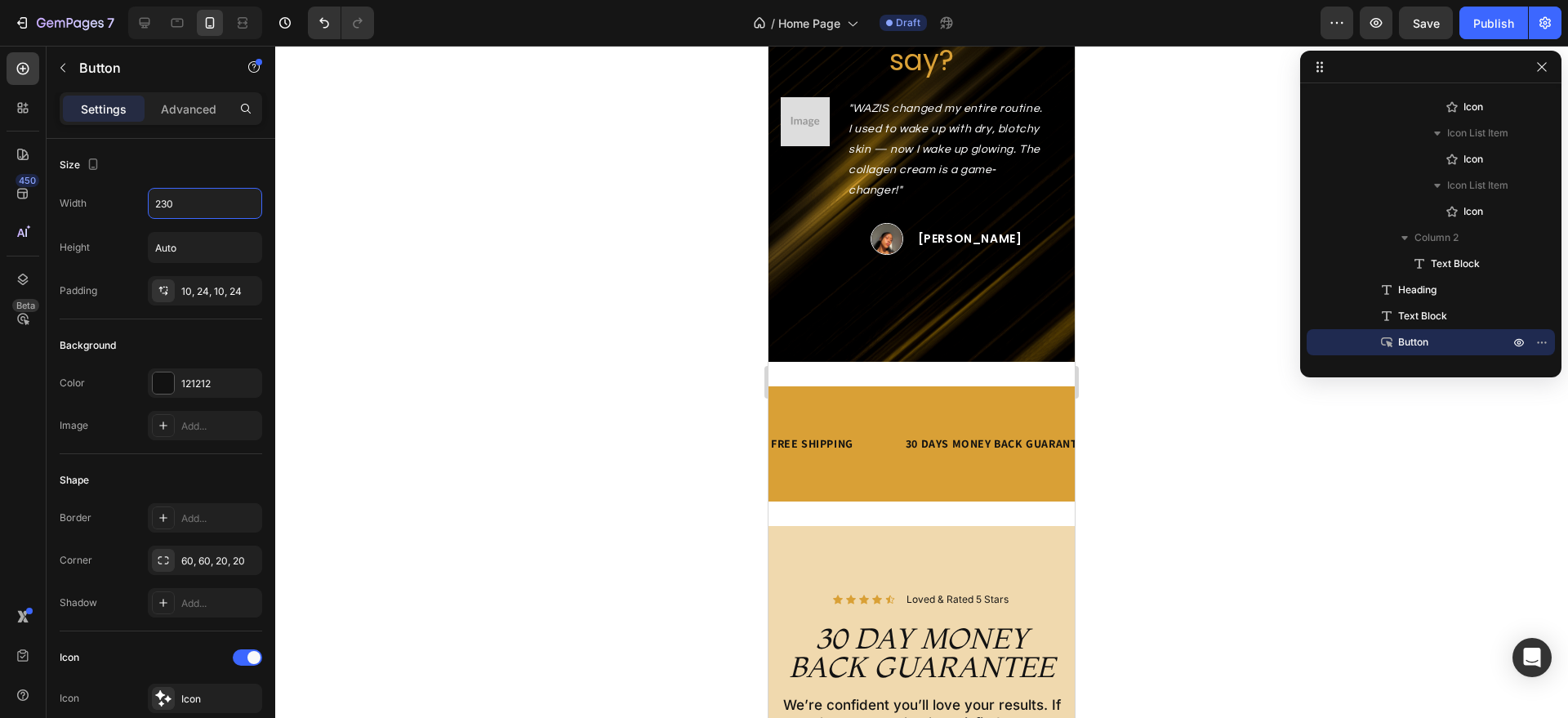
scroll to position [2987, 0]
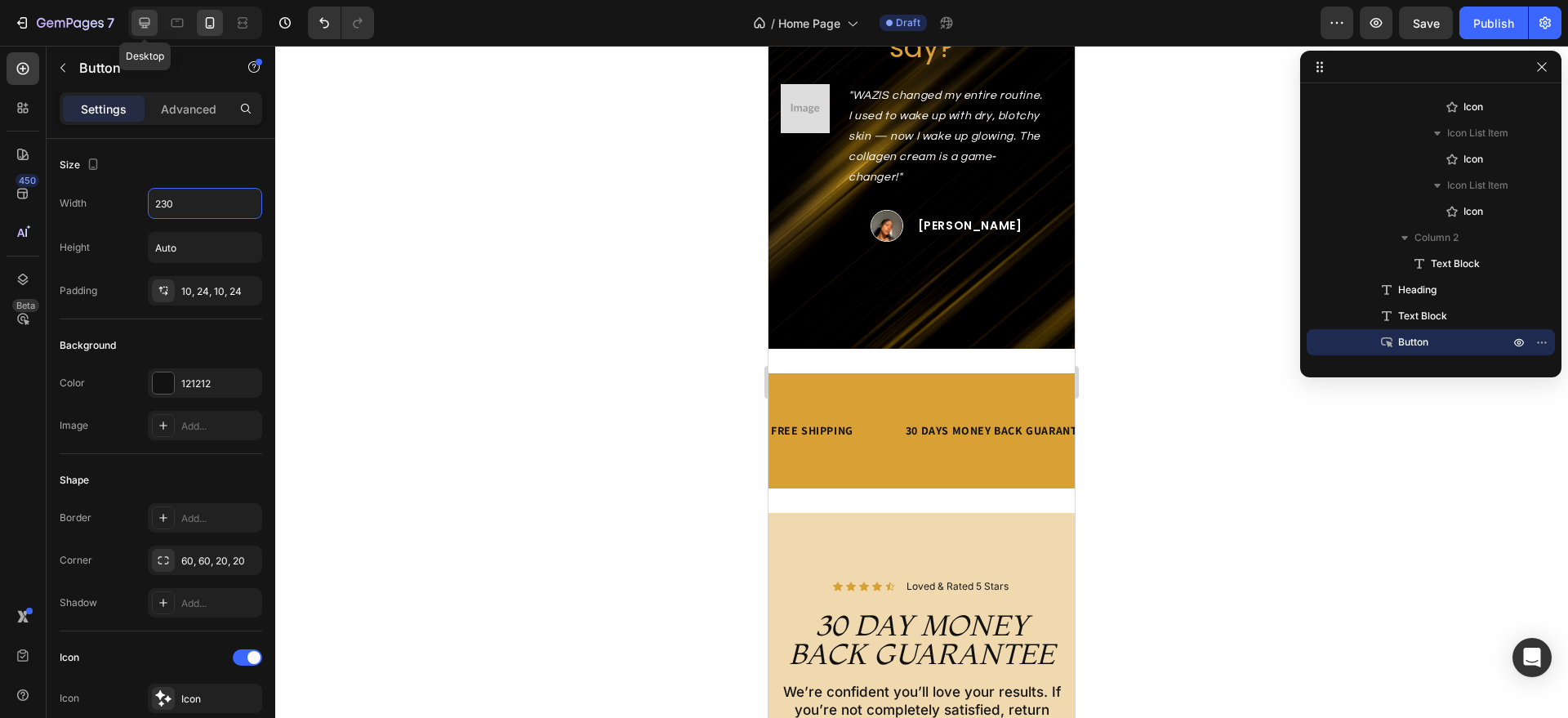
click at [146, 25] on icon at bounding box center [145, 22] width 17 height 17
type input "250"
type input "16"
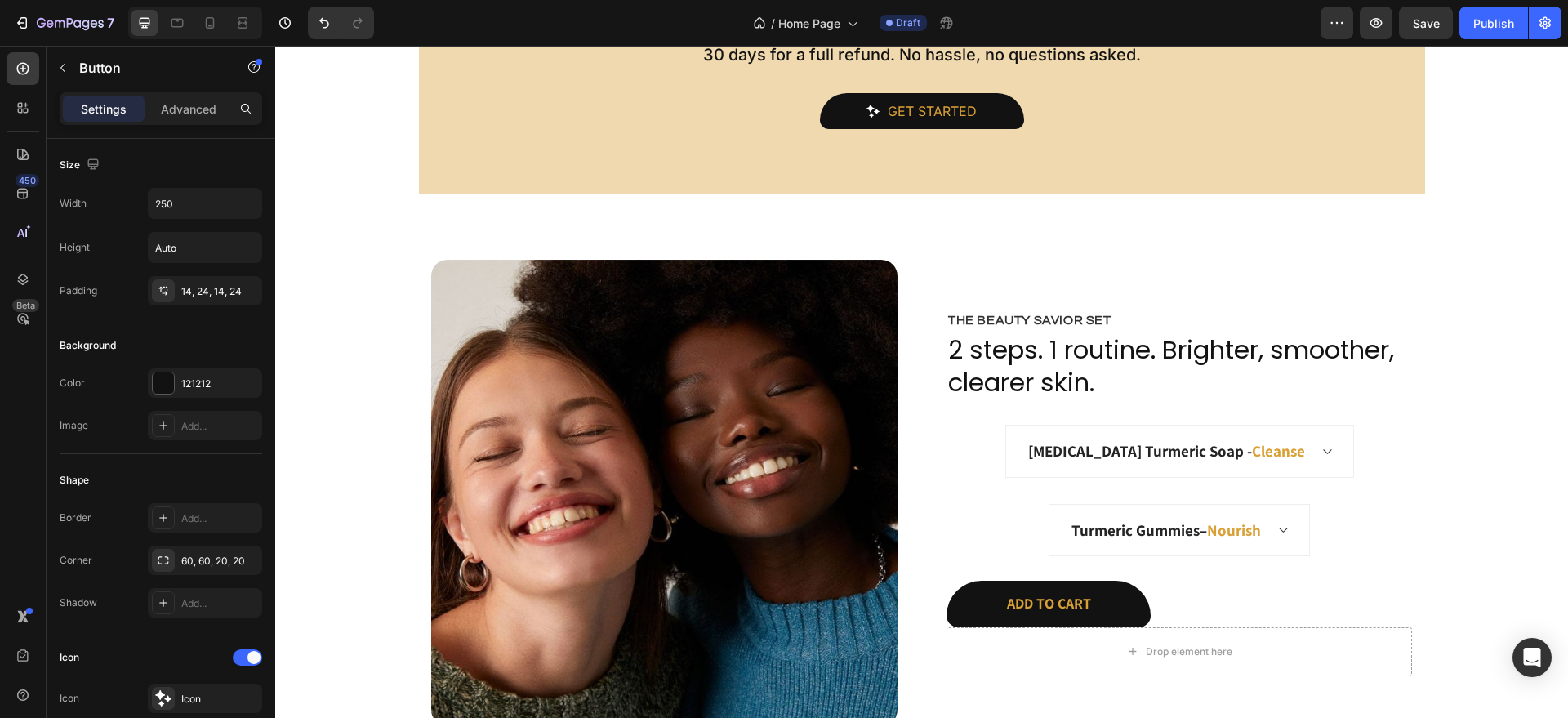
scroll to position [3577, 0]
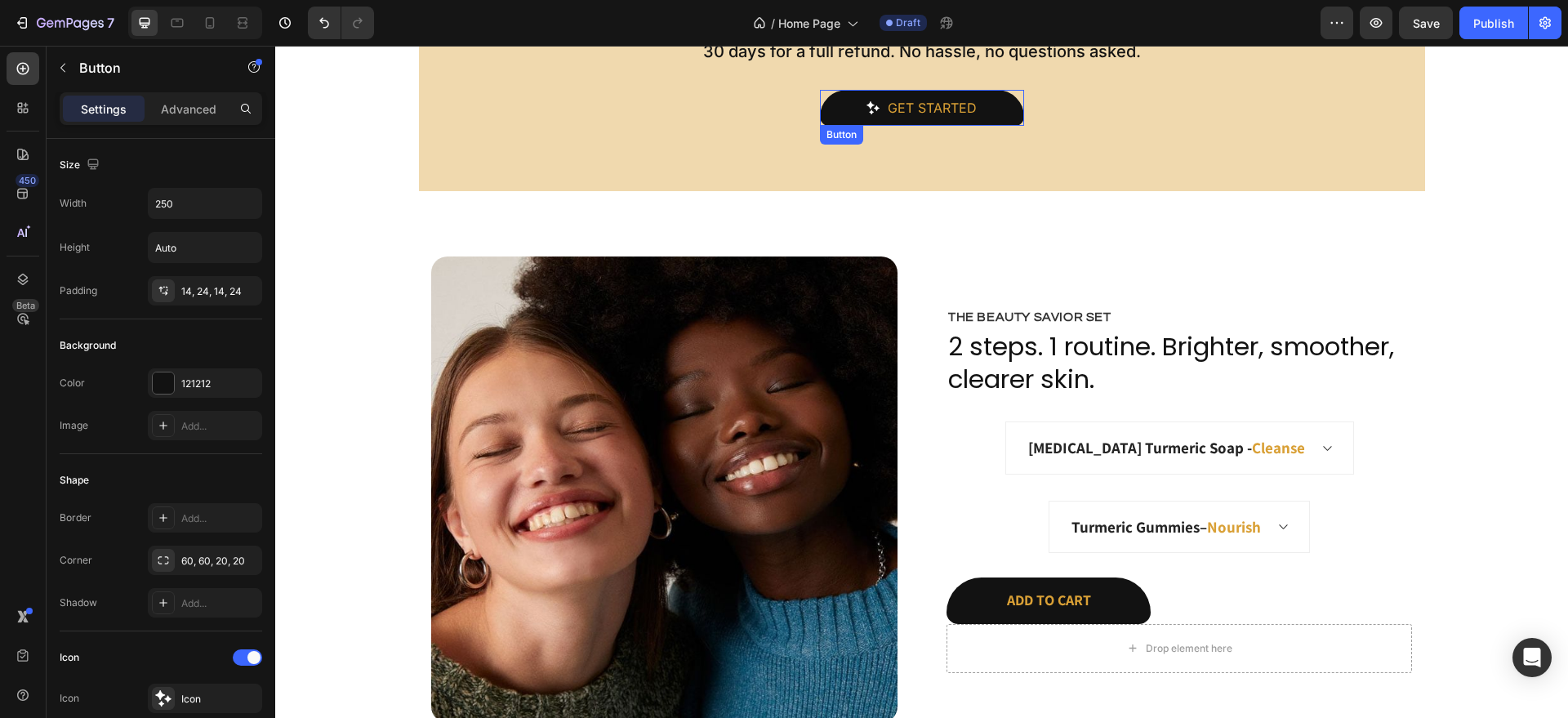
click at [1008, 102] on button "Get started" at bounding box center [921, 107] width 204 height 36
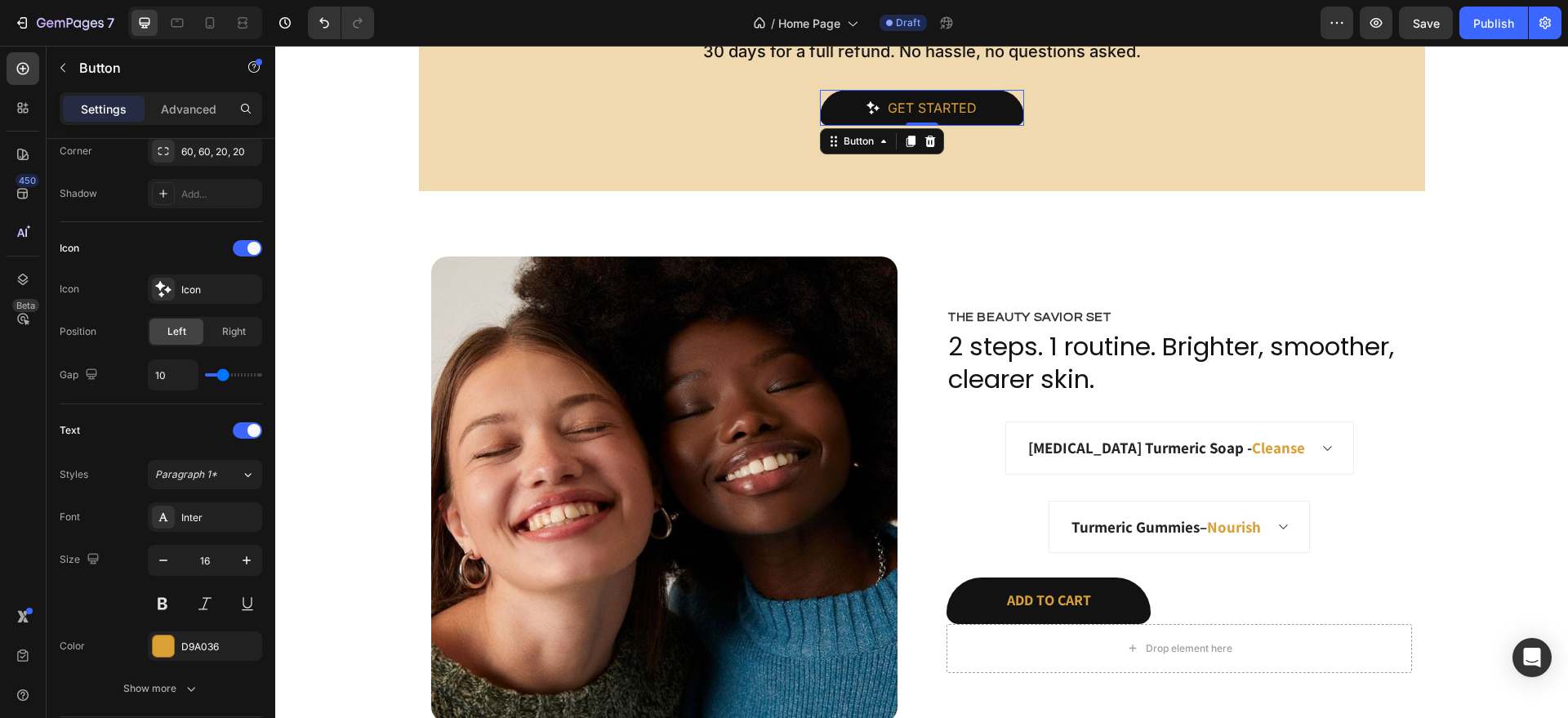
scroll to position [675, 0]
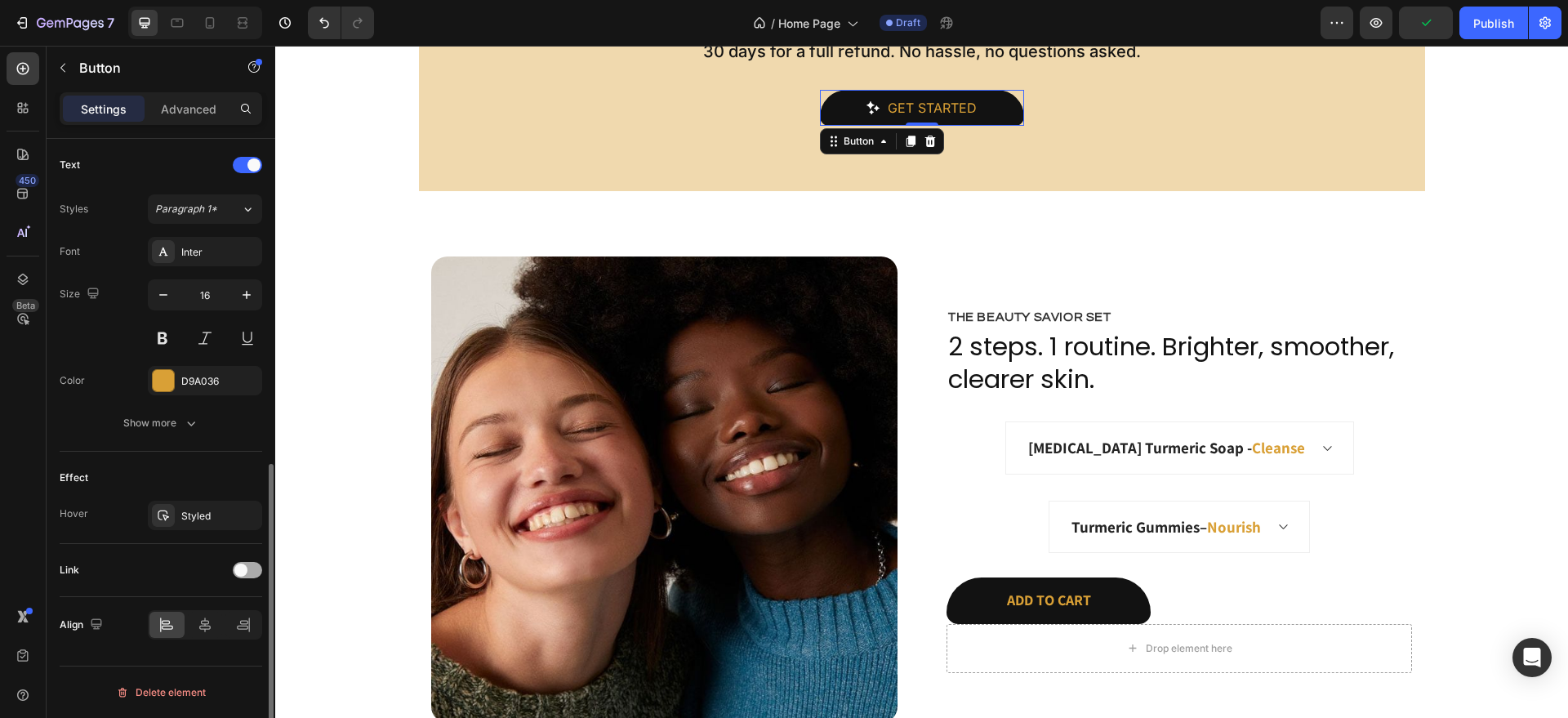
click at [243, 571] on span at bounding box center [240, 570] width 13 height 13
click at [217, 639] on div "Home page" at bounding box center [204, 654] width 114 height 29
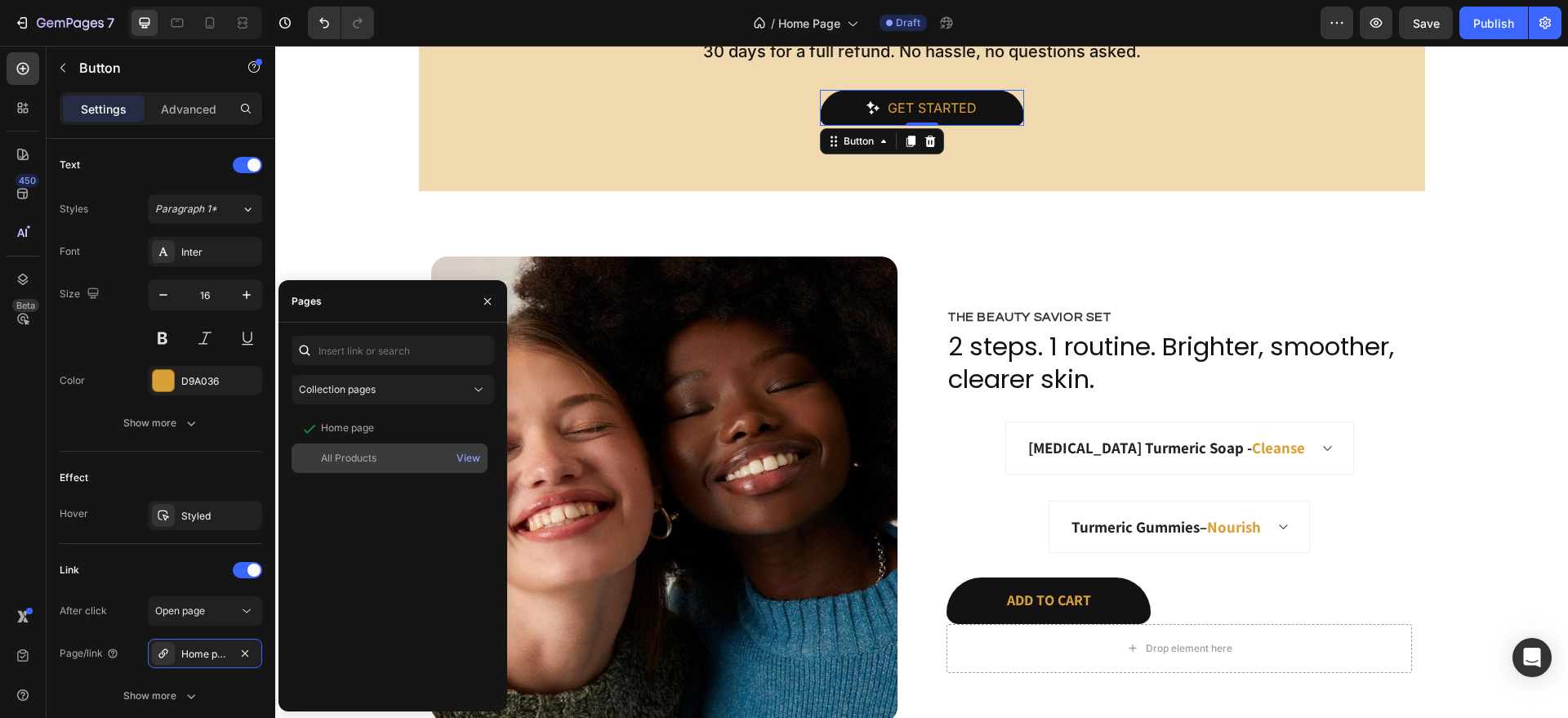
click at [331, 461] on div "All Products" at bounding box center [349, 457] width 56 height 15
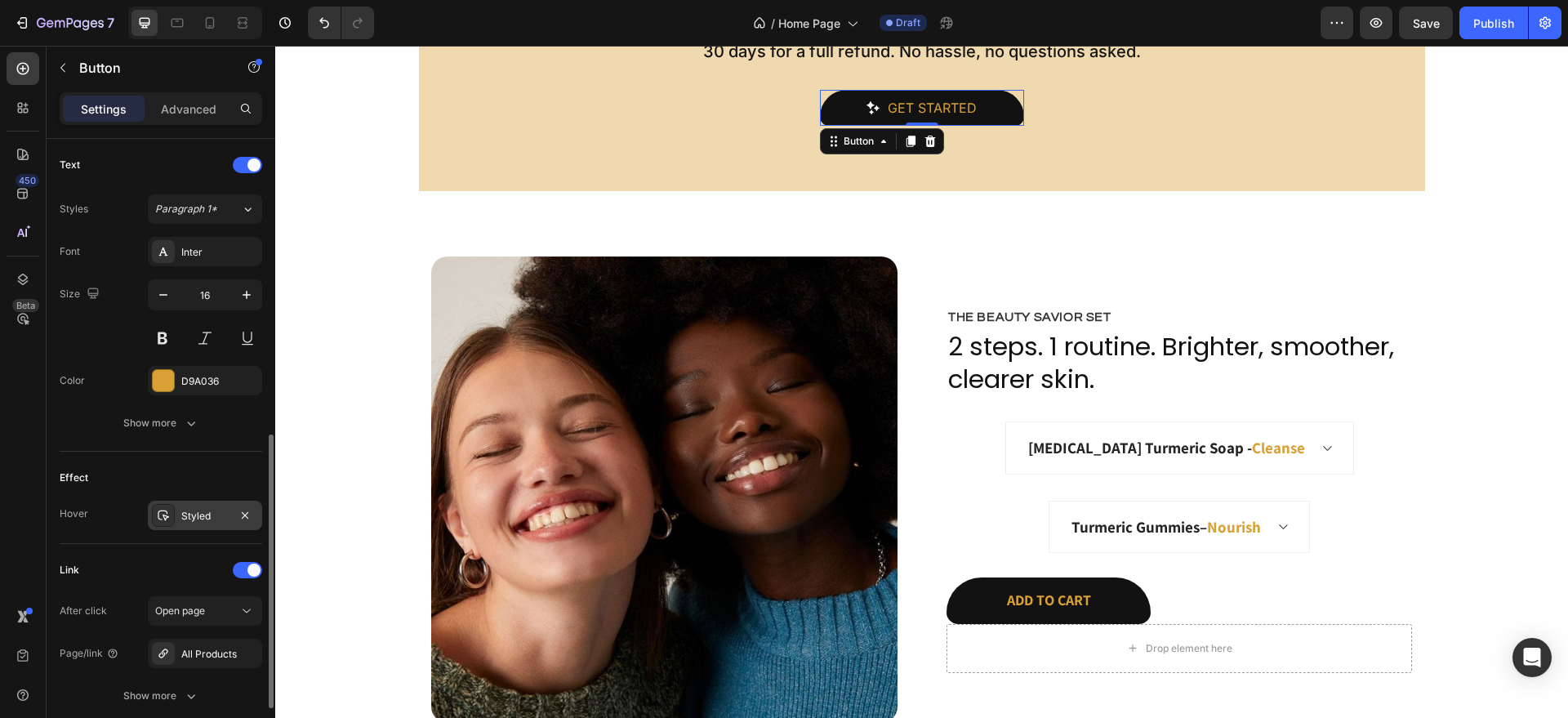
click at [177, 513] on div "Styled" at bounding box center [204, 515] width 114 height 29
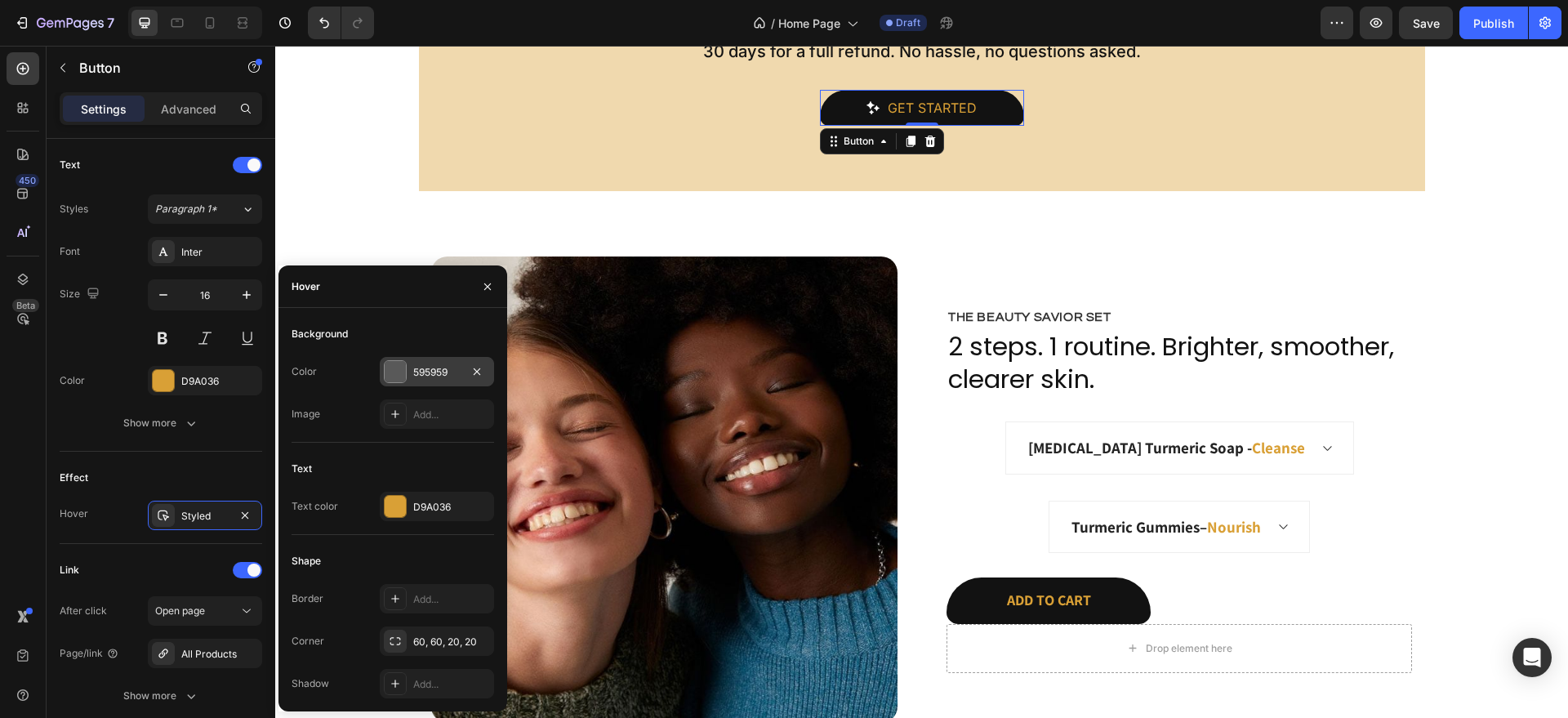
click at [417, 366] on div "595959" at bounding box center [437, 372] width 47 height 15
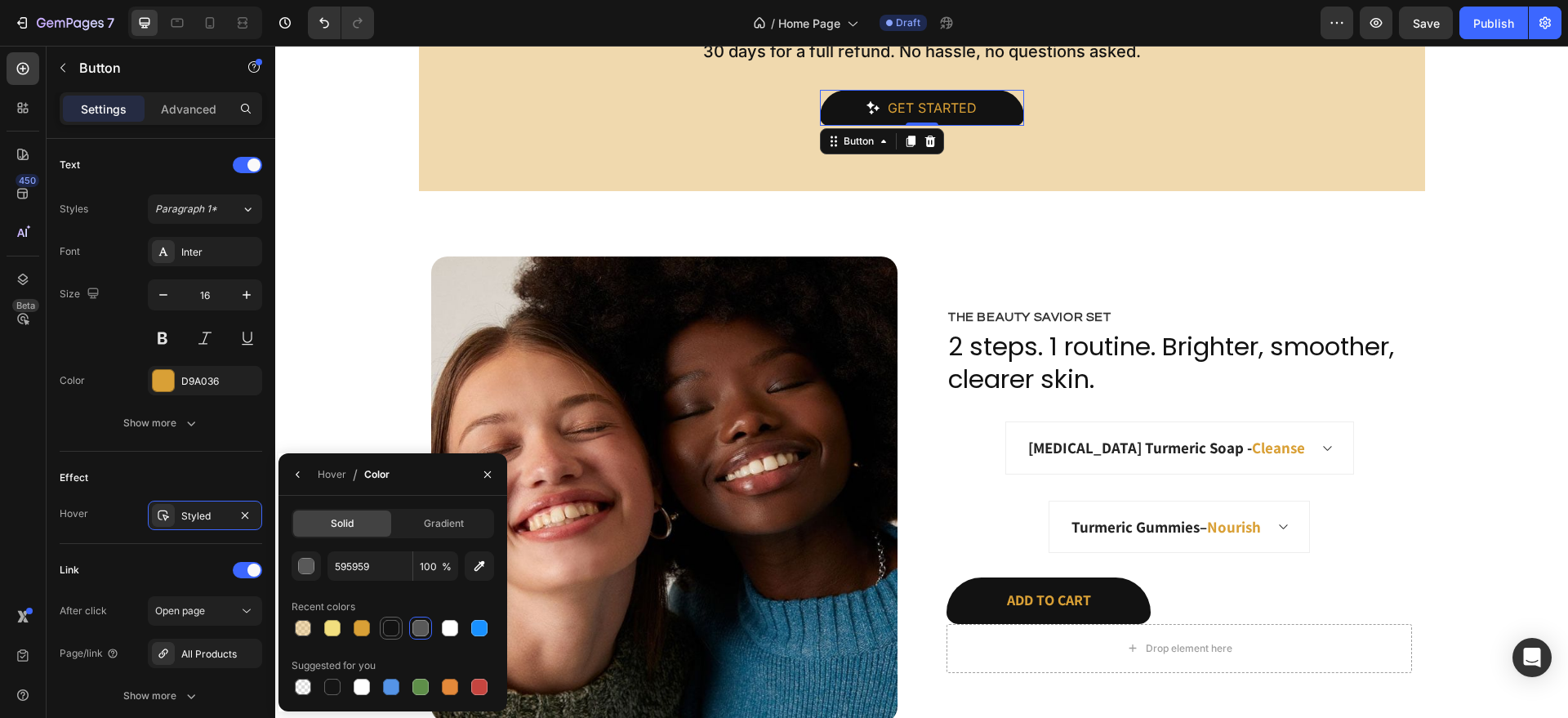
click at [385, 625] on div at bounding box center [391, 628] width 17 height 17
type input "121212"
click at [985, 602] on button "Add to cart" at bounding box center [1048, 600] width 204 height 46
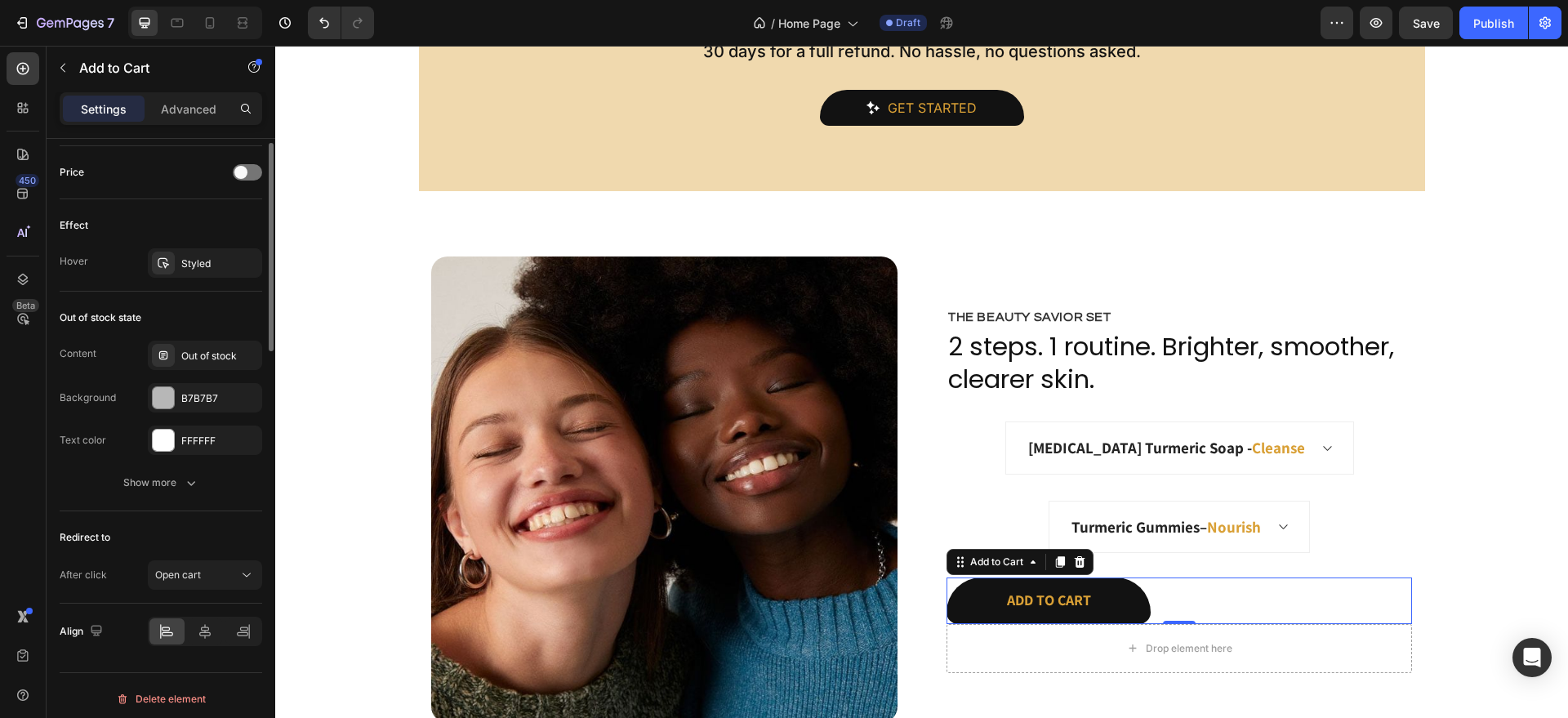
scroll to position [936, 0]
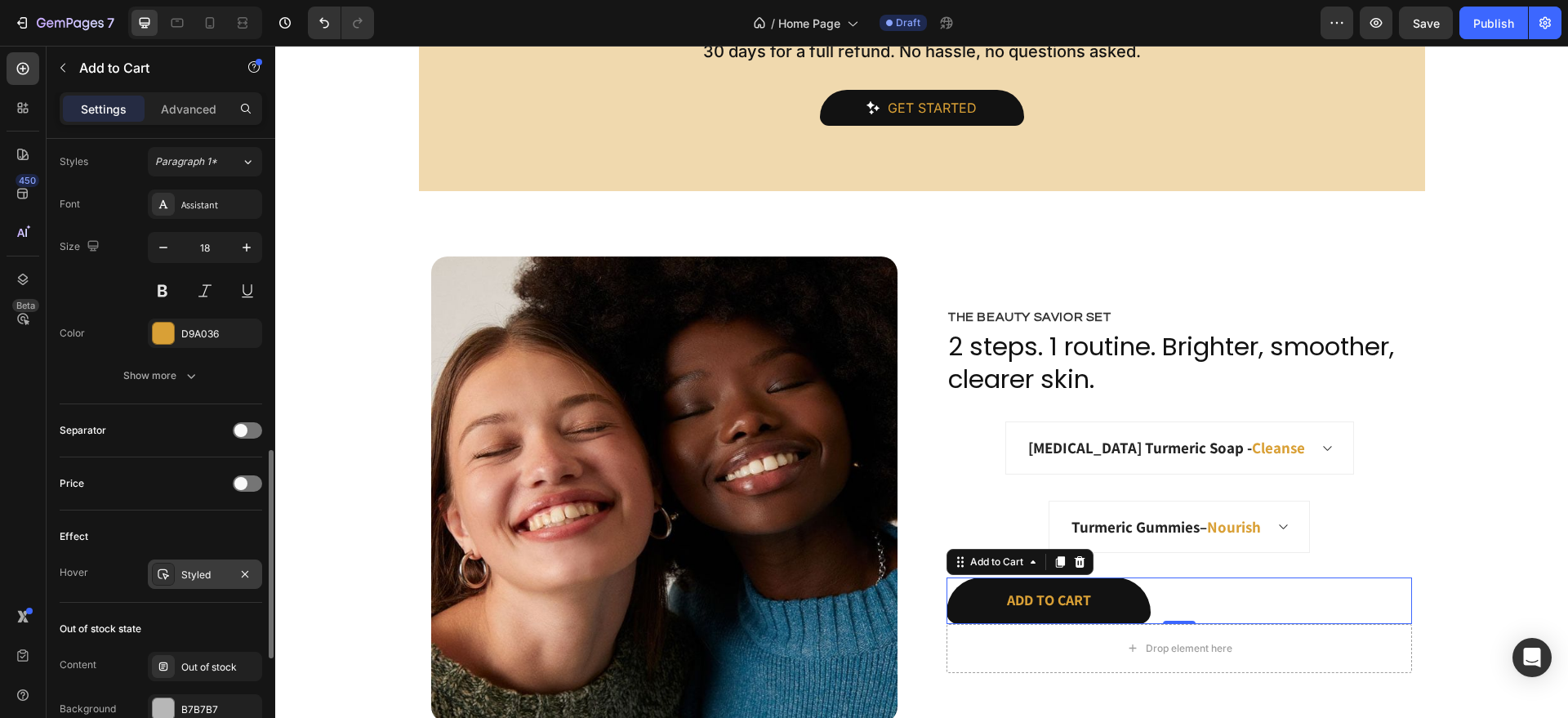
click at [210, 577] on div "Styled" at bounding box center [205, 574] width 47 height 15
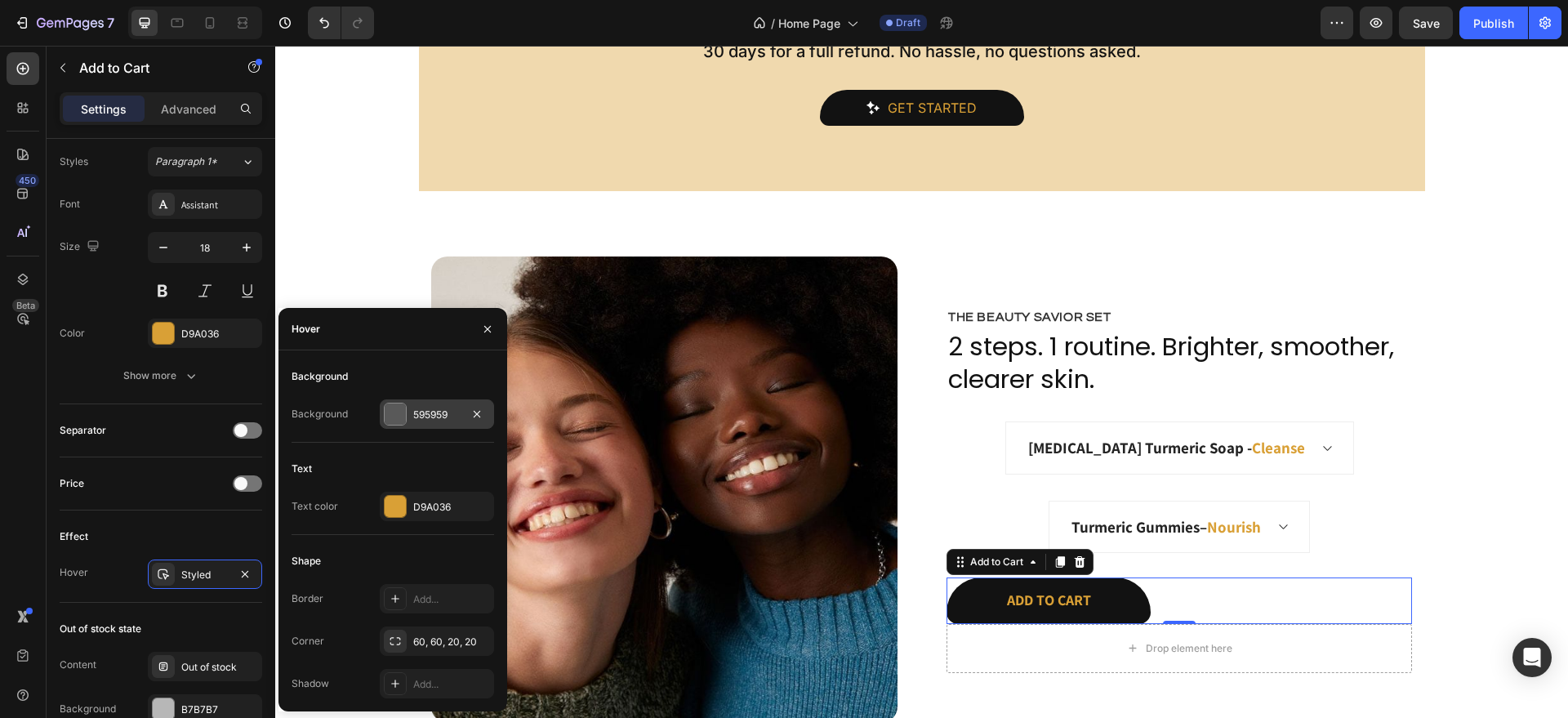
click at [410, 405] on div "595959" at bounding box center [437, 414] width 114 height 29
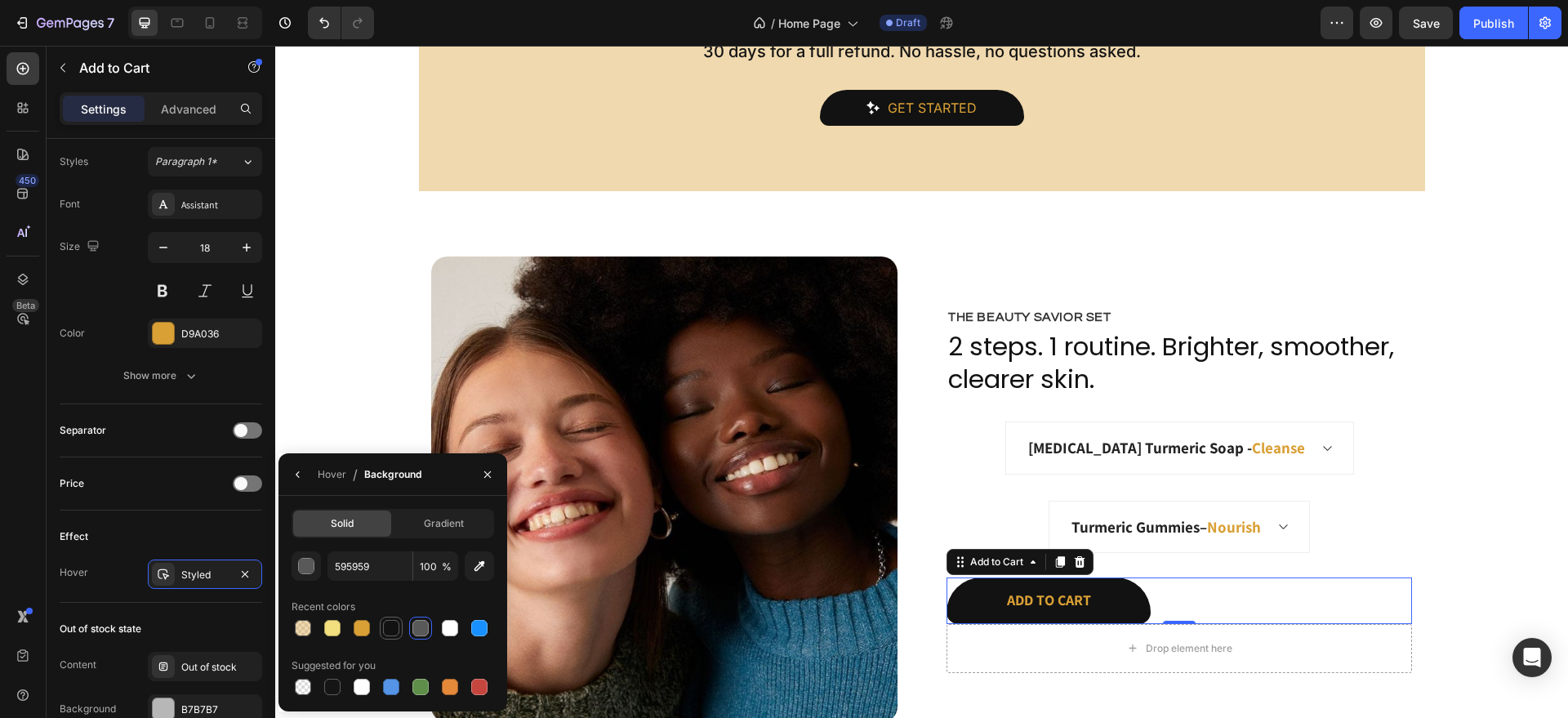
click at [395, 621] on div at bounding box center [391, 628] width 17 height 17
type input "121212"
click at [436, 570] on input "100" at bounding box center [436, 566] width 45 height 29
type input "90"
click at [994, 102] on link "Get started" at bounding box center [921, 107] width 204 height 36
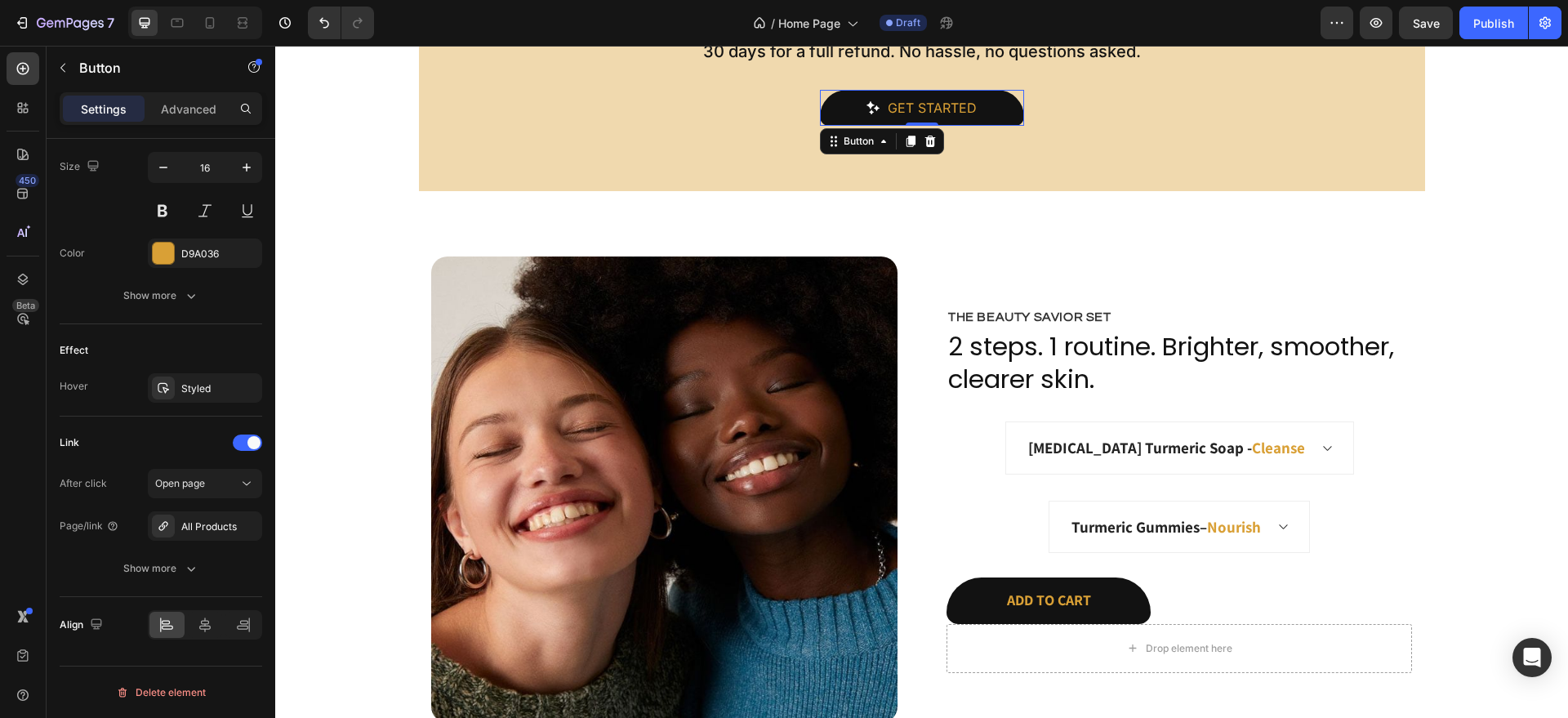
scroll to position [0, 0]
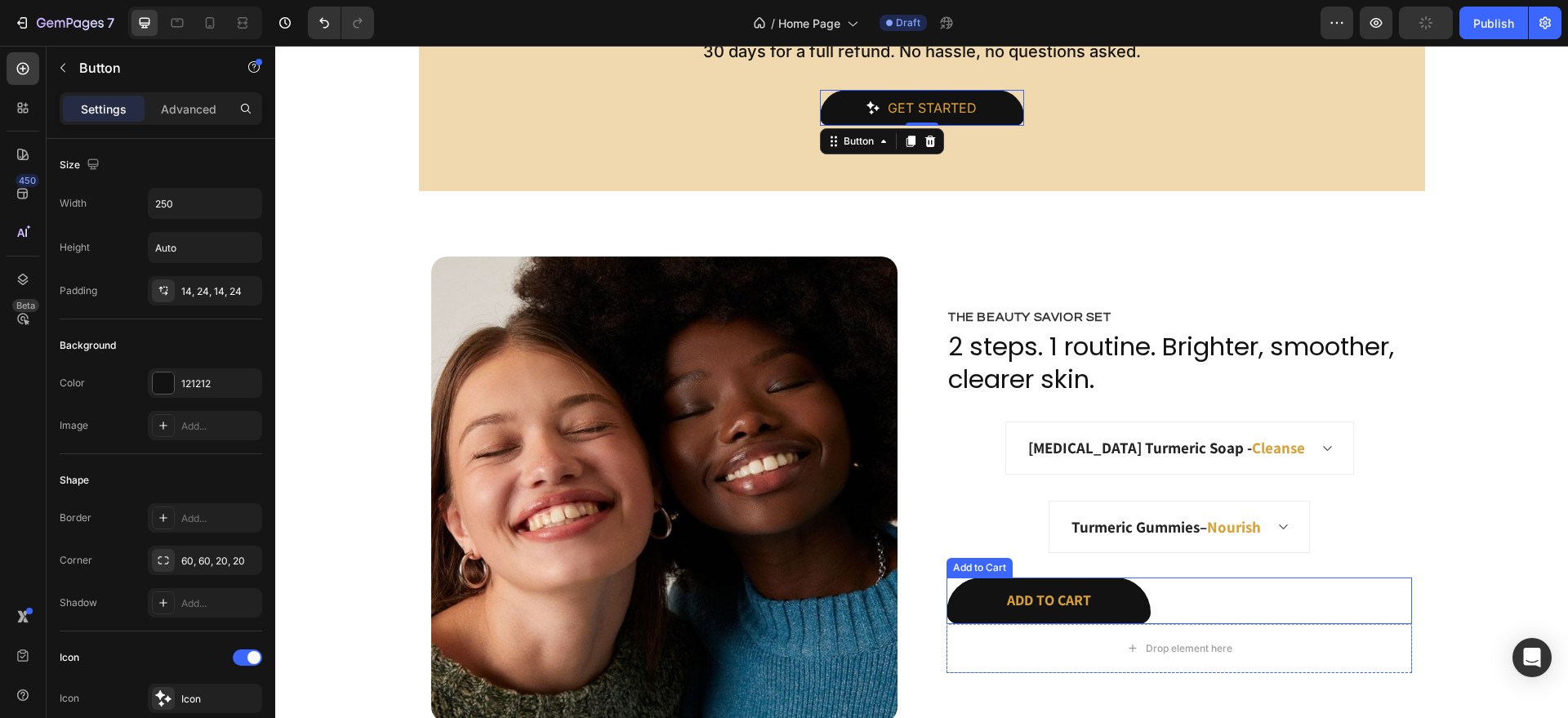
click at [954, 593] on button "Add to cart" at bounding box center [1048, 600] width 204 height 46
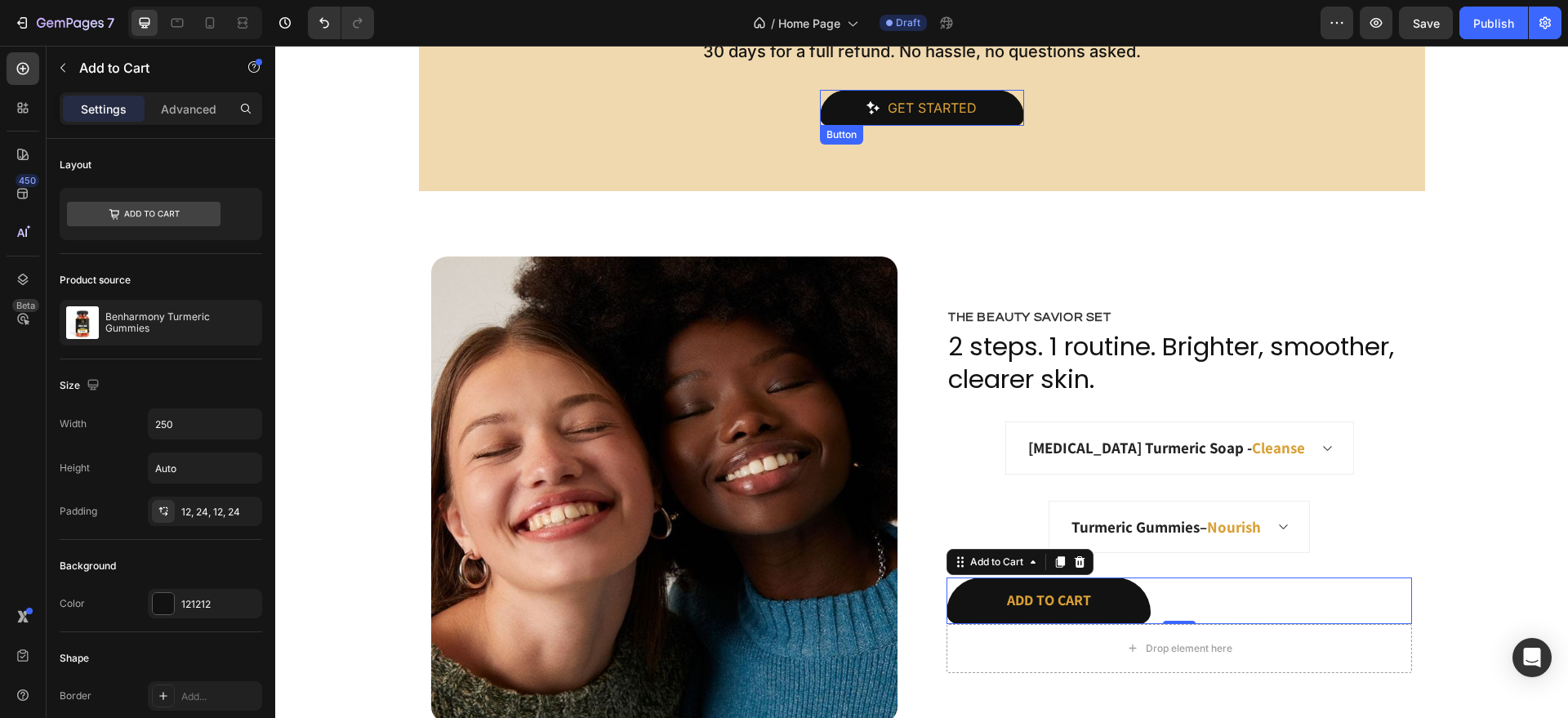
click at [1001, 102] on link "Get started" at bounding box center [921, 107] width 204 height 36
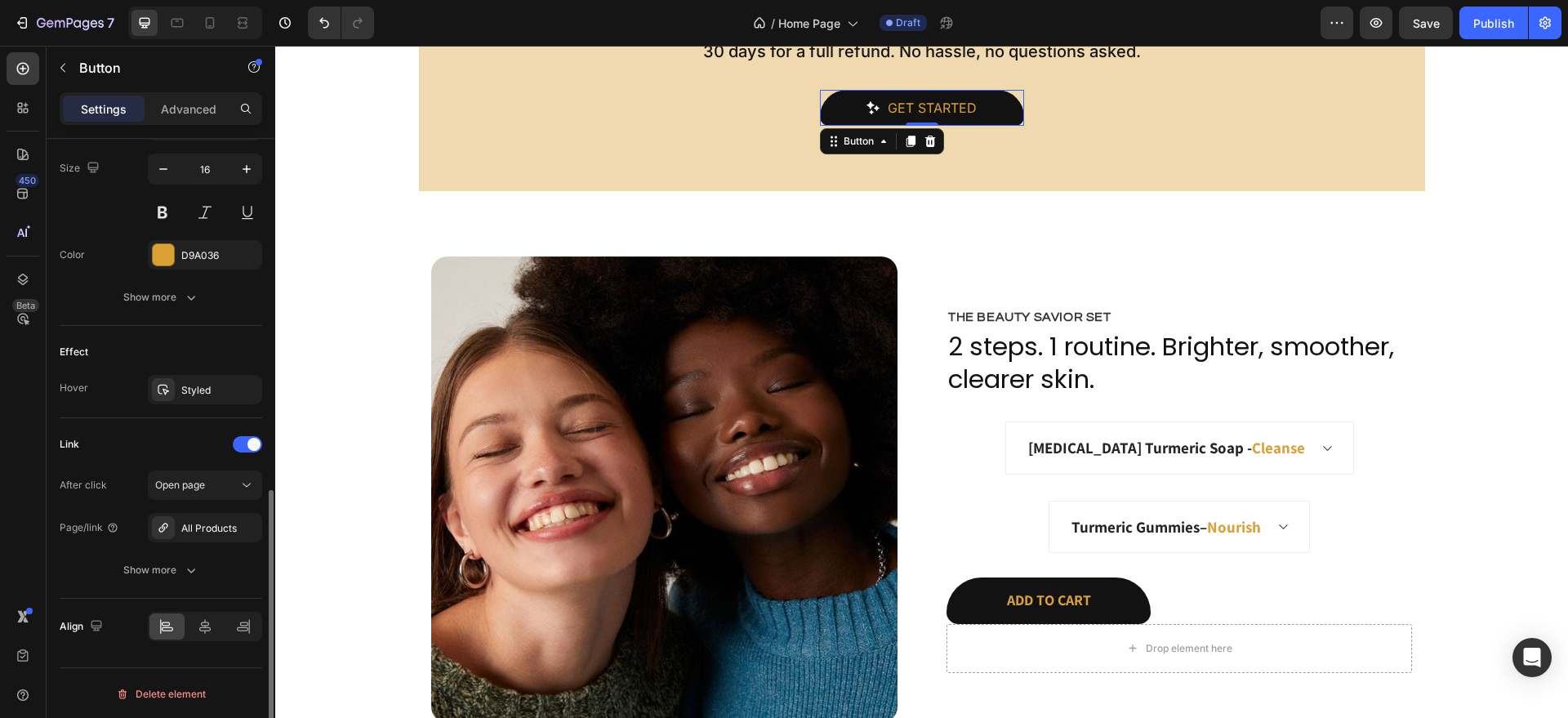
scroll to position [802, 0]
click at [217, 381] on div "Styled" at bounding box center [205, 388] width 47 height 15
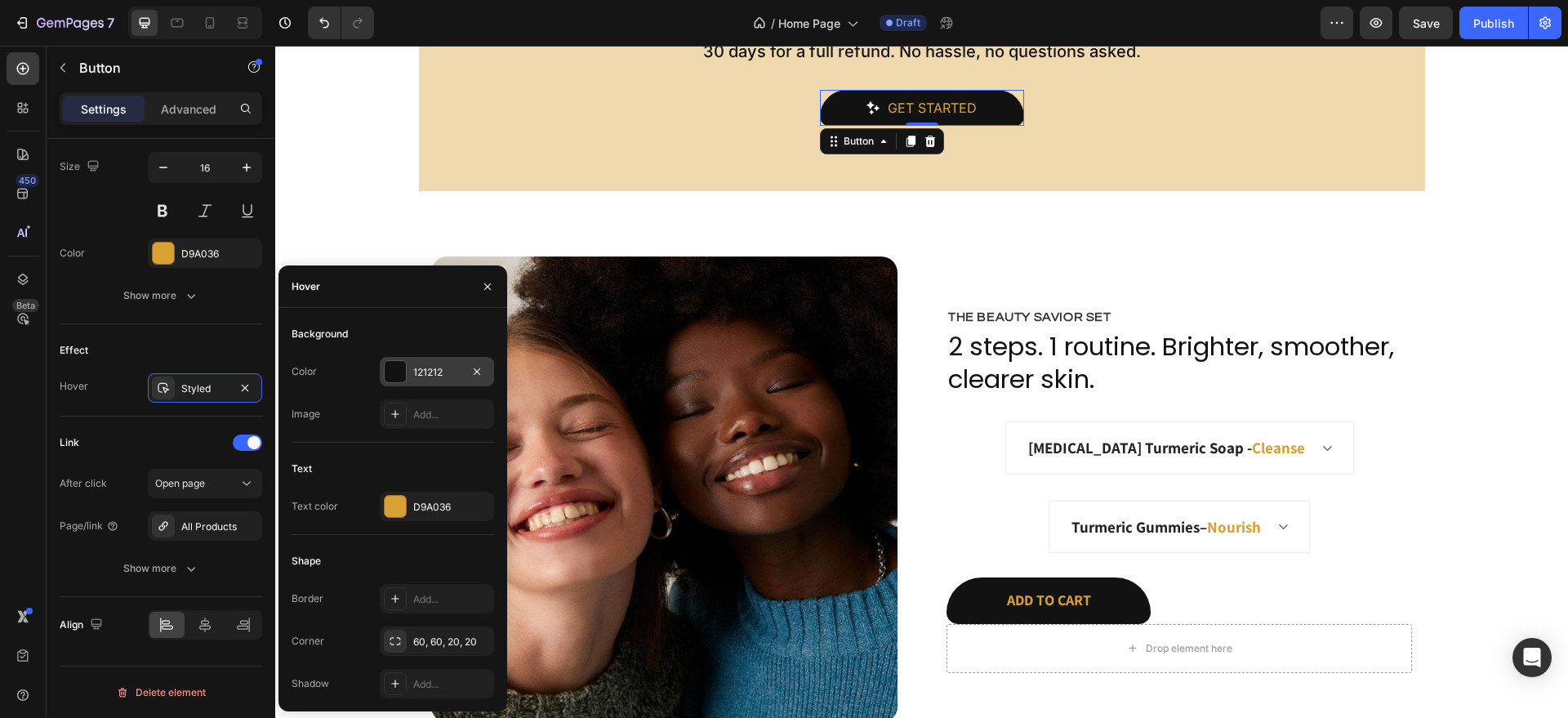
click at [406, 371] on div "121212" at bounding box center [437, 371] width 114 height 29
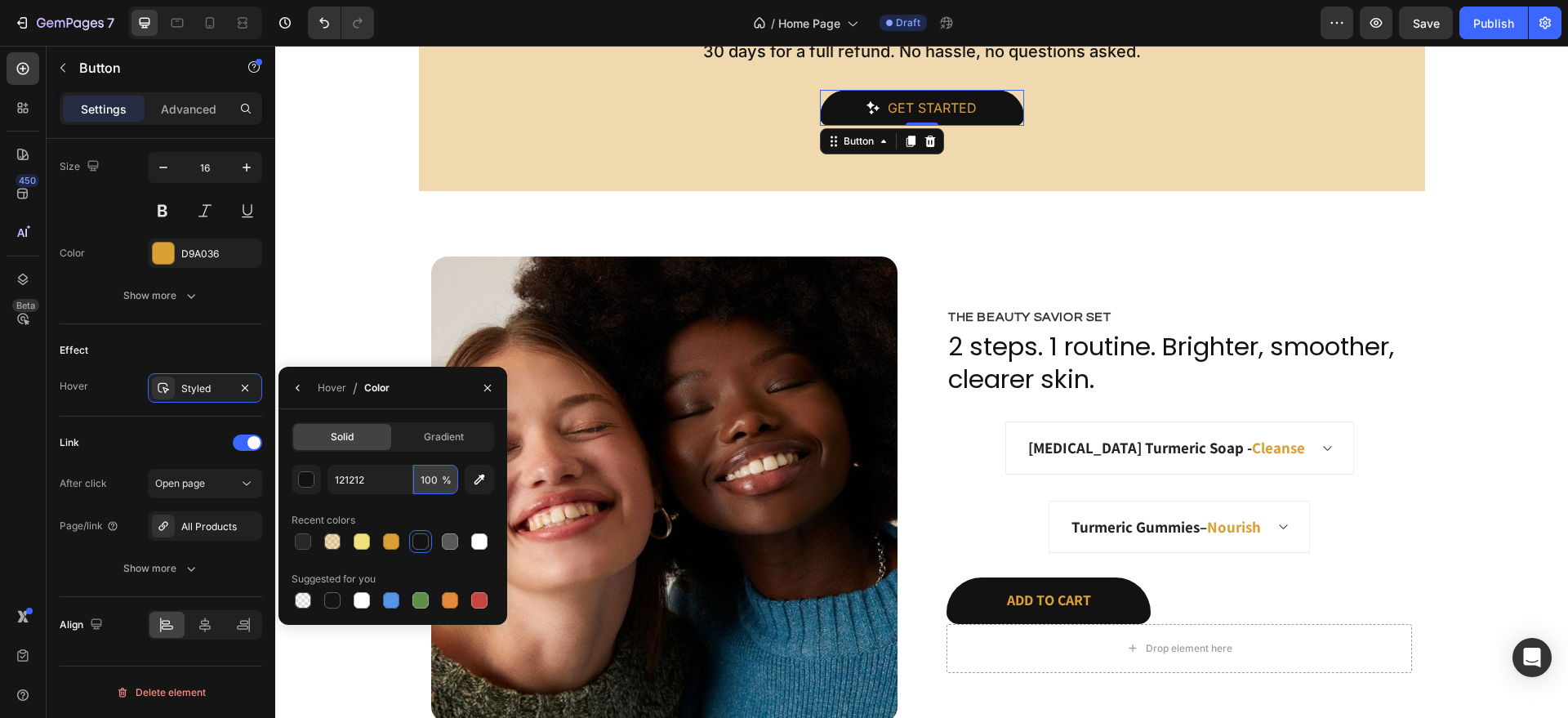
click at [427, 474] on input "100" at bounding box center [436, 480] width 45 height 29
type input "90"
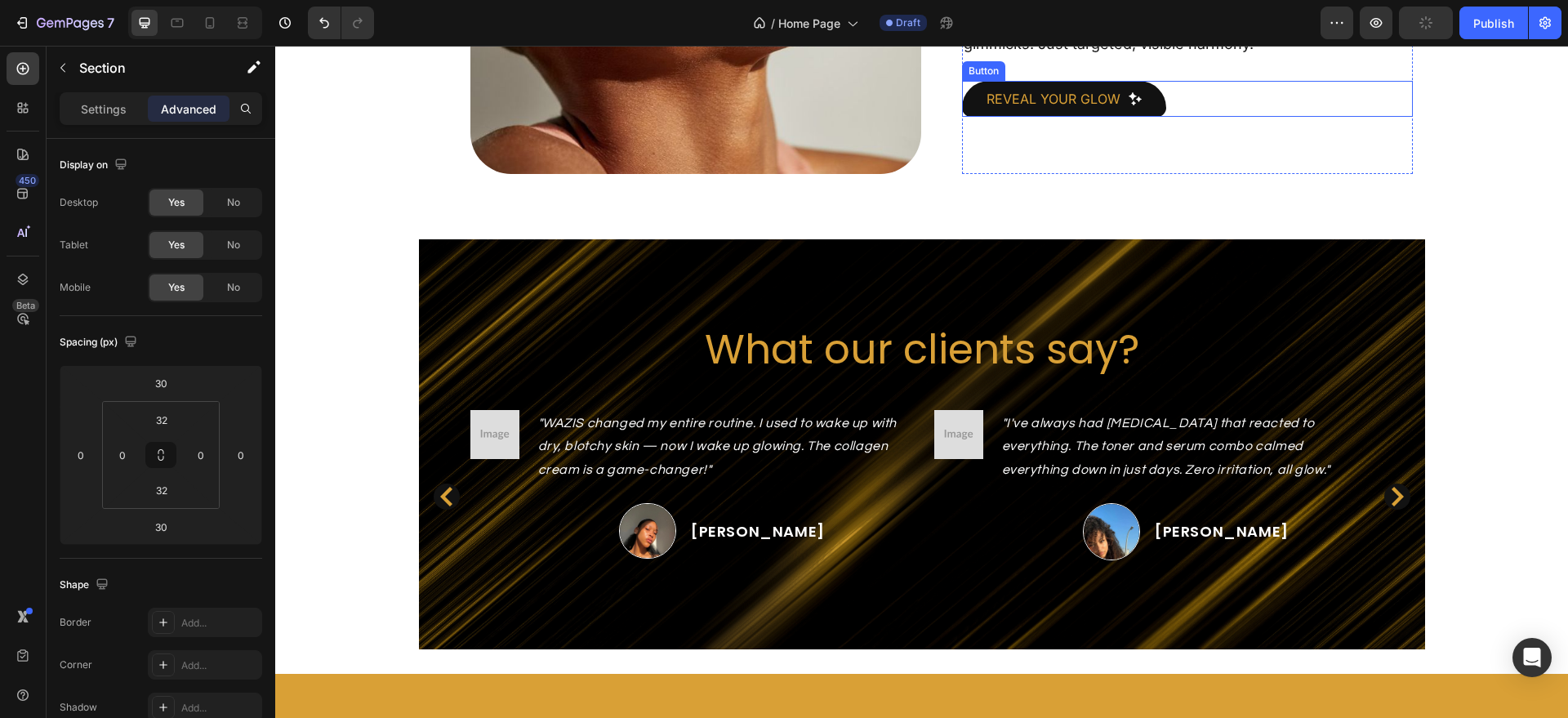
scroll to position [2216, 0]
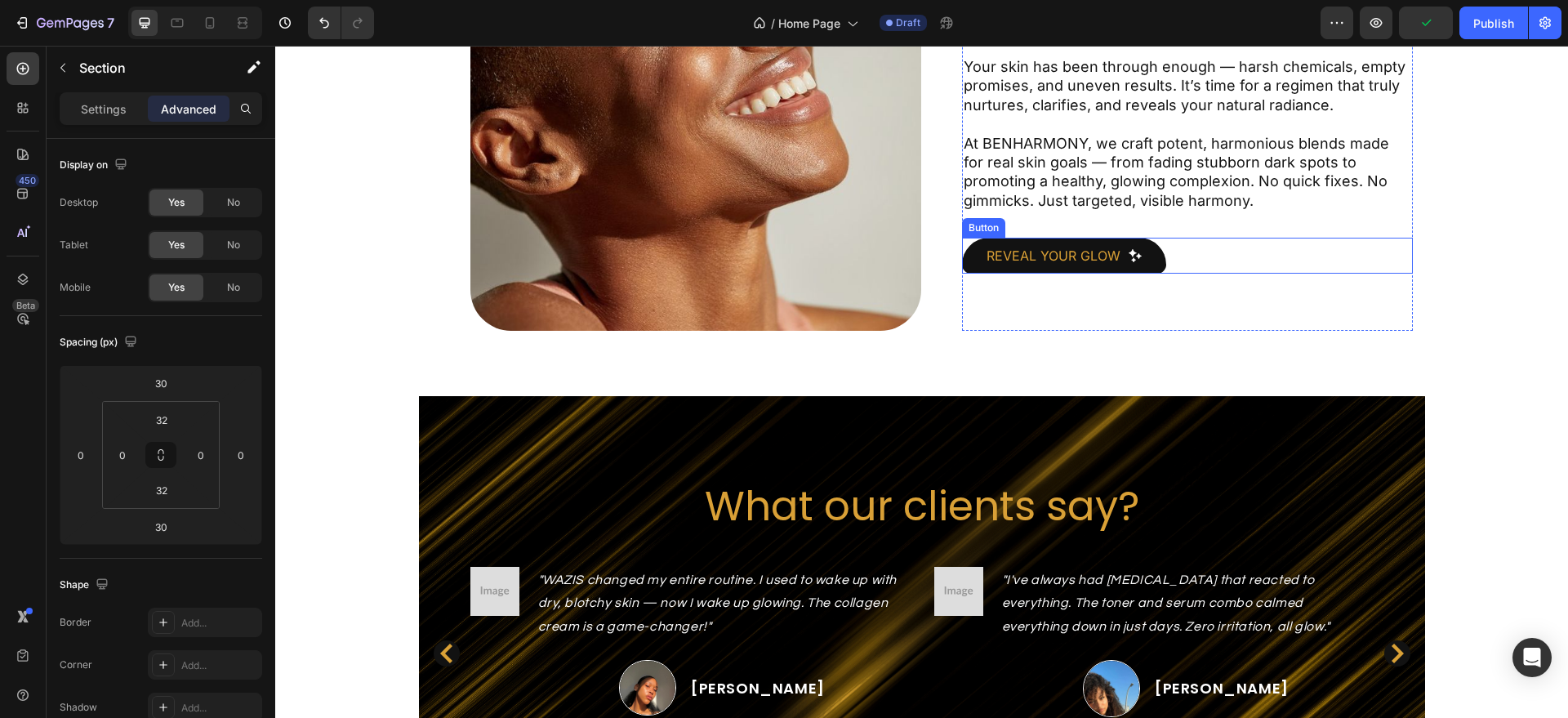
click at [1150, 247] on button "Reveal Your Glow" at bounding box center [1064, 255] width 204 height 36
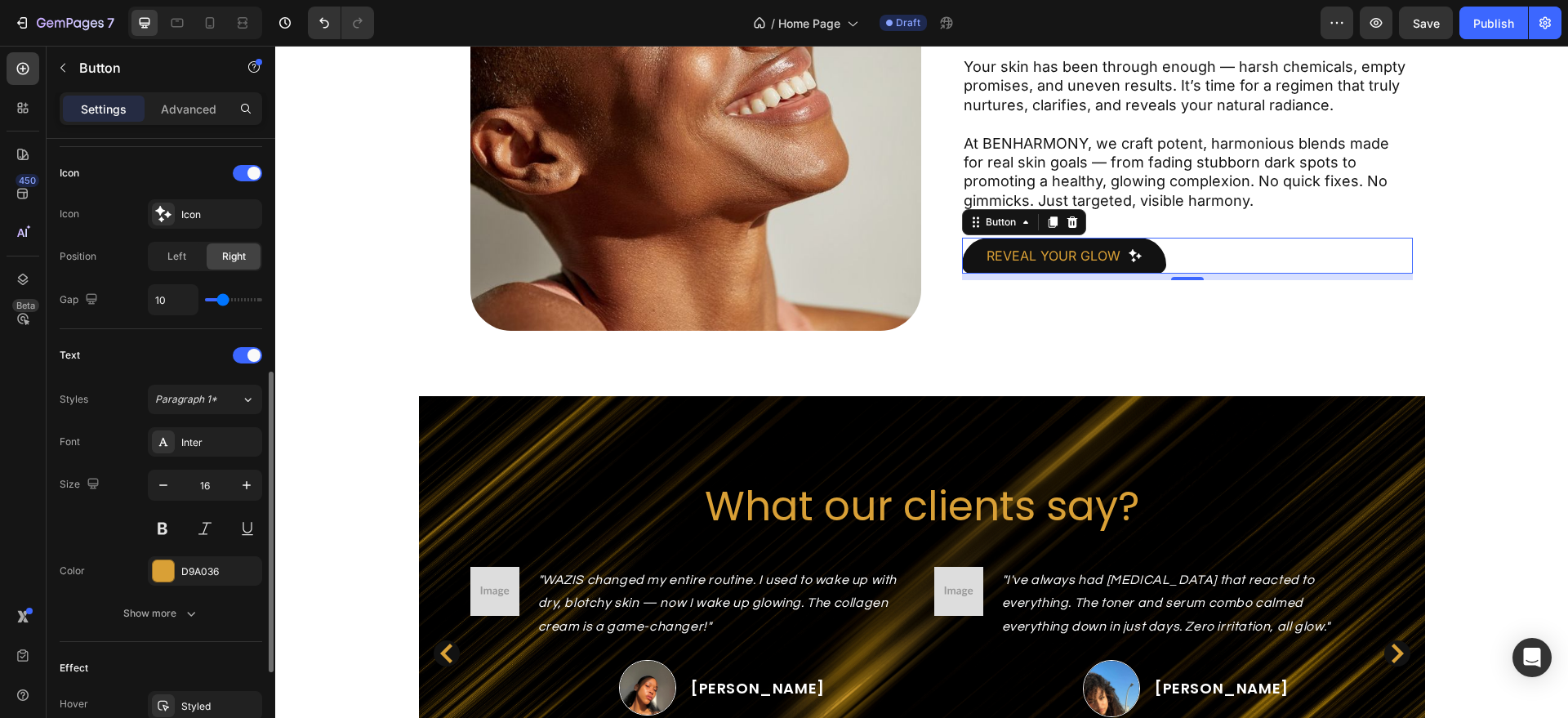
scroll to position [675, 0]
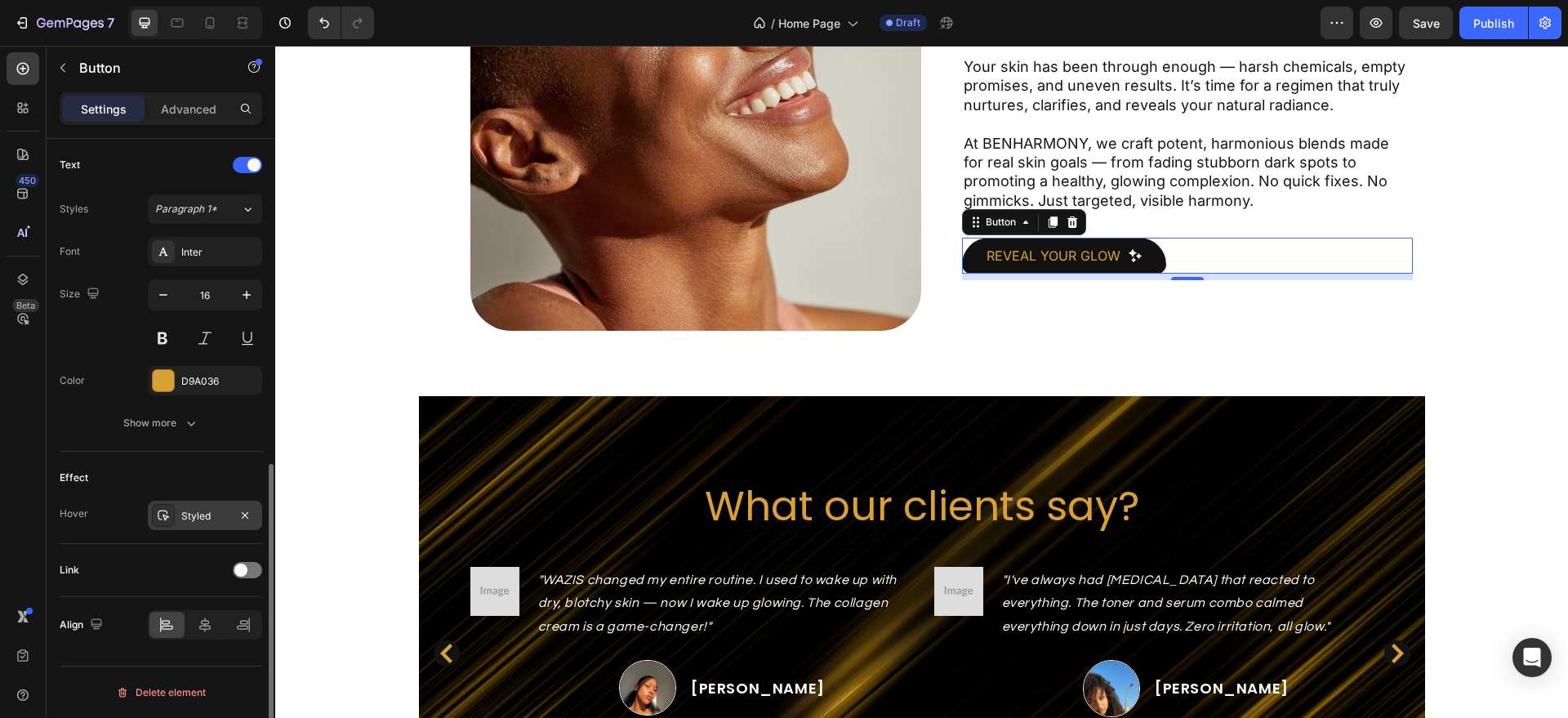
click at [196, 510] on div "Styled" at bounding box center [205, 516] width 47 height 15
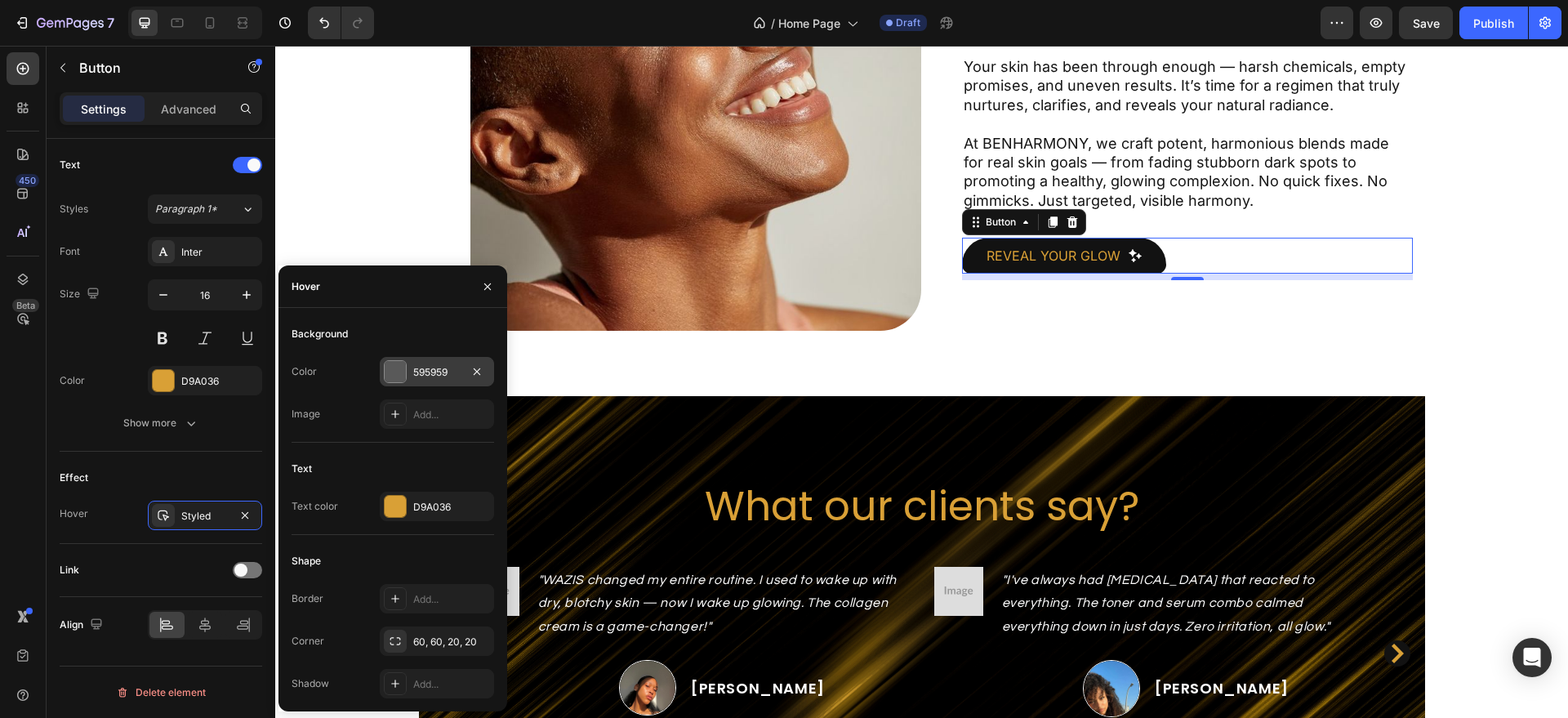
click at [423, 373] on div "595959" at bounding box center [437, 372] width 47 height 15
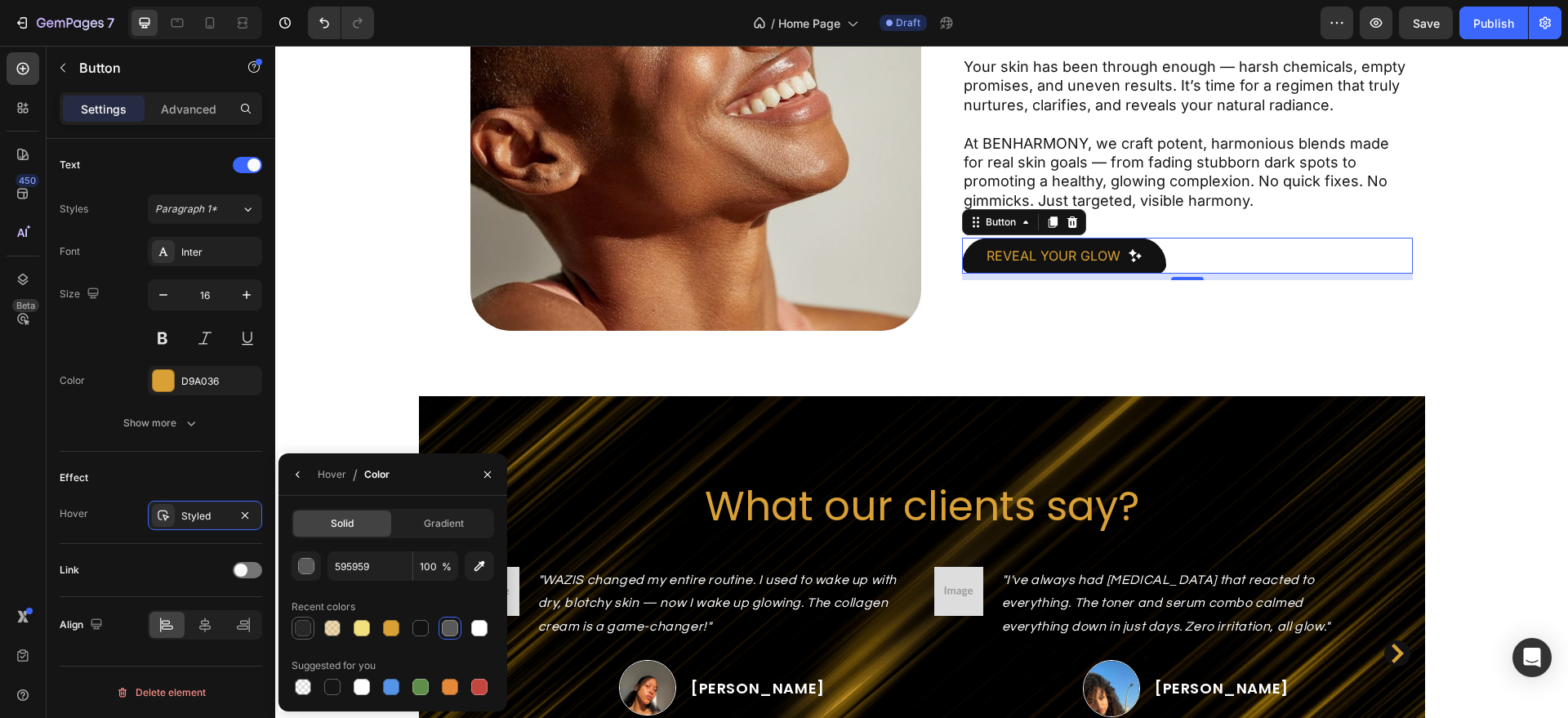
click at [301, 635] on div at bounding box center [303, 628] width 17 height 17
type input "121212"
type input "90"
click at [241, 570] on span at bounding box center [240, 570] width 13 height 13
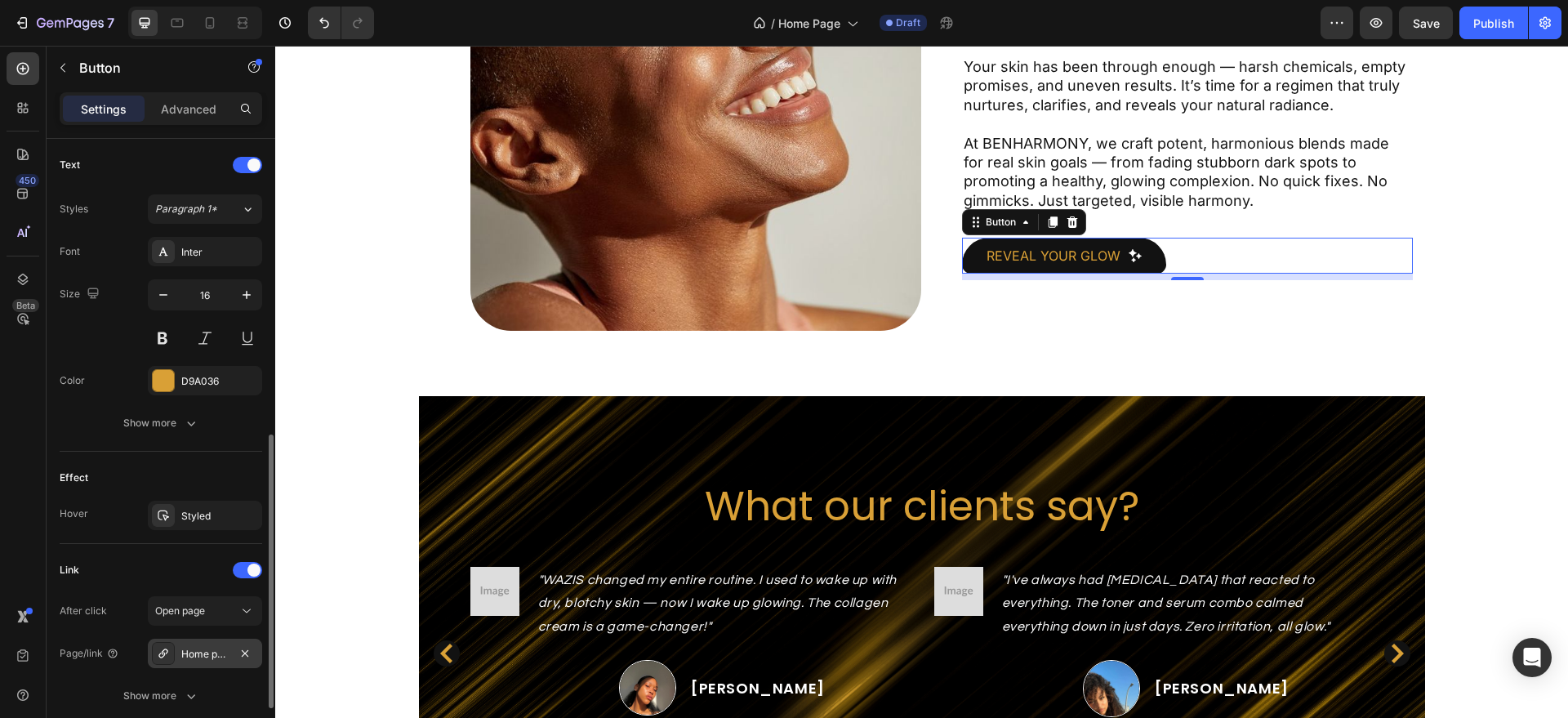
click at [219, 649] on div "Home page" at bounding box center [205, 654] width 47 height 15
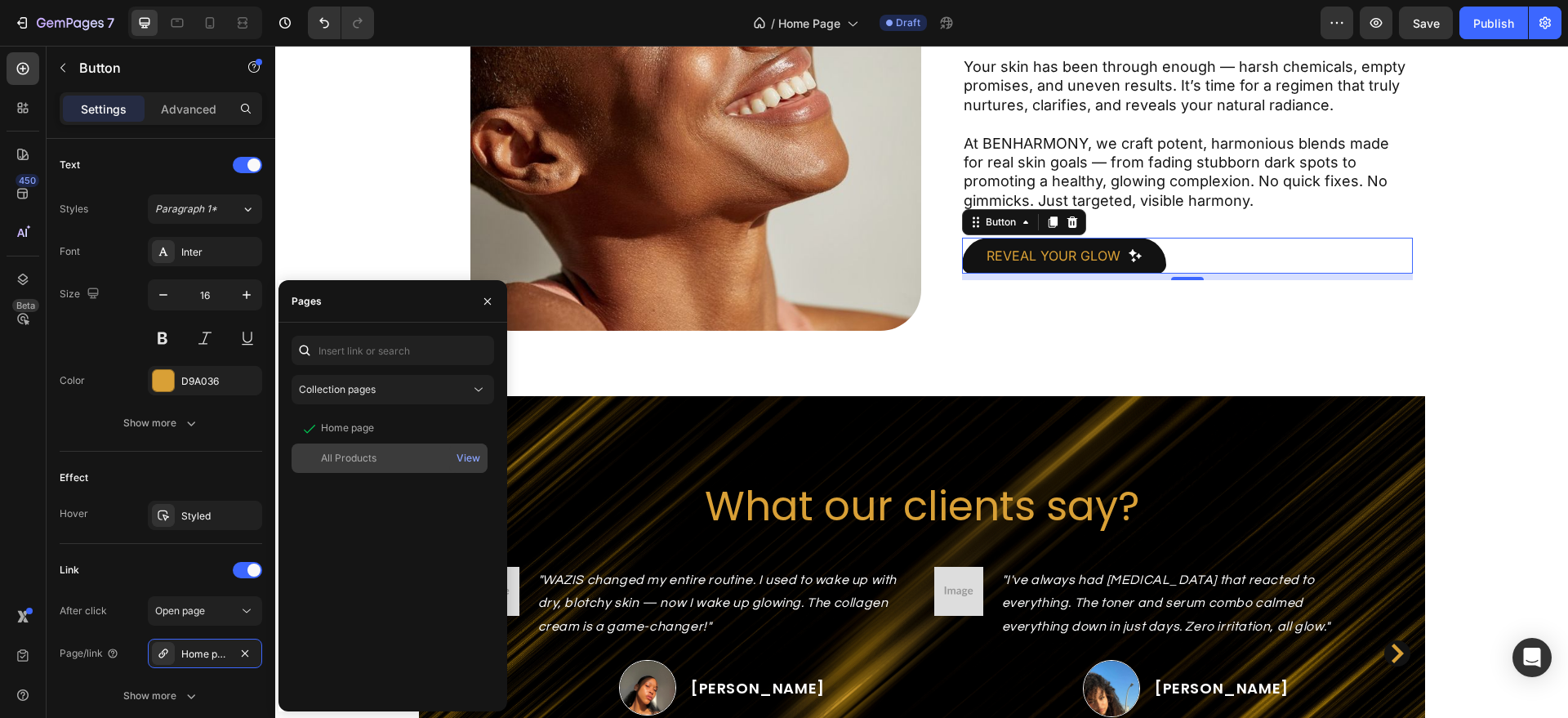
click at [371, 457] on div "All Products" at bounding box center [349, 457] width 56 height 15
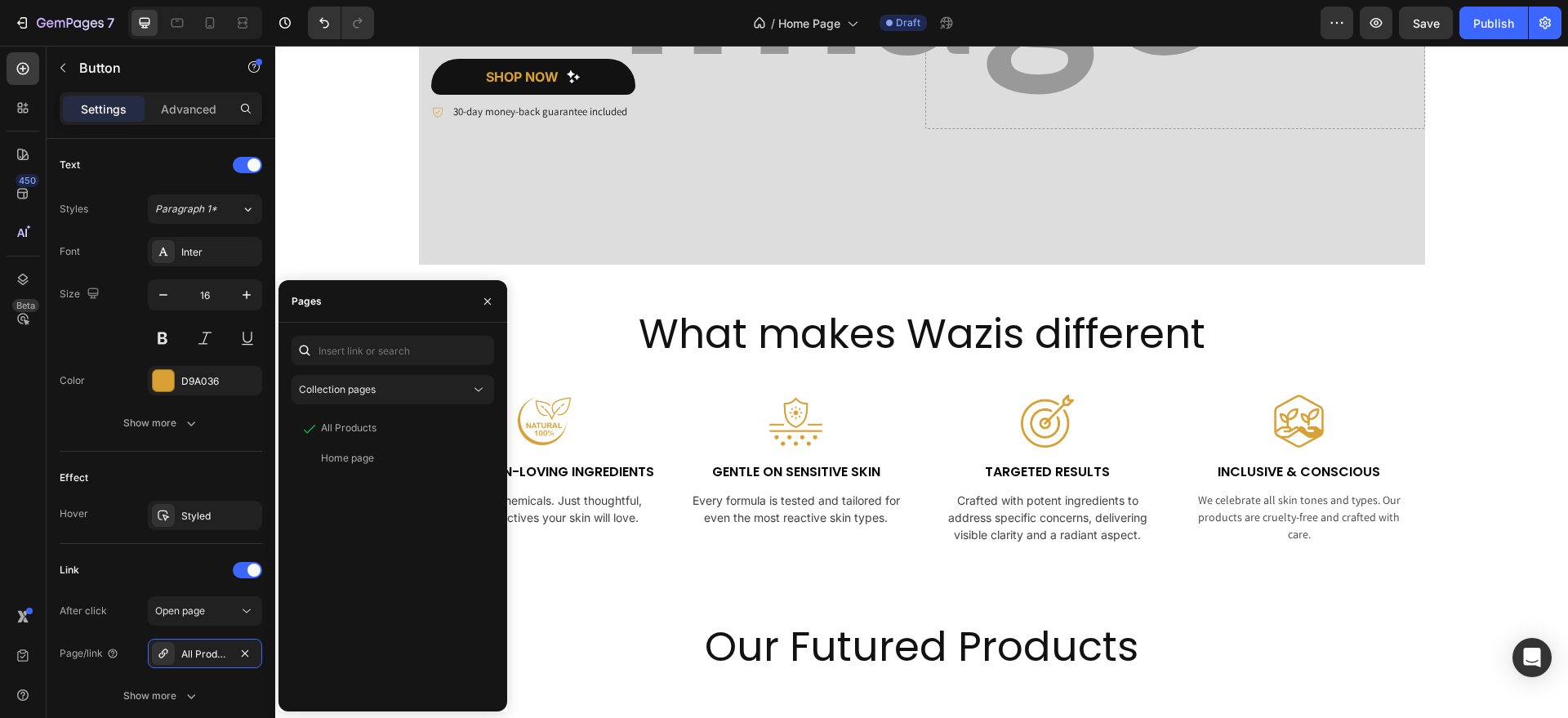
scroll to position [293, 0]
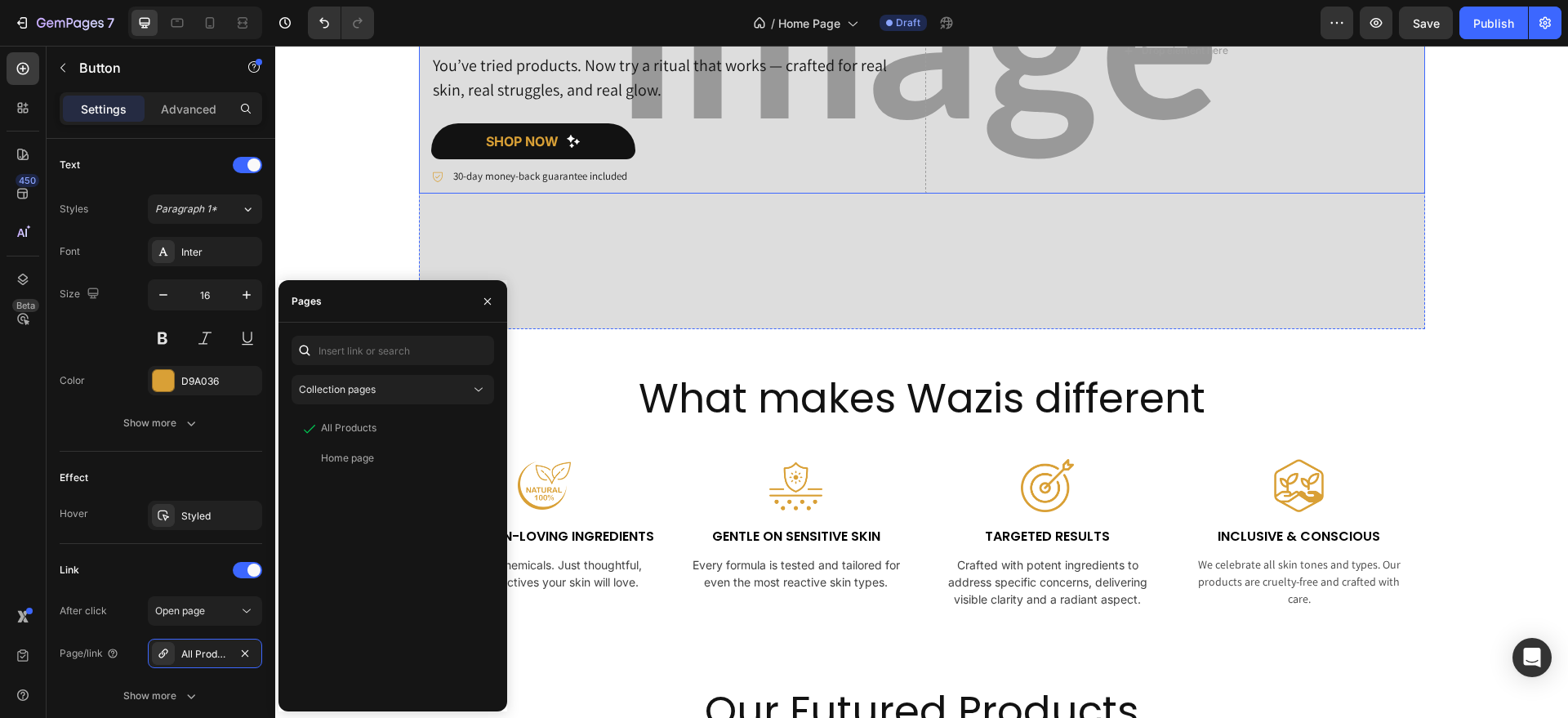
click at [614, 132] on button "shop now" at bounding box center [532, 141] width 204 height 36
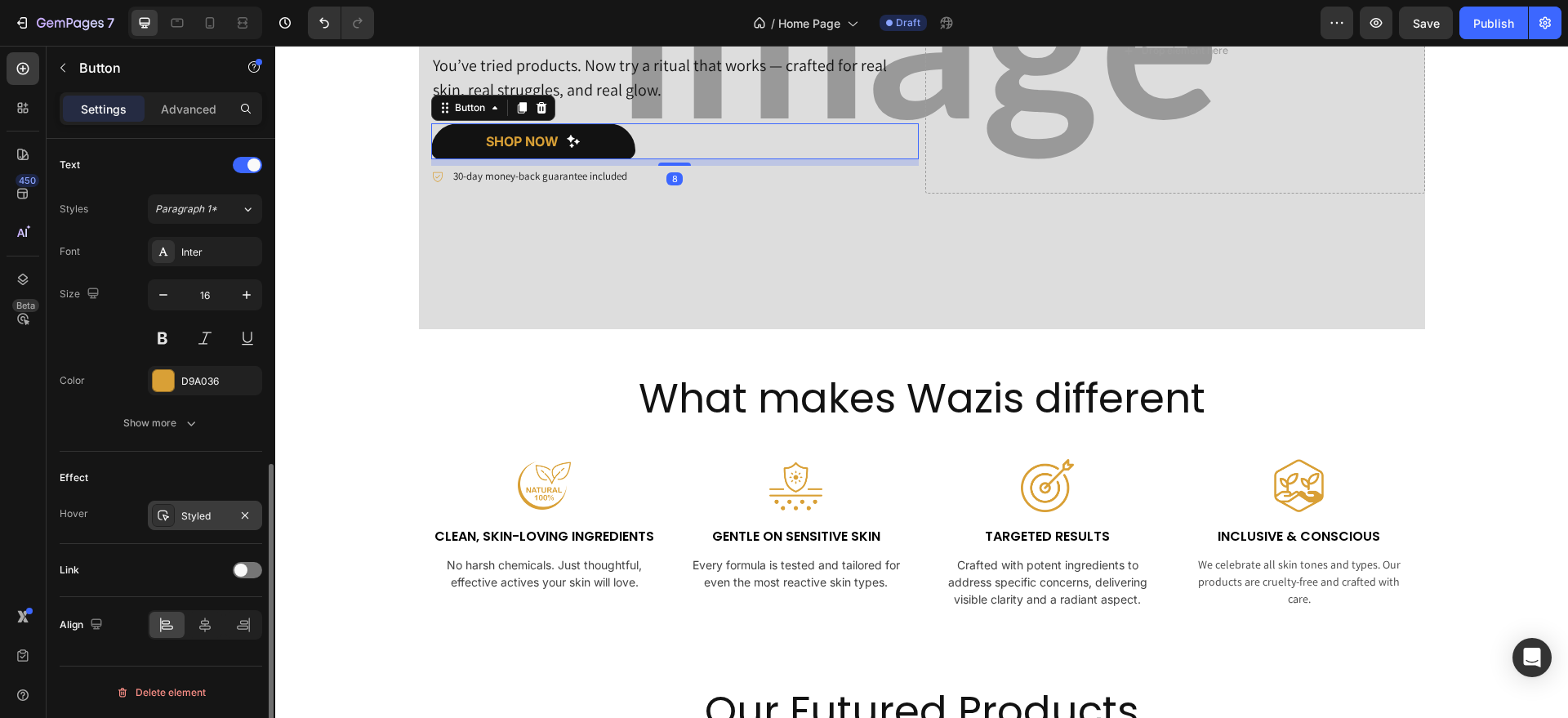
click at [196, 512] on div "Styled" at bounding box center [205, 516] width 47 height 15
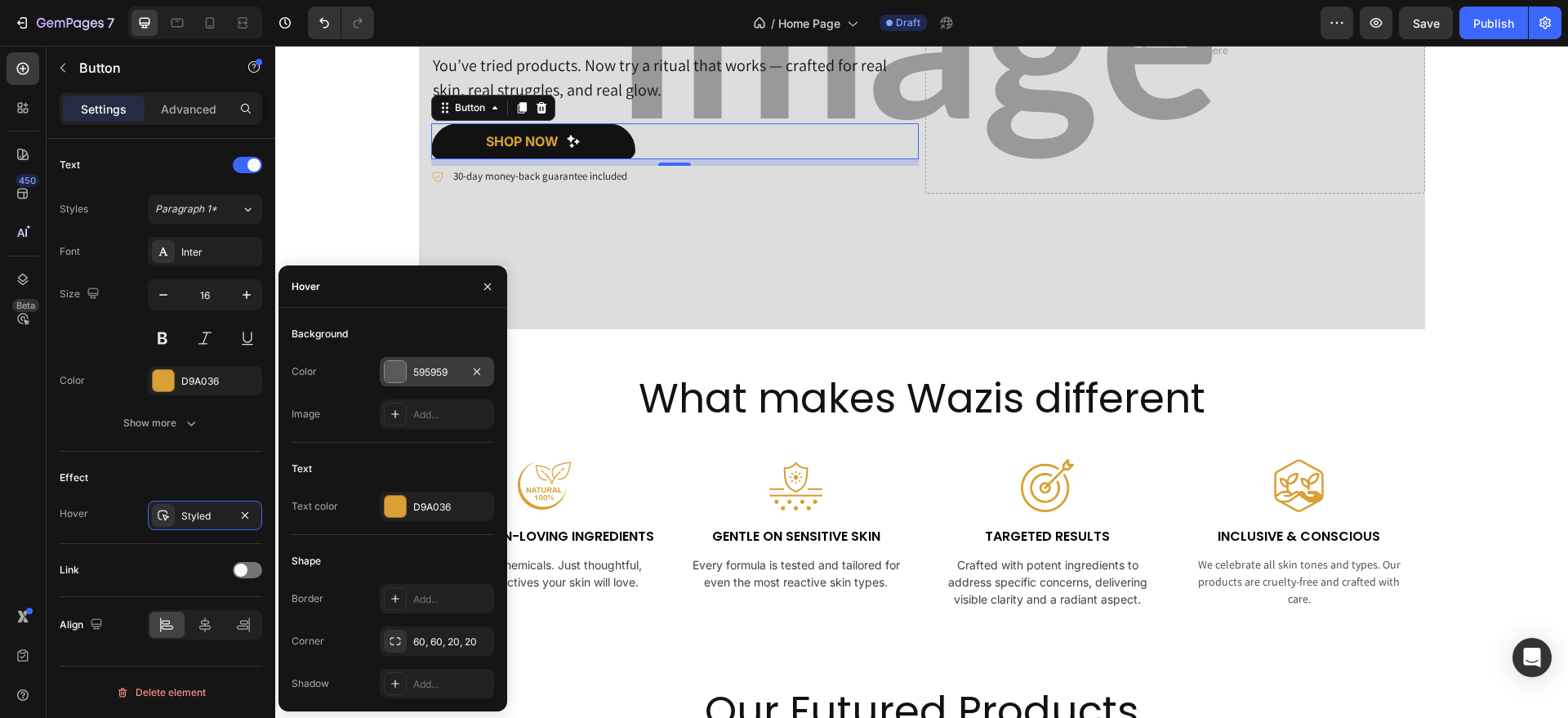
click at [403, 381] on div at bounding box center [395, 371] width 22 height 22
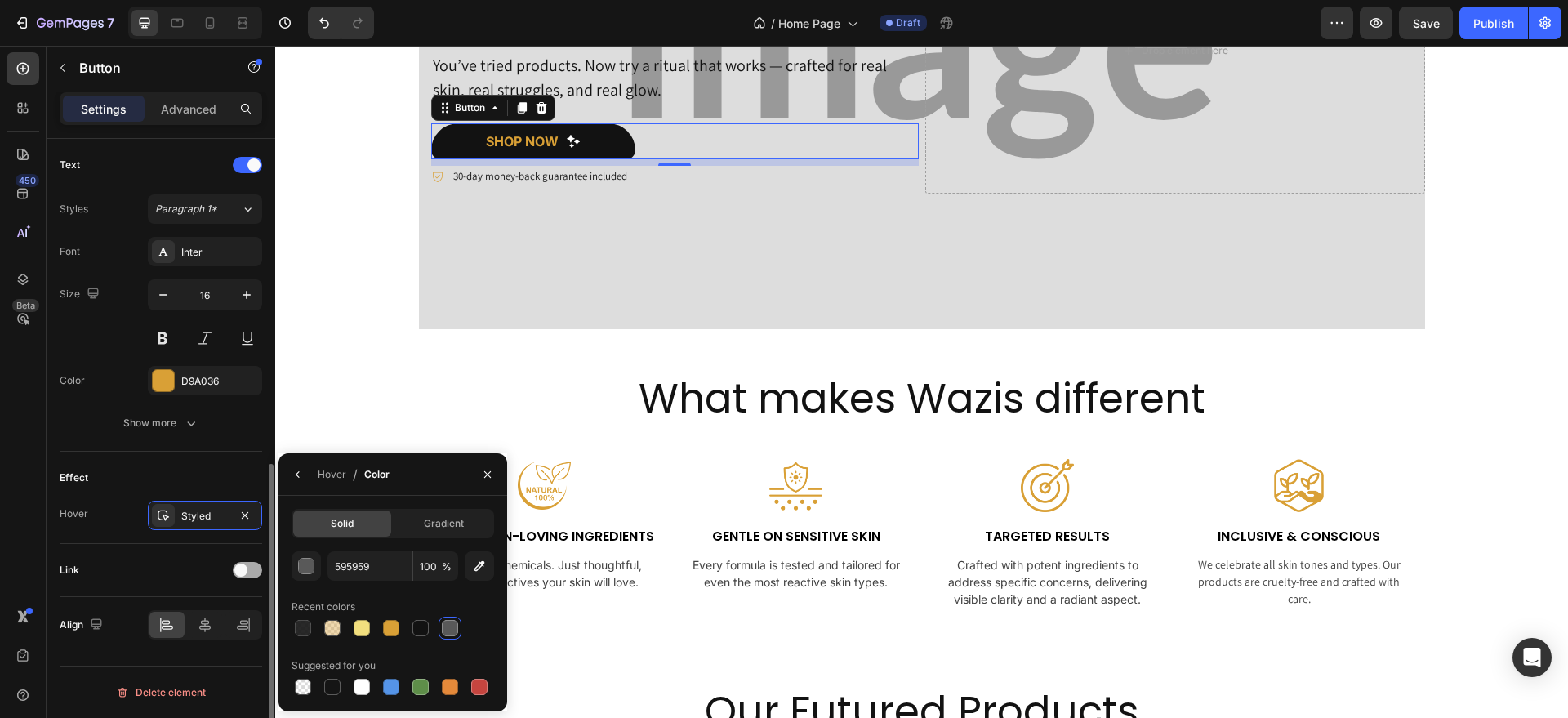
click at [302, 625] on div at bounding box center [303, 628] width 17 height 17
click at [251, 575] on div at bounding box center [247, 570] width 29 height 17
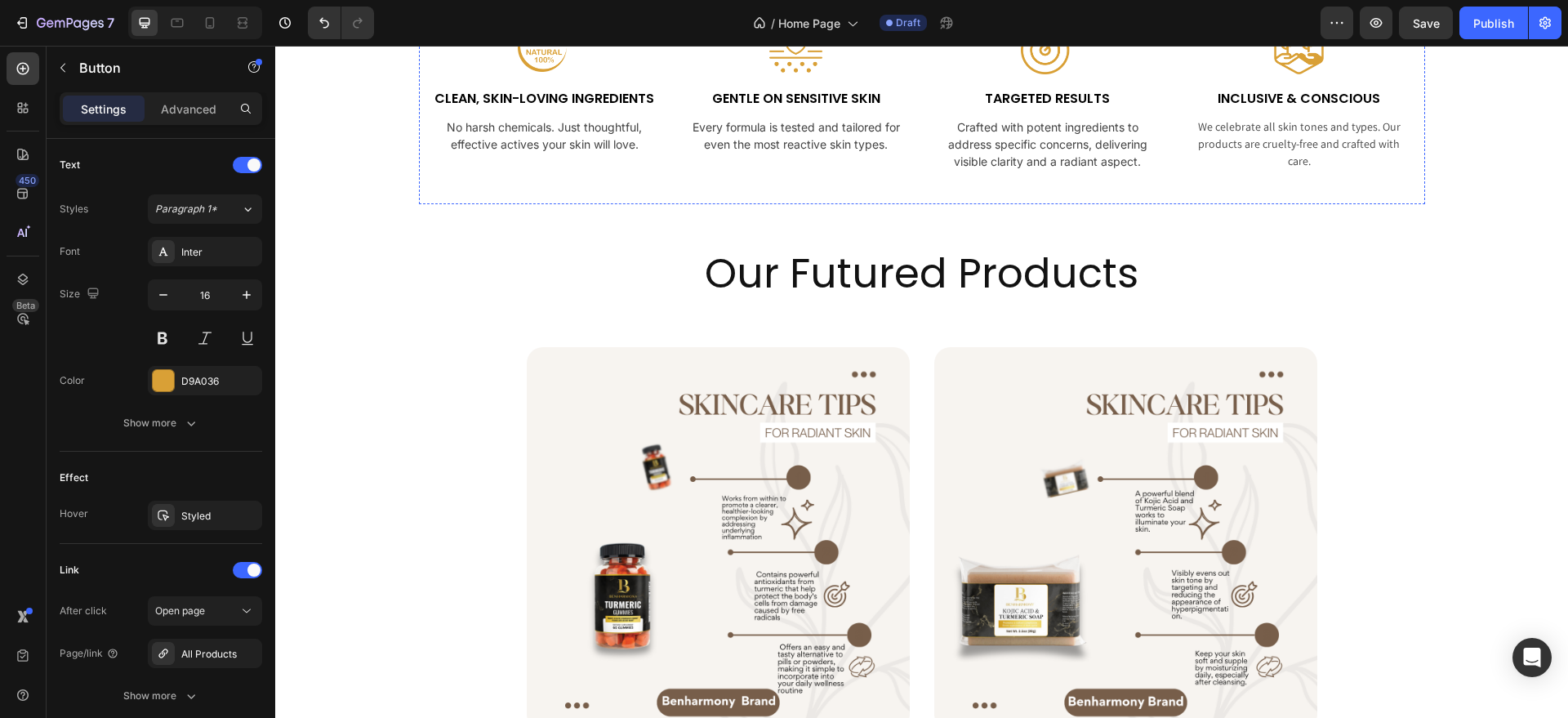
scroll to position [0, 0]
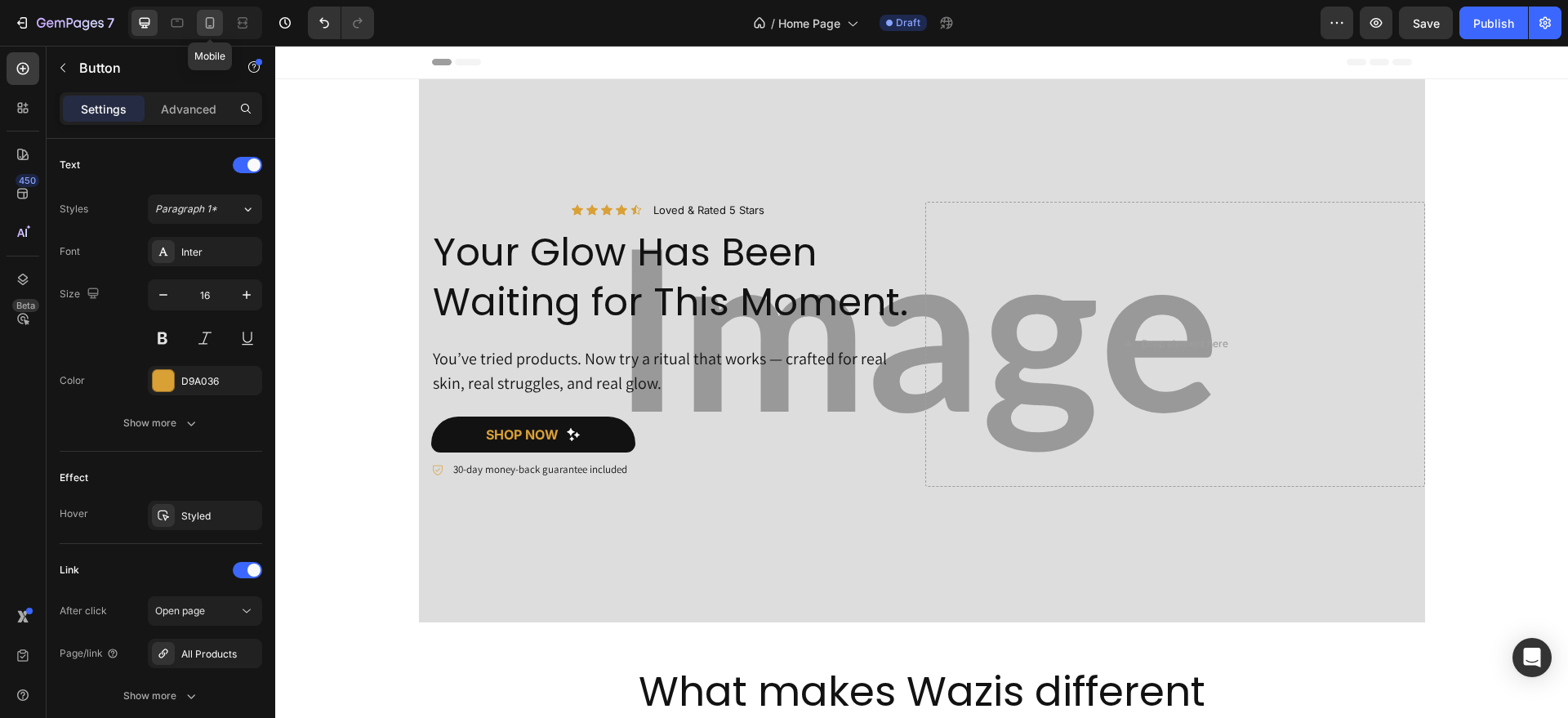
click at [216, 20] on icon at bounding box center [209, 22] width 17 height 17
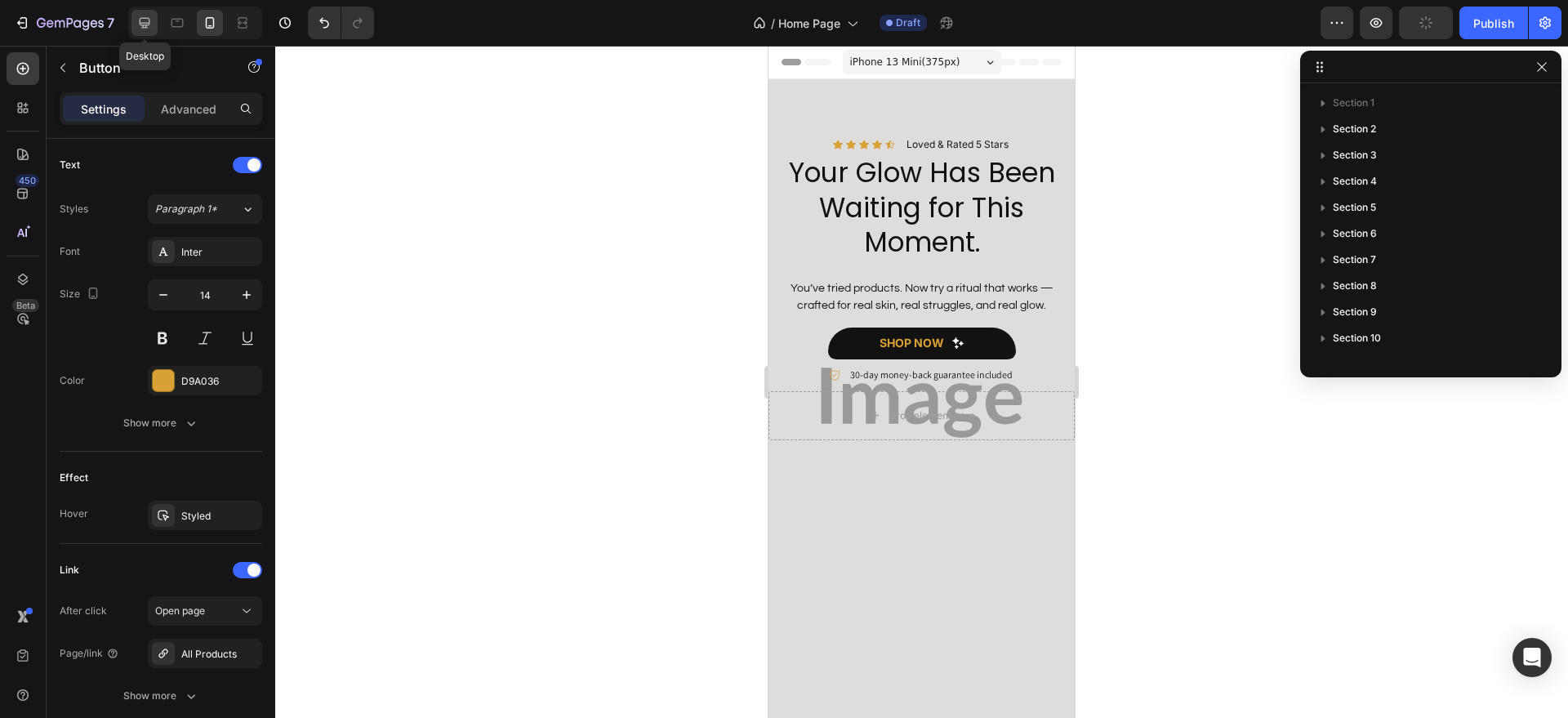
click at [141, 25] on icon at bounding box center [145, 22] width 17 height 17
type input "16"
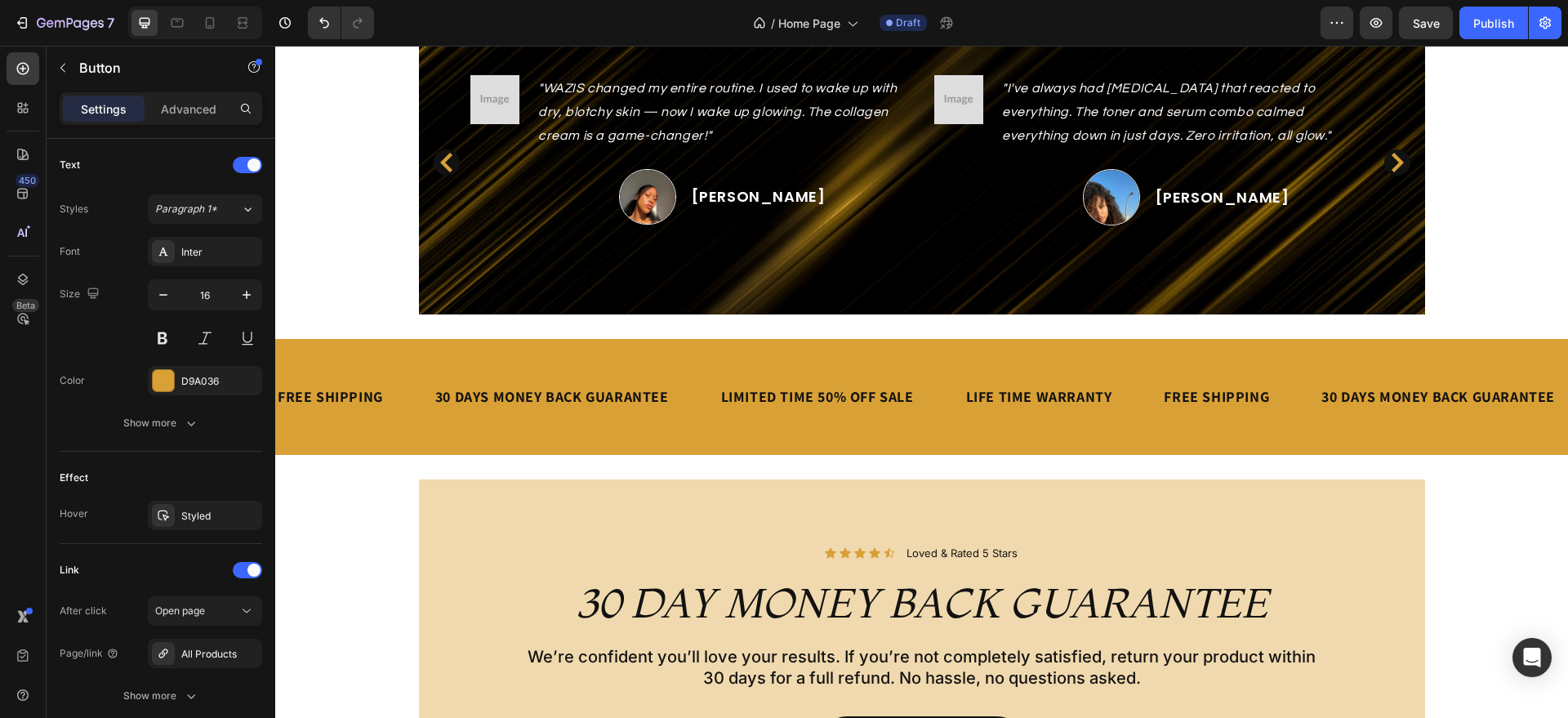
scroll to position [2302, 0]
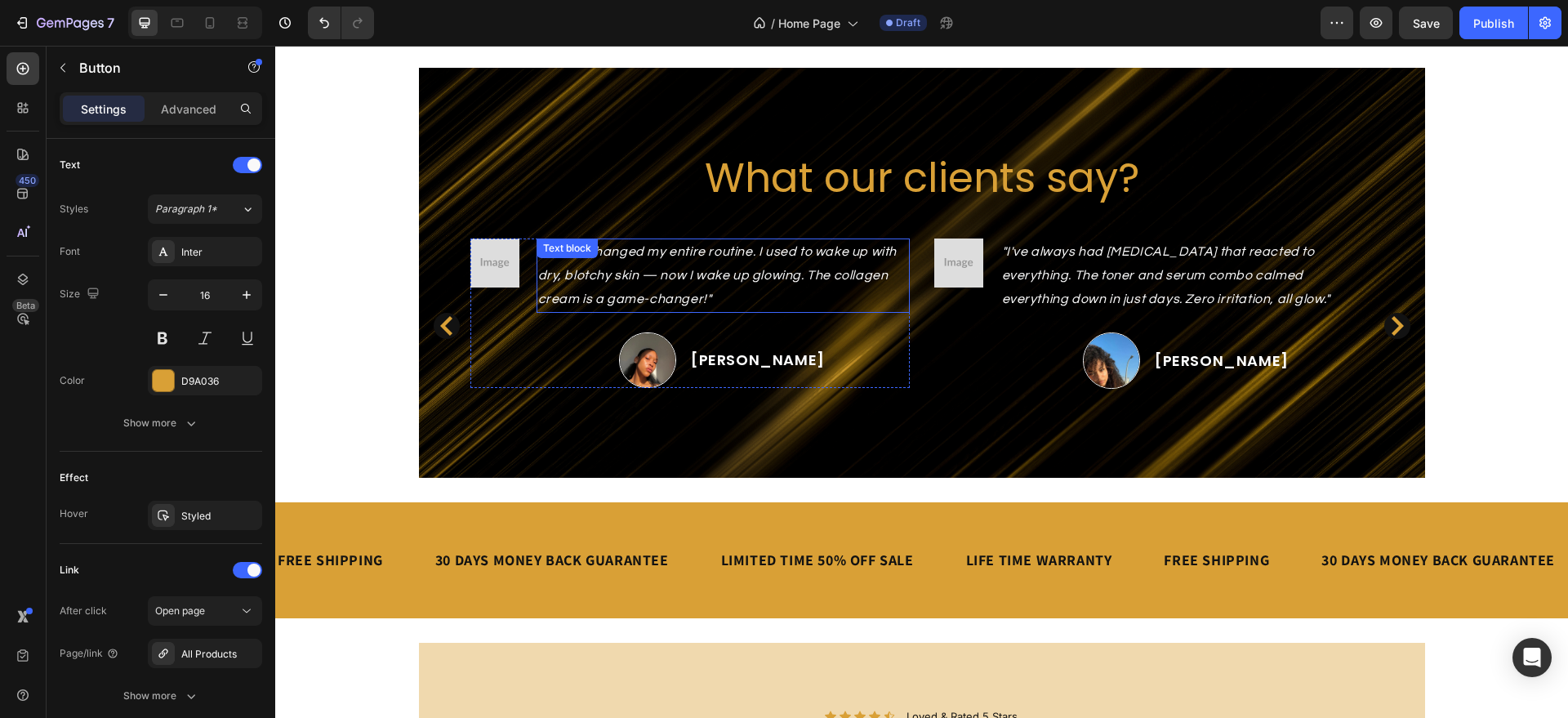
click at [567, 274] on icon ""WAZIS changed my entire routine. I used to wake up with dry, blotchy skin — no…" at bounding box center [718, 275] width 360 height 61
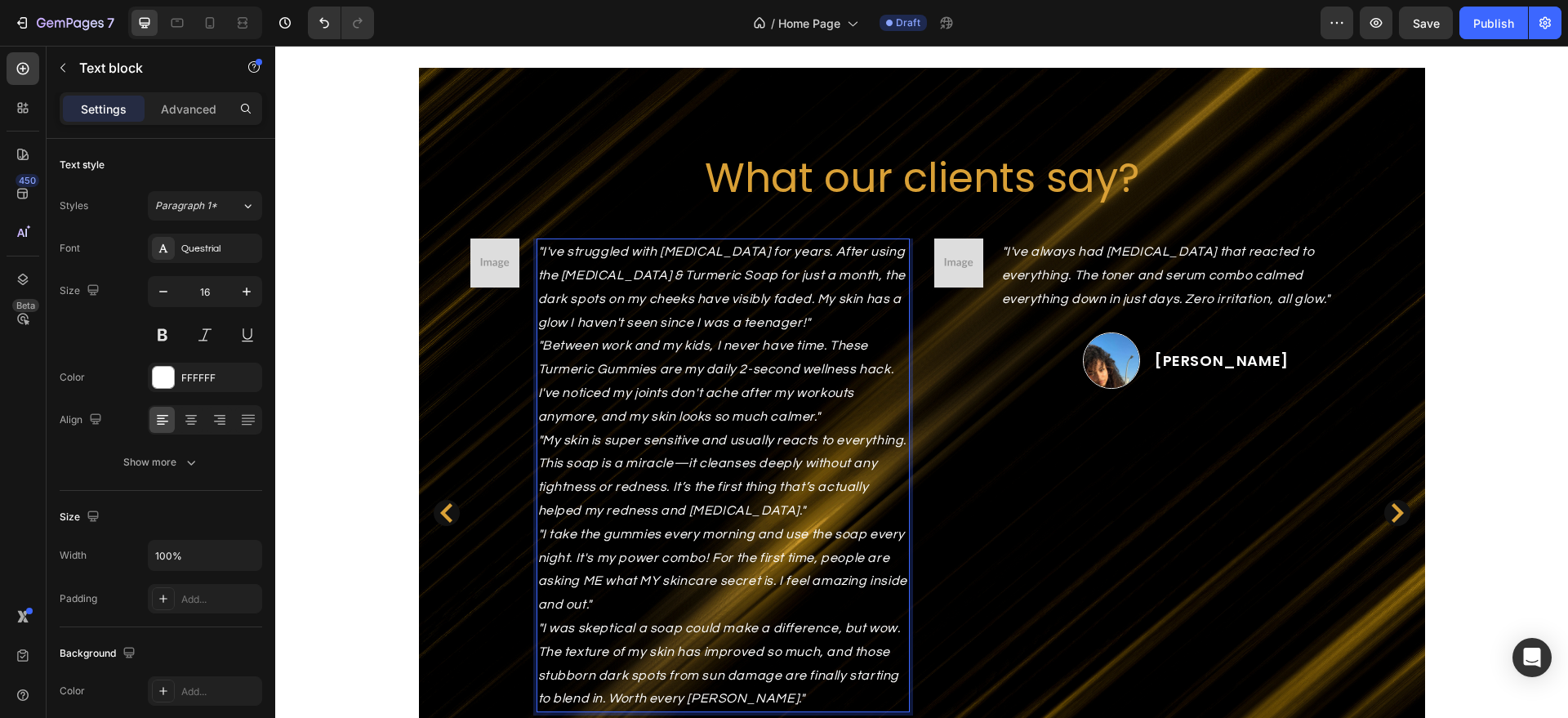
scroll to position [2306, 0]
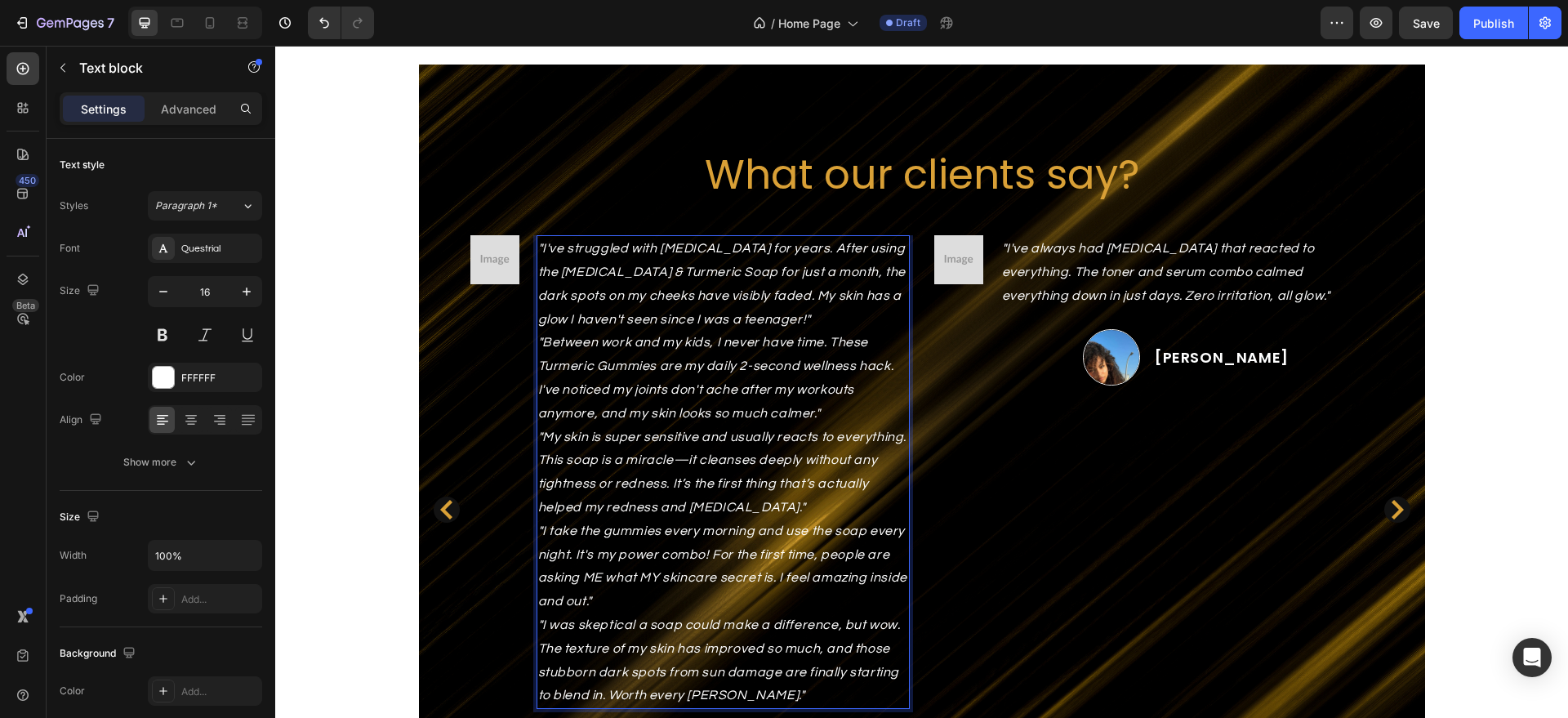
click at [766, 317] on p ""I've struggled with [MEDICAL_DATA] for years. After using the [MEDICAL_DATA] &…" at bounding box center [723, 283] width 370 height 94
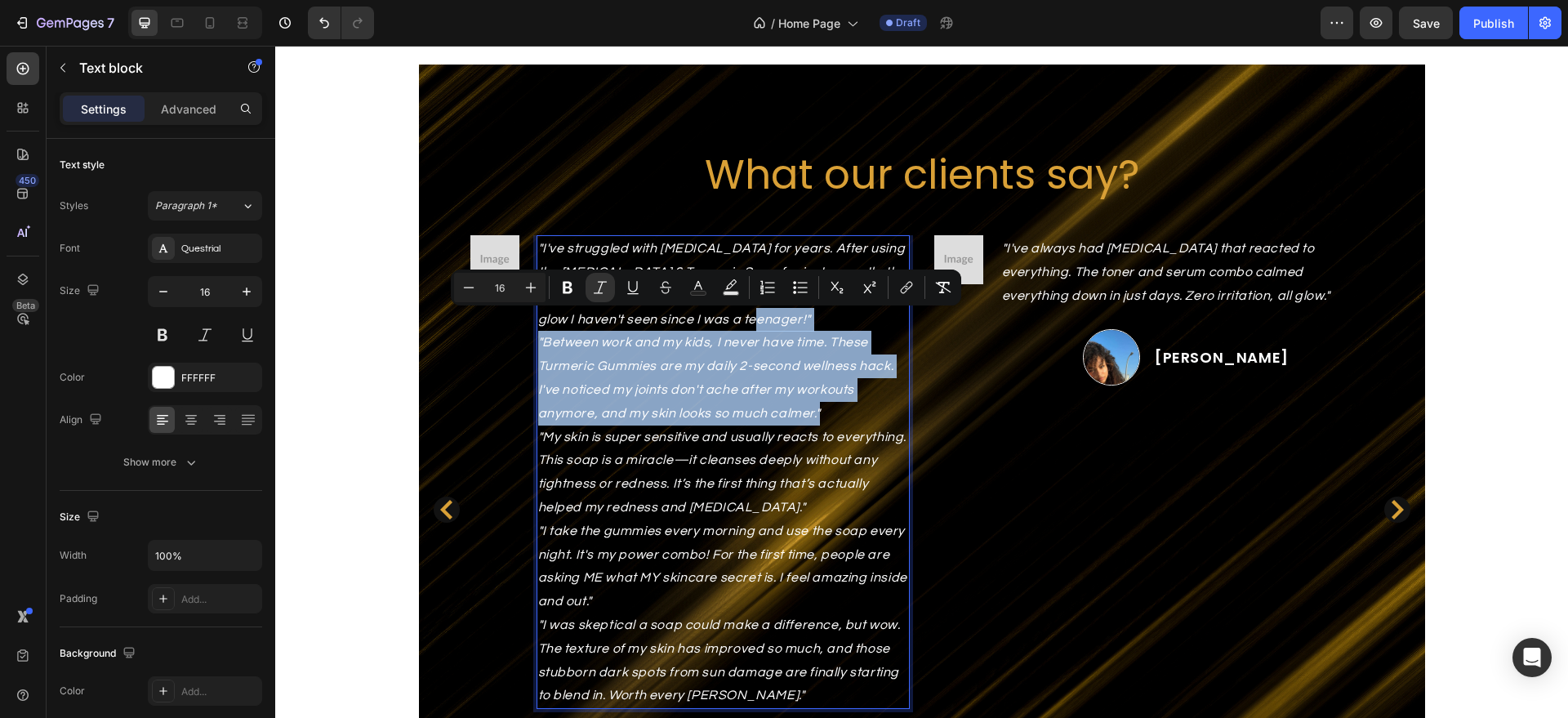
drag, startPoint x: 766, startPoint y: 317, endPoint x: 833, endPoint y: 407, distance: 112.2
click at [833, 407] on div ""I've struggled with [MEDICAL_DATA] for years. After using the [MEDICAL_DATA] &…" at bounding box center [723, 472] width 373 height 474
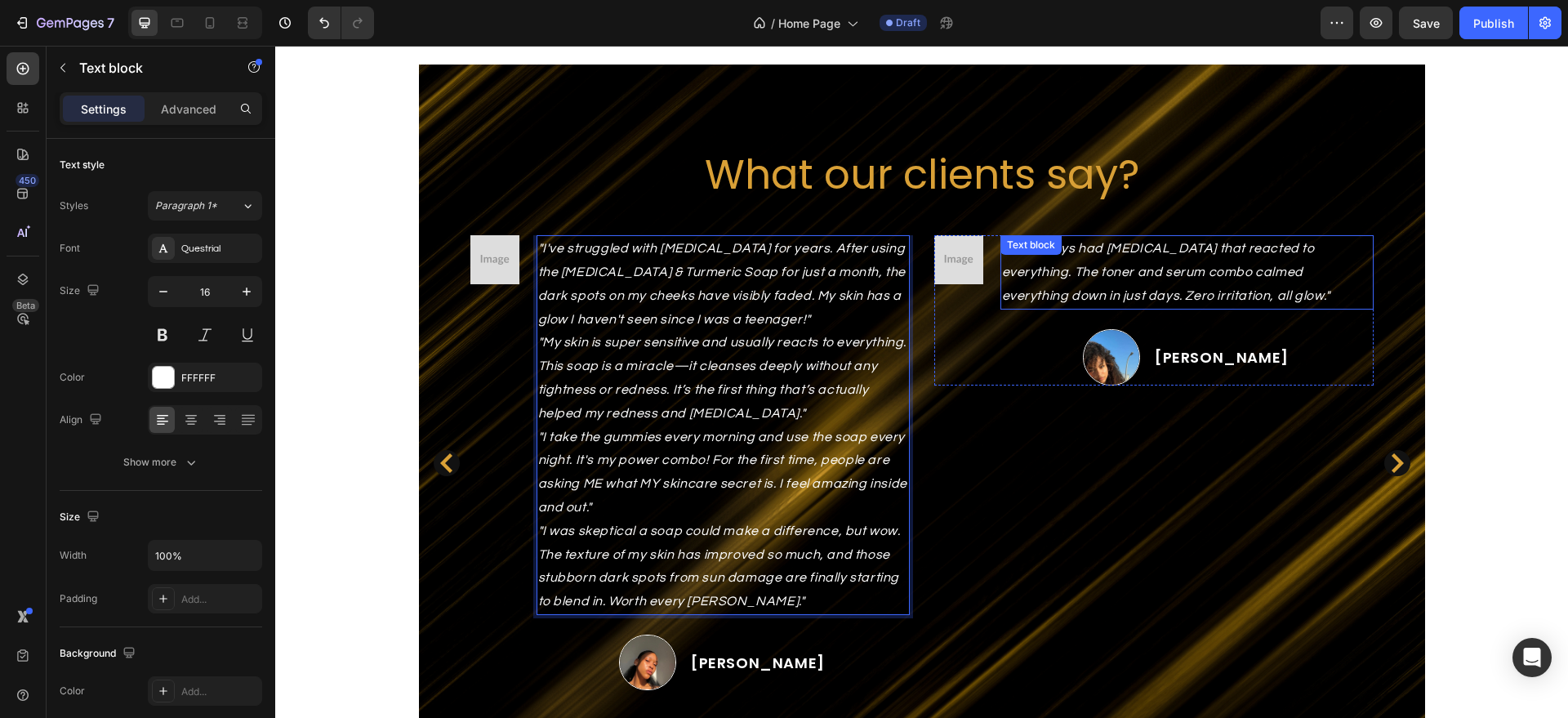
click at [1085, 262] on p ""I've always had [MEDICAL_DATA] that reacted to everything. The toner and serum…" at bounding box center [1187, 272] width 370 height 70
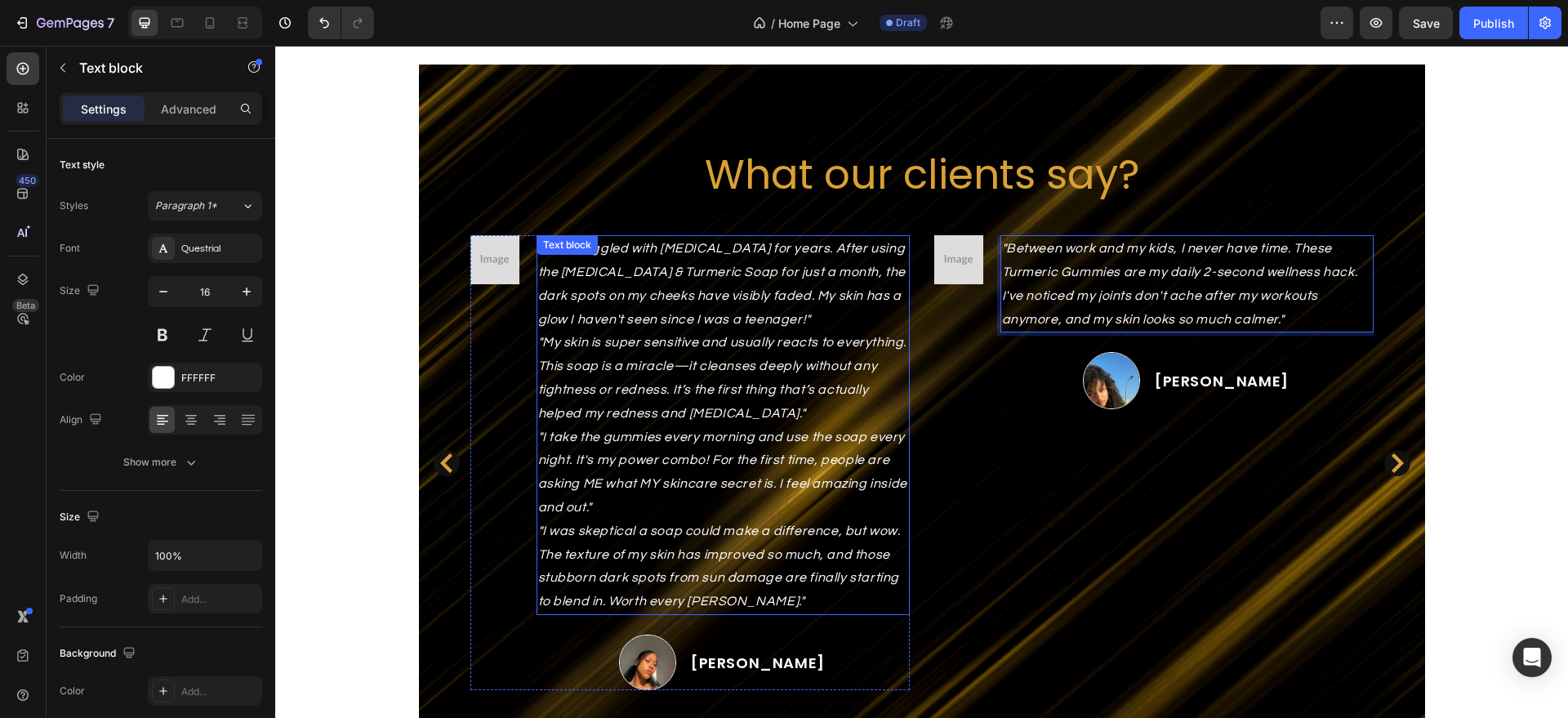
click at [794, 313] on p ""I've struggled with [MEDICAL_DATA] for years. After using the [MEDICAL_DATA] &…" at bounding box center [723, 283] width 370 height 94
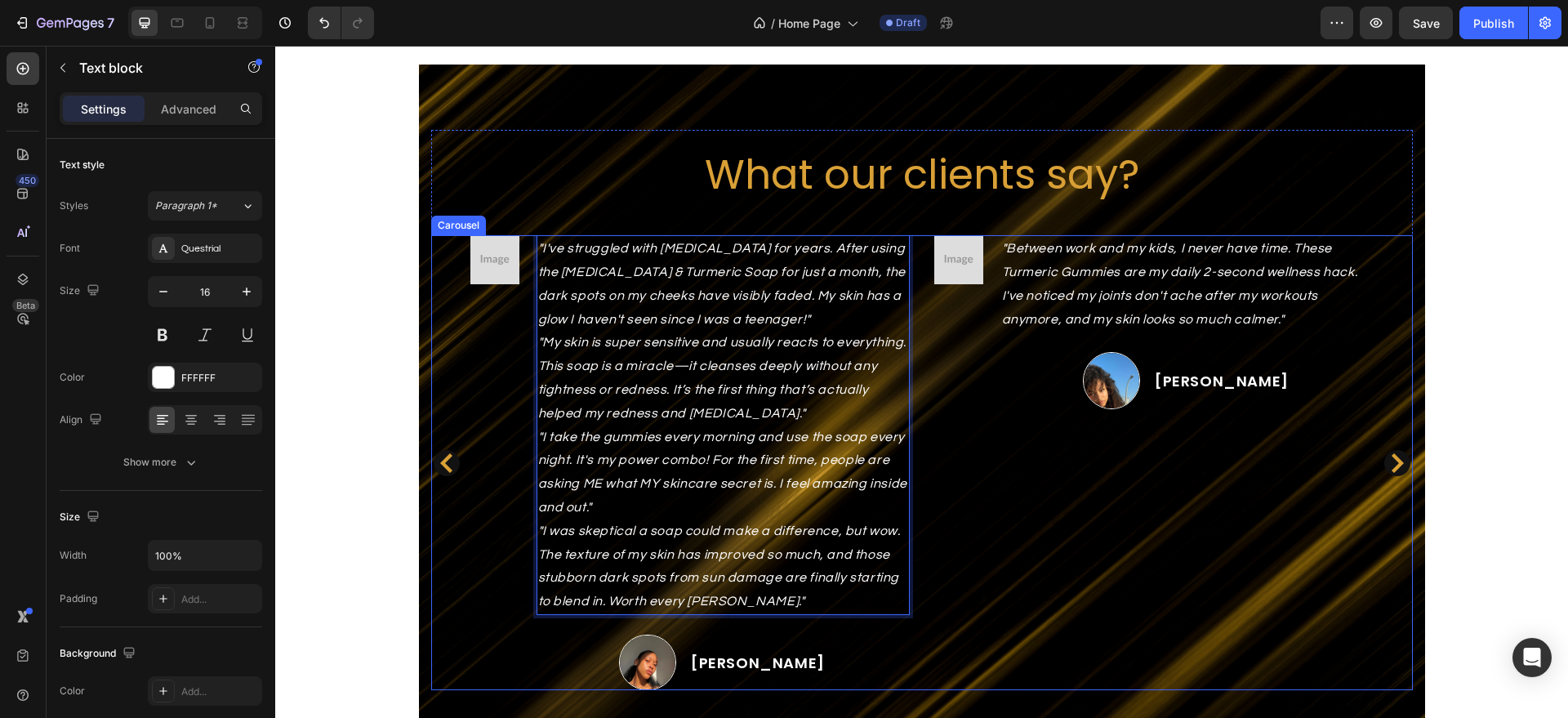
click at [437, 456] on icon "Carousel Back Arrow" at bounding box center [446, 463] width 20 height 20
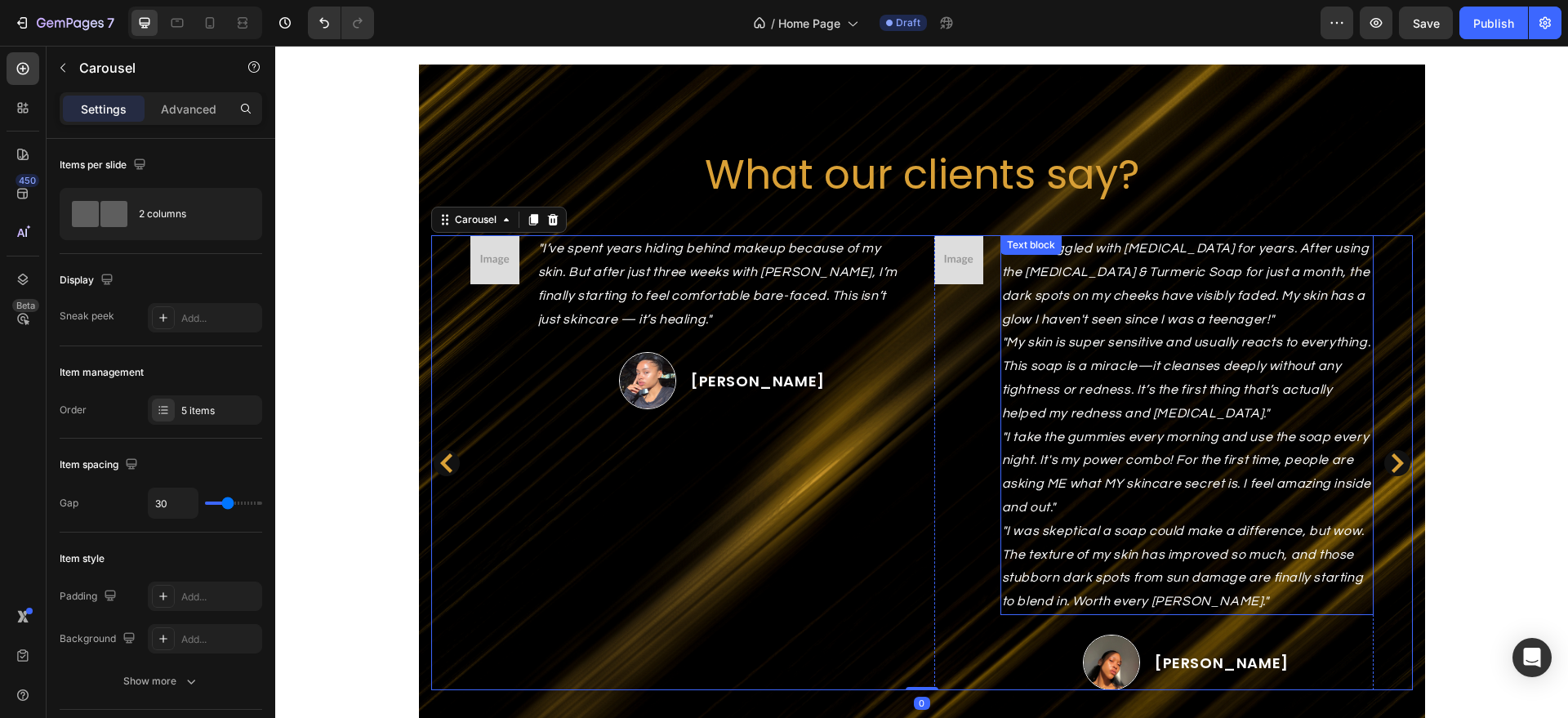
click at [1238, 325] on p ""I've struggled with [MEDICAL_DATA] for years. After using the [MEDICAL_DATA] &…" at bounding box center [1187, 283] width 370 height 94
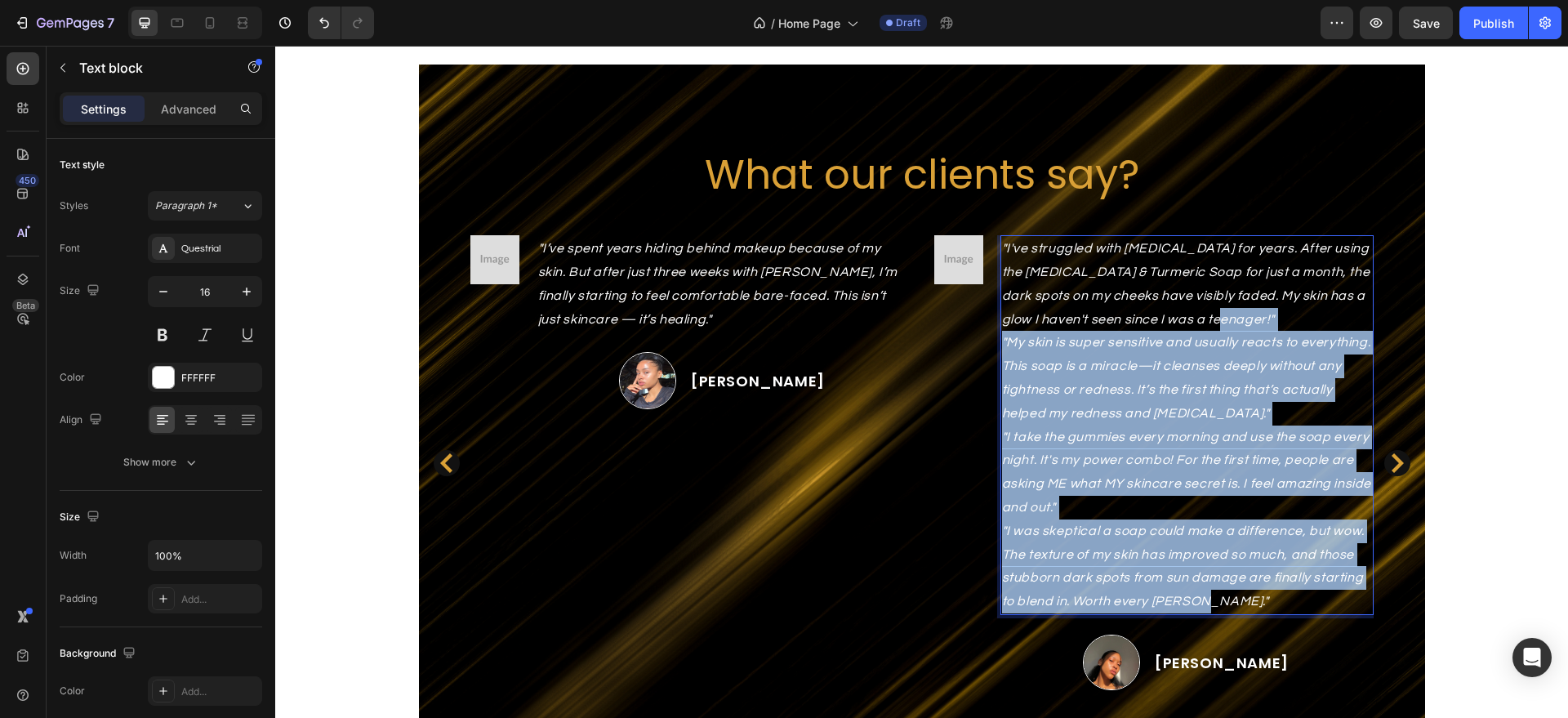
drag, startPoint x: 1238, startPoint y: 315, endPoint x: 1252, endPoint y: 595, distance: 280.3
click at [1252, 595] on div ""I've struggled with [MEDICAL_DATA] for years. After using the [MEDICAL_DATA] &…" at bounding box center [1187, 425] width 373 height 380
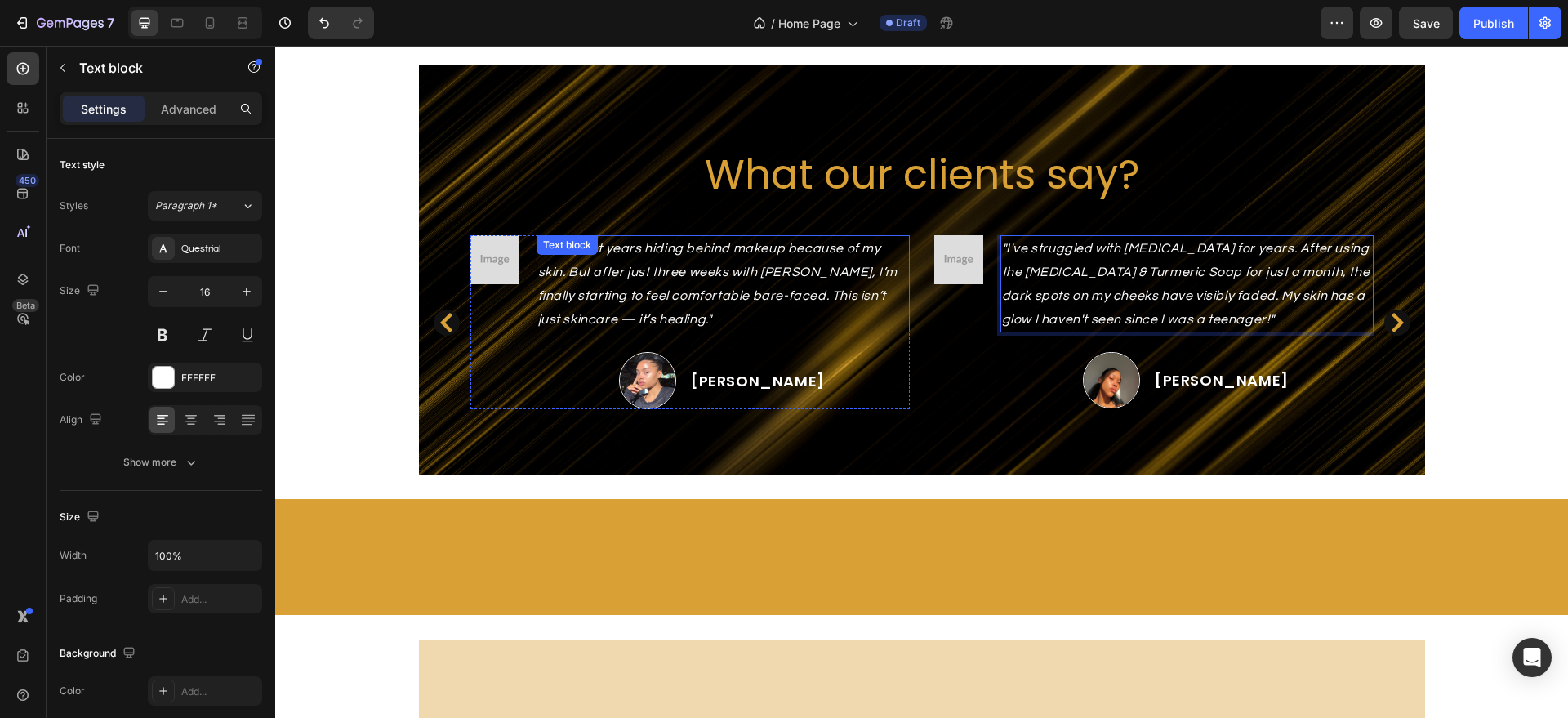
click at [655, 306] on p ""I’ve spent years hiding behind makeup because of my skin. But after just three…" at bounding box center [723, 283] width 370 height 94
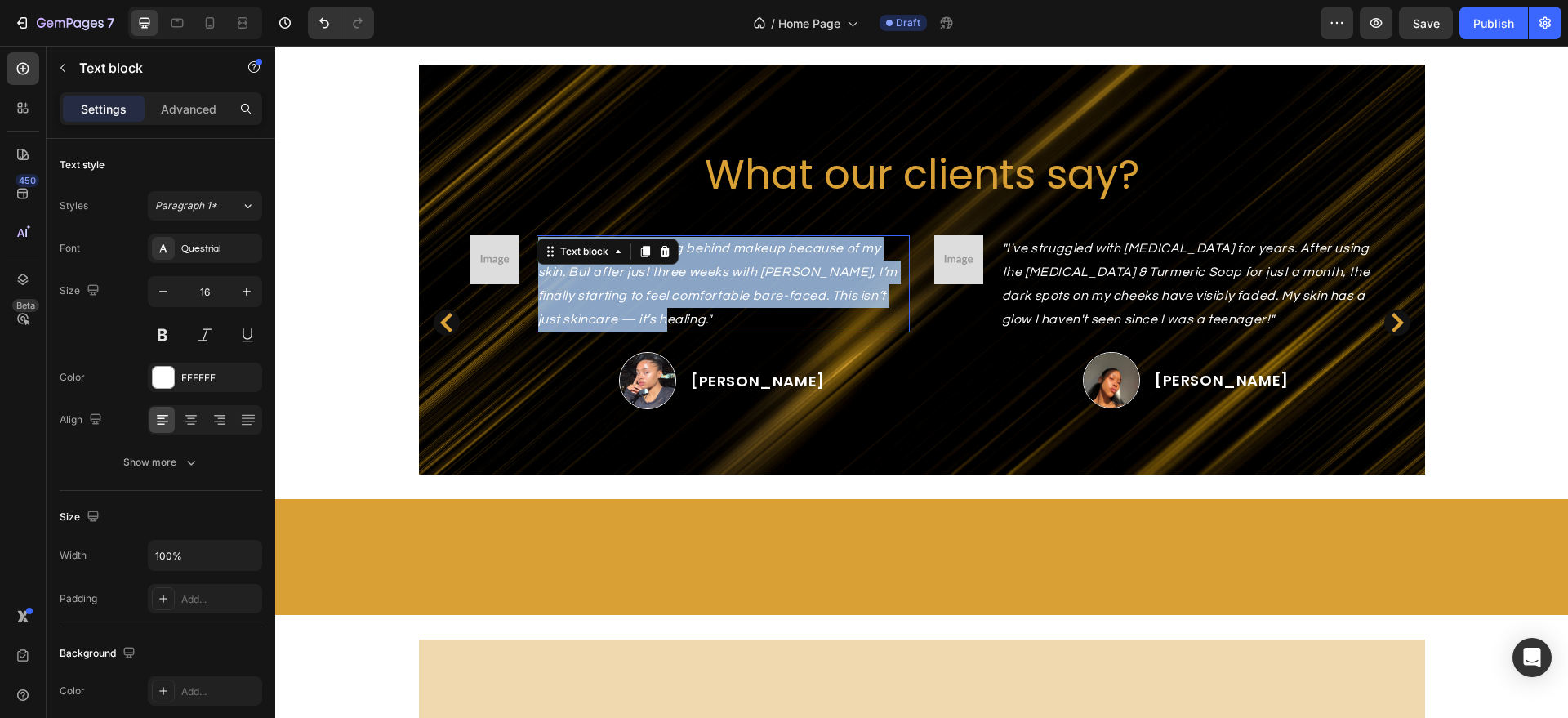
click at [655, 306] on p ""I’ve spent years hiding behind makeup because of my skin. But after just three…" at bounding box center [723, 283] width 370 height 94
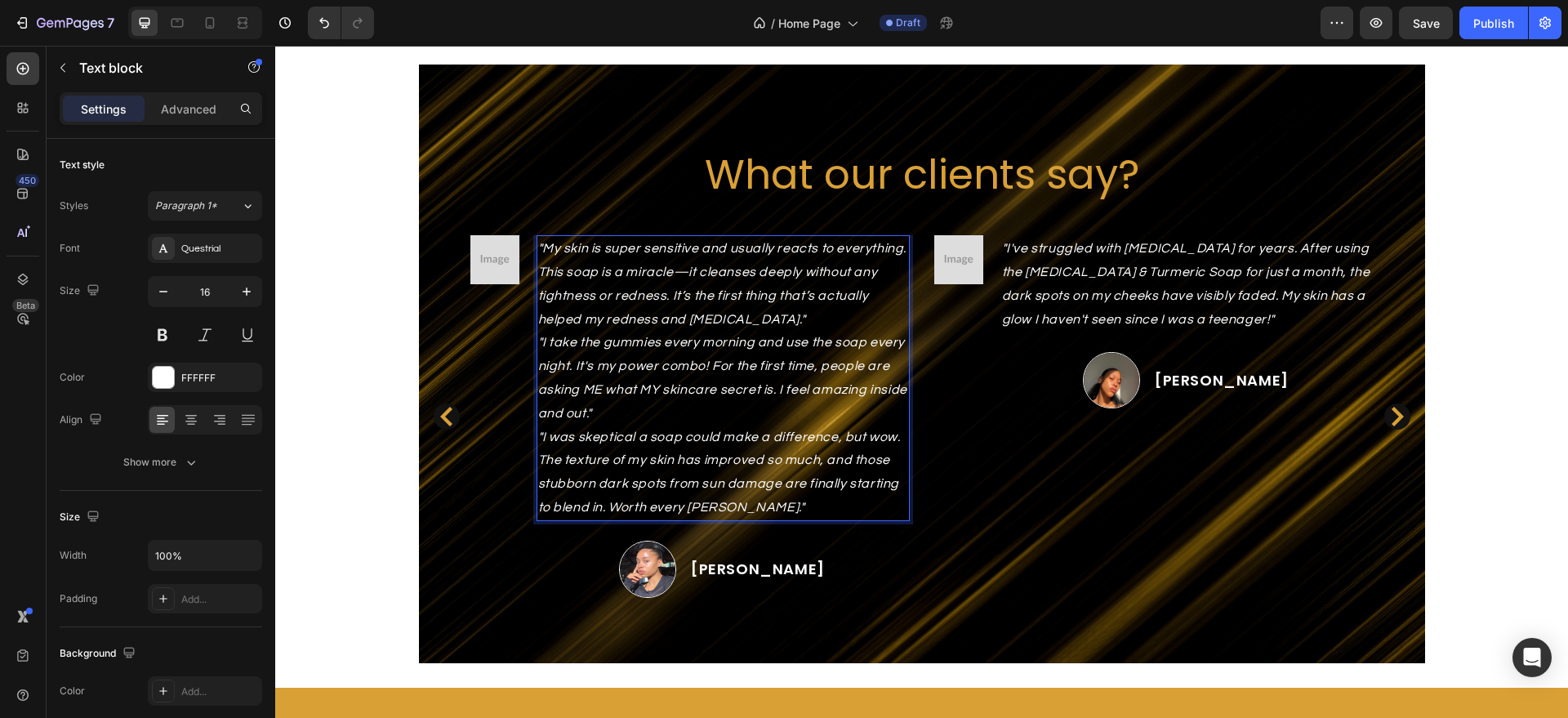
click at [820, 313] on p ""My skin is super sensitive and usually reacts to everything. This soap is a mi…" at bounding box center [723, 283] width 370 height 94
drag, startPoint x: 820, startPoint y: 313, endPoint x: 804, endPoint y: 503, distance: 190.7
click at [804, 503] on div ""My skin is super sensitive and usually reacts to everything. This soap is a mi…" at bounding box center [723, 378] width 373 height 286
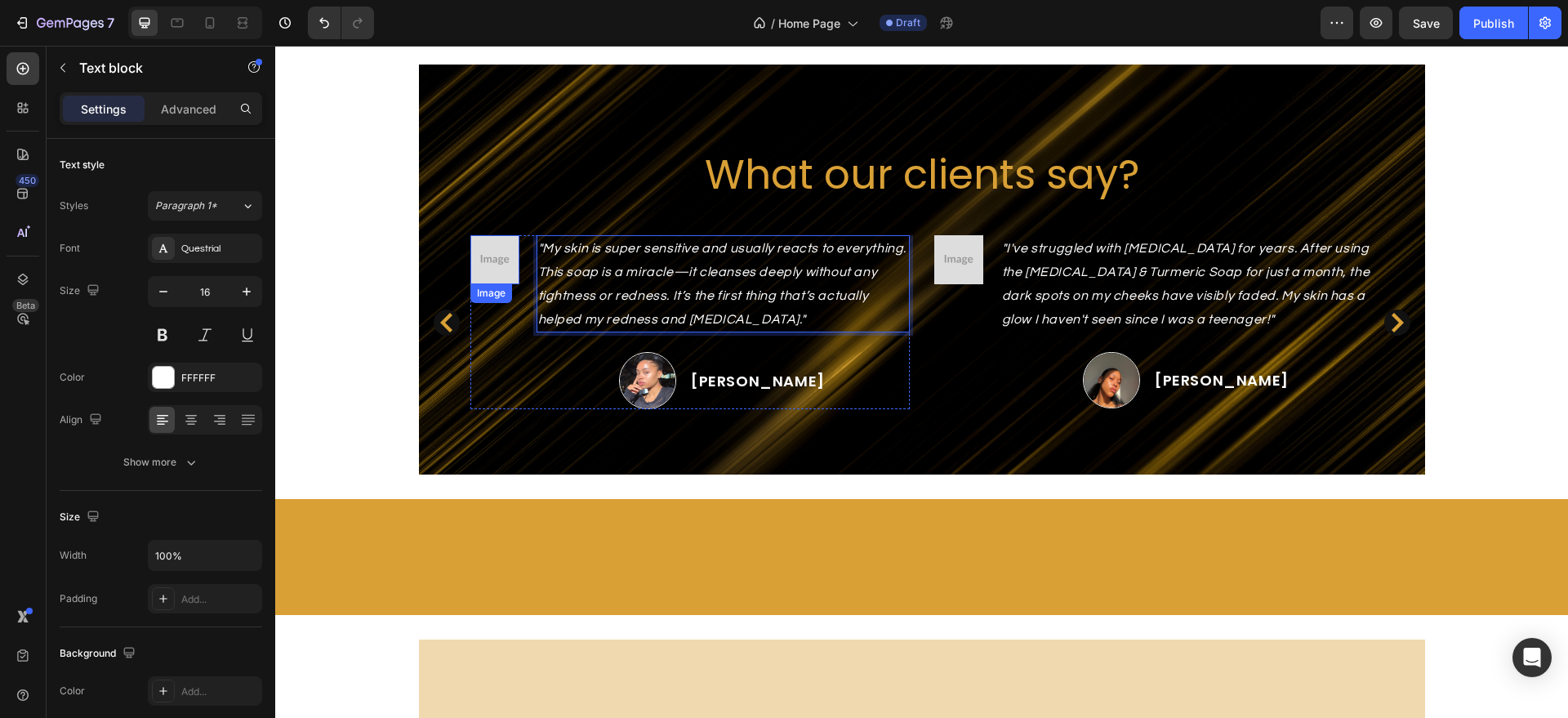
click at [482, 256] on img at bounding box center [495, 260] width 49 height 49
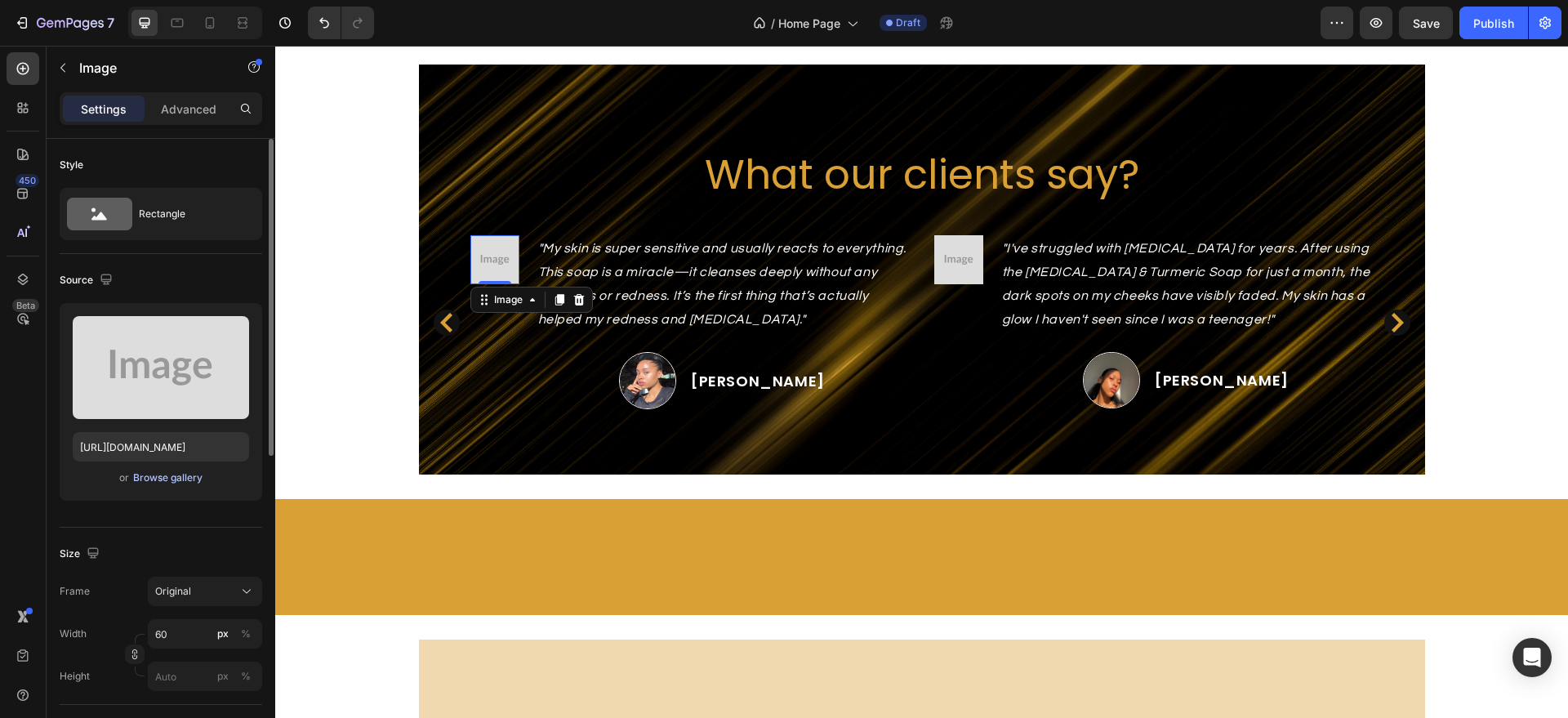
click at [189, 475] on div "Browse gallery" at bounding box center [167, 478] width 69 height 15
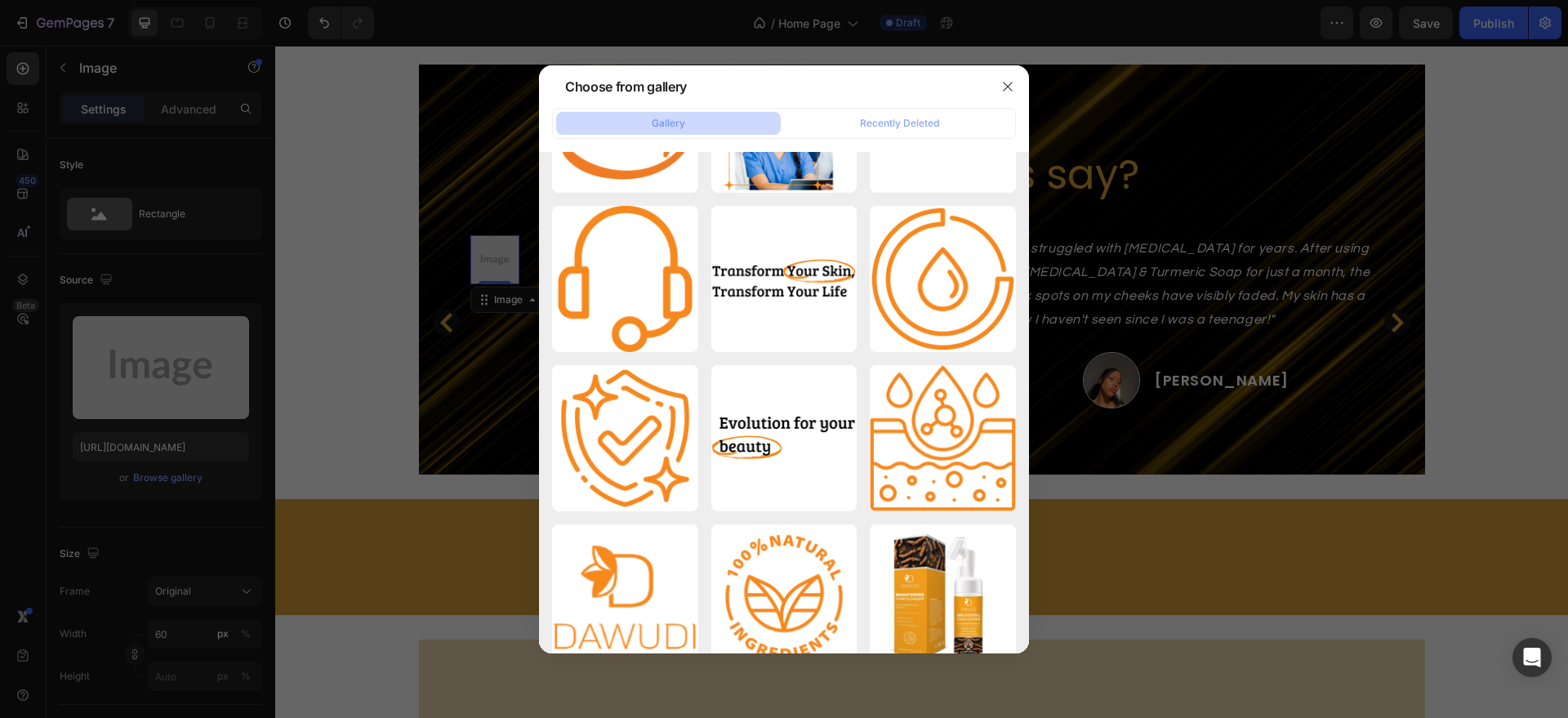
scroll to position [1579, 0]
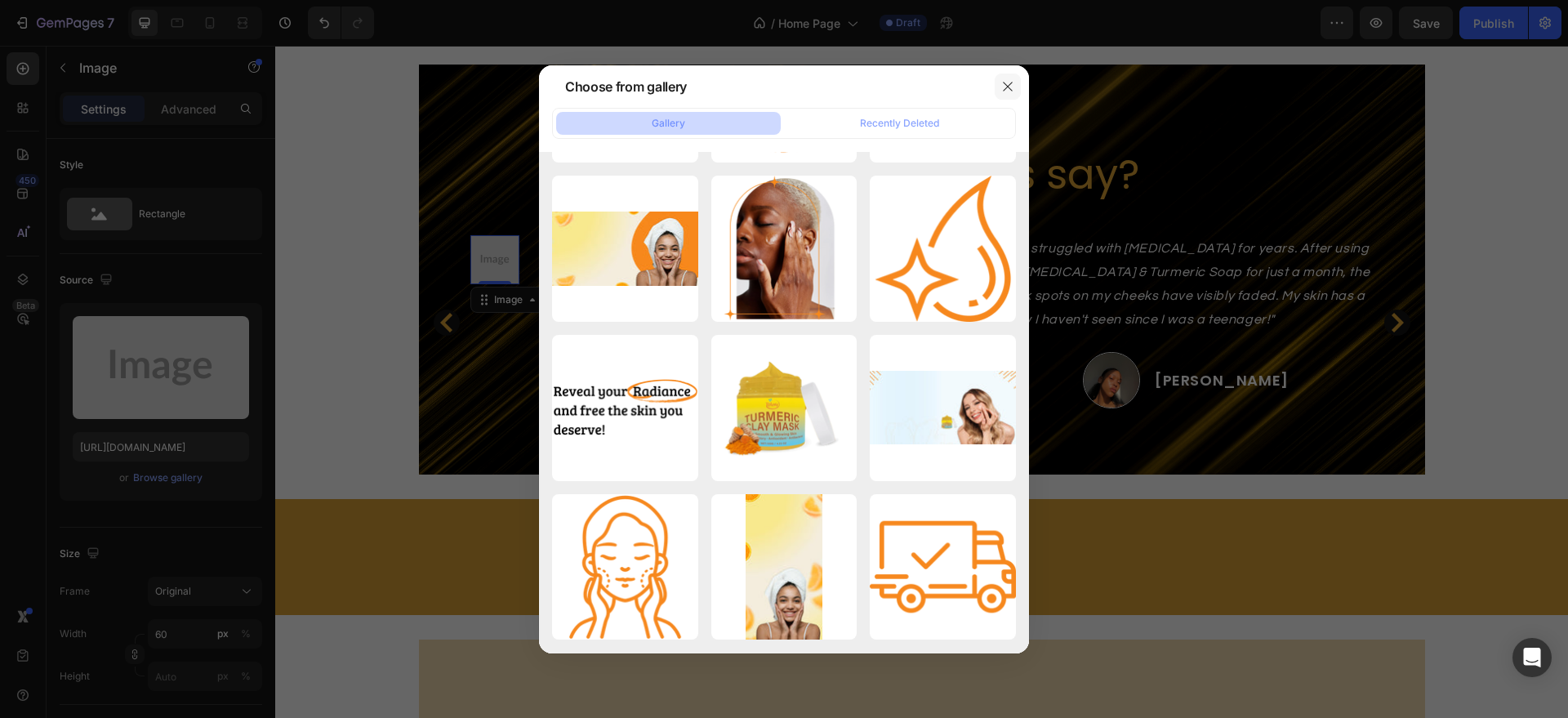
click at [1004, 80] on icon "button" at bounding box center [1007, 86] width 13 height 13
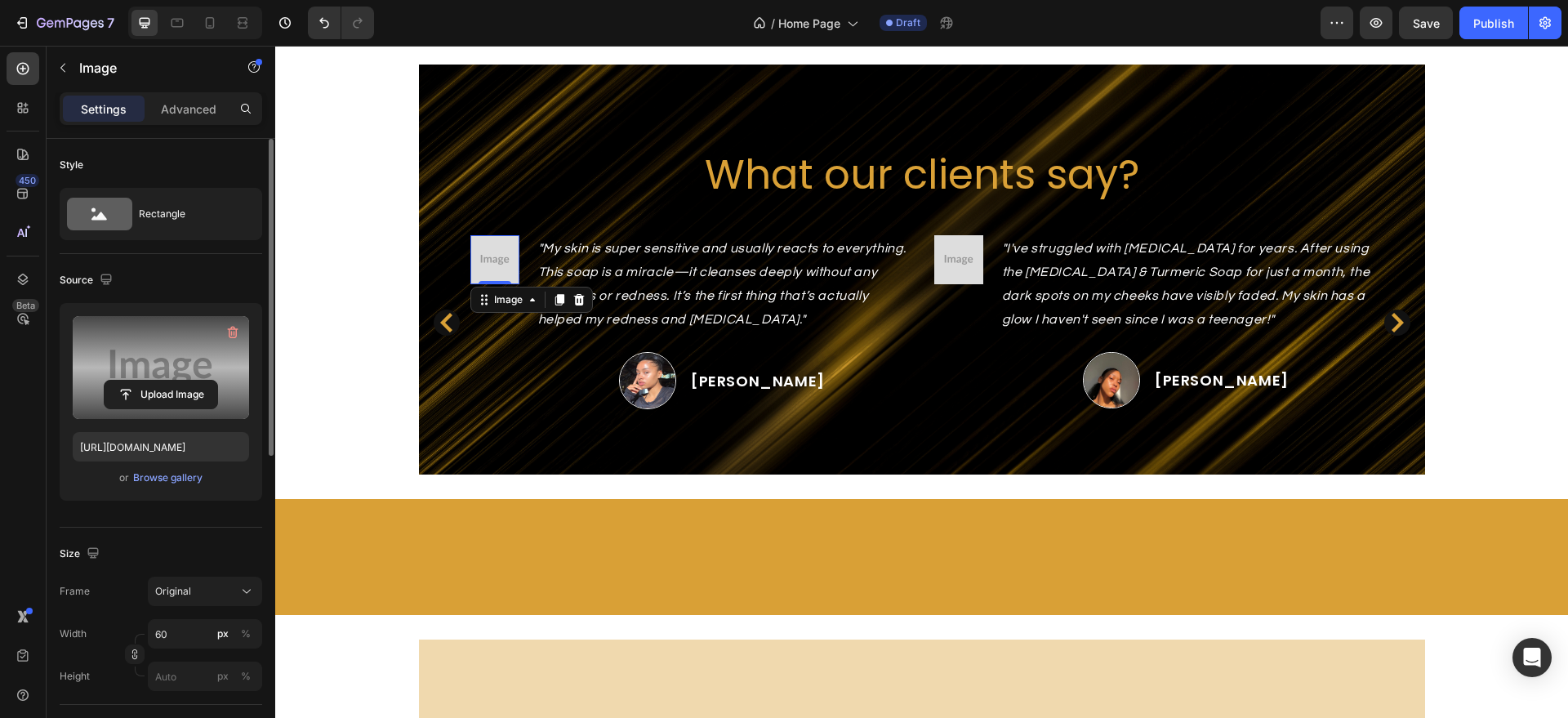
click at [177, 351] on label at bounding box center [160, 367] width 177 height 103
click at [177, 381] on input "file" at bounding box center [160, 395] width 112 height 27
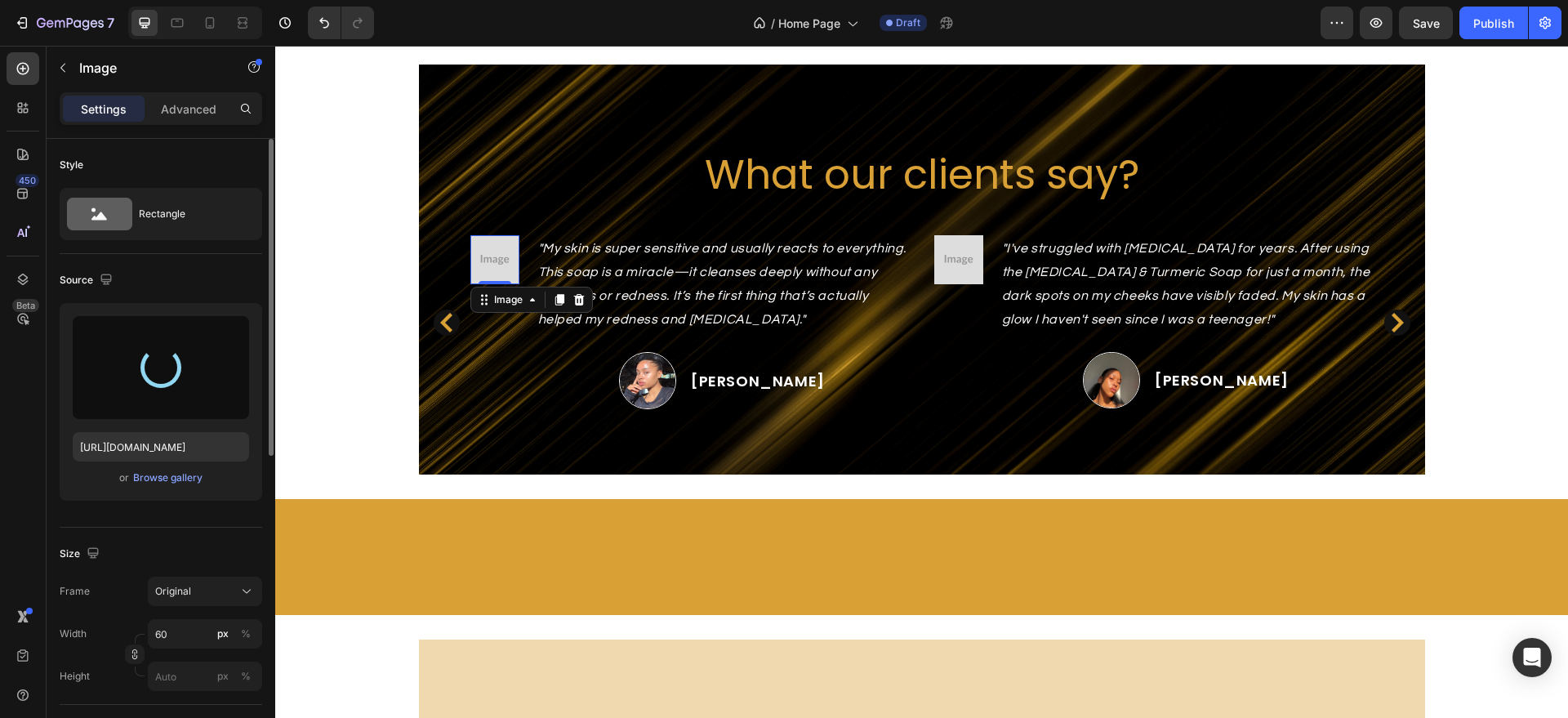
type input "[URL][DOMAIN_NAME]"
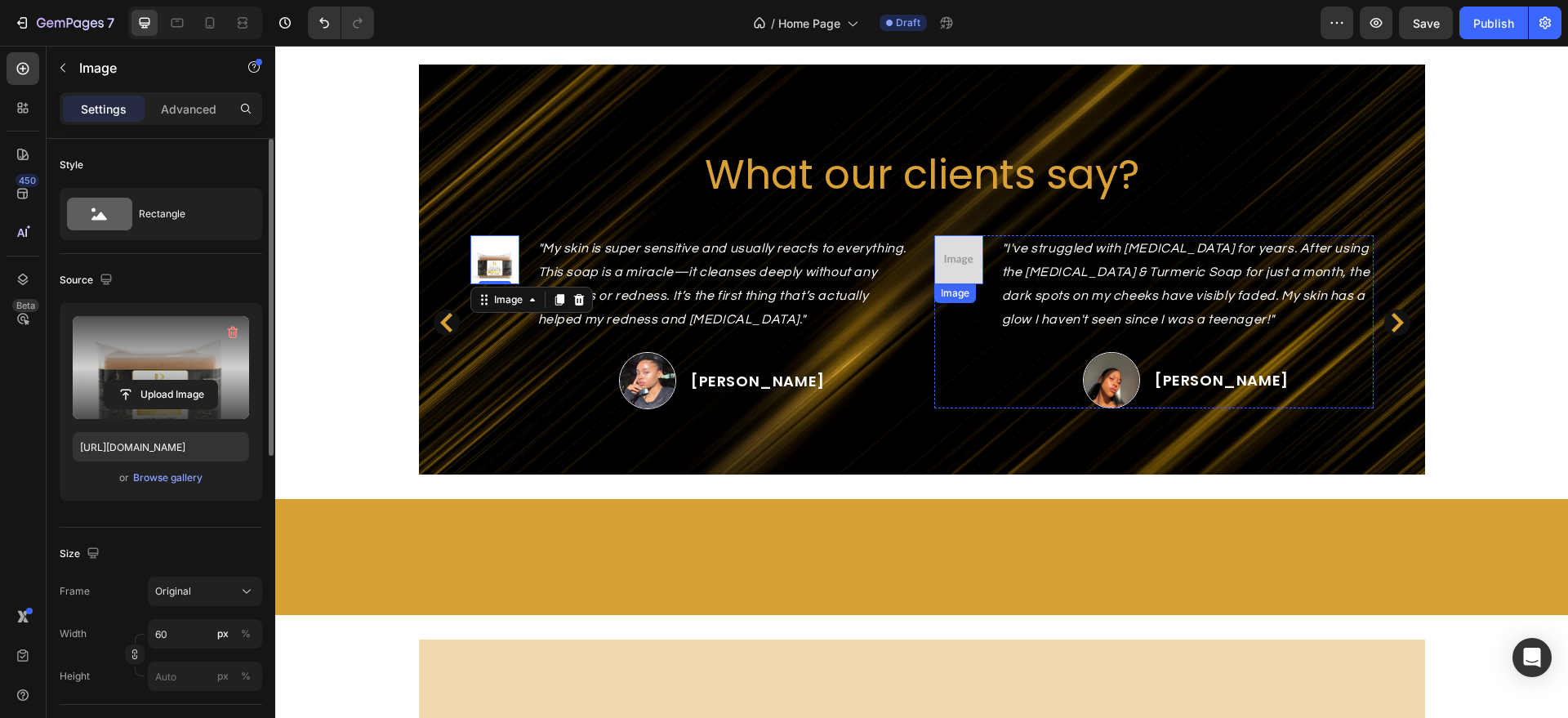
click at [952, 272] on img at bounding box center [958, 260] width 49 height 49
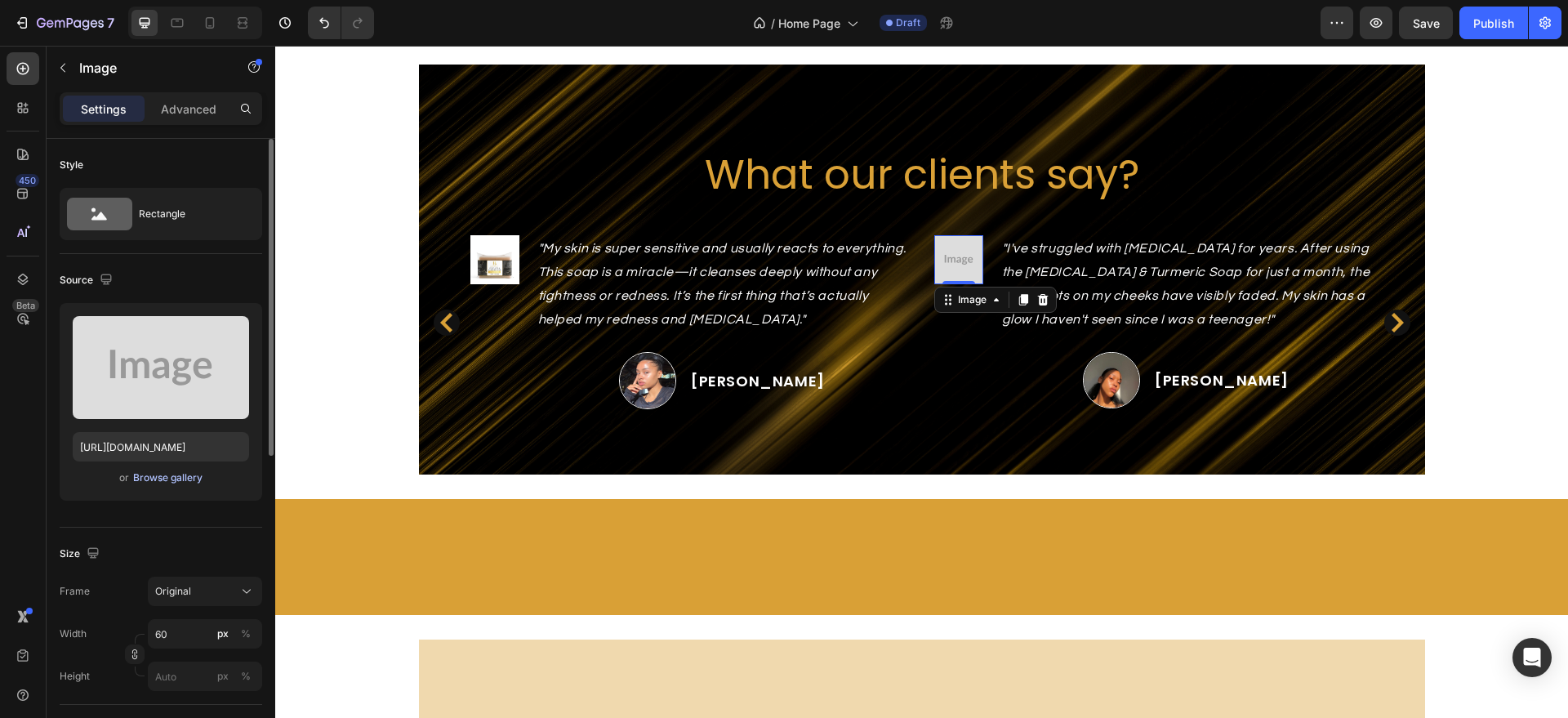
click at [170, 475] on div "Browse gallery" at bounding box center [167, 478] width 69 height 15
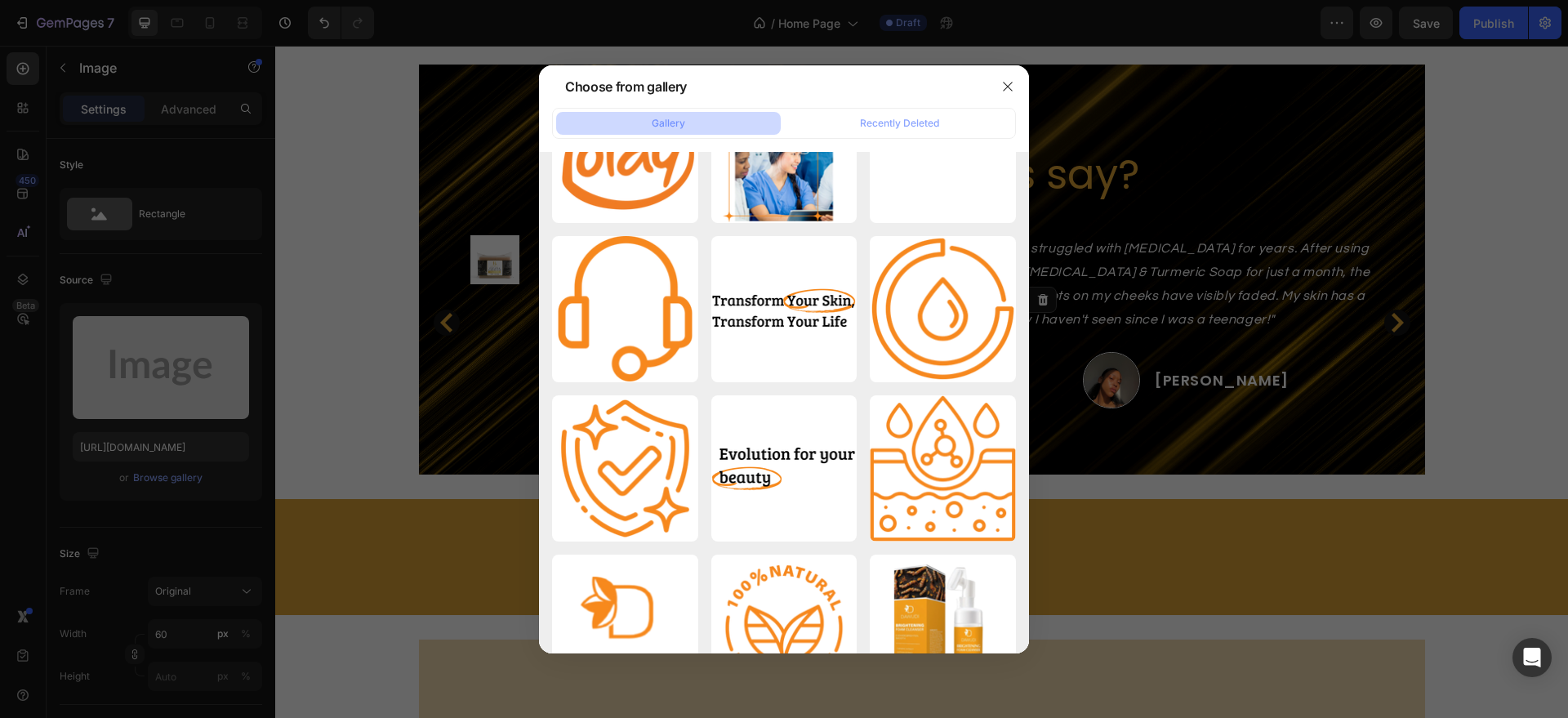
scroll to position [0, 0]
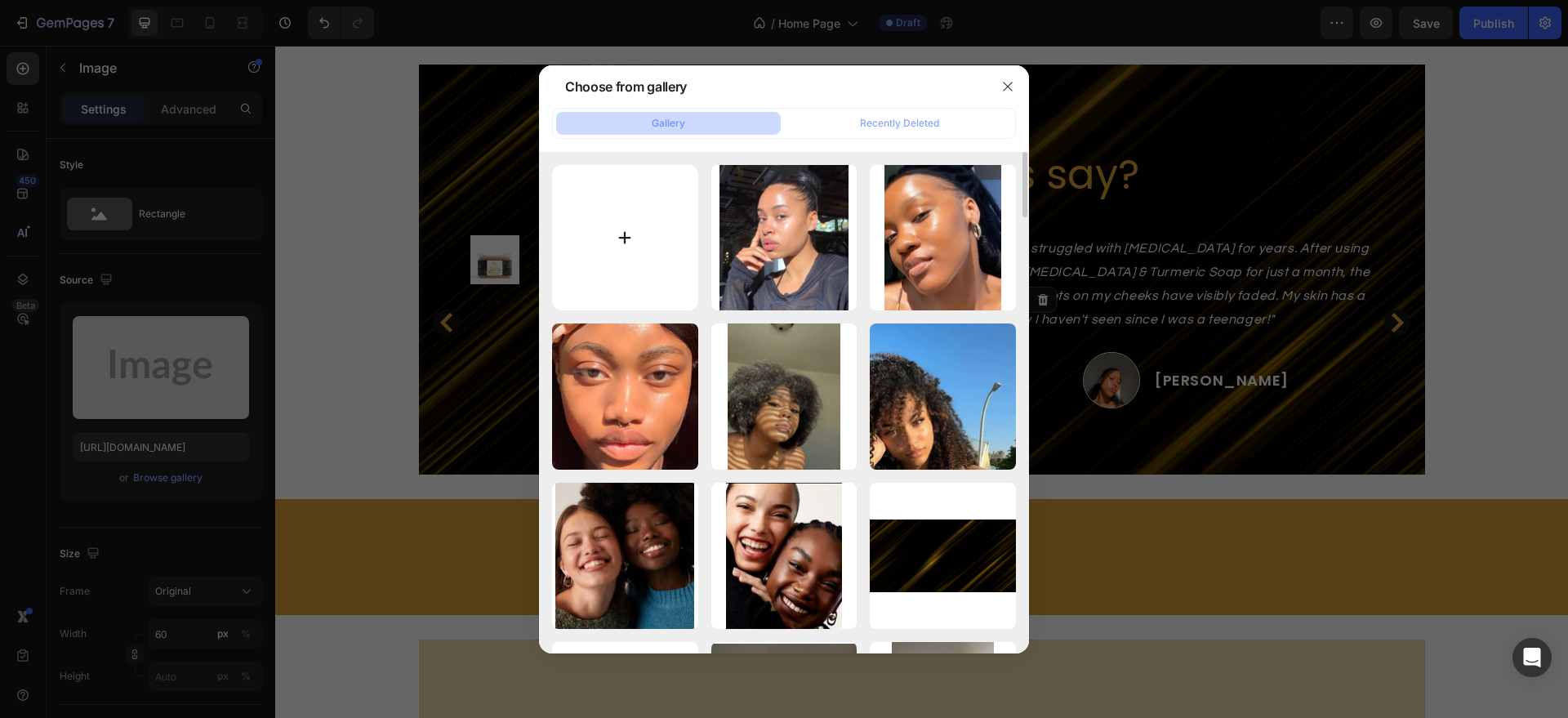
click at [670, 210] on input "file" at bounding box center [625, 238] width 147 height 147
type input "C:\fakepath\Green and White Minimalist New Product Skincare Instagram Post (3).…"
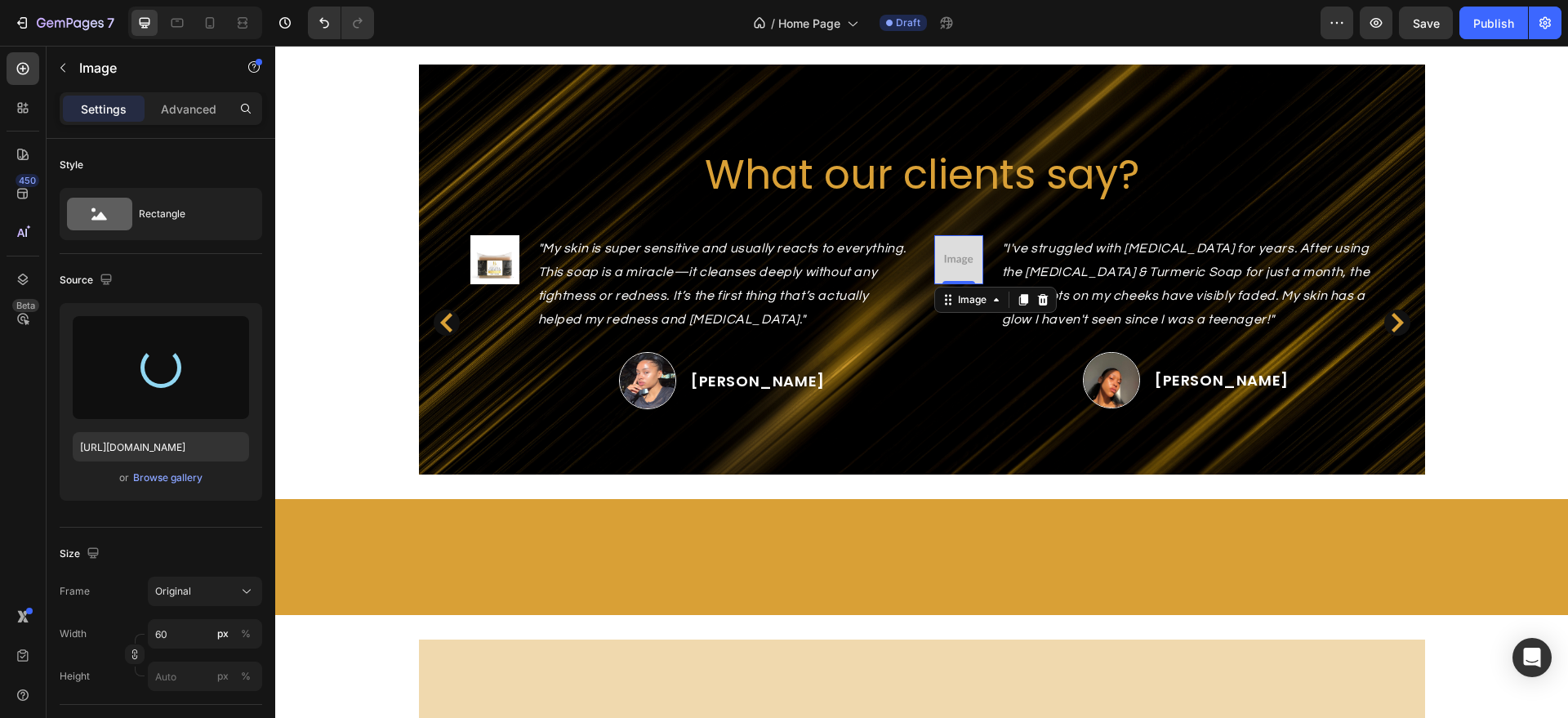
type input "[URL][DOMAIN_NAME]"
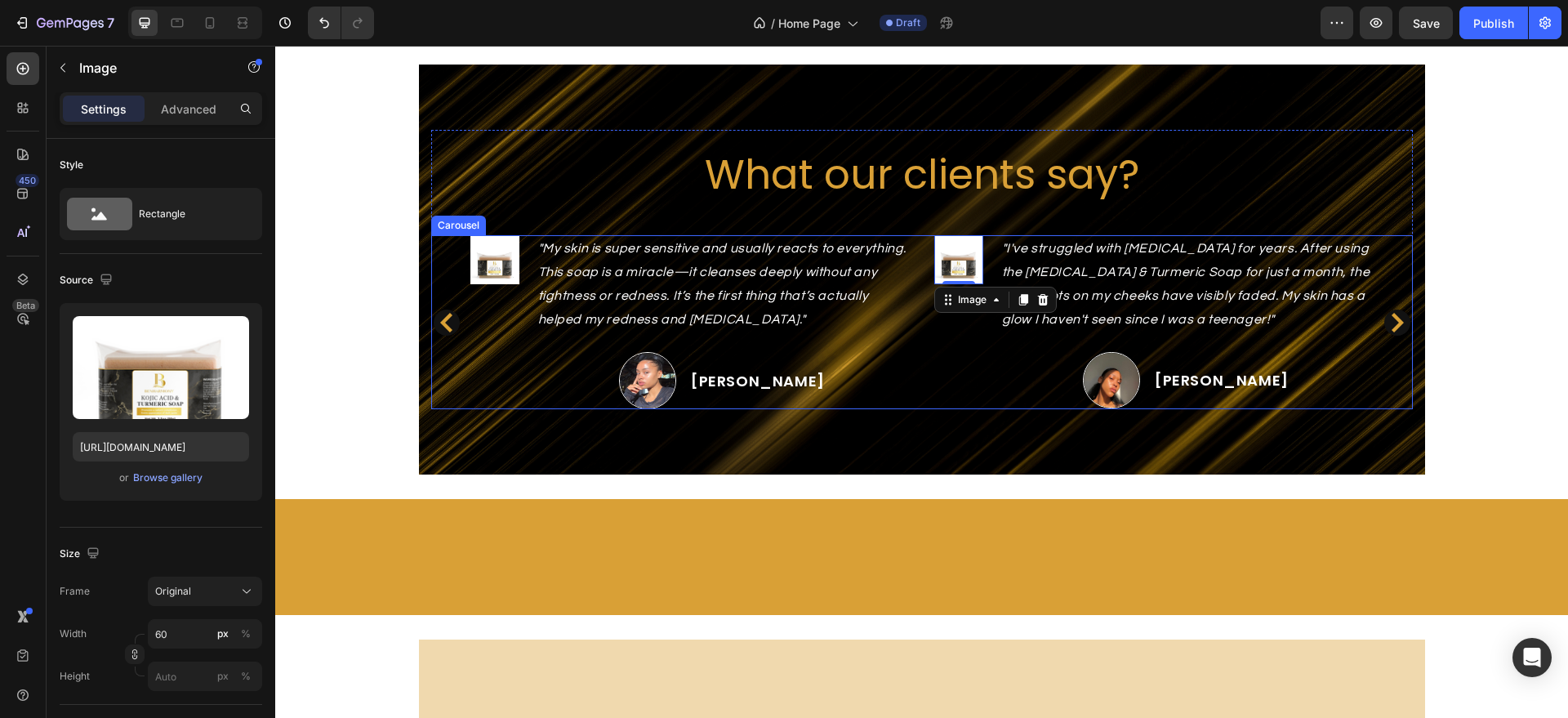
click at [442, 317] on icon "Carousel Back Arrow" at bounding box center [446, 322] width 13 height 20
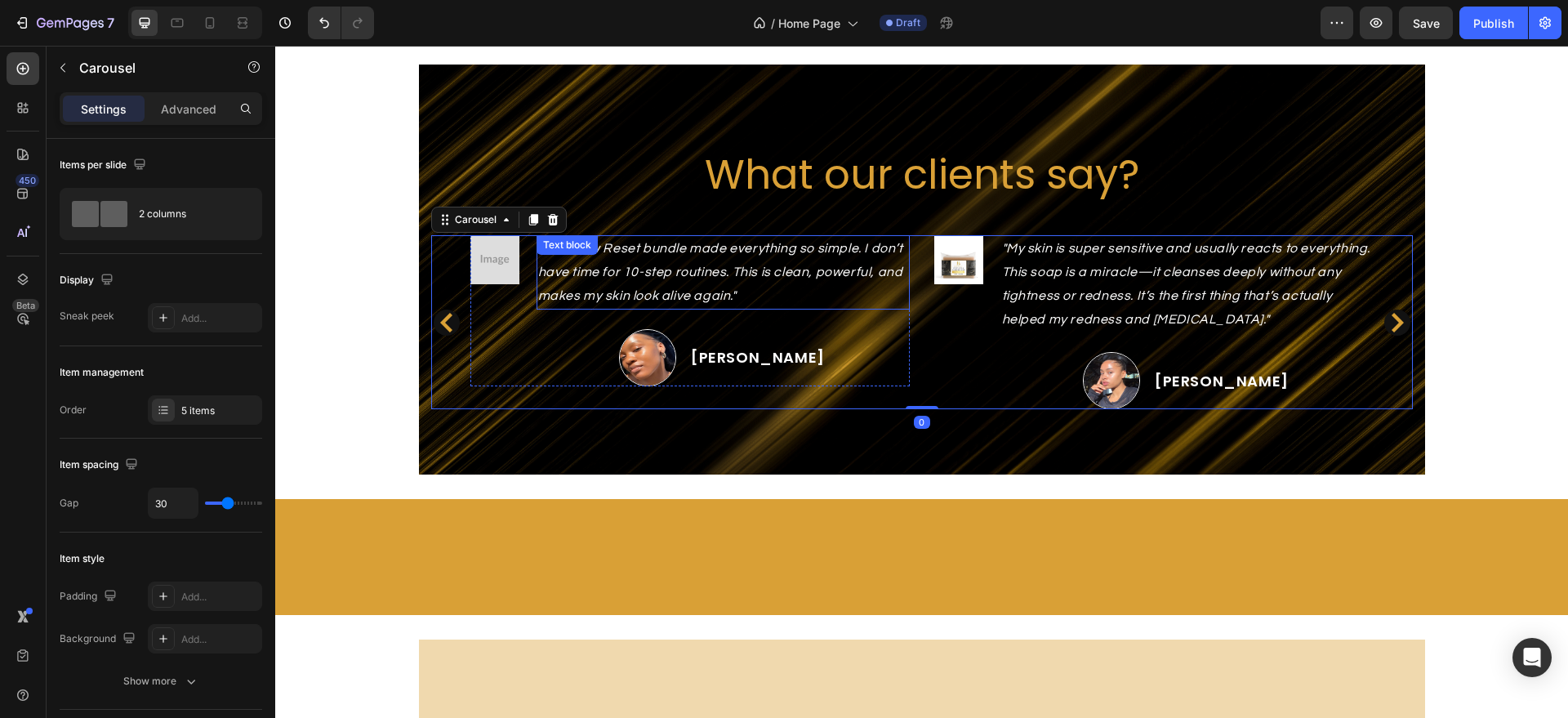
click at [654, 282] on p ""The Glow Reset bundle made everything so simple. I don’t have time for 10-step…" at bounding box center [723, 272] width 370 height 70
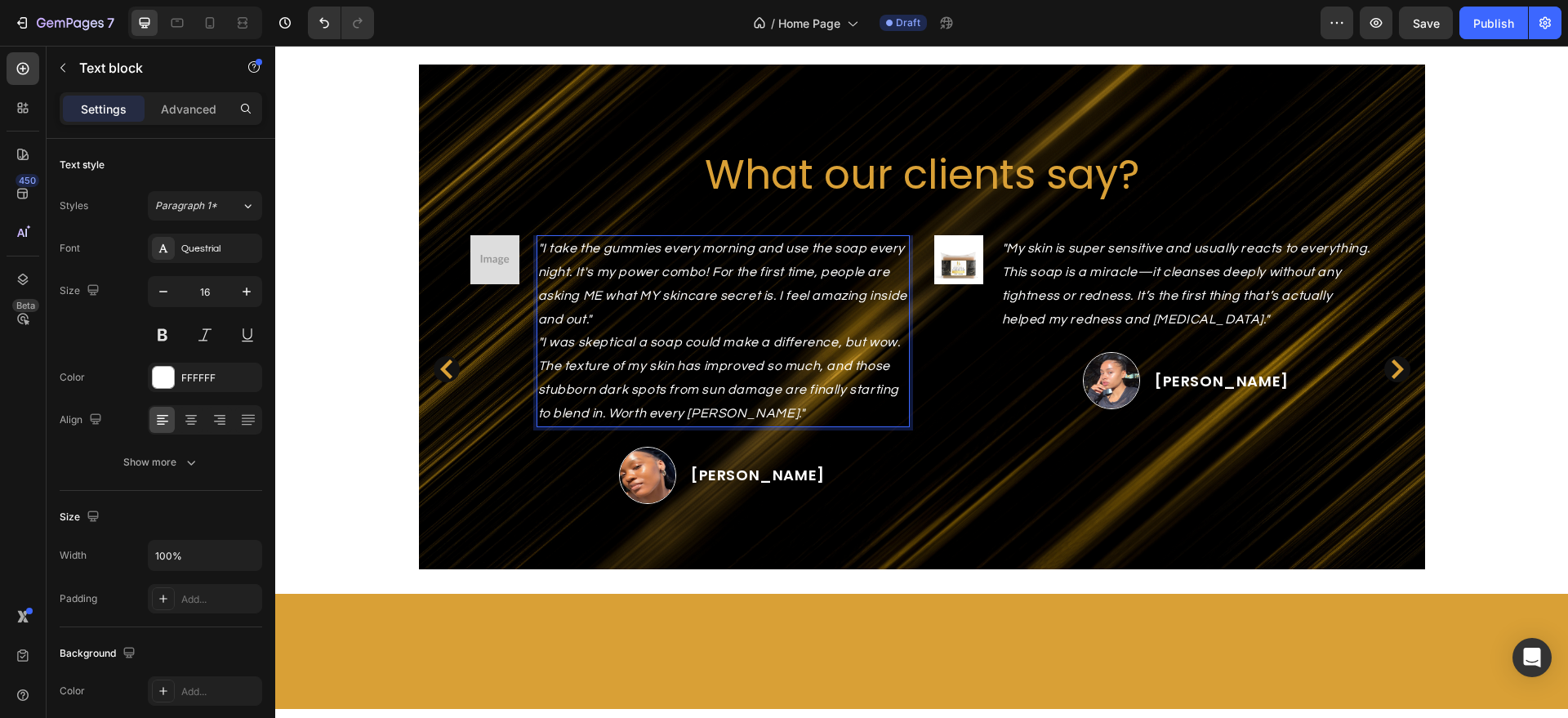
click at [610, 317] on p ""I take the gummies every morning and use the soap every night. It's my power c…" at bounding box center [723, 283] width 370 height 94
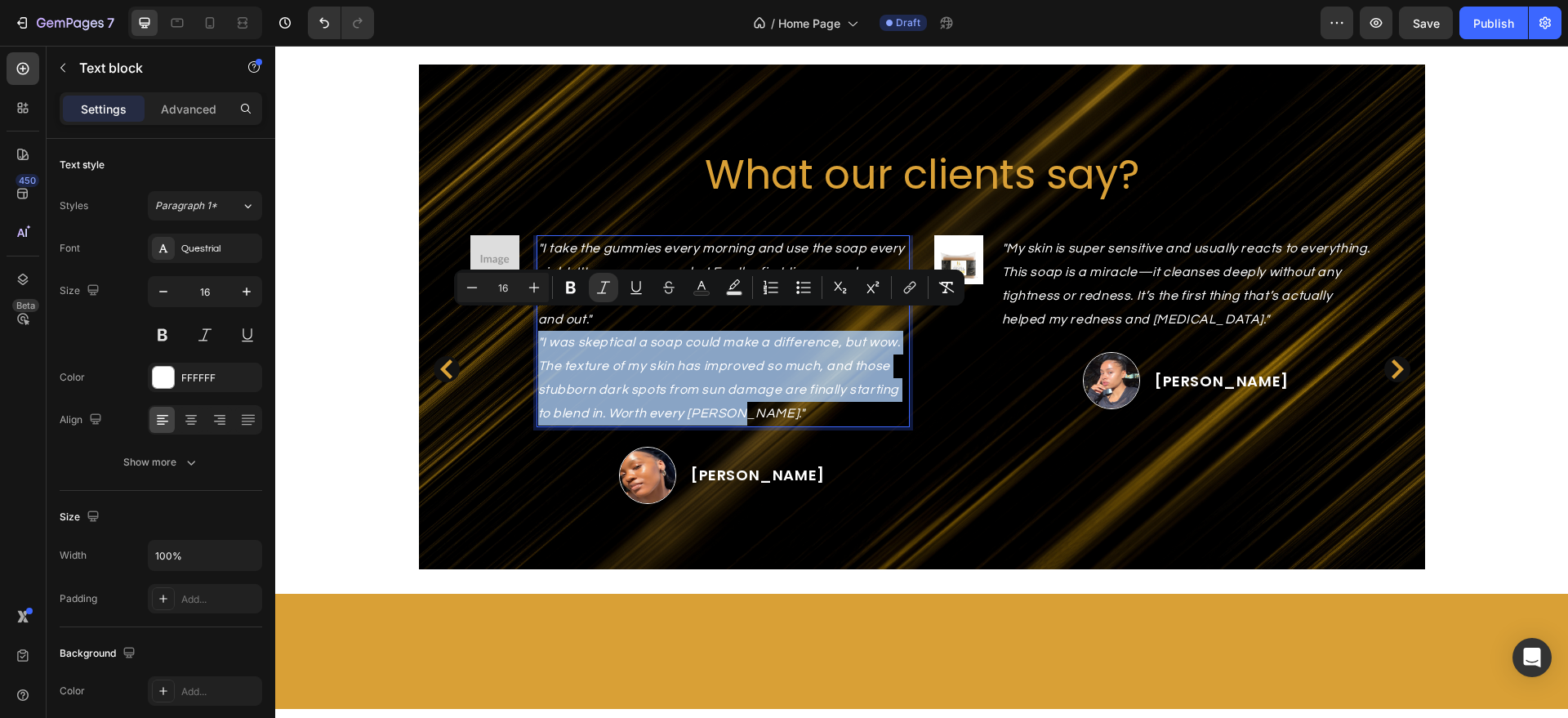
drag, startPoint x: 610, startPoint y: 317, endPoint x: 765, endPoint y: 410, distance: 180.8
click at [765, 410] on div ""I take the gummies every morning and use the soap every night. It's my power c…" at bounding box center [723, 331] width 373 height 191
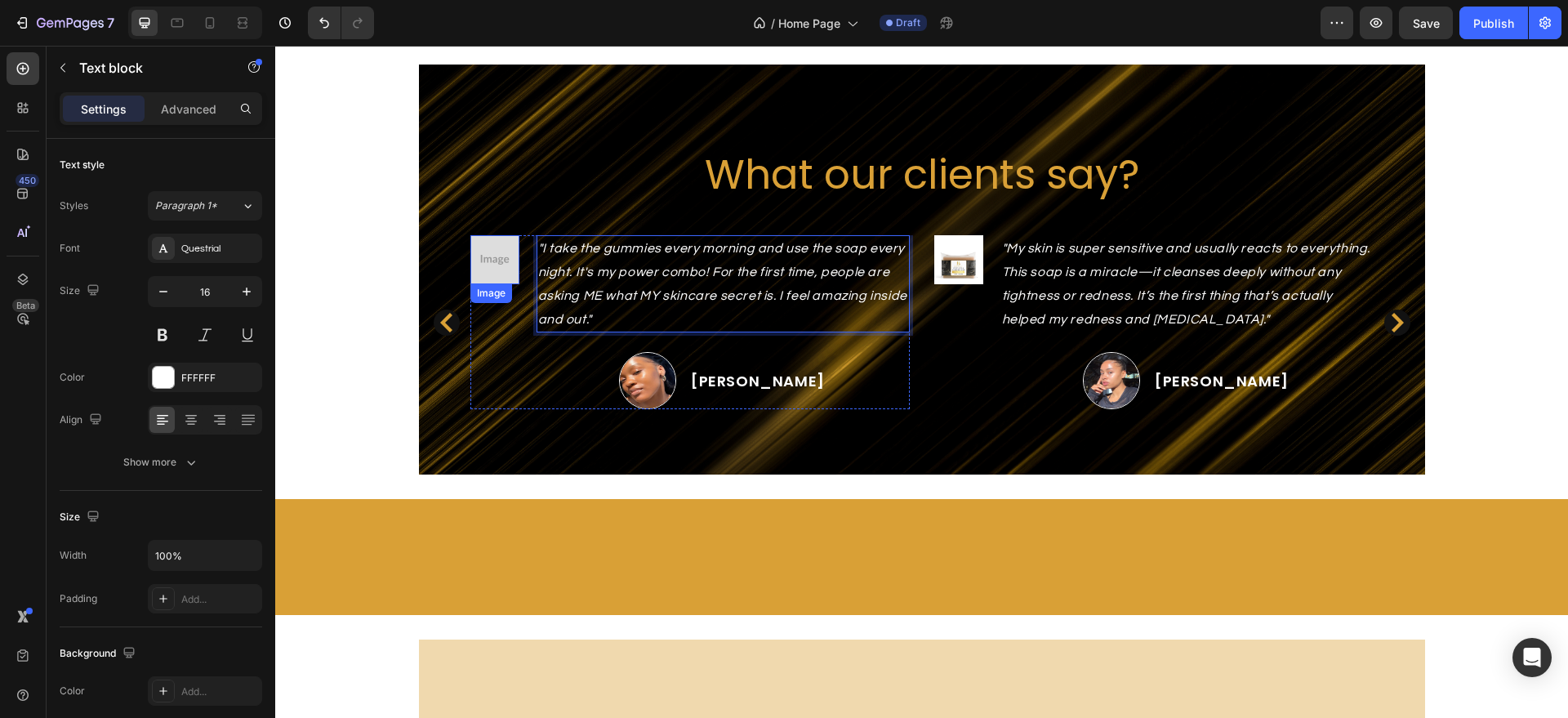
click at [476, 265] on img at bounding box center [495, 260] width 49 height 49
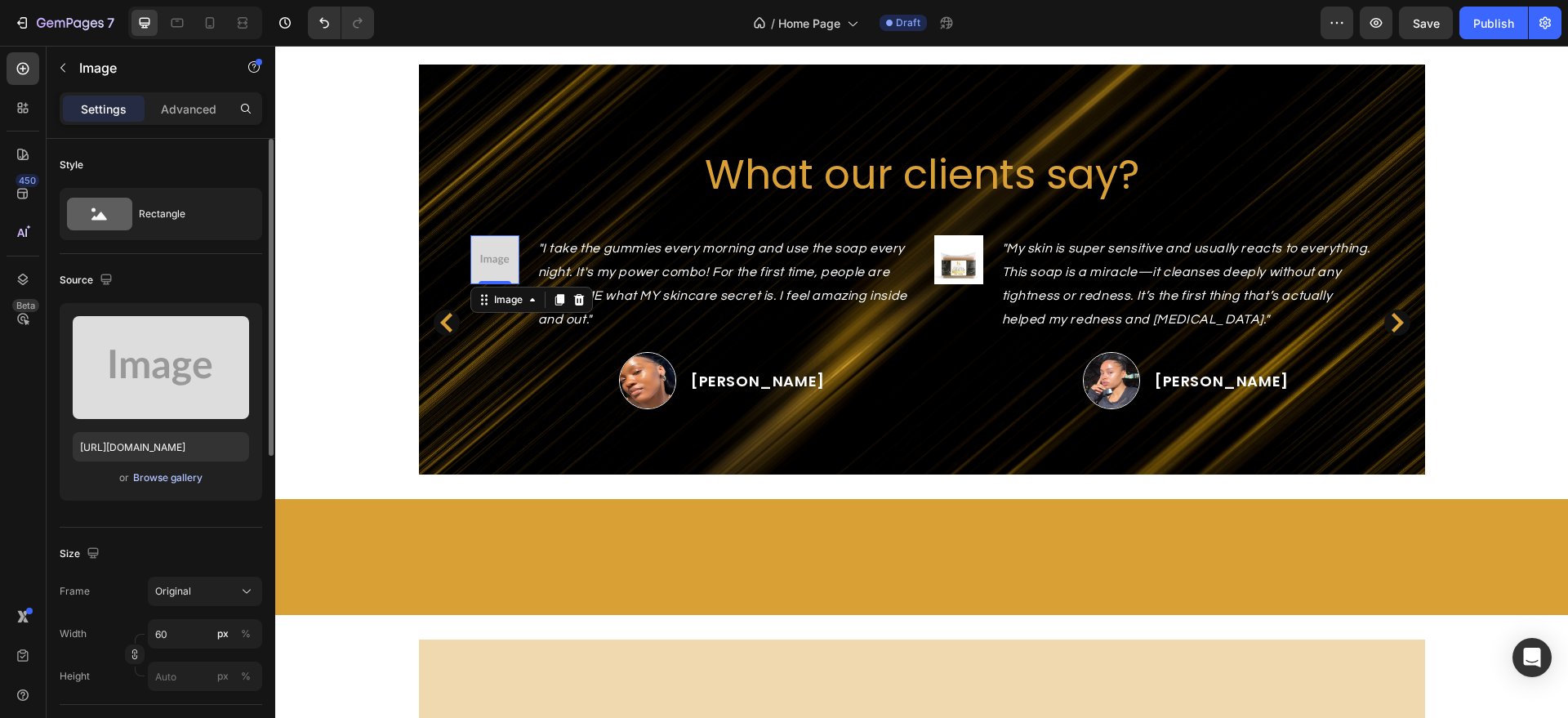
click at [174, 480] on div "Browse gallery" at bounding box center [167, 478] width 69 height 15
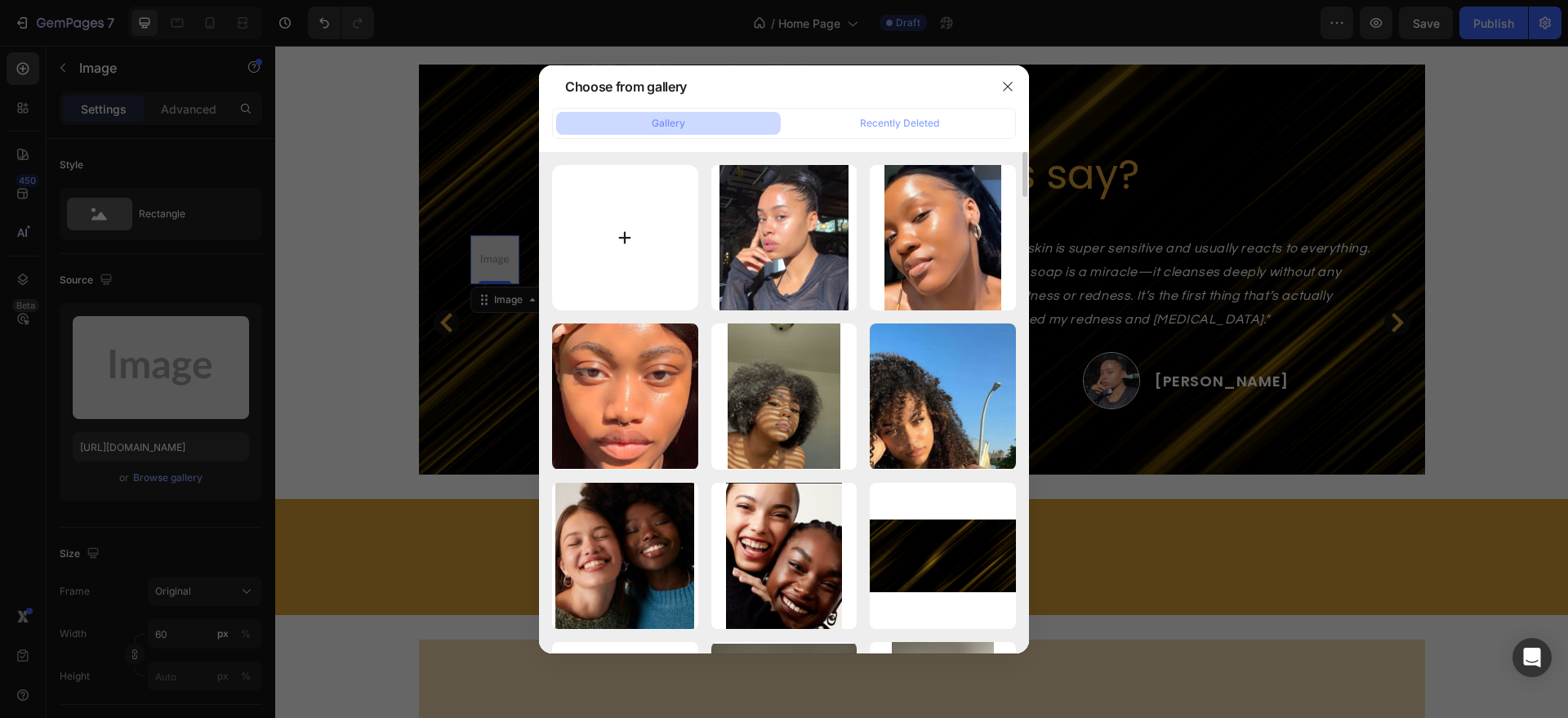
click at [630, 261] on input "file" at bounding box center [625, 238] width 147 height 147
type input "C:\fakepath\Green and White Minimalist New Product Skincare Instagram Post (4).…"
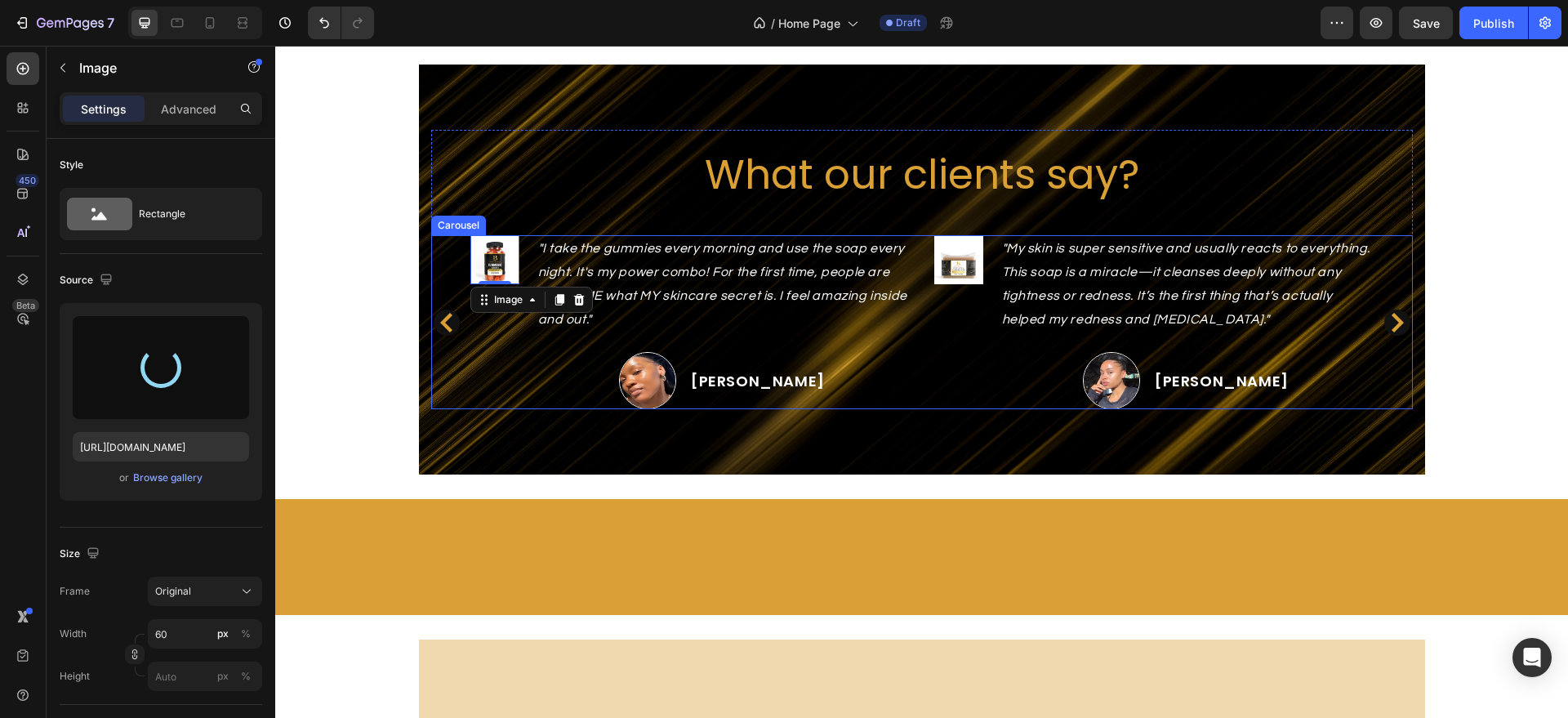
type input "[URL][DOMAIN_NAME]"
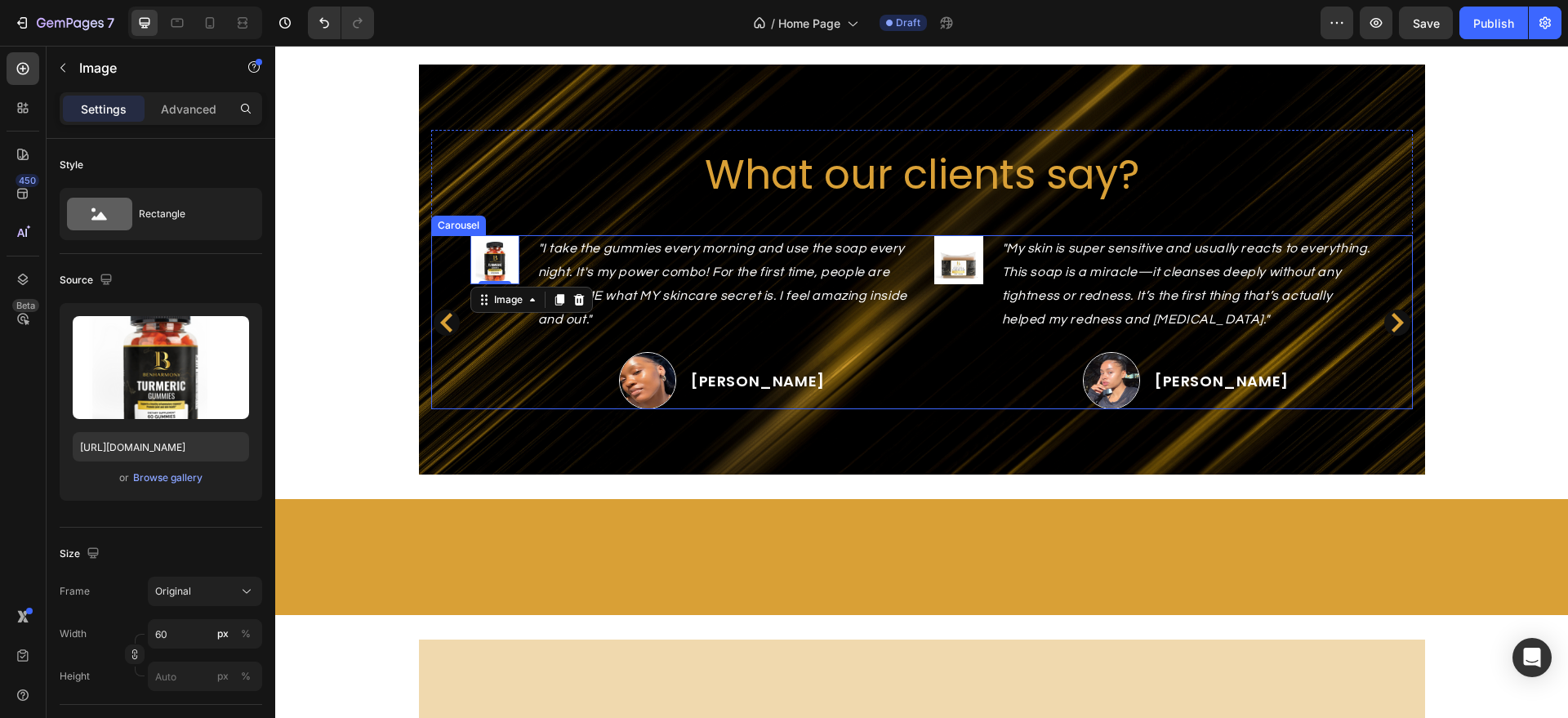
click at [444, 321] on icon "Carousel Back Arrow" at bounding box center [446, 322] width 20 height 20
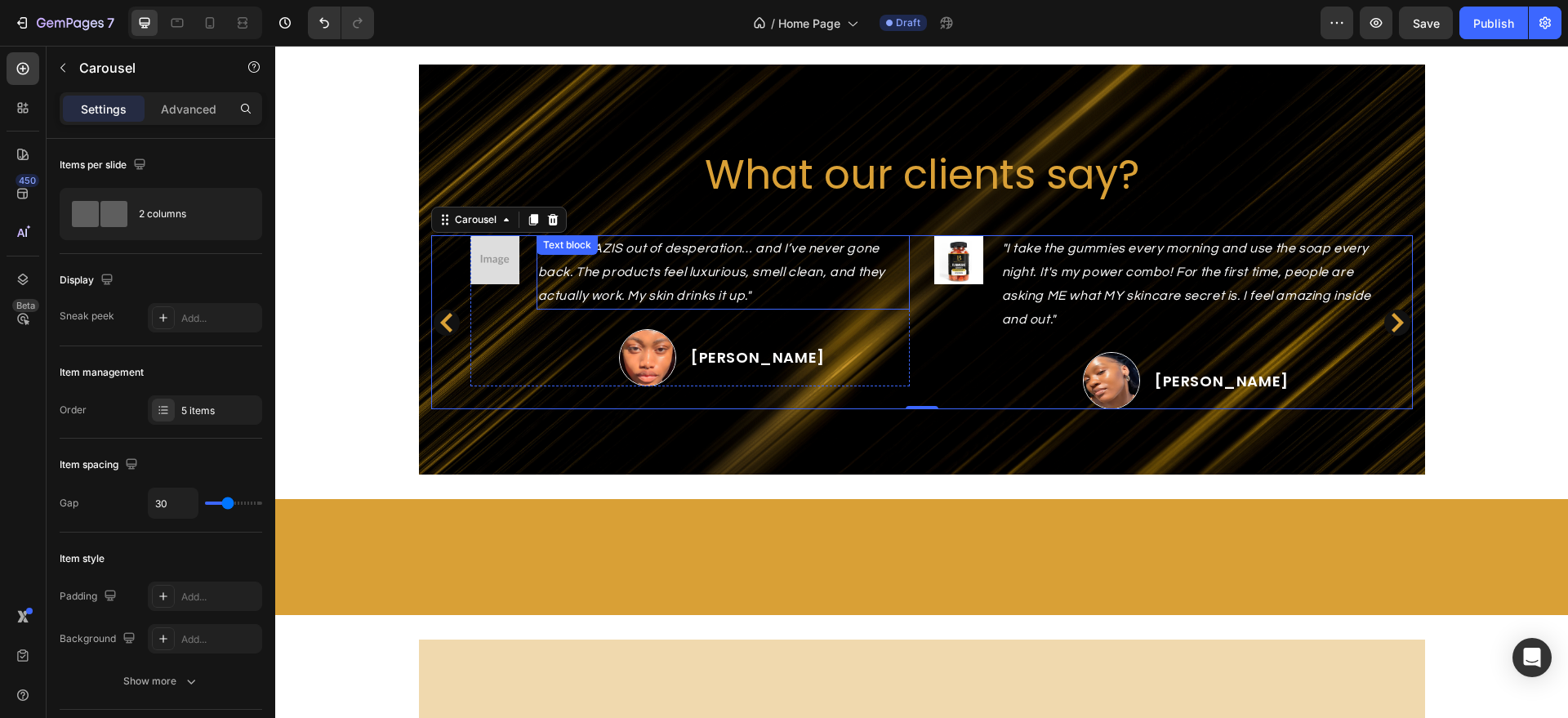
click at [637, 262] on p ""I tried WAZIS out of desperation… and I’ve never gone back. The products feel …" at bounding box center [723, 272] width 370 height 70
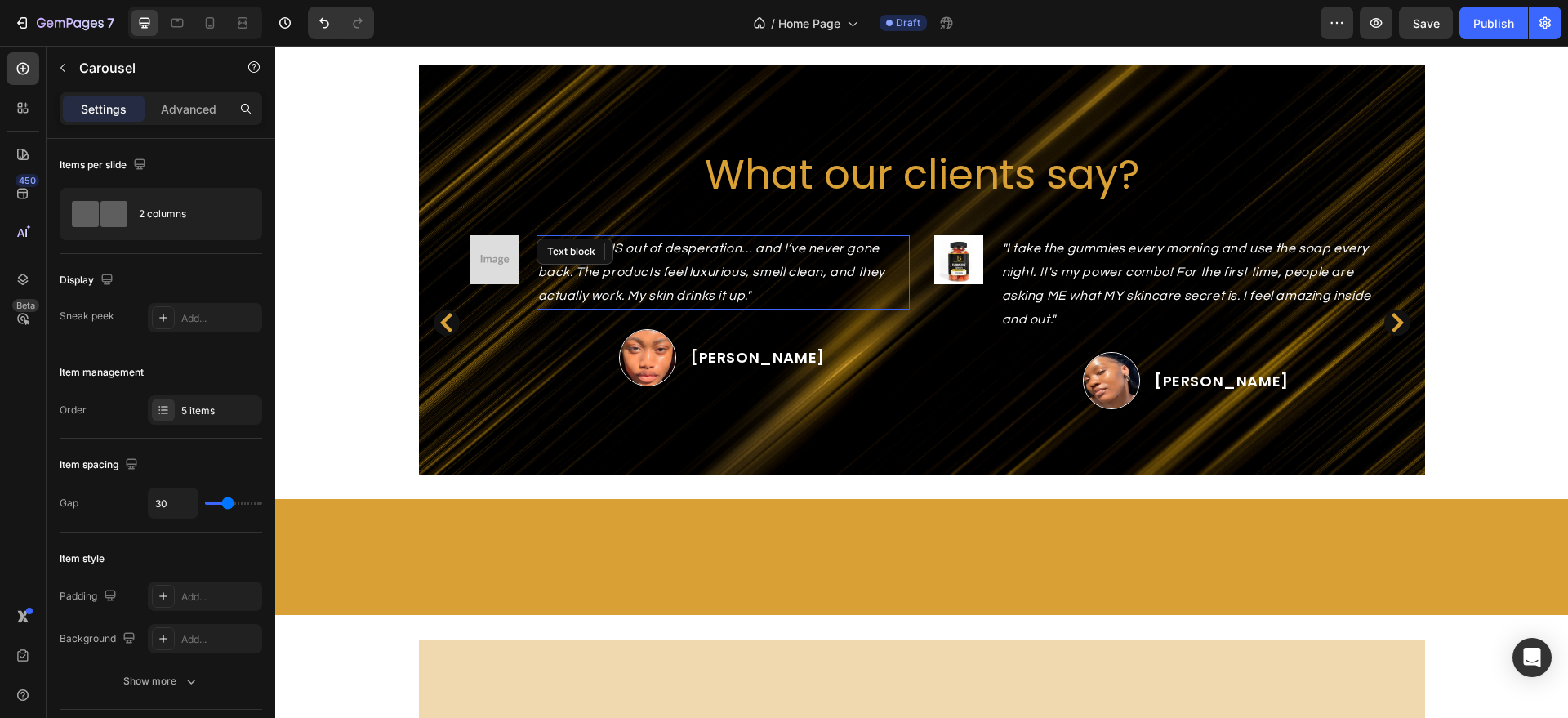
click at [614, 262] on div "Text block" at bounding box center [574, 251] width 77 height 26
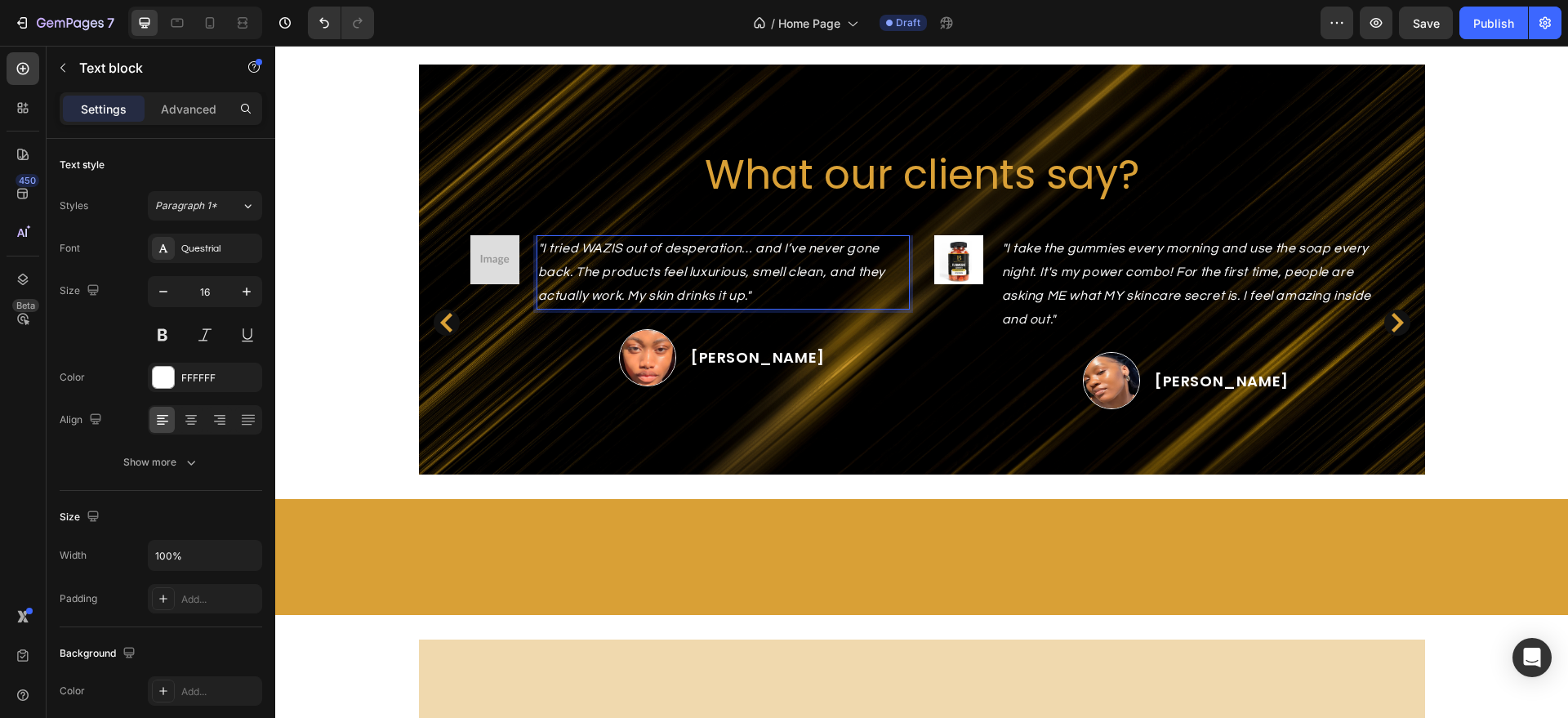
click at [634, 281] on p ""I tried WAZIS out of desperation… and I’ve never gone back. The products feel …" at bounding box center [723, 272] width 370 height 70
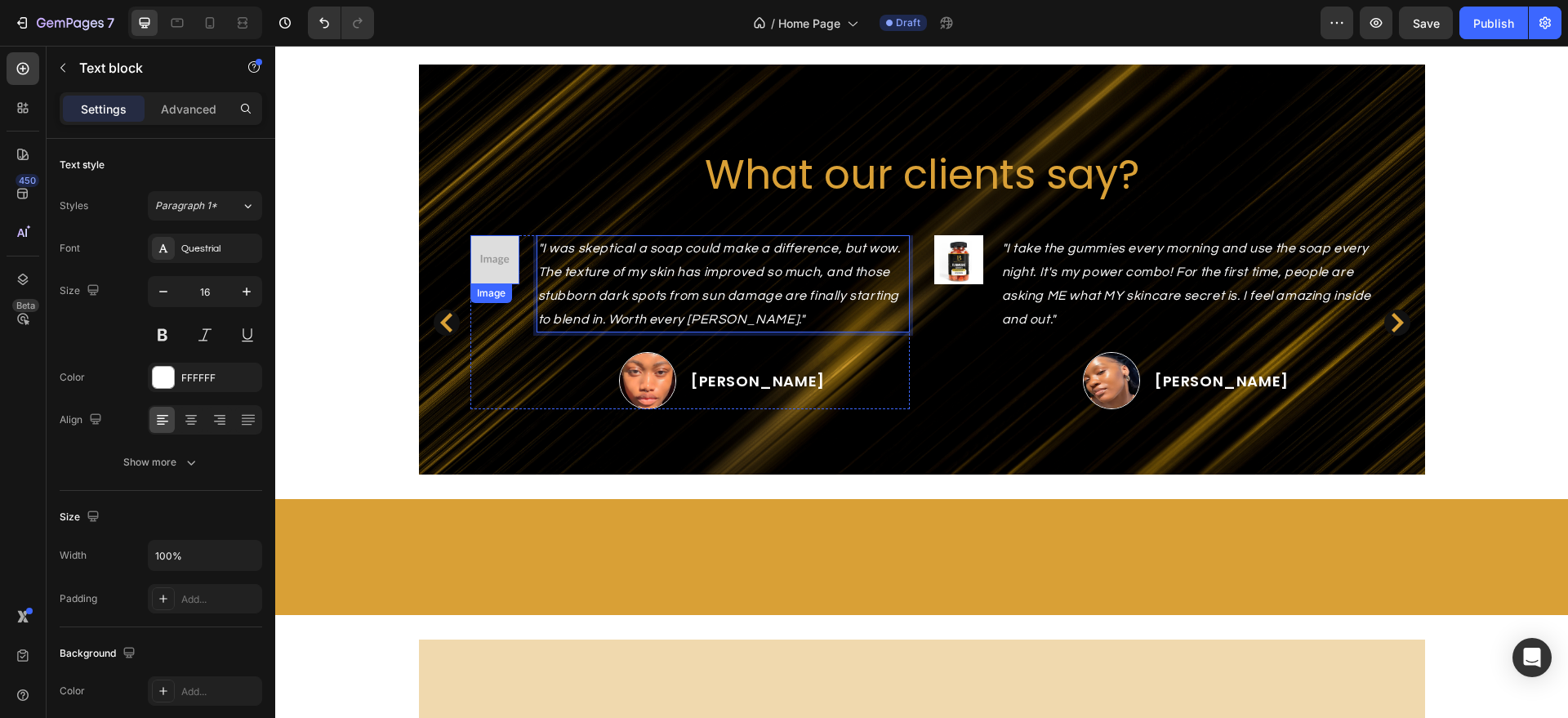
click at [485, 256] on img at bounding box center [495, 260] width 49 height 49
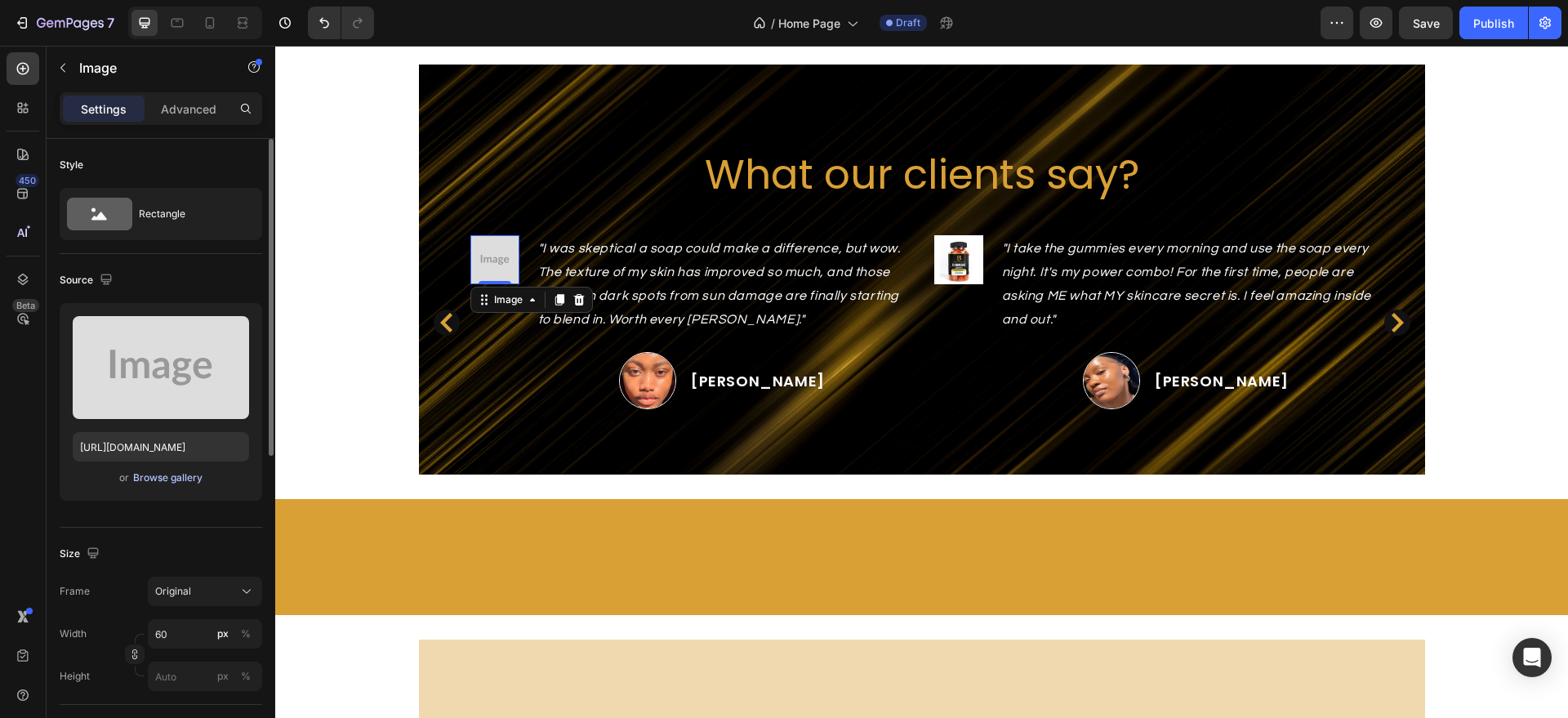
click at [150, 471] on div "Browse gallery" at bounding box center [167, 478] width 69 height 15
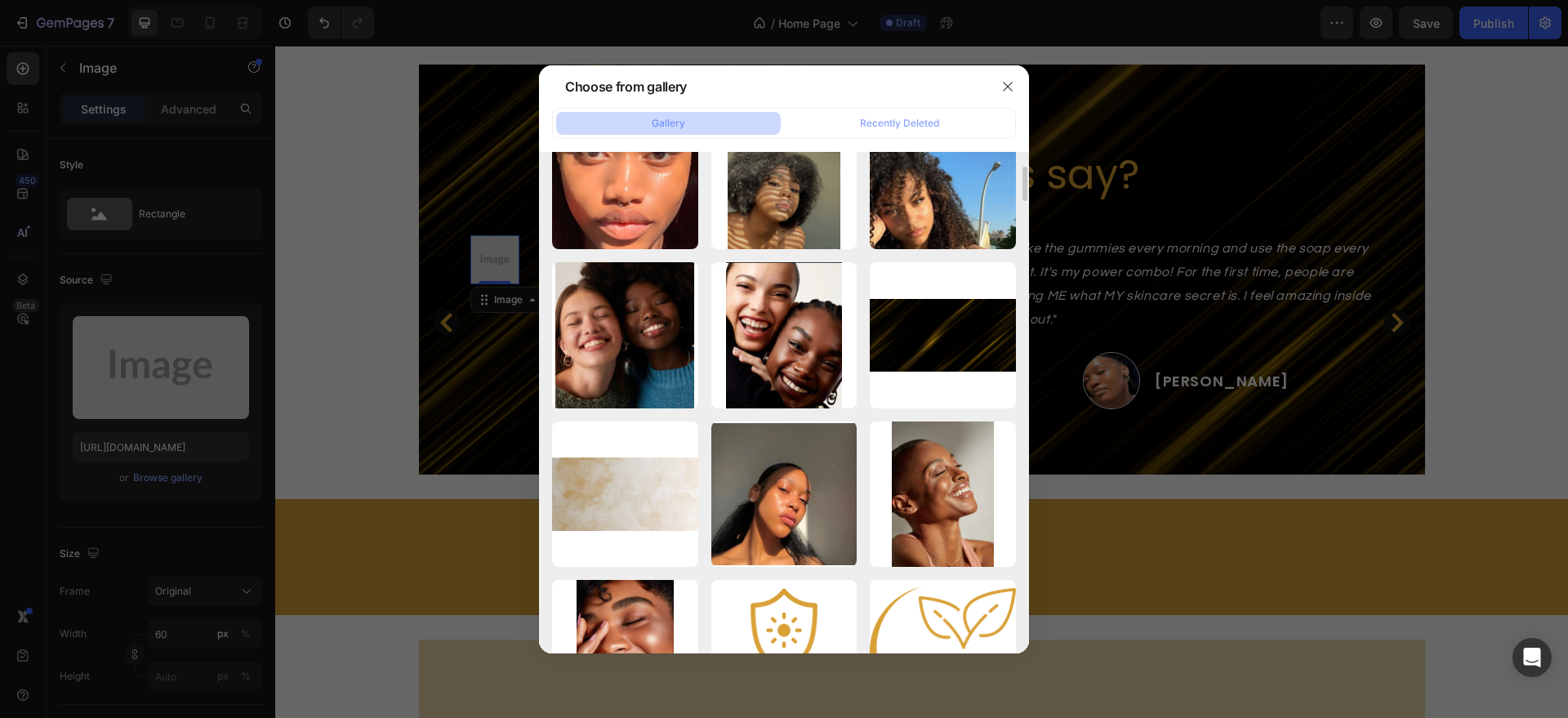
scroll to position [209, 0]
